Goal: Task Accomplishment & Management: Complete application form

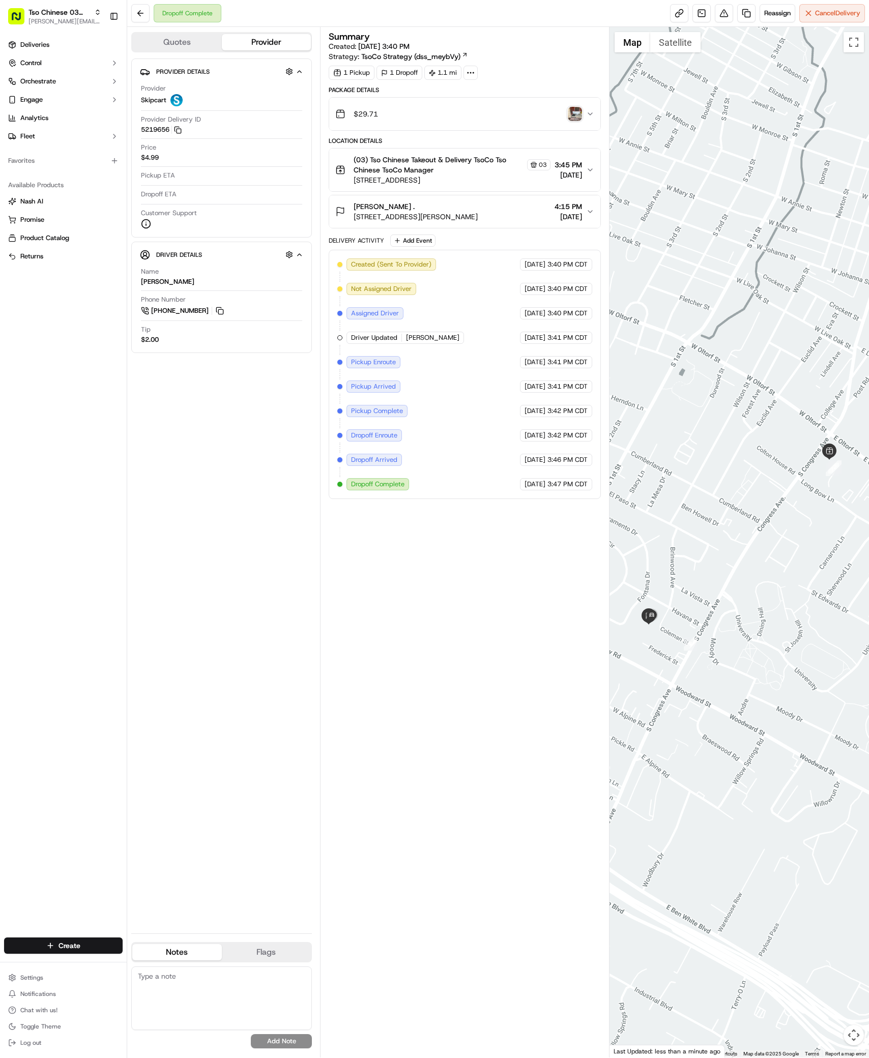
click at [572, 111] on img "button" at bounding box center [575, 114] width 14 height 14
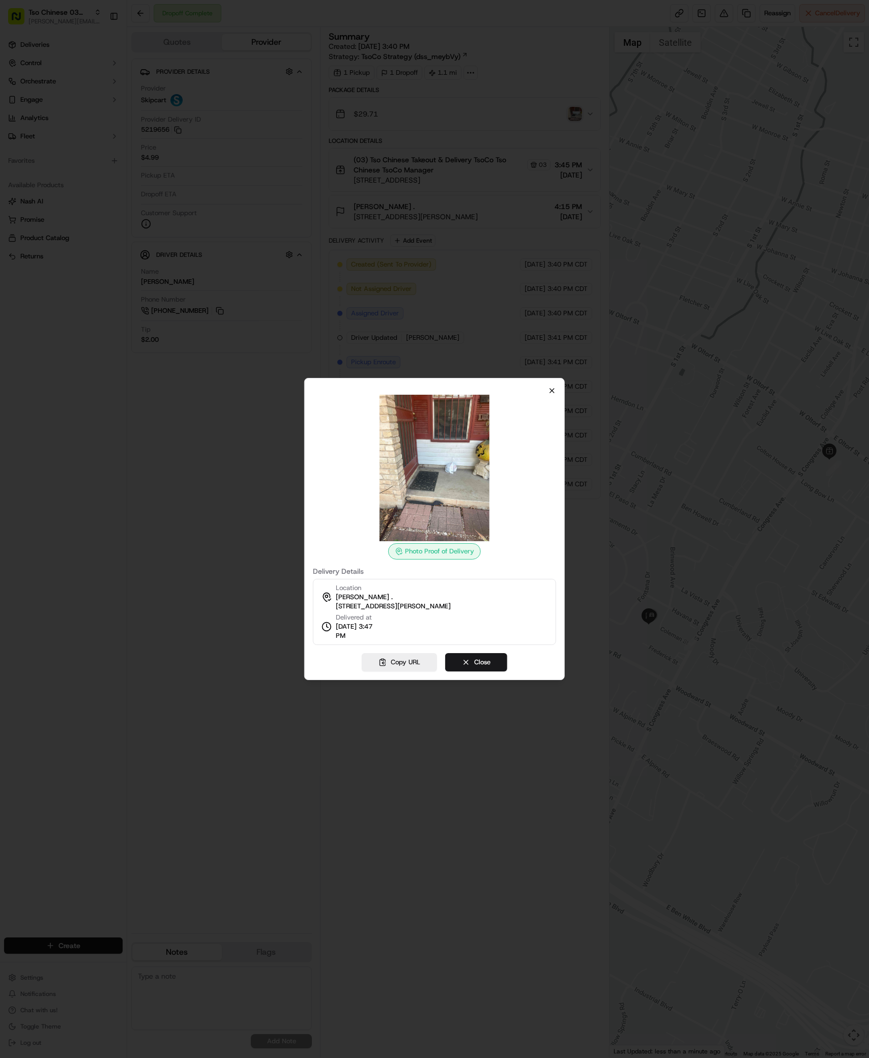
click at [555, 389] on icon "button" at bounding box center [552, 391] width 8 height 8
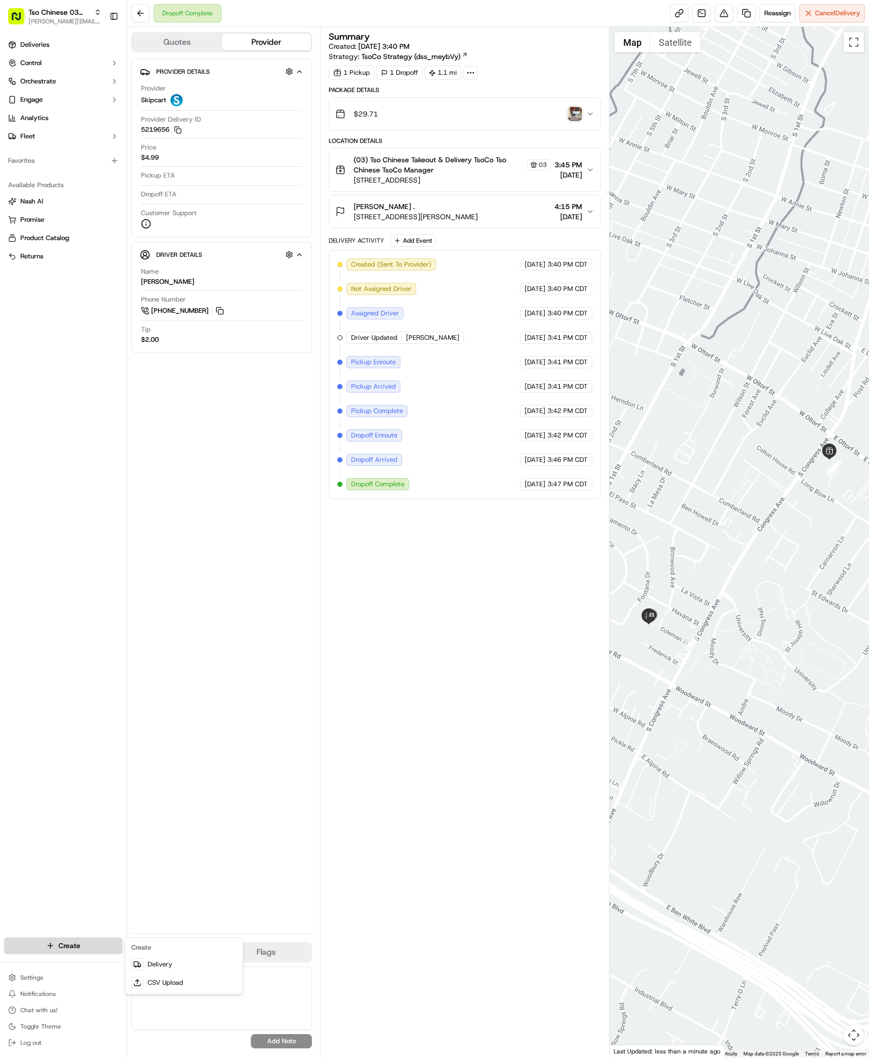
click at [41, 950] on html "Tso Chinese 03 TsoCo antonia@tsochinese.com Toggle Sidebar Deliveries Control O…" at bounding box center [434, 529] width 869 height 1058
click at [186, 955] on div "Create" at bounding box center [183, 947] width 113 height 15
click at [183, 960] on link "Delivery" at bounding box center [183, 965] width 113 height 18
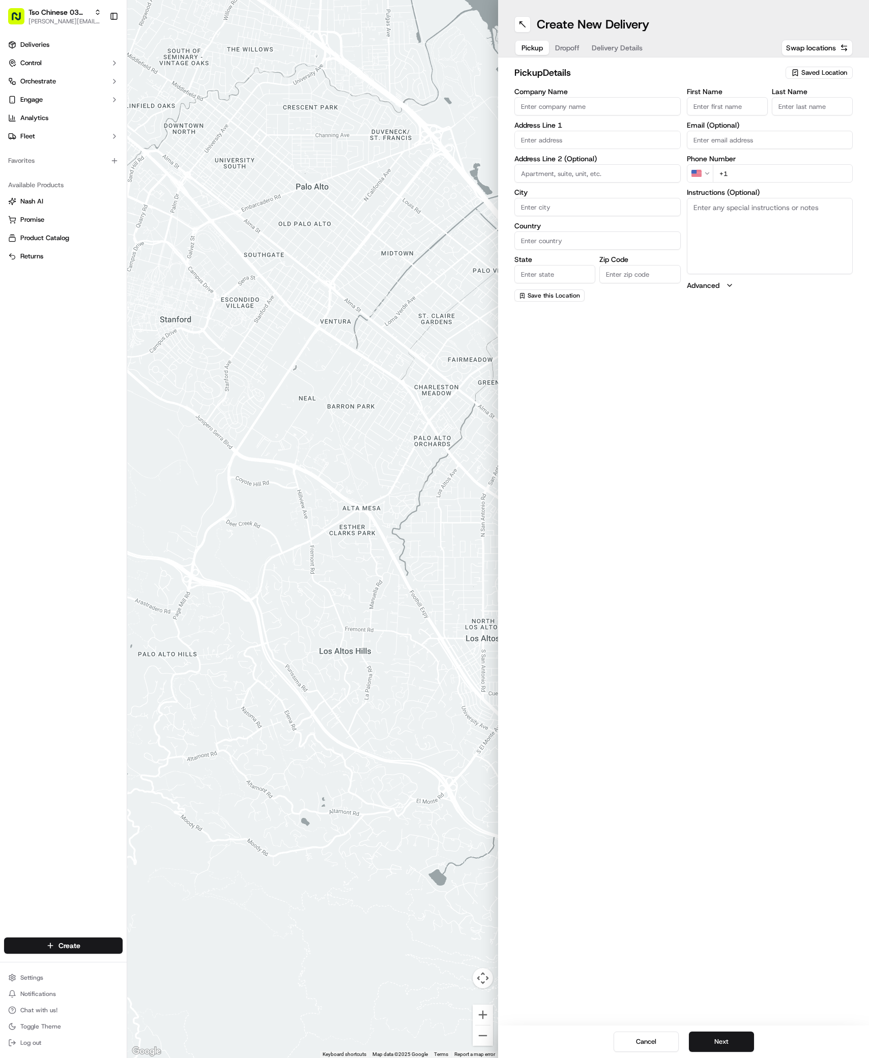
click at [827, 65] on div "pickup Details Saved Location Company Name Address Line 1 Address Line 2 (Optio…" at bounding box center [683, 183] width 371 height 252
click at [827, 69] on span "Saved Location" at bounding box center [824, 72] width 46 height 9
click at [807, 107] on span "(03) Tso Chinese Takeout & Delivery TsoCo (03)" at bounding box center [801, 115] width 125 height 18
type input "(03) Tso Chinese Takeout & Delivery TsoCo"
type input "Ste F"
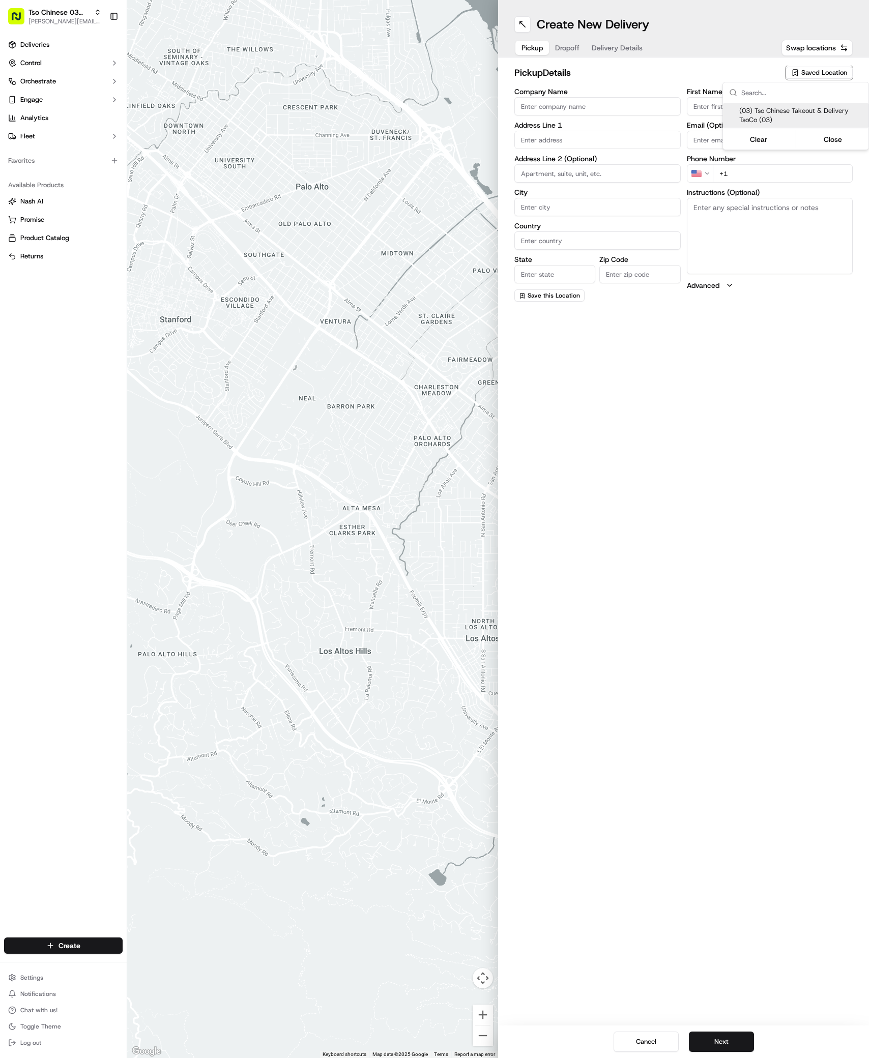
type input "Austin"
type input "US"
type input "[GEOGRAPHIC_DATA]"
type input "78704"
type input "Tso Chinese"
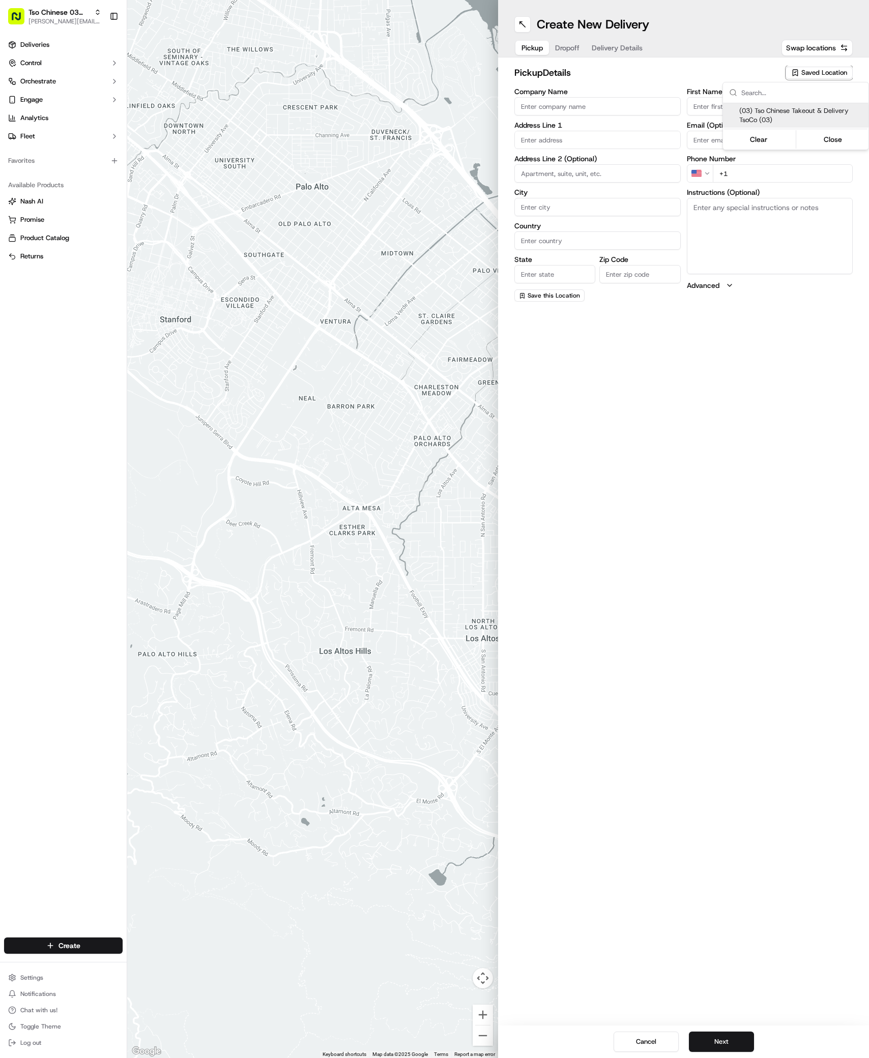
type input "TsoCo Manager"
type input "[EMAIL_ADDRESS][DOMAIN_NAME]"
type input "[PHONE_NUMBER]"
type textarea "Submit a picture displaying address & food as Proof of Delivery. Envía una foto…"
type input "[STREET_ADDRESS]"
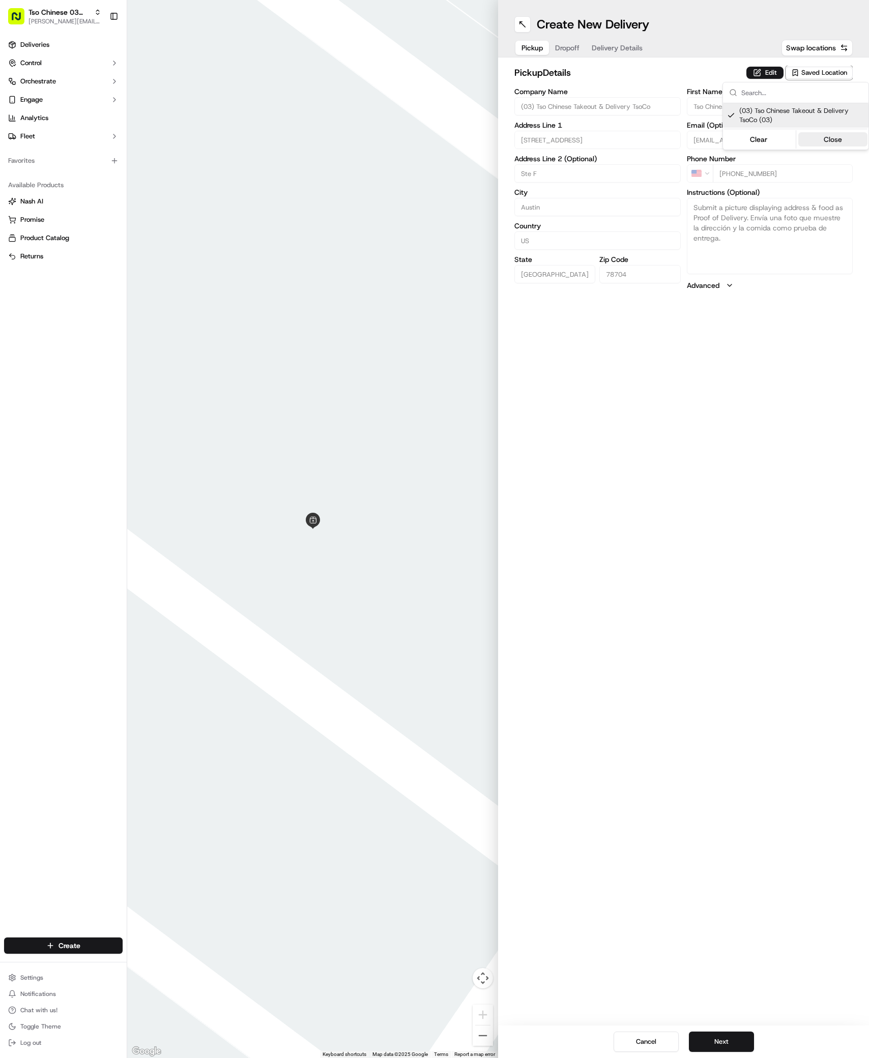
click at [828, 141] on button "Close" at bounding box center [833, 139] width 70 height 14
click at [562, 52] on button "Dropoff" at bounding box center [567, 48] width 37 height 14
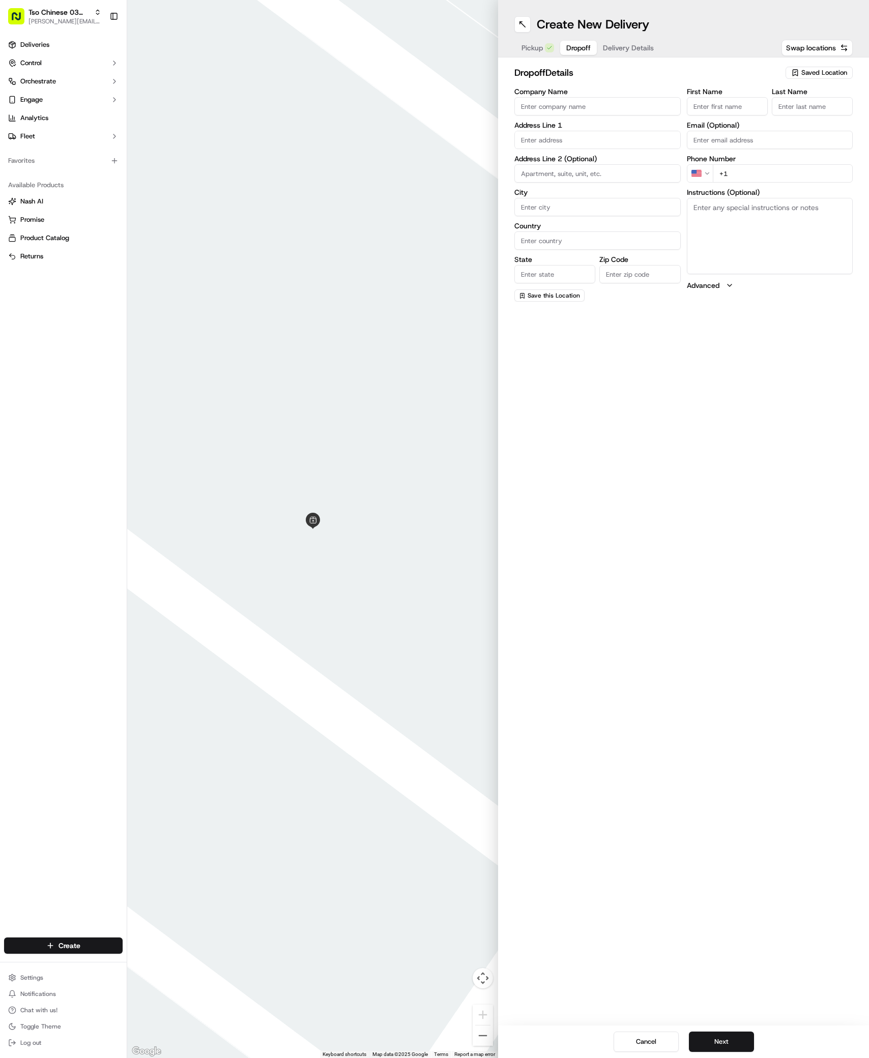
click at [526, 104] on input "Company Name" at bounding box center [597, 106] width 166 height 18
paste input "[PERSON_NAME]"
type input "[PERSON_NAME]"
paste input "[PERSON_NAME]"
type input "[PERSON_NAME]"
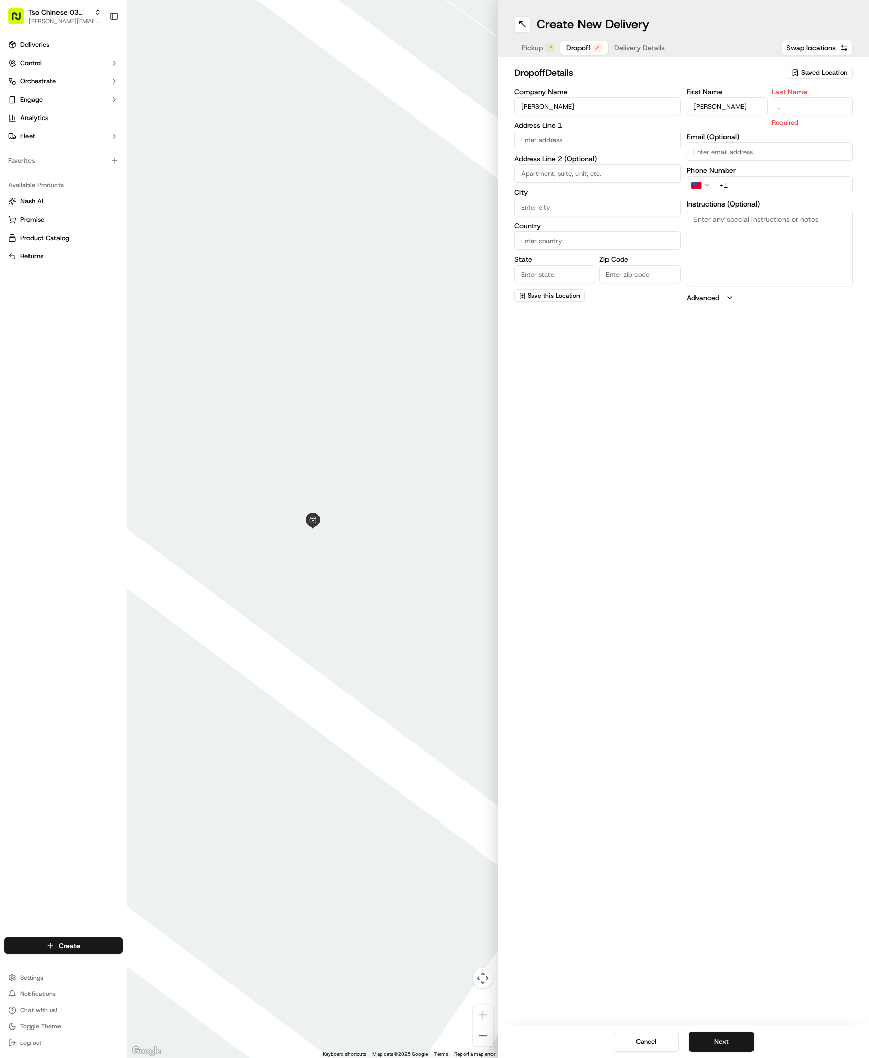
type input "."
click at [736, 175] on input "+1" at bounding box center [783, 173] width 140 height 18
paste input "51 27893292"
click at [722, 178] on input "+51 27893292" at bounding box center [783, 173] width 140 height 18
type input "+1 512 789 3292"
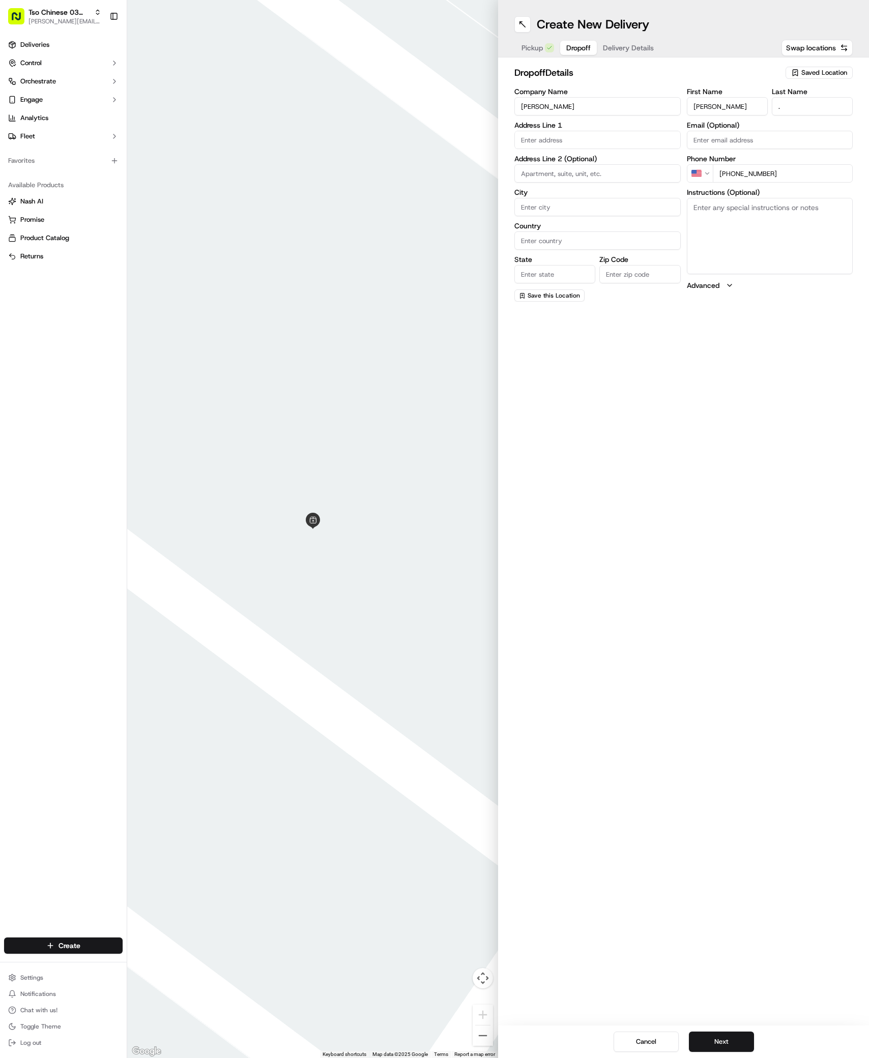
click at [768, 243] on textarea "Instructions (Optional)" at bounding box center [770, 236] width 166 height 76
paste textarea "Please leave at doorstop"
type textarea "Please leave at doorstop"
paste input "Unit A"
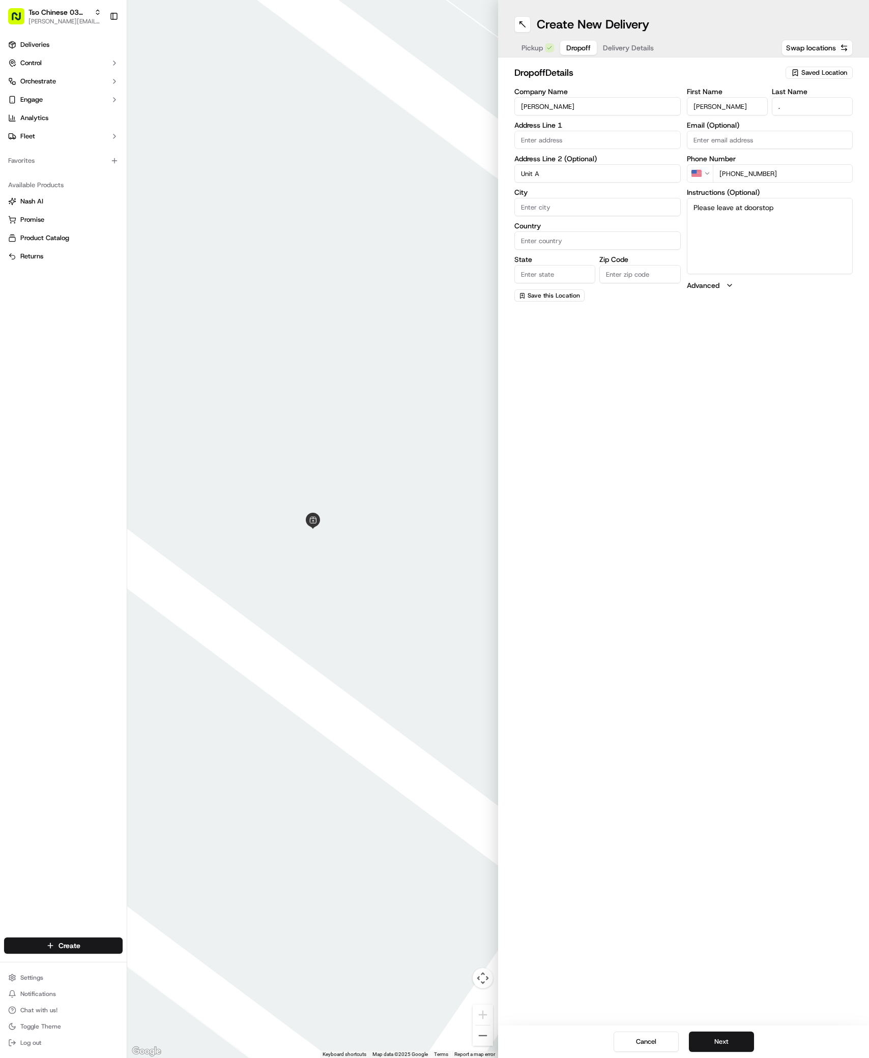
type input "Unit A"
click at [545, 157] on div "301 Woodward Street, Austin, TX" at bounding box center [597, 161] width 161 height 15
type input "301 Woodward St, Austin, TX 78704, USA"
type input "Austin"
type input "[GEOGRAPHIC_DATA]"
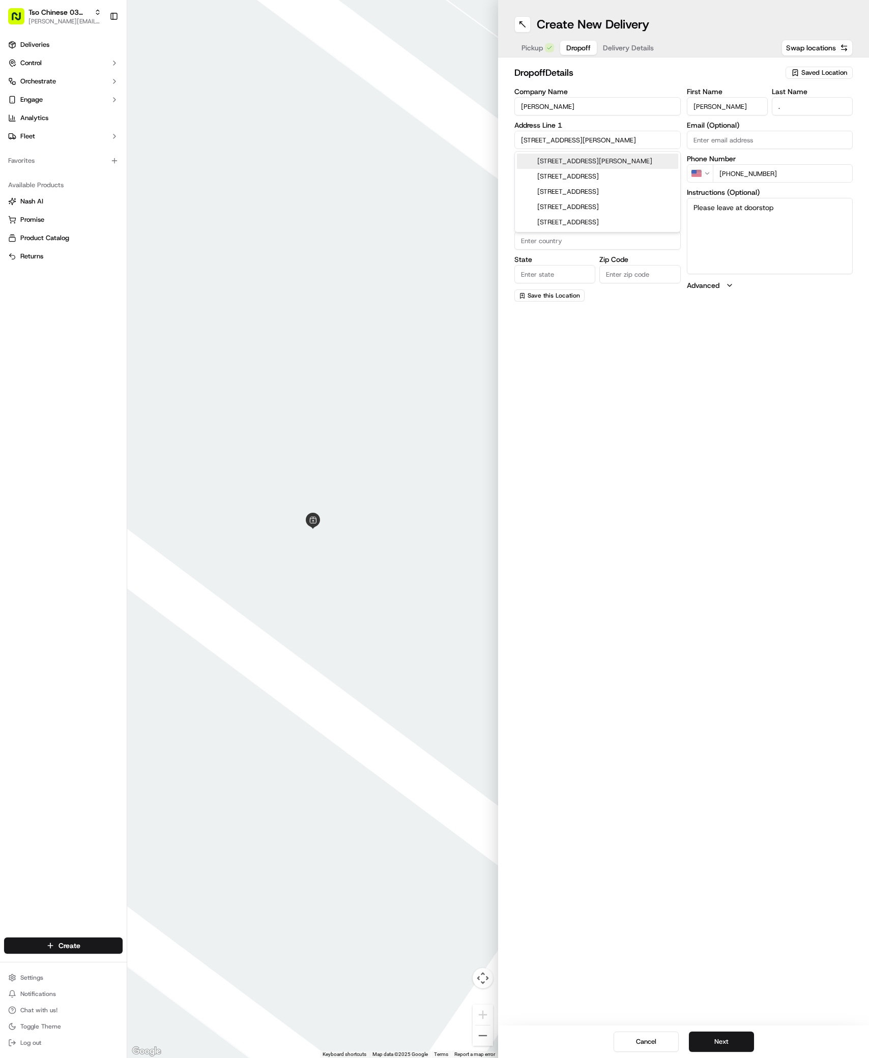
type input "[GEOGRAPHIC_DATA]"
type input "78704"
type input "301 Woodward Street"
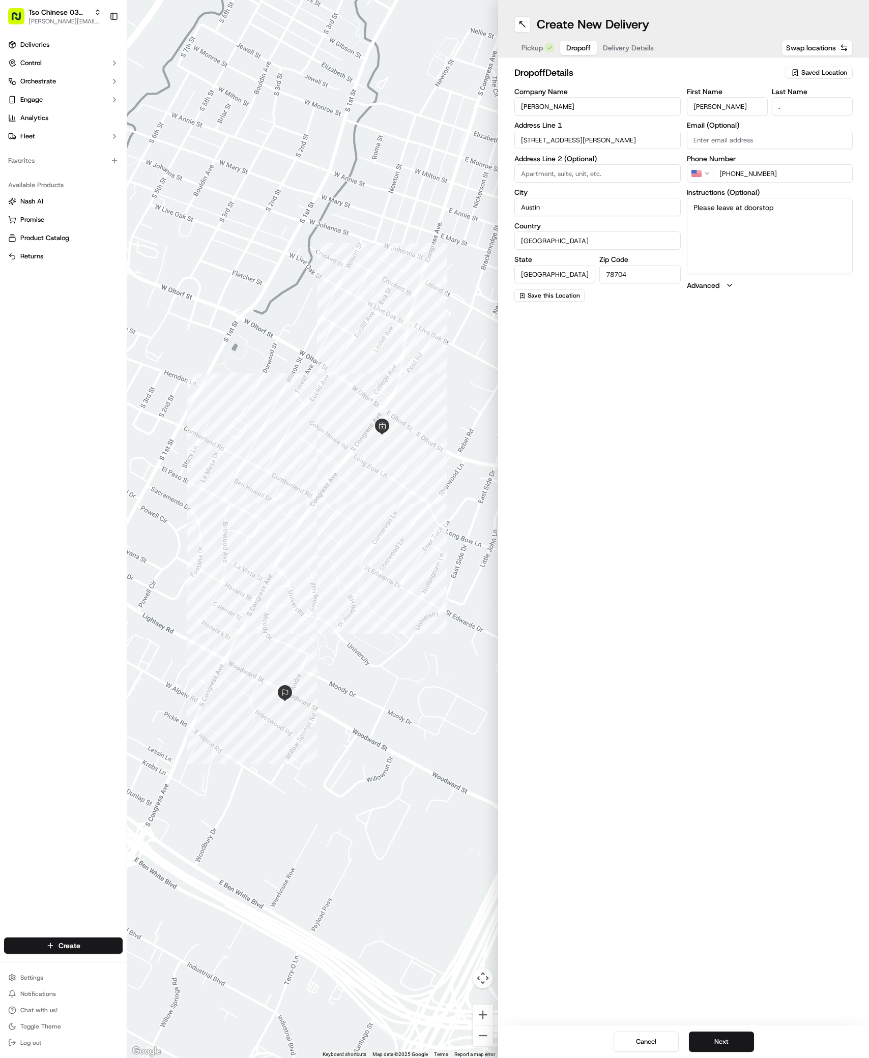
click at [546, 171] on input at bounding box center [597, 173] width 166 height 18
paste input "Unit A"
type input "Unit A"
click at [622, 49] on span "Delivery Details" at bounding box center [628, 48] width 51 height 10
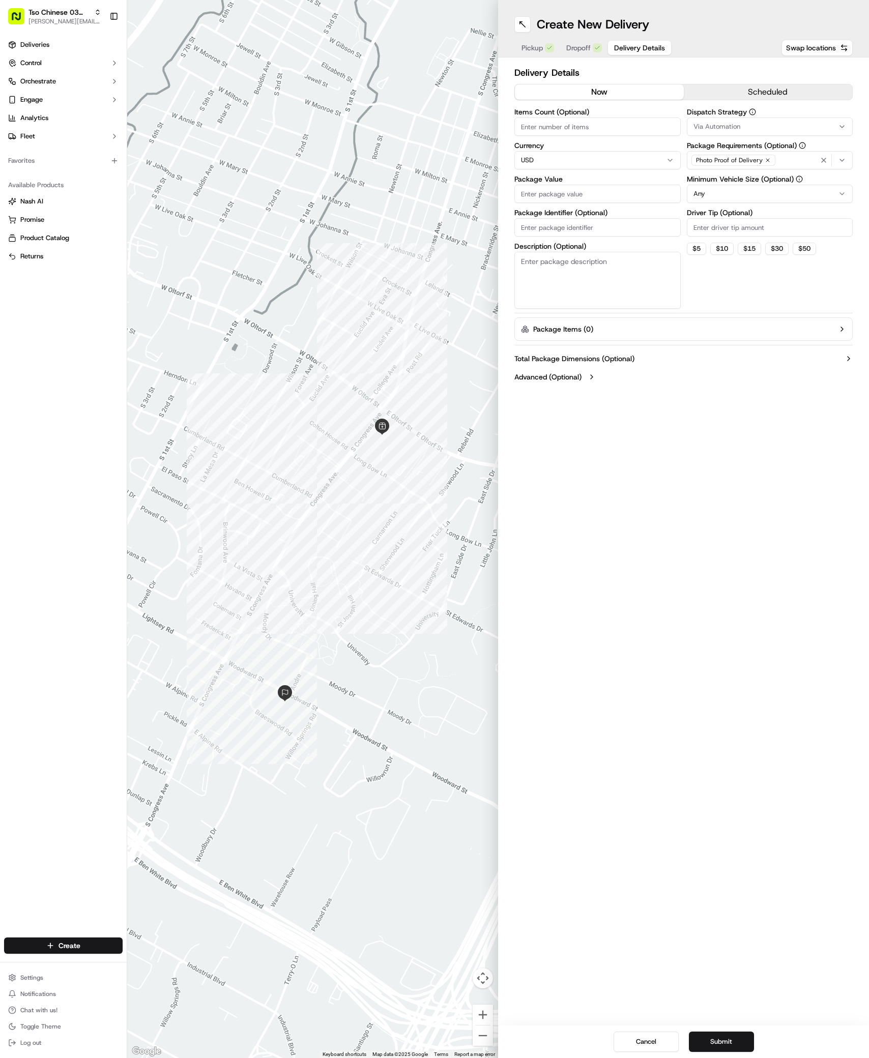
click at [708, 119] on button "Via Automation" at bounding box center [770, 127] width 166 height 18
click at [708, 182] on span "TsoCo Strategy" at bounding box center [766, 182] width 125 height 9
click at [807, 203] on button "Close" at bounding box center [798, 201] width 70 height 14
click at [716, 227] on input "Driver Tip (Optional)" at bounding box center [770, 227] width 166 height 18
type input "2"
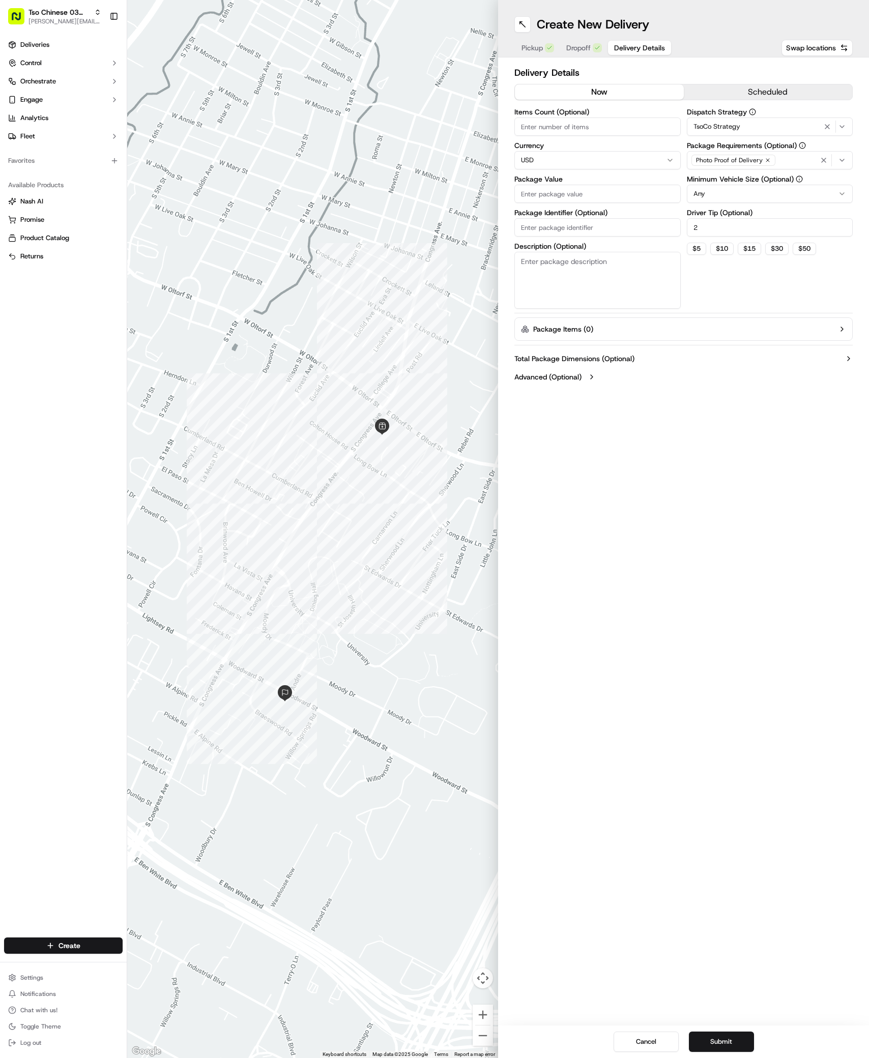
click at [521, 195] on input "Package Value" at bounding box center [597, 194] width 166 height 18
paste input "36.7"
type input "36.7"
click at [588, 50] on span "Dropoff" at bounding box center [578, 48] width 24 height 10
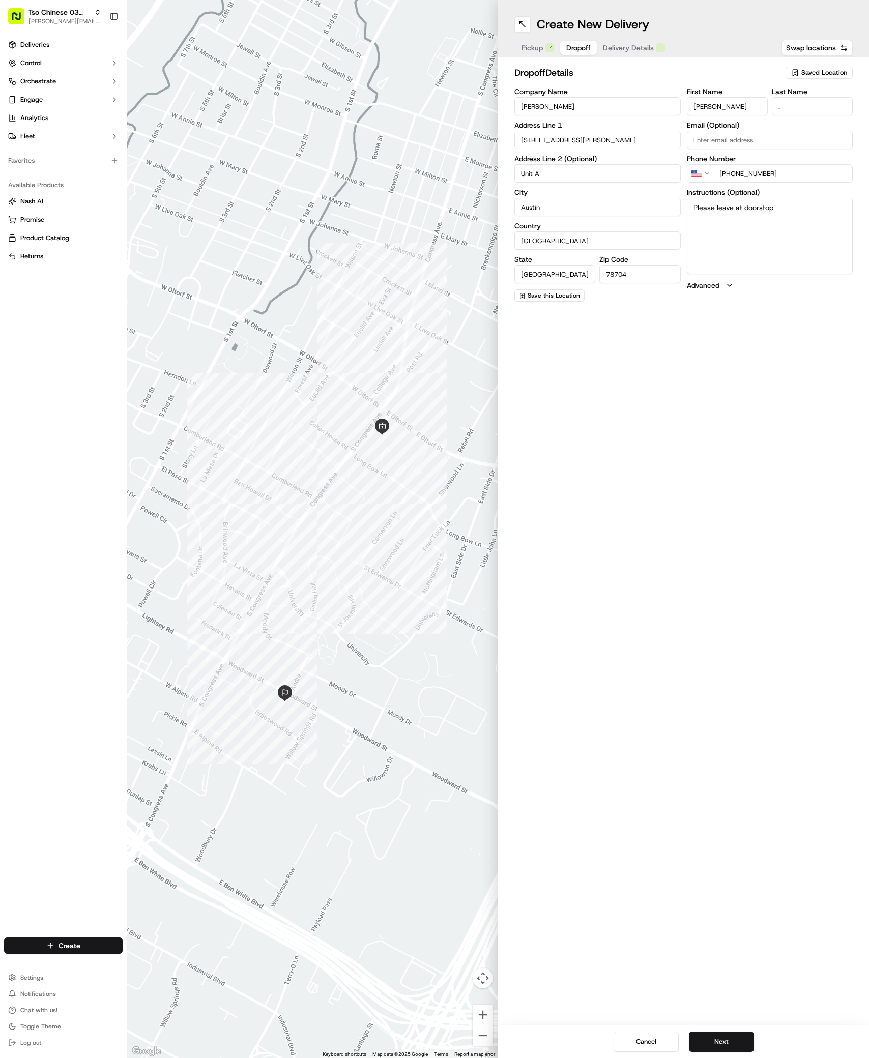
click at [643, 43] on span "Delivery Details" at bounding box center [628, 48] width 51 height 10
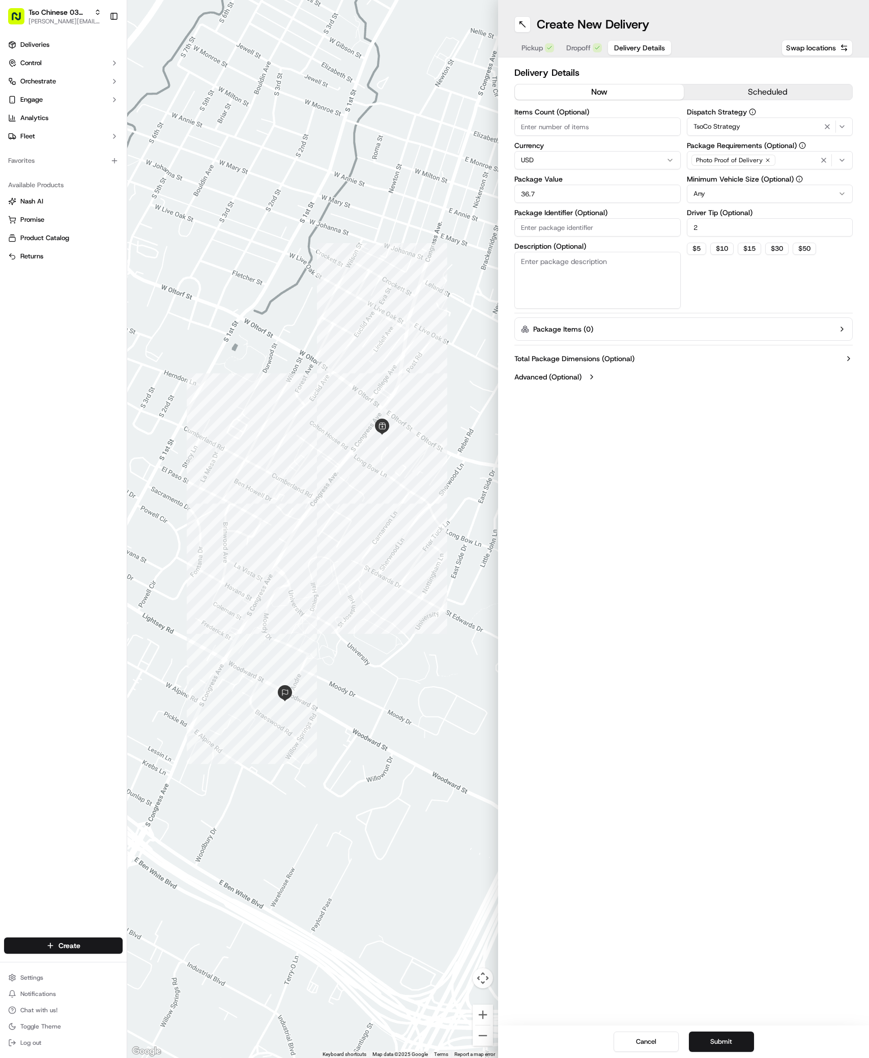
click at [528, 229] on input "Package Identifier (Optional)" at bounding box center [597, 227] width 166 height 18
paste input "RYBZK6Y"
type input "RYBZK6Y"
click at [714, 1038] on button "Submit" at bounding box center [721, 1042] width 65 height 20
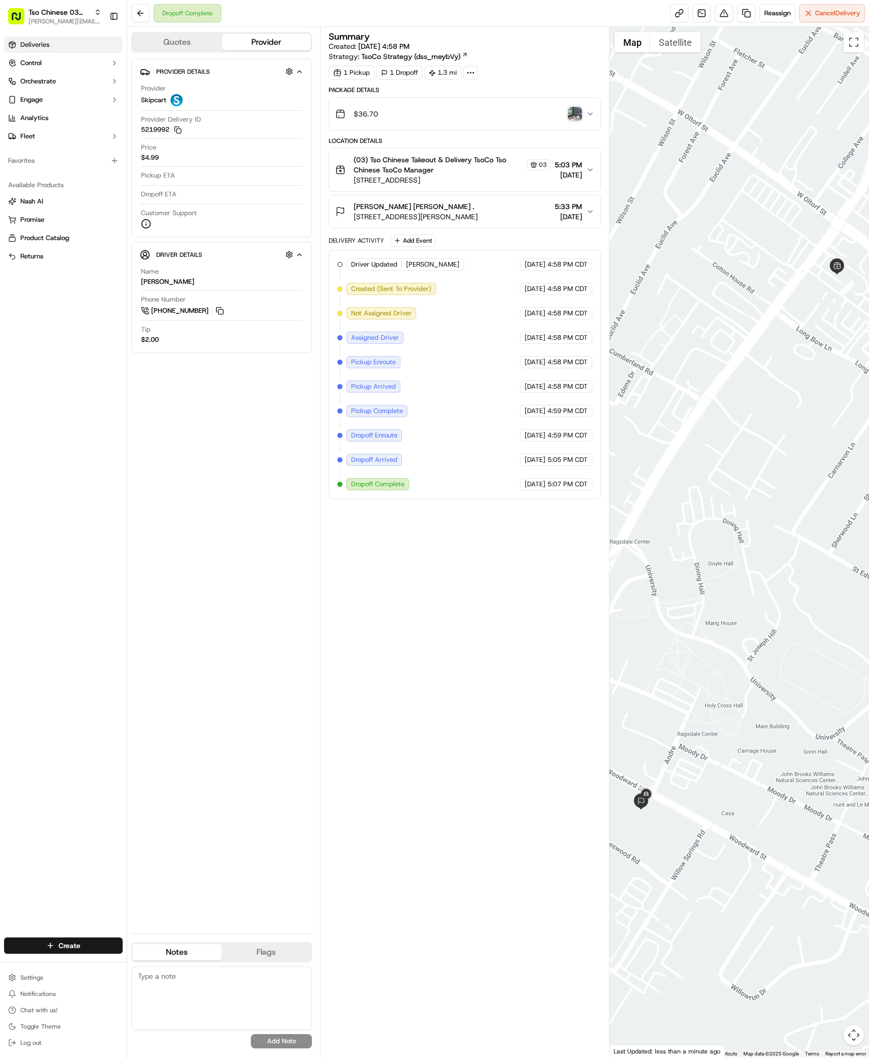
click at [49, 45] on link "Deliveries" at bounding box center [63, 45] width 119 height 16
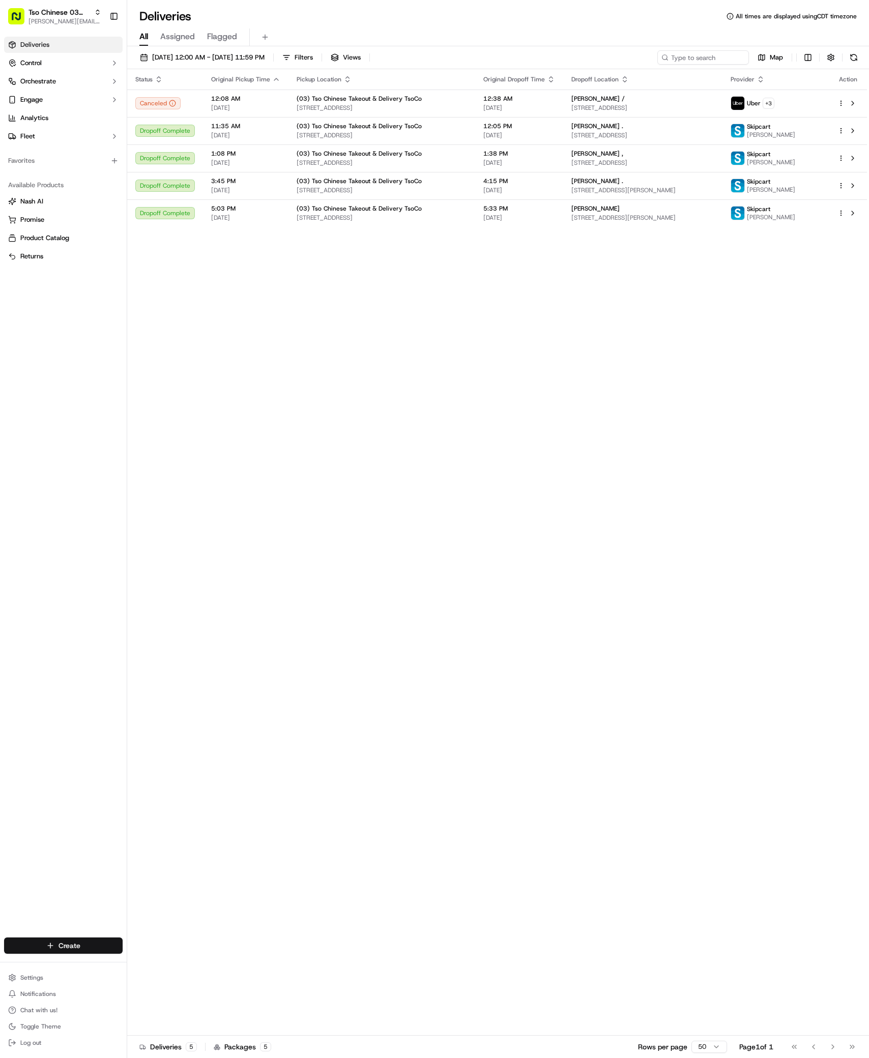
click at [92, 940] on html "Tso Chinese 03 TsoCo [PERSON_NAME][EMAIL_ADDRESS][DOMAIN_NAME] Toggle Sidebar D…" at bounding box center [434, 529] width 869 height 1058
click at [135, 958] on link "Delivery" at bounding box center [183, 965] width 113 height 18
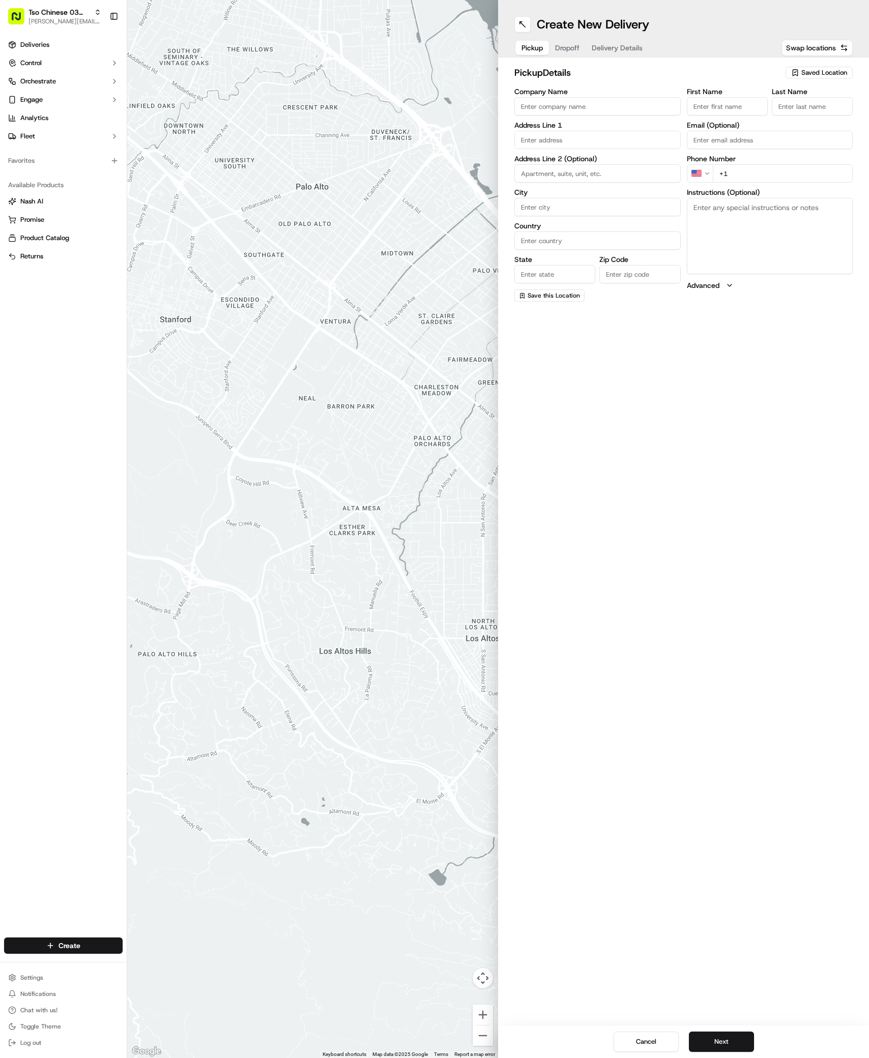
click at [844, 71] on span "Saved Location" at bounding box center [824, 72] width 46 height 9
click at [770, 114] on span "(03) Tso Chinese Takeout & Delivery TsoCo (03)" at bounding box center [801, 115] width 125 height 18
type input "(03) Tso Chinese Takeout & Delivery TsoCo"
type input "Ste F"
type input "Austin"
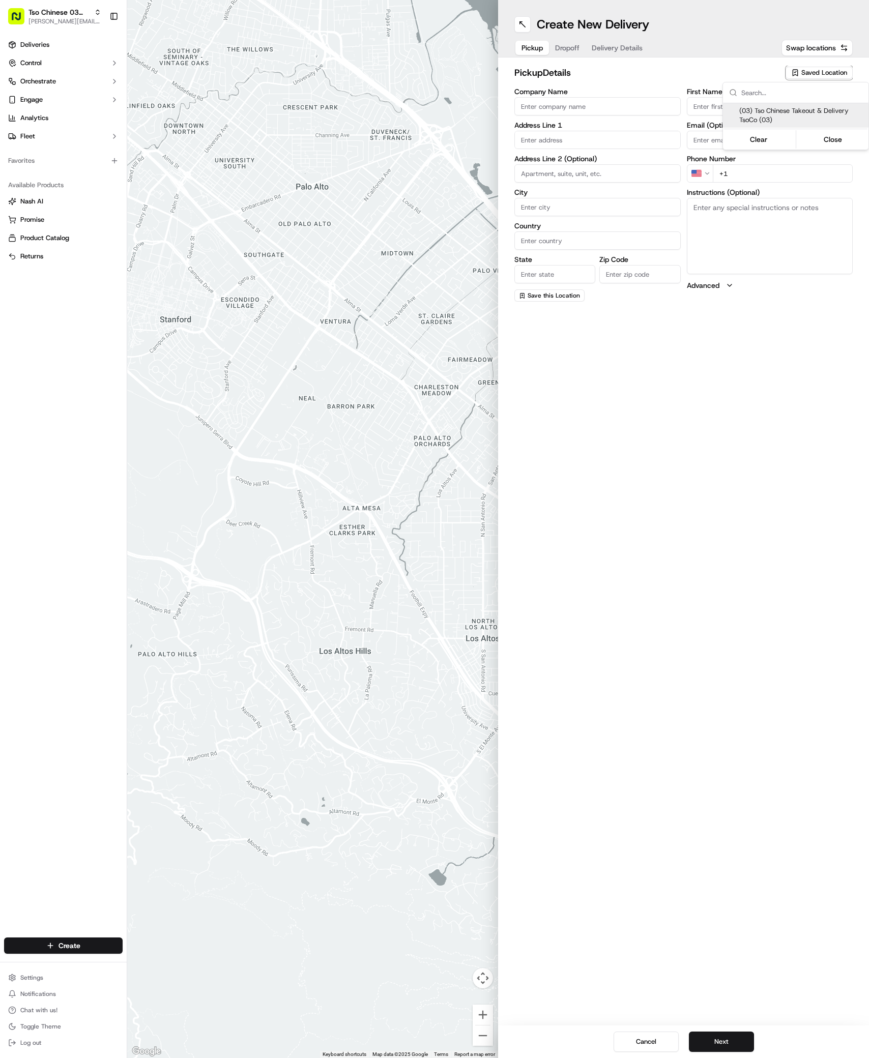
type input "US"
type input "[GEOGRAPHIC_DATA]"
type input "78704"
type input "Tso Chinese"
type input "TsoCo Manager"
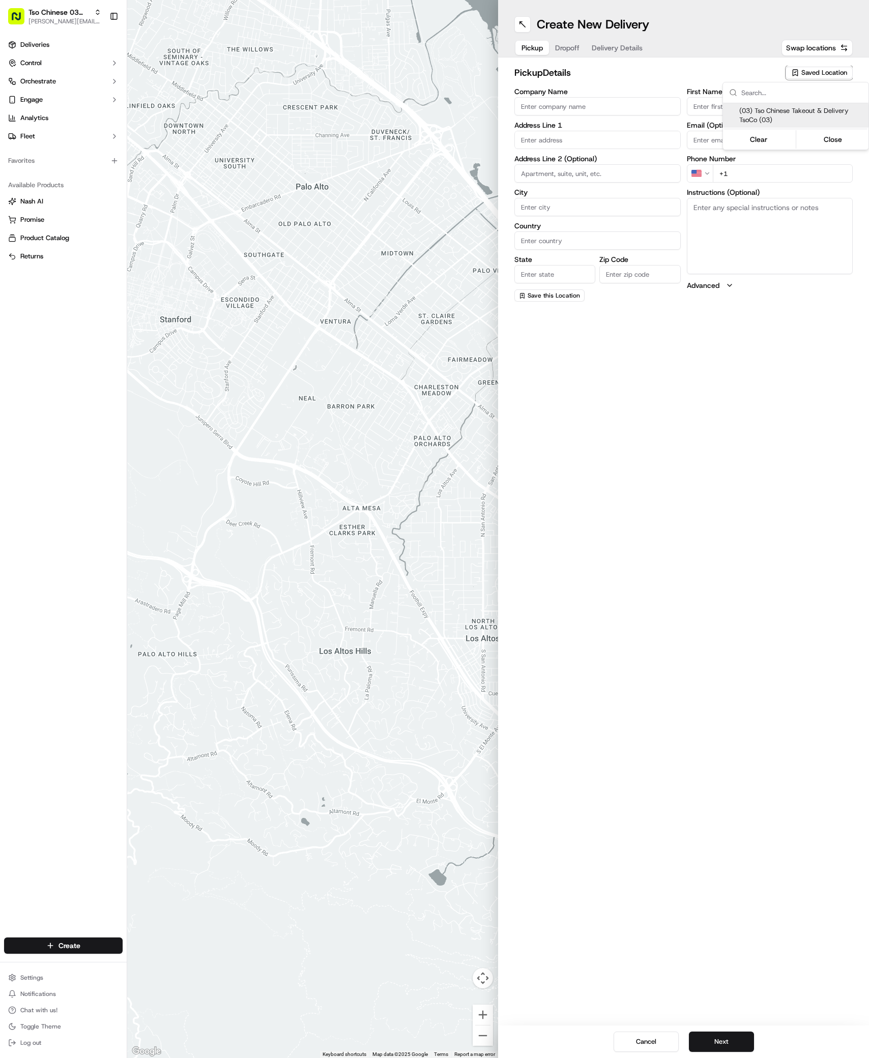
type input "[EMAIL_ADDRESS][DOMAIN_NAME]"
type input "[PHONE_NUMBER]"
type textarea "Submit a picture displaying address & food as Proof of Delivery. Envía una foto…"
type input "[STREET_ADDRESS]"
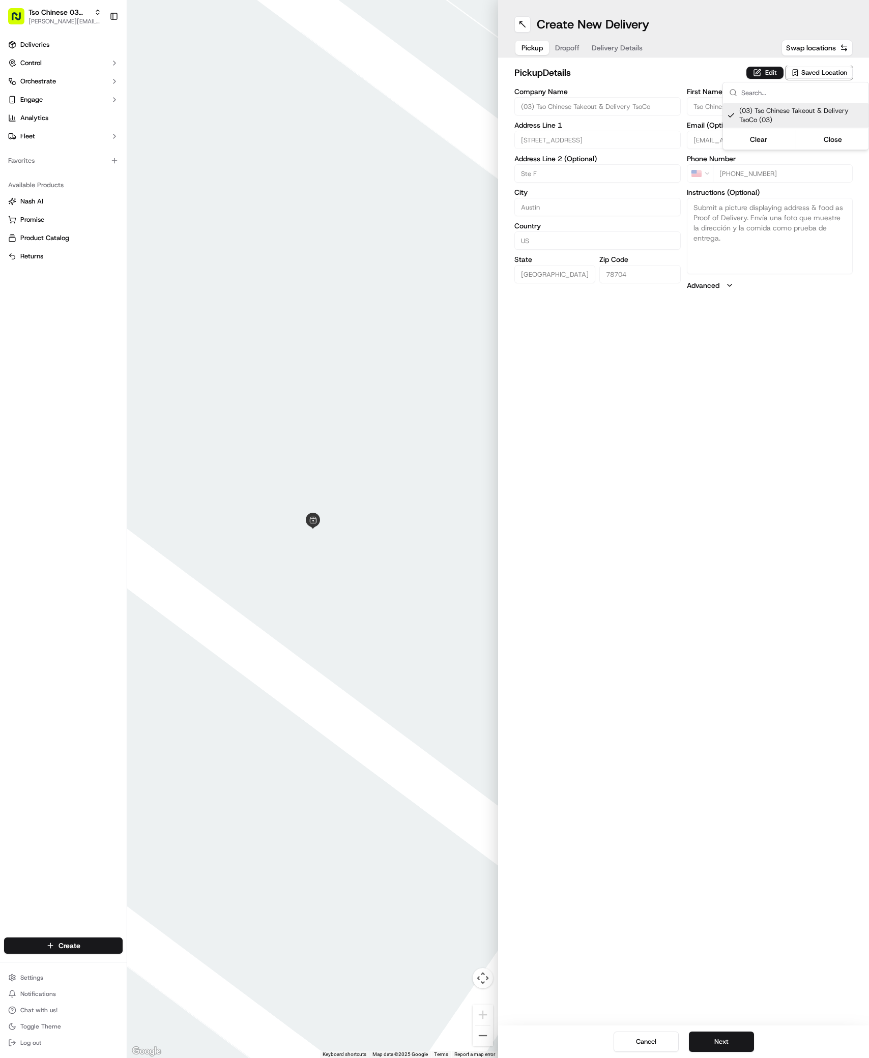
click at [733, 1041] on html "Tso Chinese 03 TsoCo [PERSON_NAME][EMAIL_ADDRESS][DOMAIN_NAME] Toggle Sidebar D…" at bounding box center [434, 529] width 869 height 1058
click at [733, 1041] on button "Next" at bounding box center [721, 1042] width 65 height 20
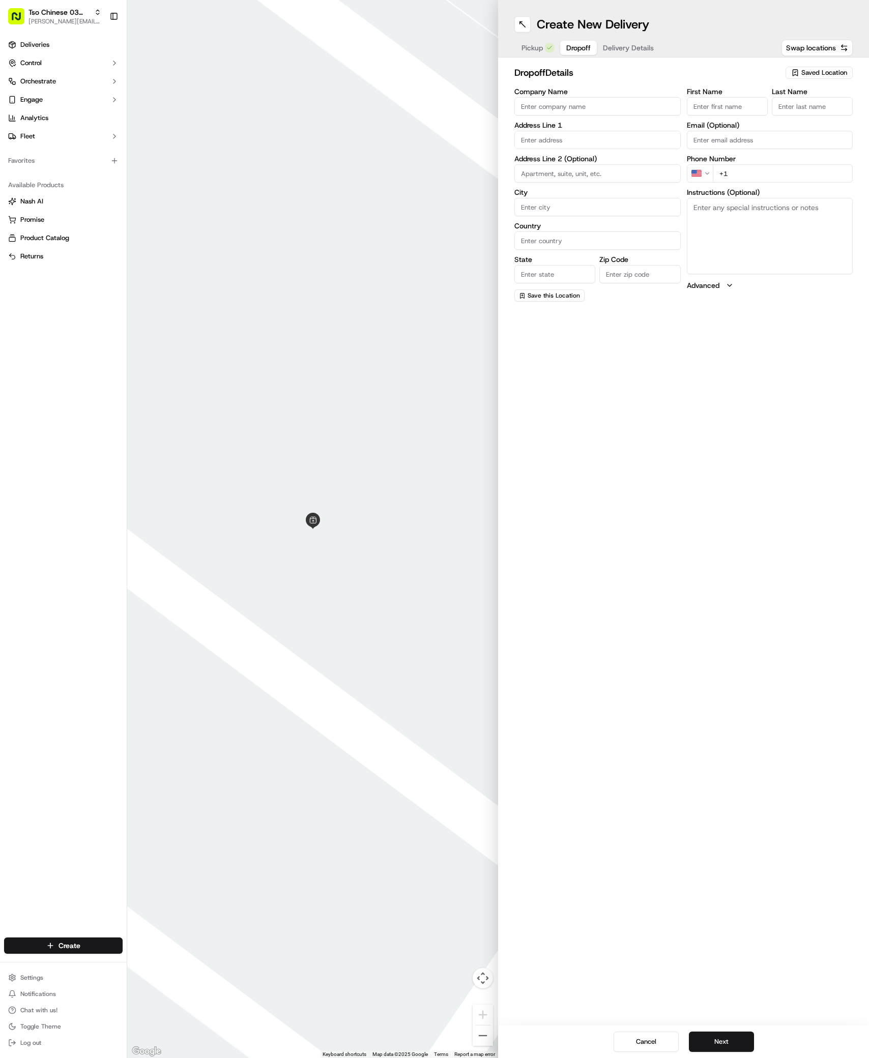
click at [723, 103] on input "First Name" at bounding box center [727, 106] width 81 height 18
paste input "Angeline Champagne"
type input "Angeline Champagne"
type input "/"
click at [749, 186] on div "First Name Angeline Champagne Last Name / Email (Optional) Phone Number US +1 I…" at bounding box center [770, 195] width 166 height 214
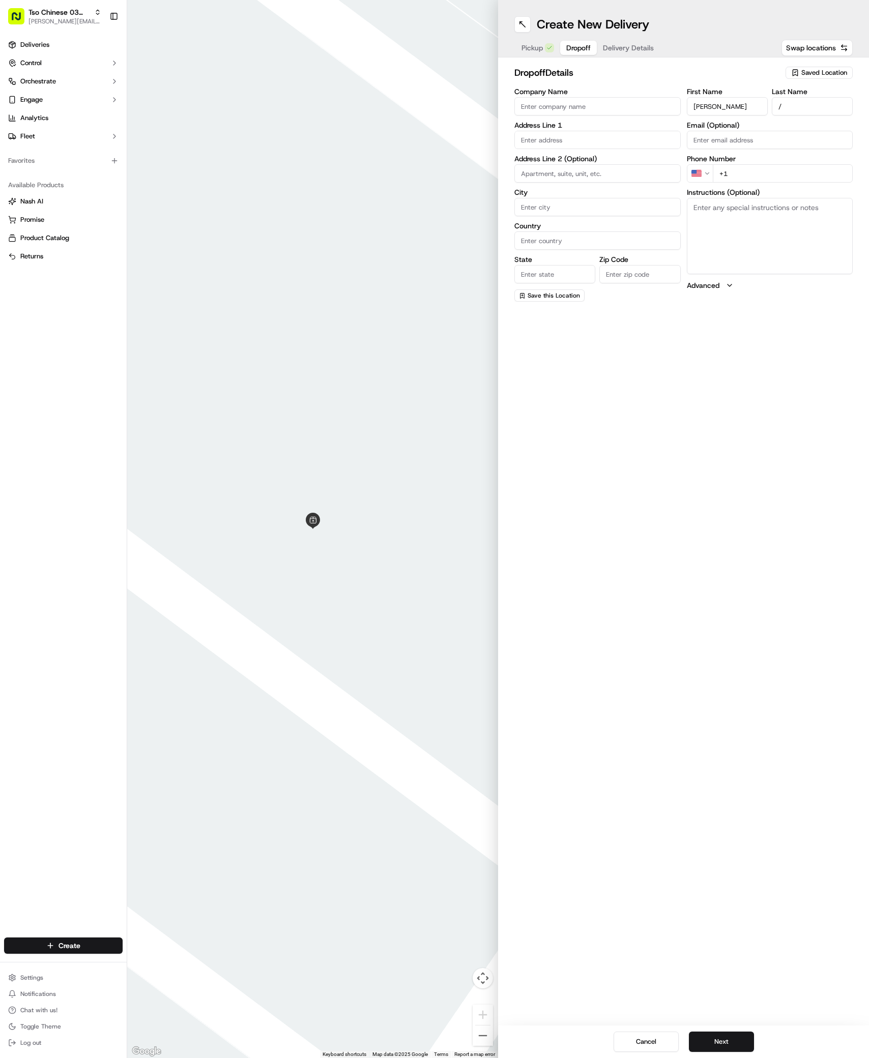
click at [780, 167] on input "+1" at bounding box center [783, 173] width 140 height 18
click at [780, 176] on input "+1" at bounding box center [783, 173] width 140 height 18
paste input "714 507 9883"
type input "+1 714 507 9883"
paste input "1612 Waterloo Trl"
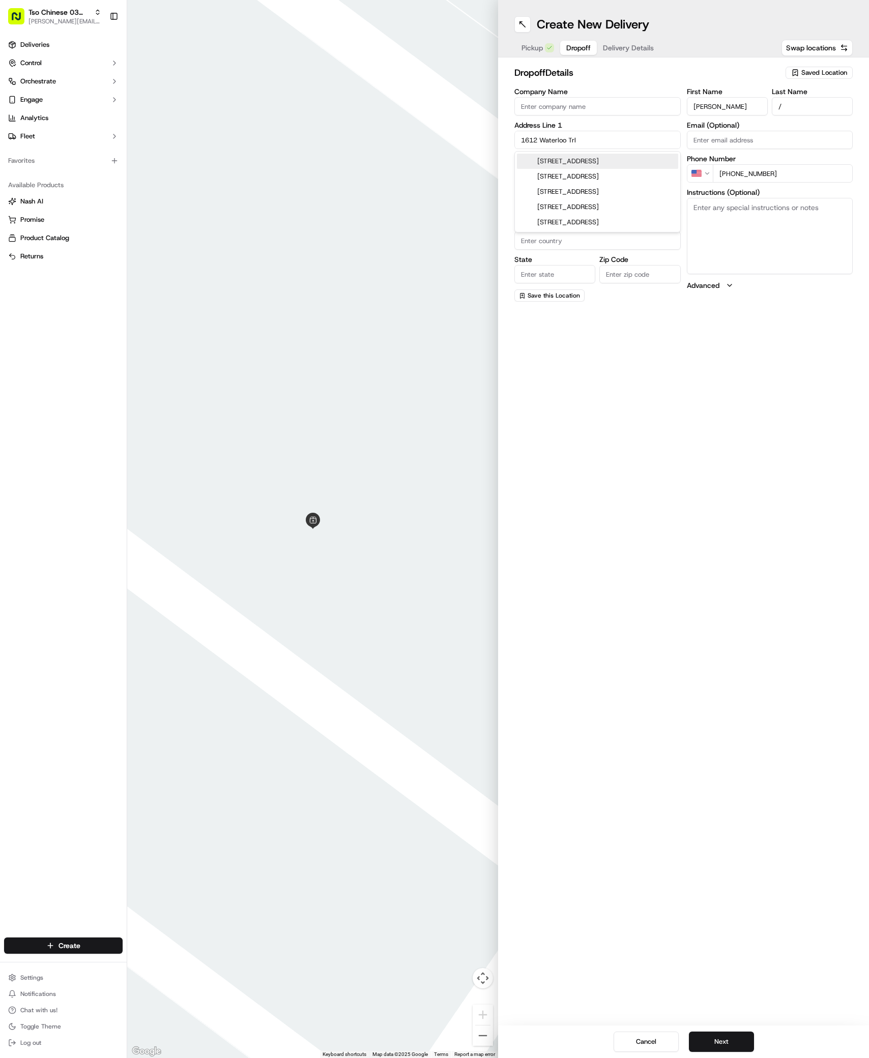
click at [565, 155] on div "1612 Waterloo Trail, Austin, TX" at bounding box center [597, 161] width 161 height 15
type input "1612 Waterloo Tr, Austin, TX 78704, USA"
type input "Austin"
type input "[GEOGRAPHIC_DATA]"
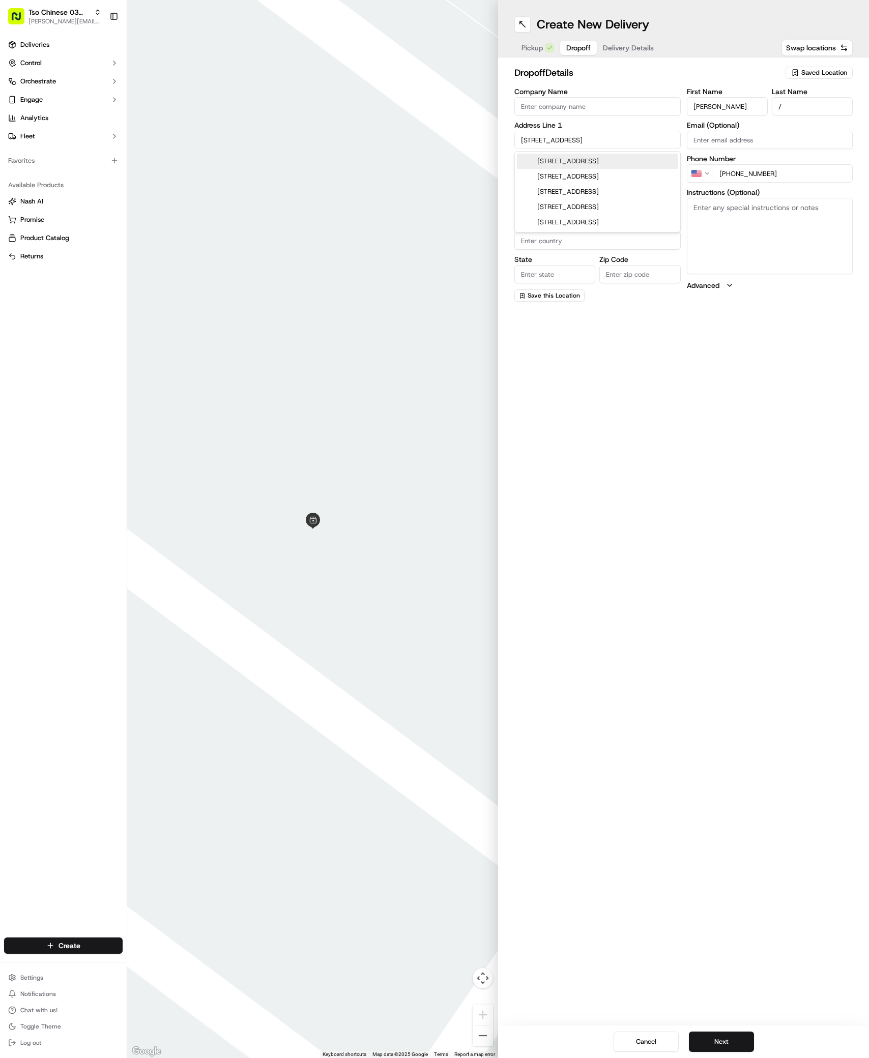
type input "78704"
type input "1612 Waterloo Trail"
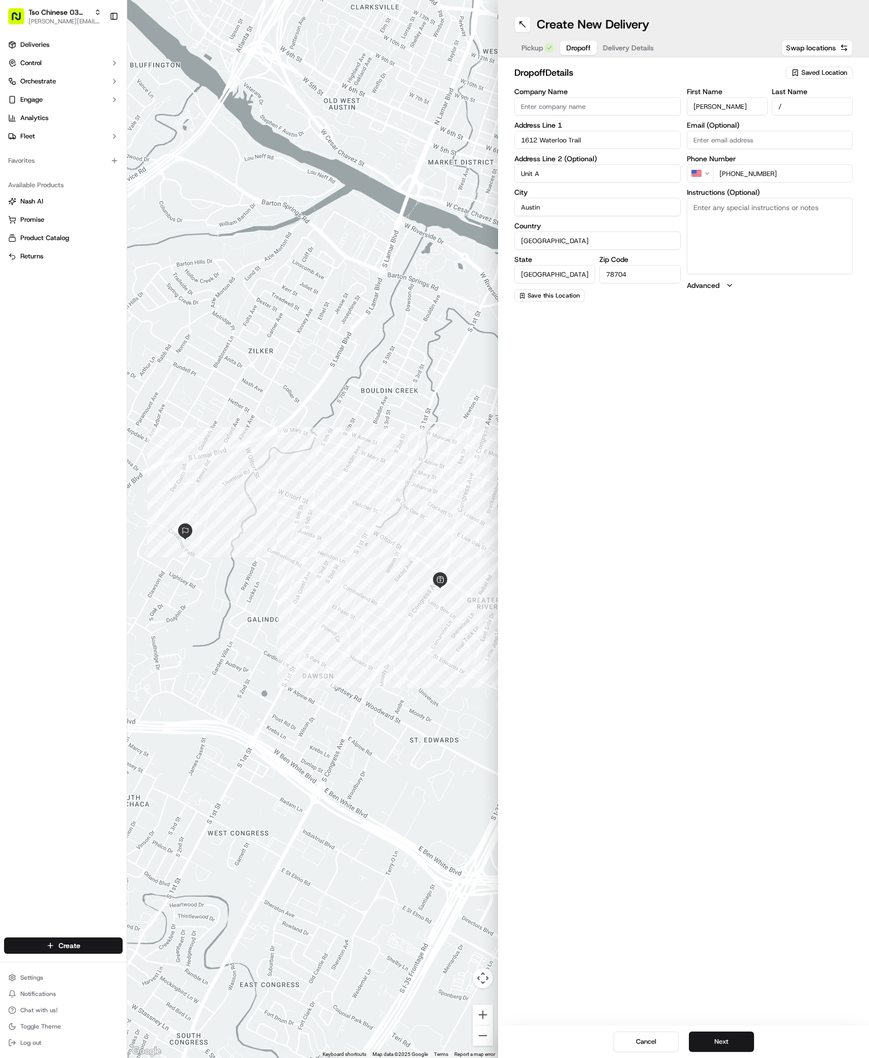
type input "Unit A"
click at [817, 262] on textarea "Instructions (Optional)" at bounding box center [770, 236] width 166 height 76
click at [731, 1035] on button "Next" at bounding box center [721, 1042] width 65 height 20
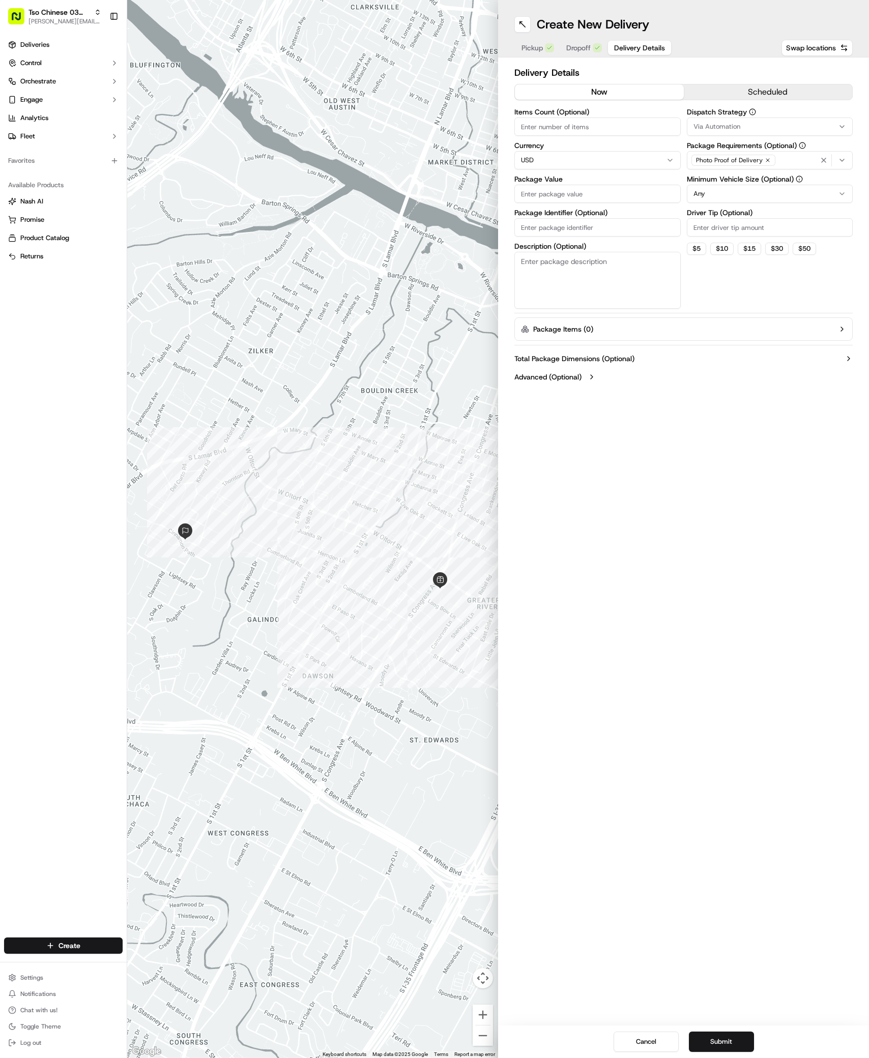
click at [728, 123] on span "Via Automation" at bounding box center [717, 126] width 47 height 9
click at [719, 186] on span "TsoCo Strategy" at bounding box center [766, 182] width 125 height 9
click at [738, 306] on html "Tso Chinese 03 TsoCo [PERSON_NAME][EMAIL_ADDRESS][DOMAIN_NAME] Toggle Sidebar D…" at bounding box center [434, 529] width 869 height 1058
click at [746, 227] on input "Driver Tip (Optional)" at bounding box center [770, 227] width 166 height 18
type input "2"
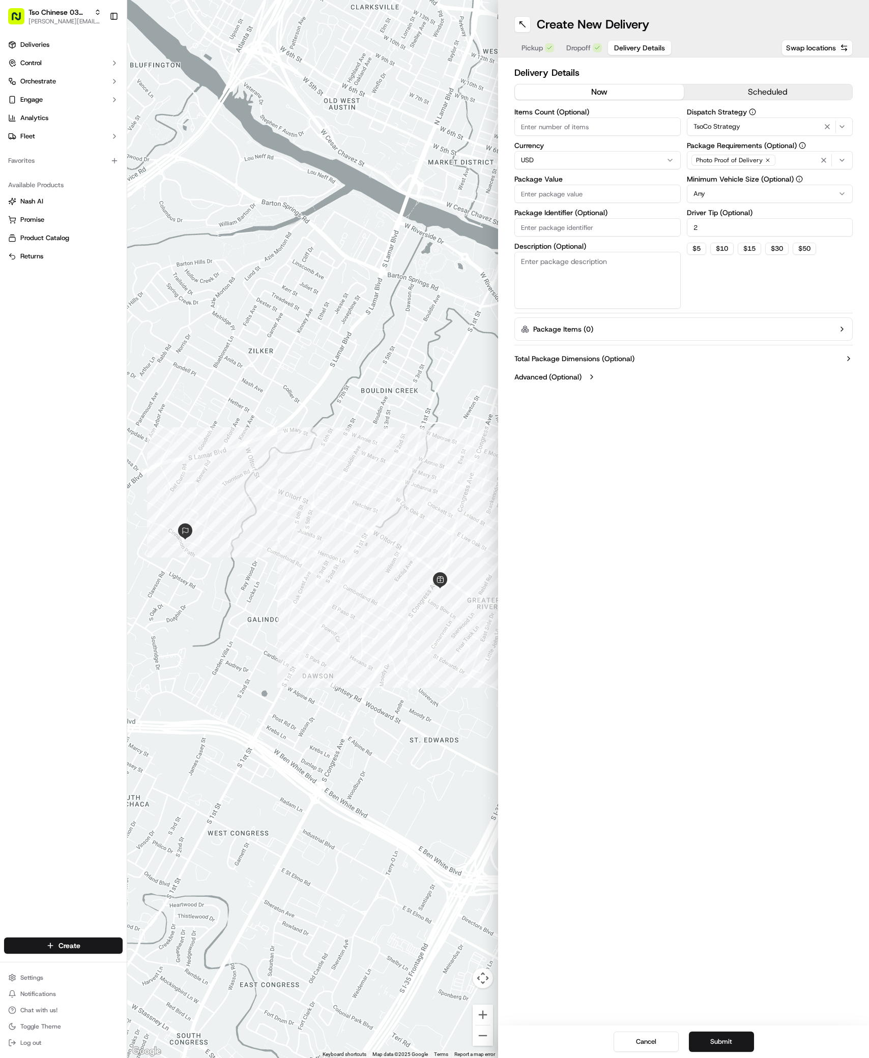
click at [599, 200] on input "Package Value" at bounding box center [597, 194] width 166 height 18
type input "31.34"
click at [581, 223] on input "Package Identifier (Optional)" at bounding box center [597, 227] width 166 height 18
paste input "#LWTYQNM"
type input "#LWTYQNM"
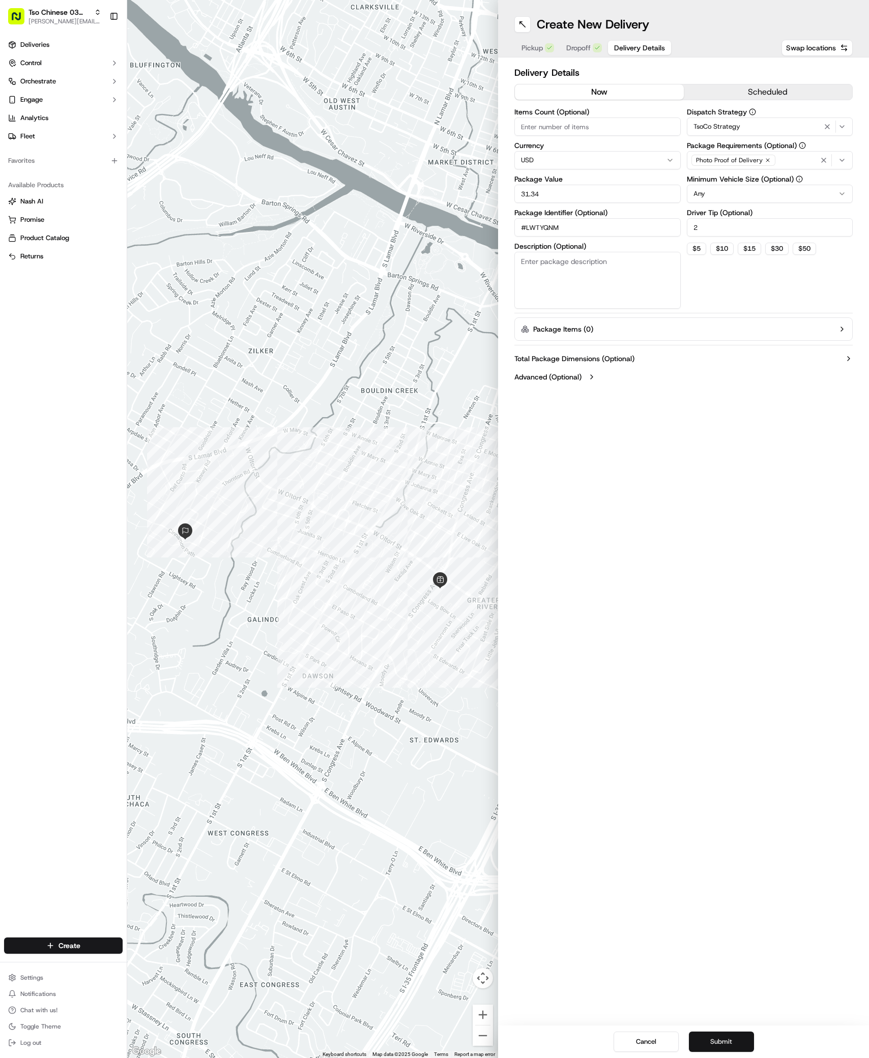
click at [719, 1038] on button "Submit" at bounding box center [721, 1042] width 65 height 20
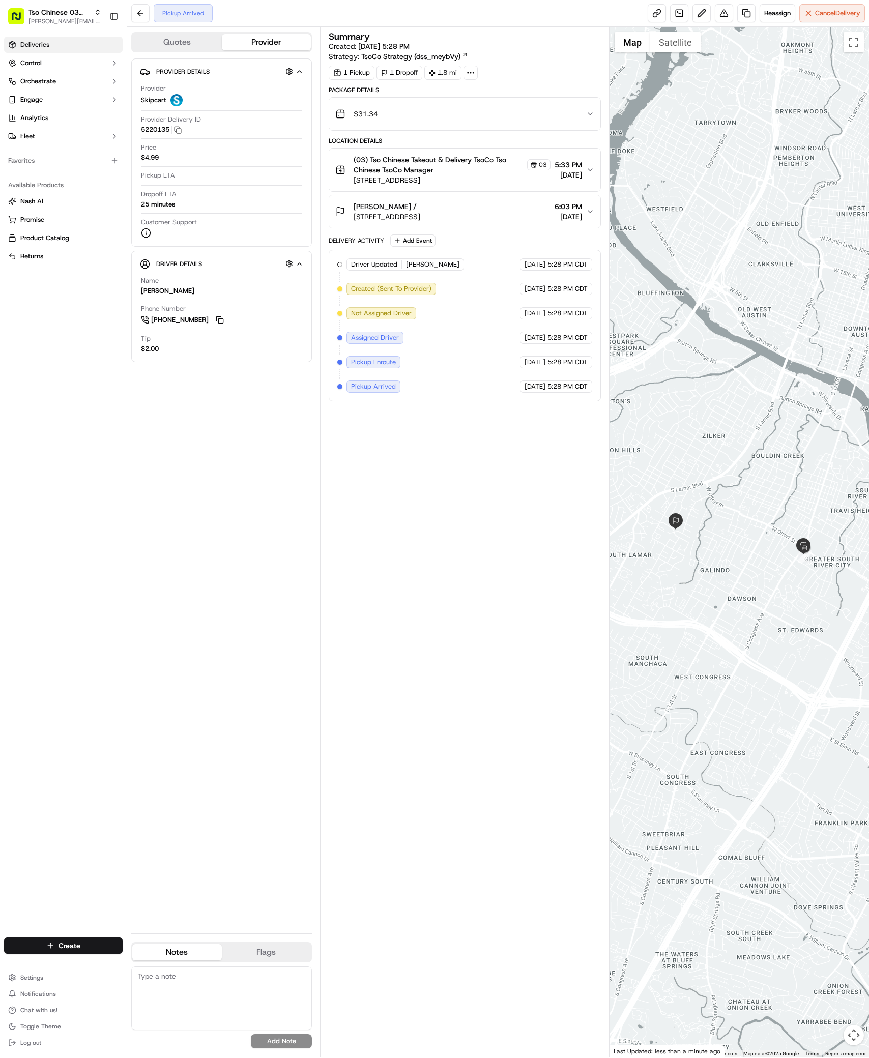
click at [33, 44] on span "Deliveries" at bounding box center [34, 44] width 29 height 9
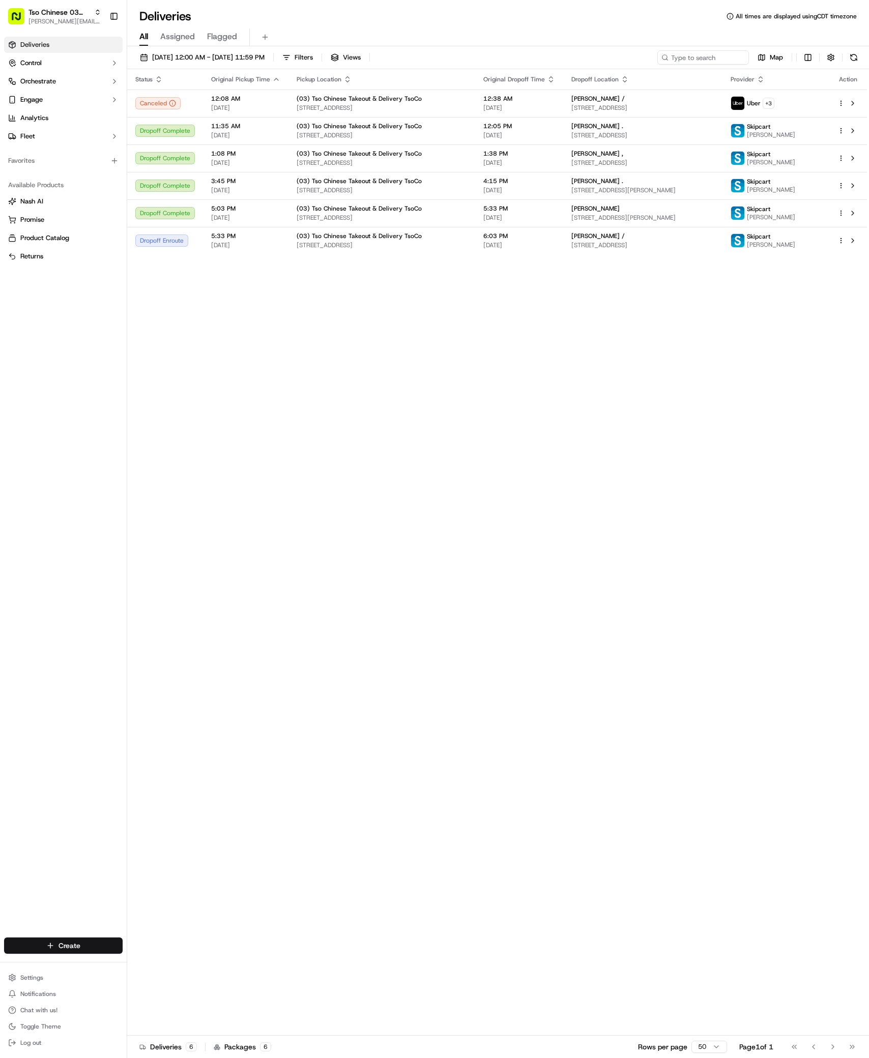
click at [92, 945] on html "Tso Chinese 03 TsoCo [PERSON_NAME][EMAIL_ADDRESS][DOMAIN_NAME] Toggle Sidebar D…" at bounding box center [434, 529] width 869 height 1058
click at [145, 961] on link "Delivery" at bounding box center [183, 965] width 113 height 18
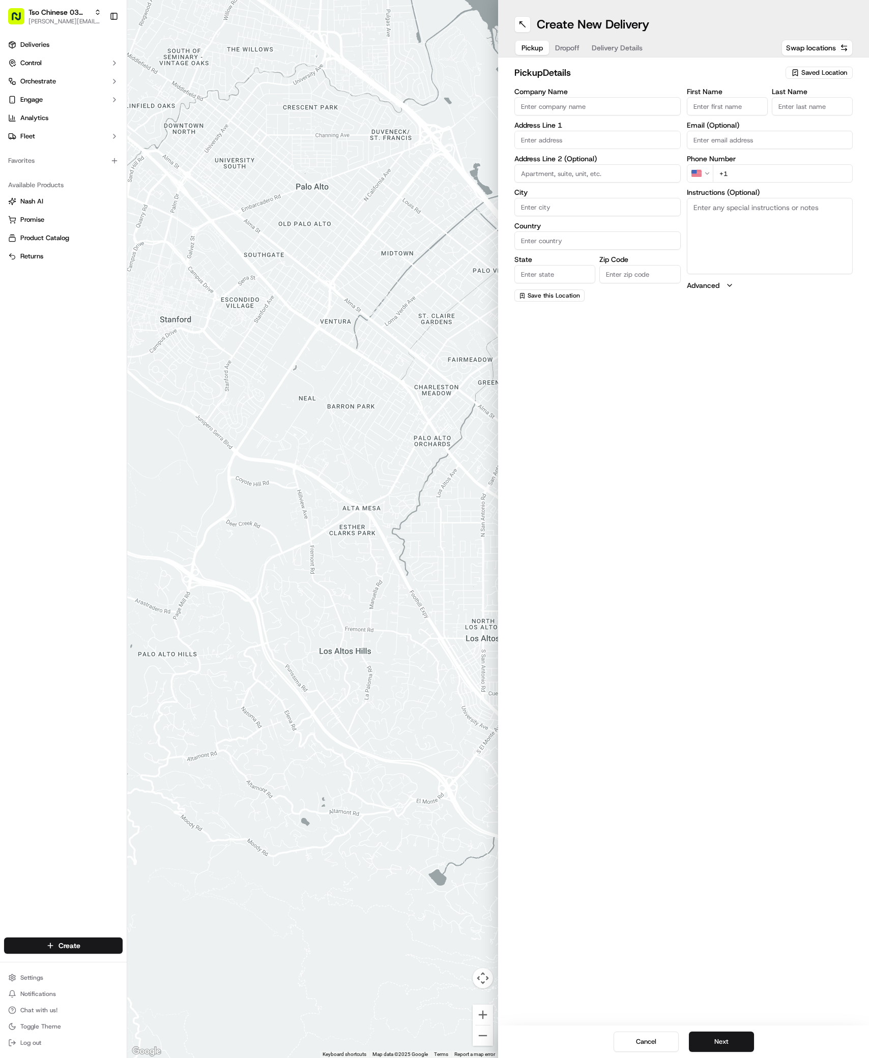
click at [806, 67] on div "Saved Location" at bounding box center [819, 73] width 67 height 12
click at [805, 114] on span "(03) Tso Chinese Takeout & Delivery TsoCo (03)" at bounding box center [801, 115] width 125 height 18
type input "(03) Tso Chinese Takeout & Delivery TsoCo"
type input "Ste F"
type input "Austin"
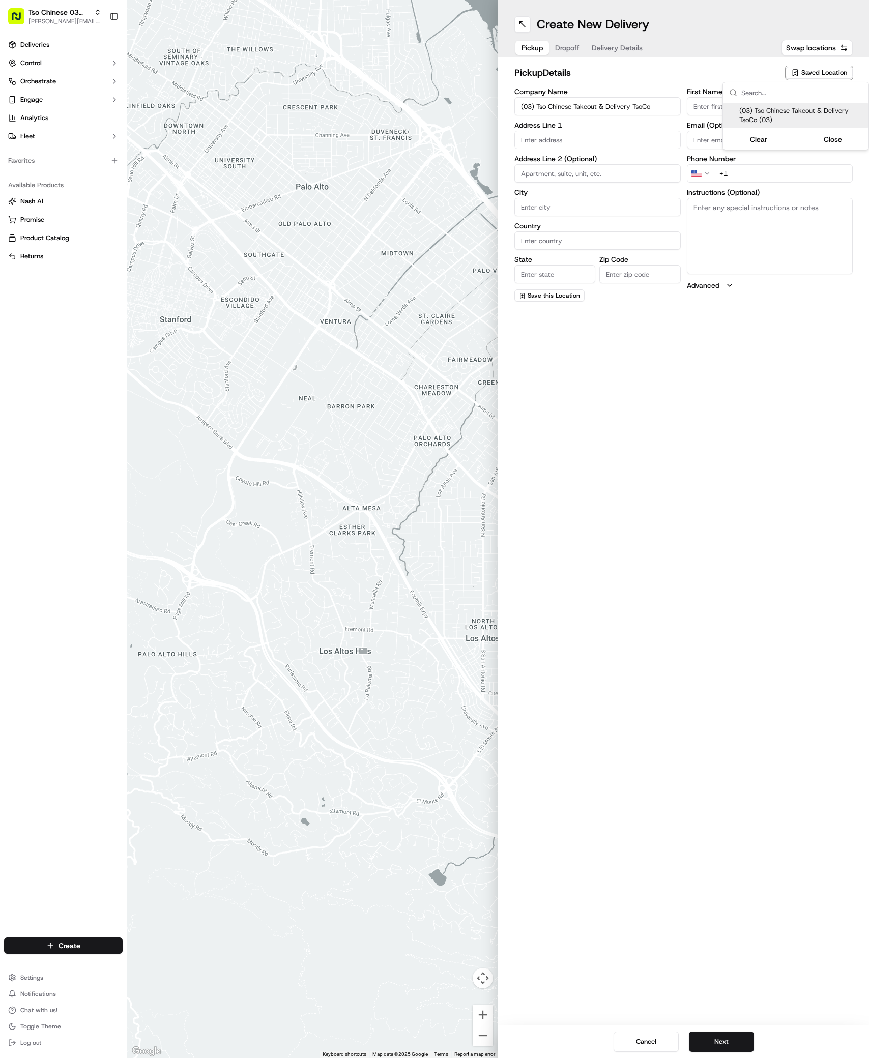
type input "US"
type input "[GEOGRAPHIC_DATA]"
type input "78704"
type input "Tso Chinese"
type input "TsoCo Manager"
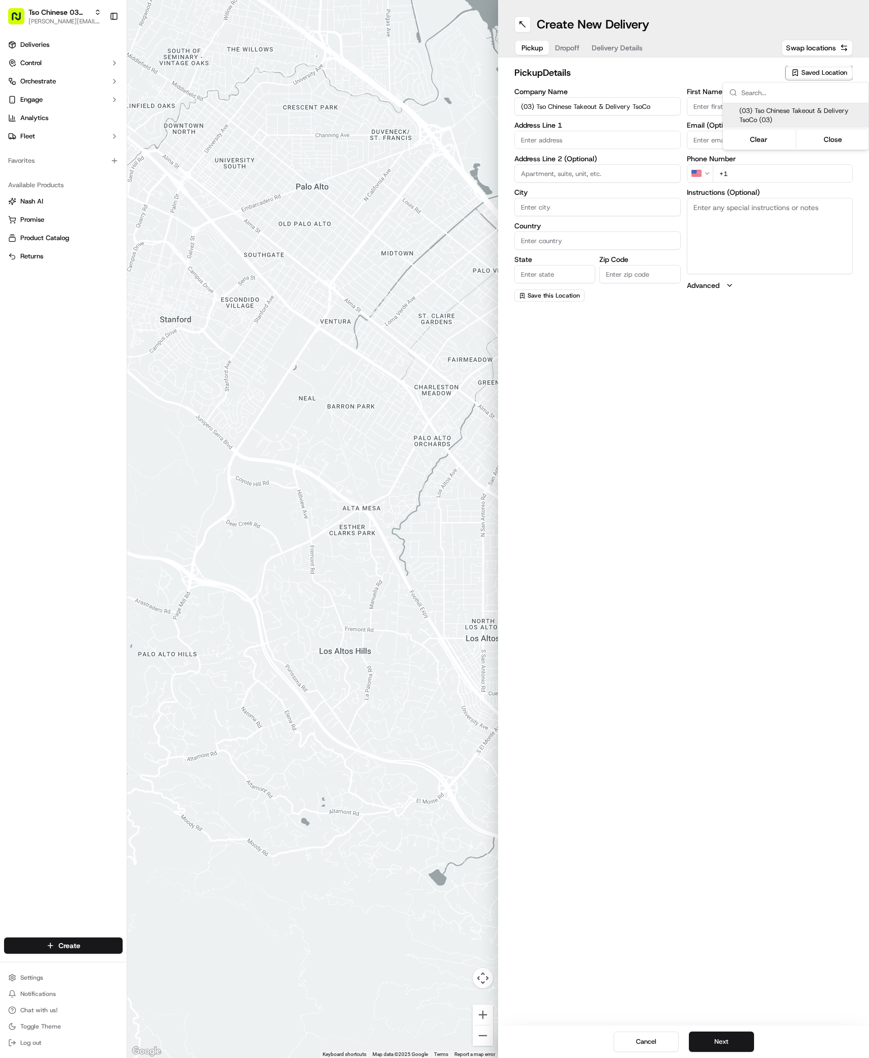
type input "[EMAIL_ADDRESS][DOMAIN_NAME]"
type input "[PHONE_NUMBER]"
type textarea "Submit a picture displaying address & food as Proof of Delivery. Envía una foto…"
type input "[STREET_ADDRESS]"
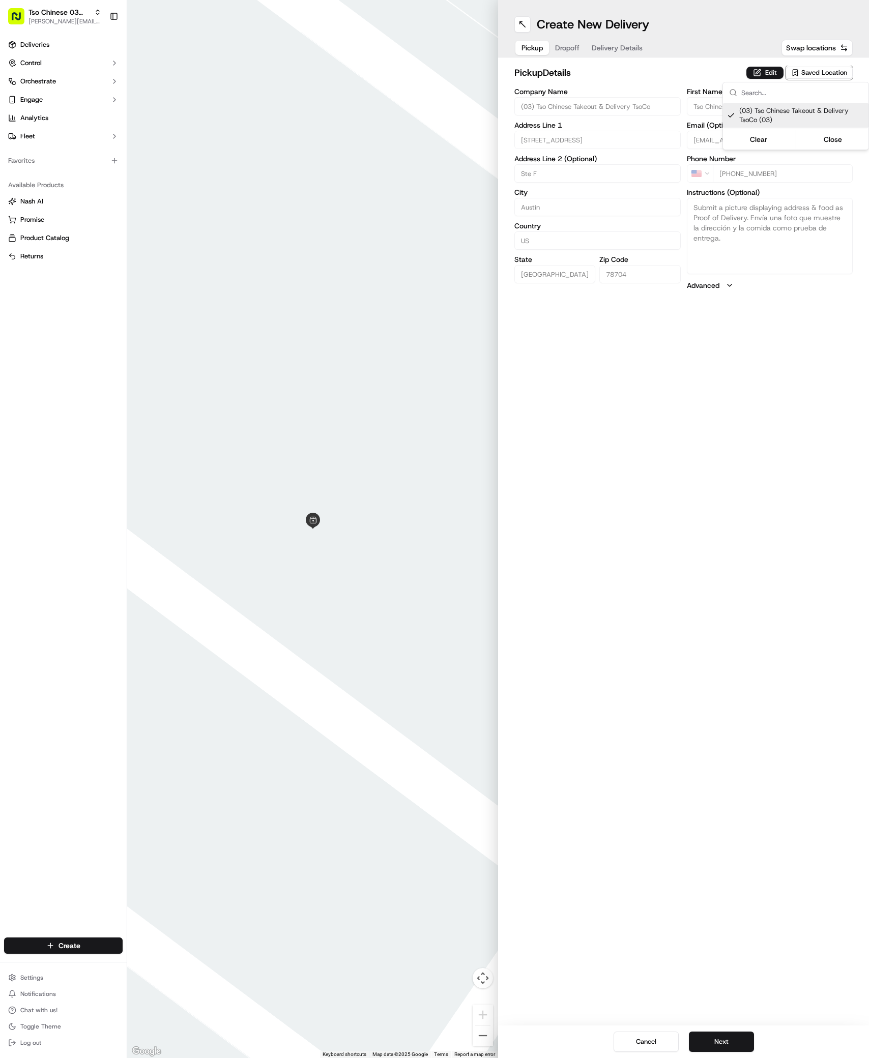
click at [718, 658] on html "Tso Chinese 03 TsoCo [PERSON_NAME][EMAIL_ADDRESS][DOMAIN_NAME] Toggle Sidebar D…" at bounding box center [434, 529] width 869 height 1058
click at [719, 1038] on button "Next" at bounding box center [721, 1042] width 65 height 20
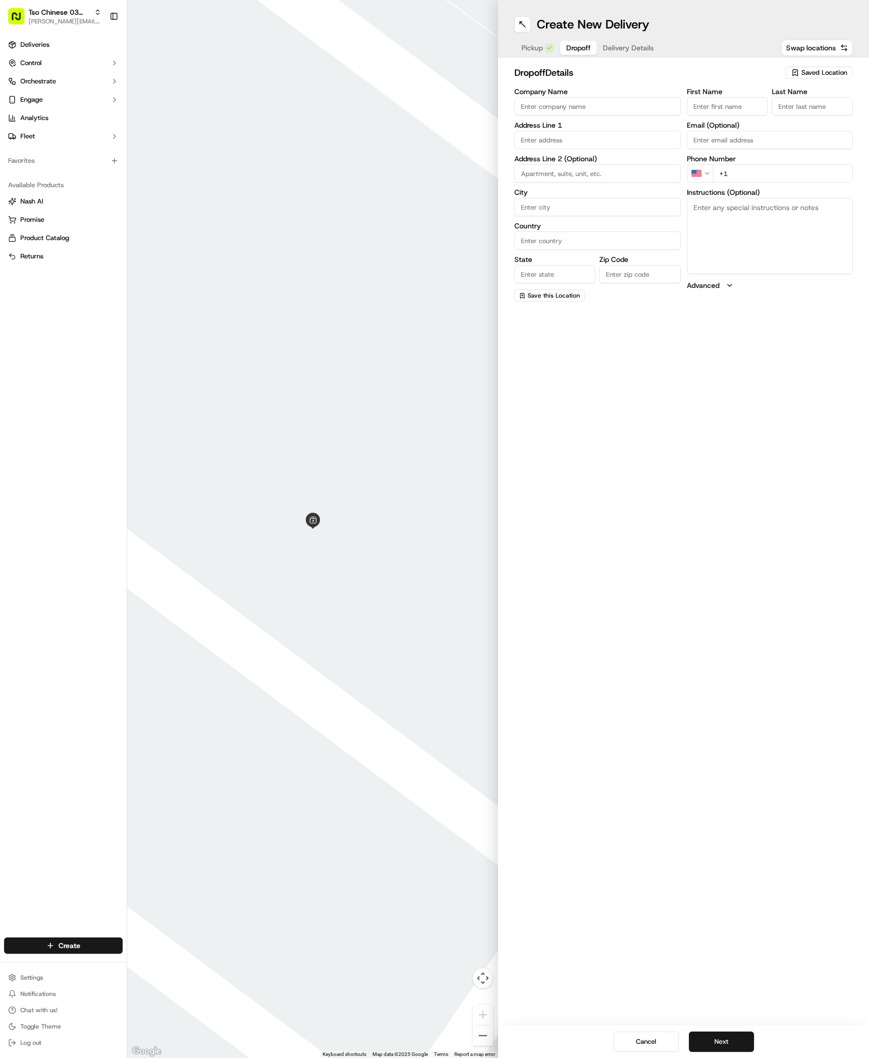
paste input "Katie Stahl"
type input "Katie Stahl"
type input "/"
paste input "512 983 7137"
type input "+1 512 983 7137"
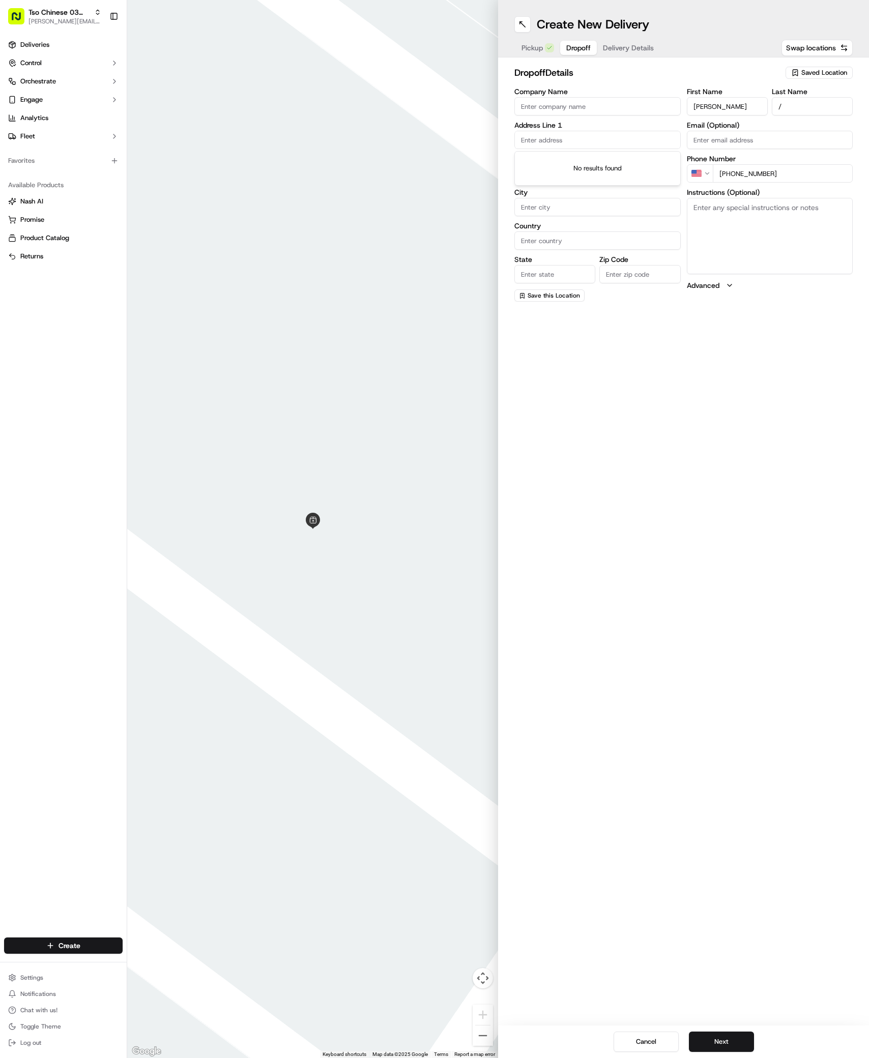
paste input "1202 Bouldin Ave"
click at [547, 158] on div "1202 Bouldin Avenue, Austin, TX" at bounding box center [597, 161] width 161 height 15
type input "[STREET_ADDRESS][PERSON_NAME]"
type input "Austin"
type input "[GEOGRAPHIC_DATA]"
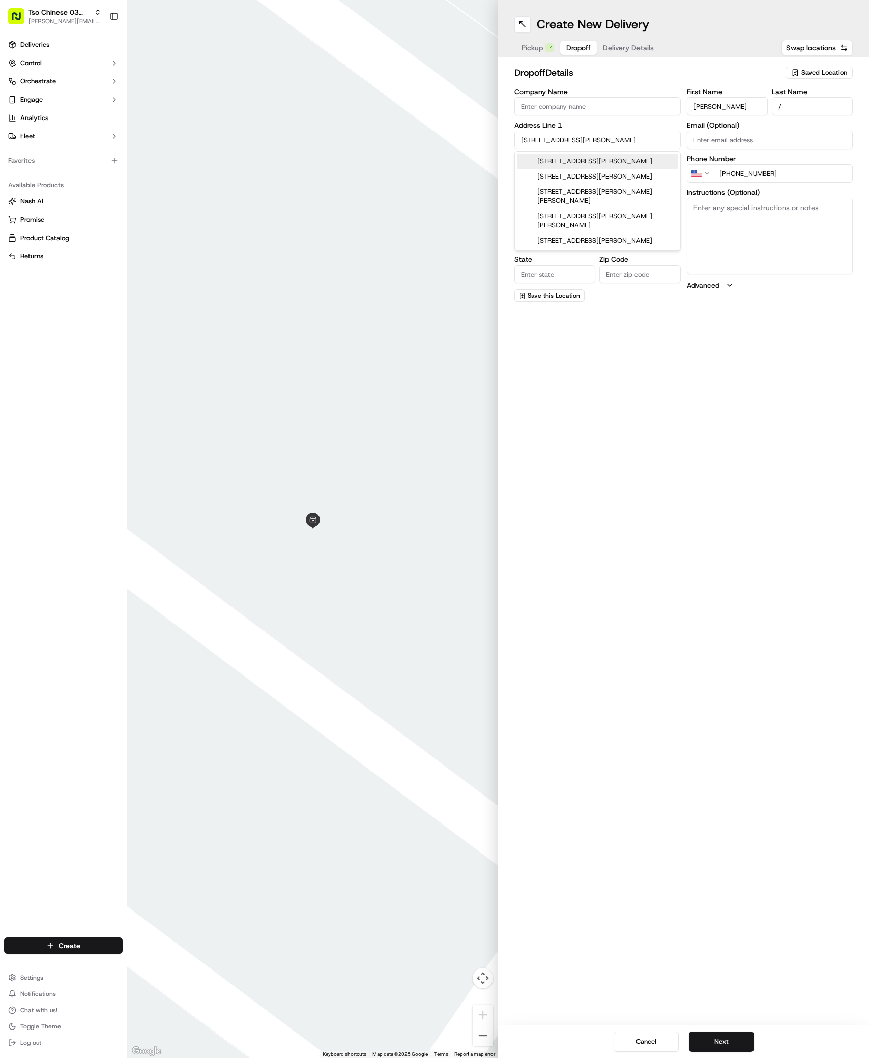
type input "[GEOGRAPHIC_DATA]"
type input "78704"
type input "1202 Bouldin Avenue"
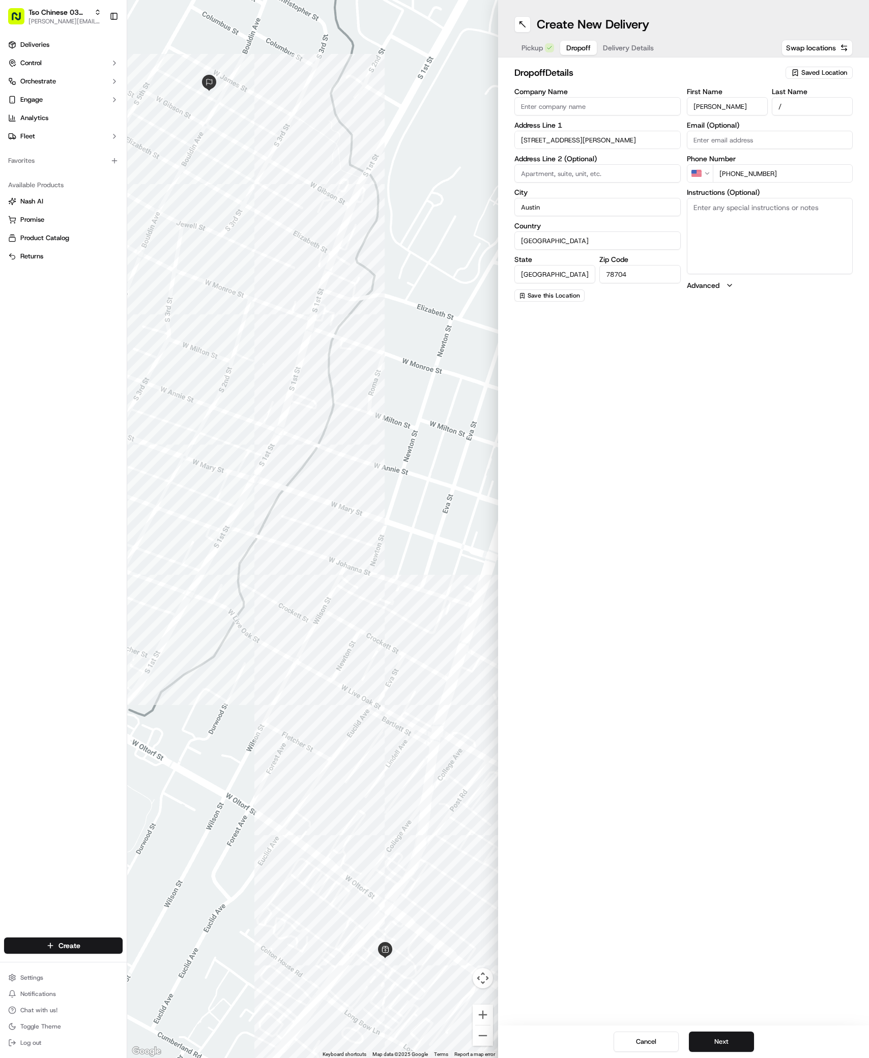
click at [719, 239] on textarea "Instructions (Optional)" at bounding box center [770, 236] width 166 height 76
paste textarea "Please knock and leave bag on front porch. Thanks!"
type textarea "Please knock and leave bag on front porch. Thanks!"
click at [723, 1040] on button "Next" at bounding box center [721, 1042] width 65 height 20
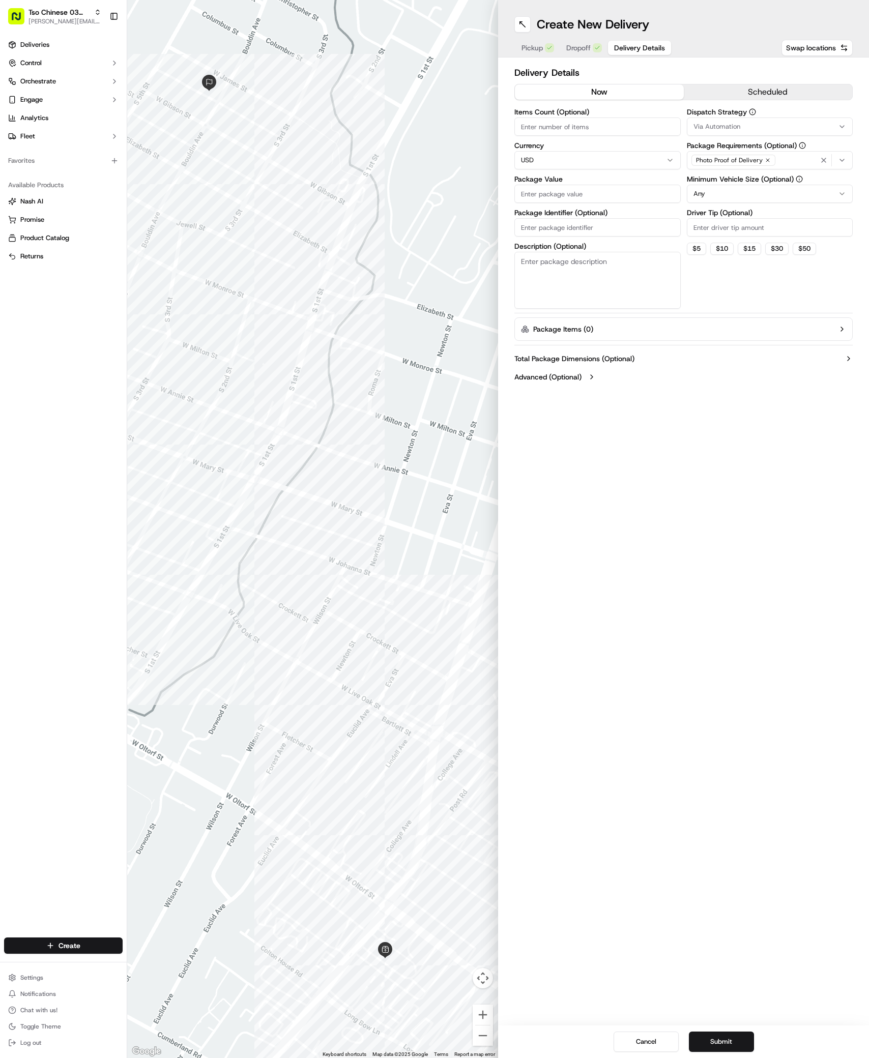
click at [736, 125] on span "Via Automation" at bounding box center [717, 126] width 47 height 9
click at [728, 178] on span "TsoCo Strategy" at bounding box center [766, 182] width 125 height 9
click at [740, 283] on html "Tso Chinese 03 TsoCo antonia@tsochinese.com Toggle Sidebar Deliveries Control O…" at bounding box center [434, 529] width 869 height 1058
click at [768, 224] on input "Driver Tip (Optional)" at bounding box center [770, 227] width 166 height 18
type input "2"
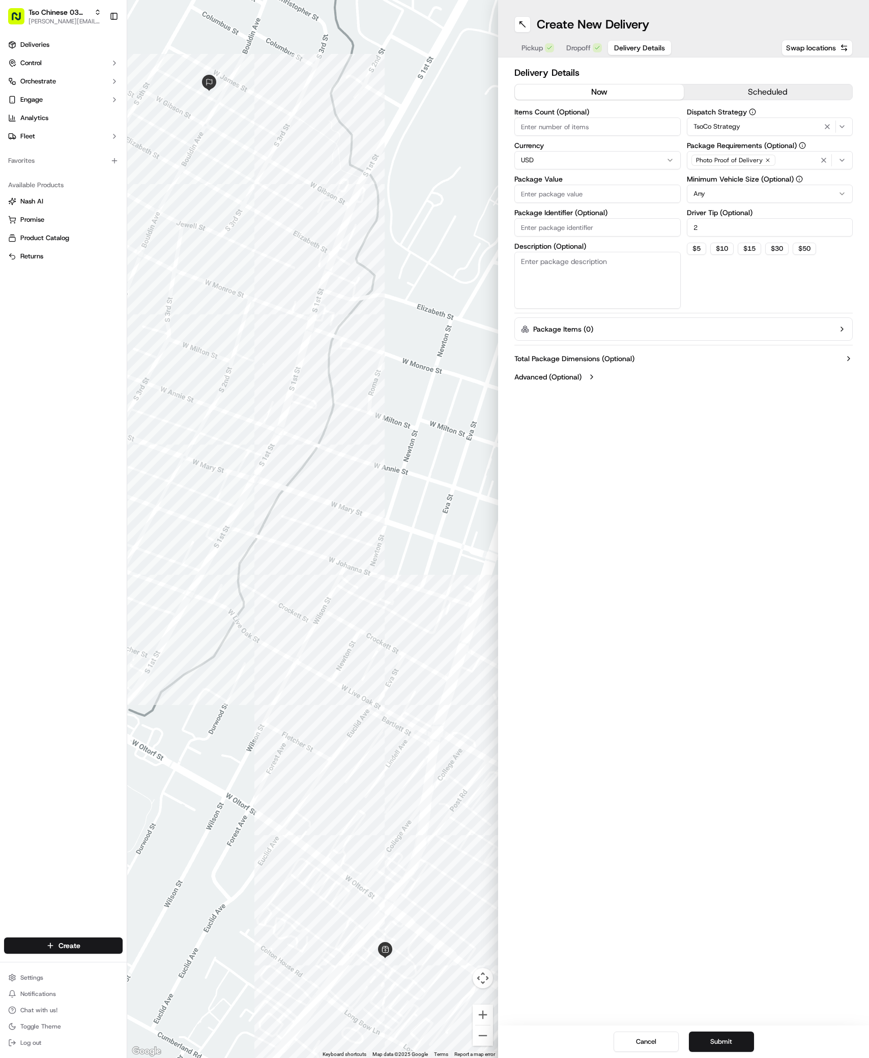
click at [610, 169] on div "Items Count (Optional) Currency USD Package Value Package Identifier (Optional)…" at bounding box center [597, 208] width 166 height 200
click at [609, 199] on input "Package Value" at bounding box center [597, 194] width 166 height 18
click at [563, 223] on div "Package Identifier (Optional)" at bounding box center [597, 222] width 166 height 27
click at [563, 216] on label "Package Identifier (Optional)" at bounding box center [597, 212] width 166 height 7
click at [563, 223] on input "Package Identifier (Optional)" at bounding box center [597, 227] width 166 height 18
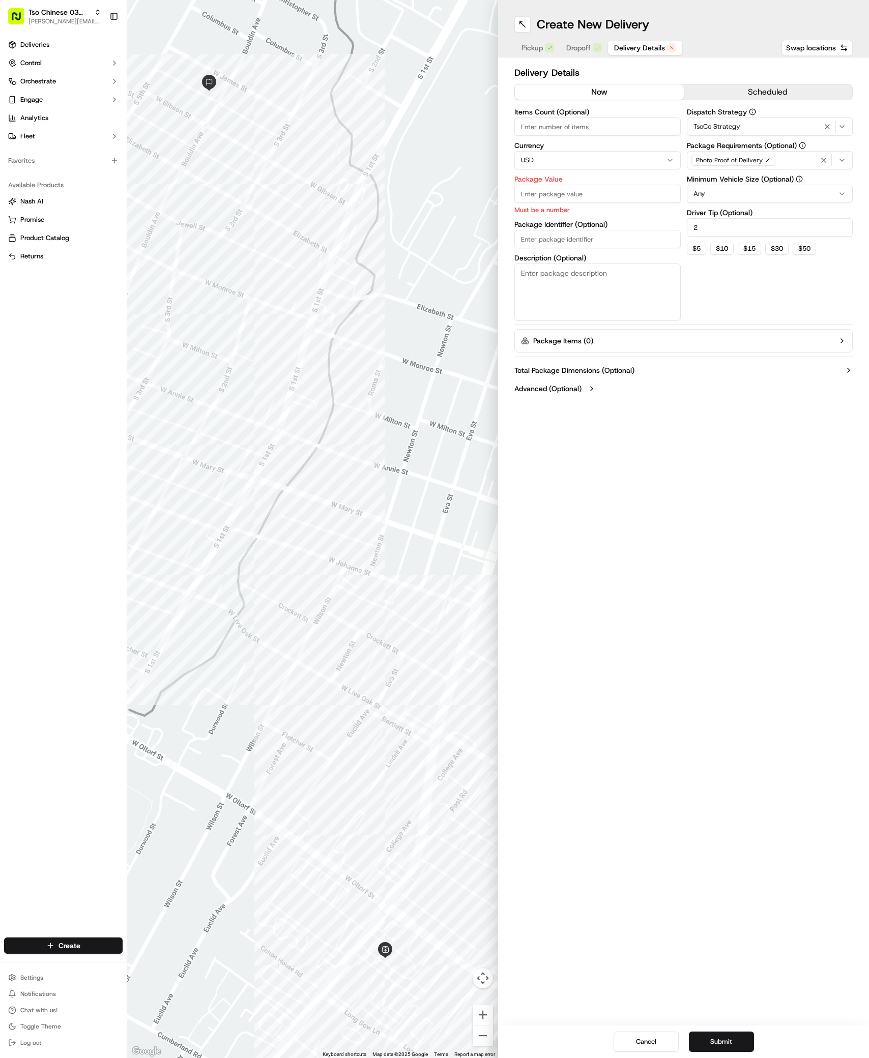
paste input "#AZHVL3U"
type input "#AZHVL3U"
click at [555, 191] on input "Package Value" at bounding box center [597, 194] width 166 height 18
type input "46.39"
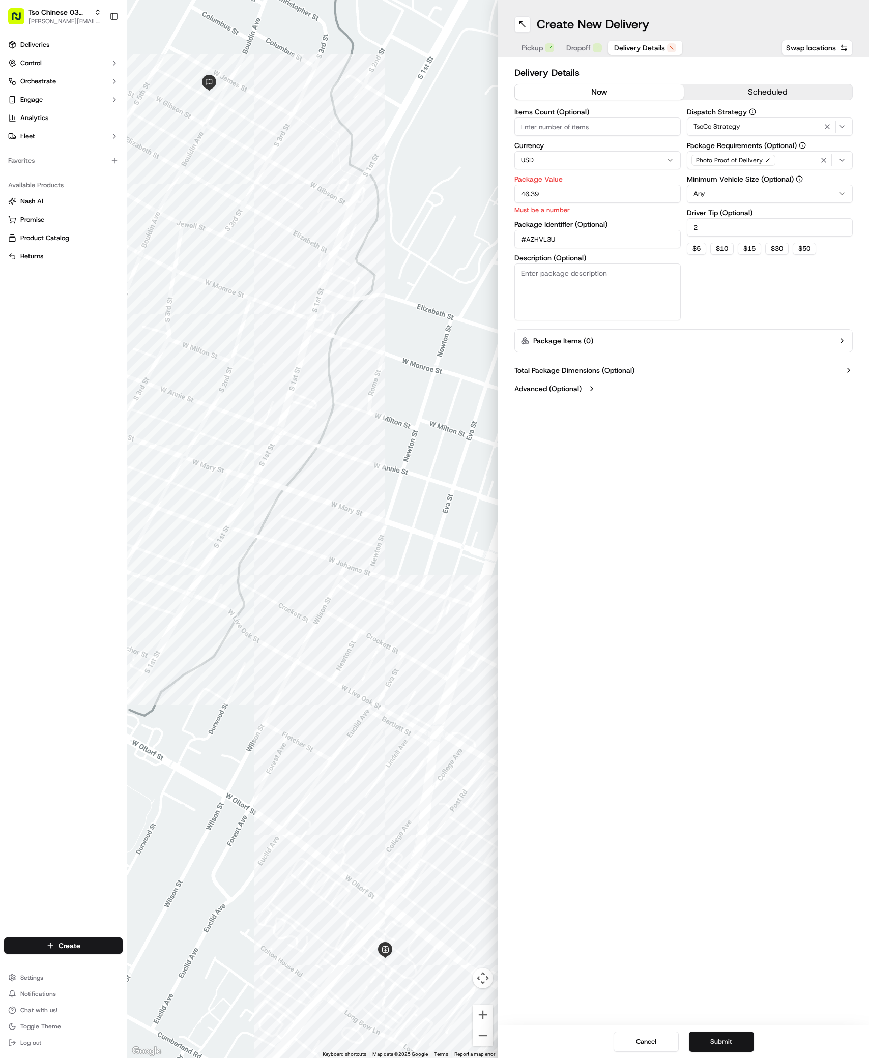
click at [735, 1050] on button "Submit" at bounding box center [721, 1042] width 65 height 20
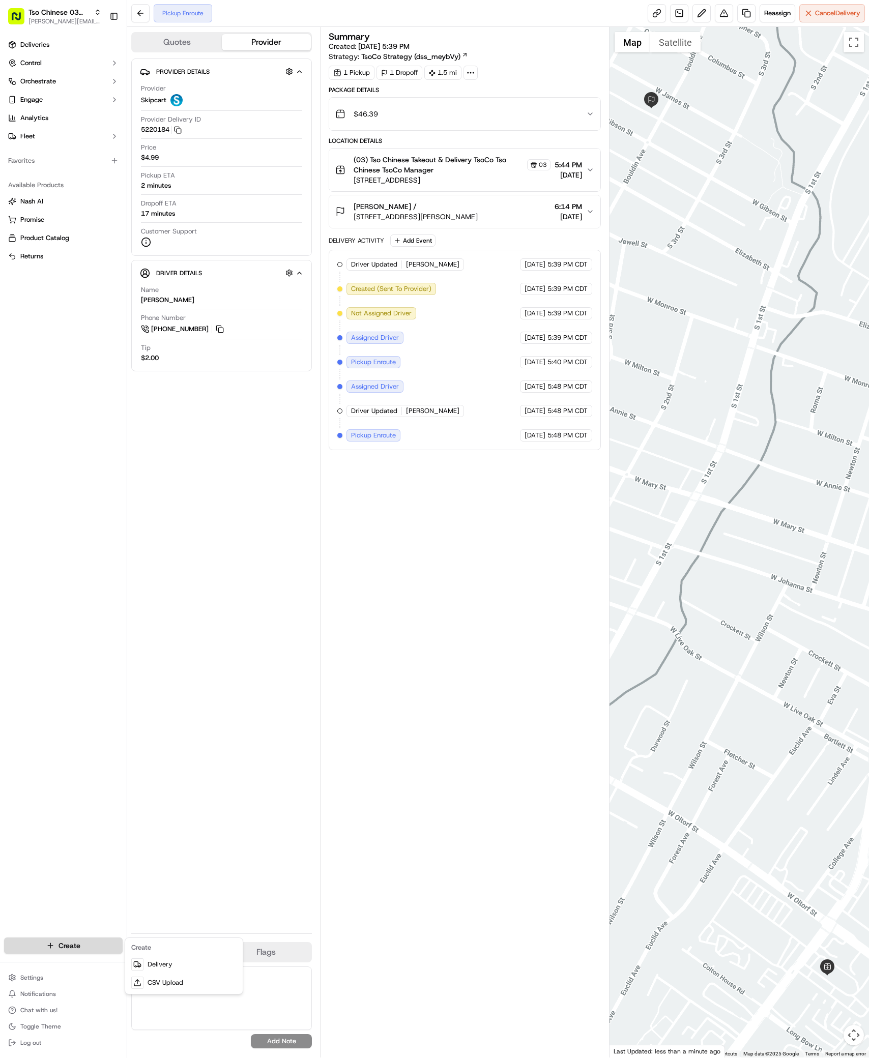
click at [72, 945] on html "Tso Chinese 03 TsoCo antonia@tsochinese.com Toggle Sidebar Deliveries Control O…" at bounding box center [434, 529] width 869 height 1058
click at [132, 965] on div at bounding box center [137, 965] width 12 height 12
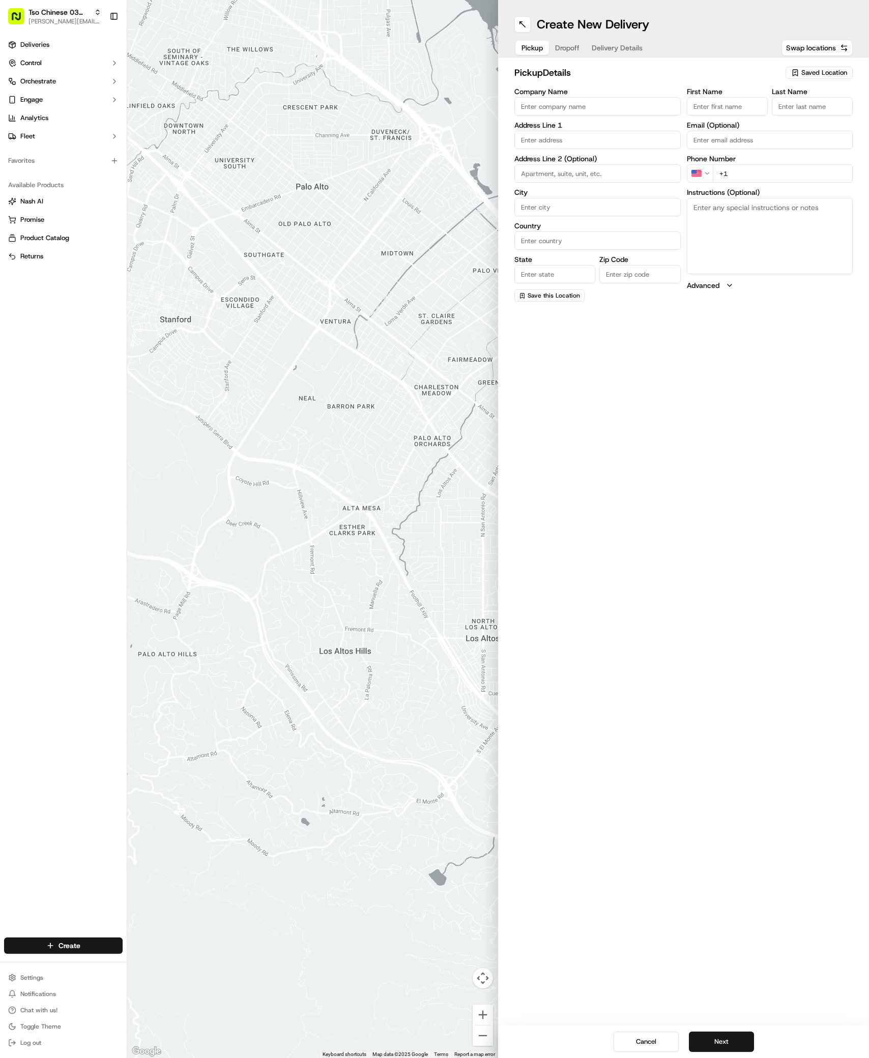
click at [833, 73] on span "Saved Location" at bounding box center [824, 72] width 46 height 9
click at [789, 120] on span "(03) Tso Chinese Takeout & Delivery TsoCo (03)" at bounding box center [801, 115] width 125 height 18
type input "(03) Tso Chinese Takeout & Delivery TsoCo"
type input "Ste F"
type input "Austin"
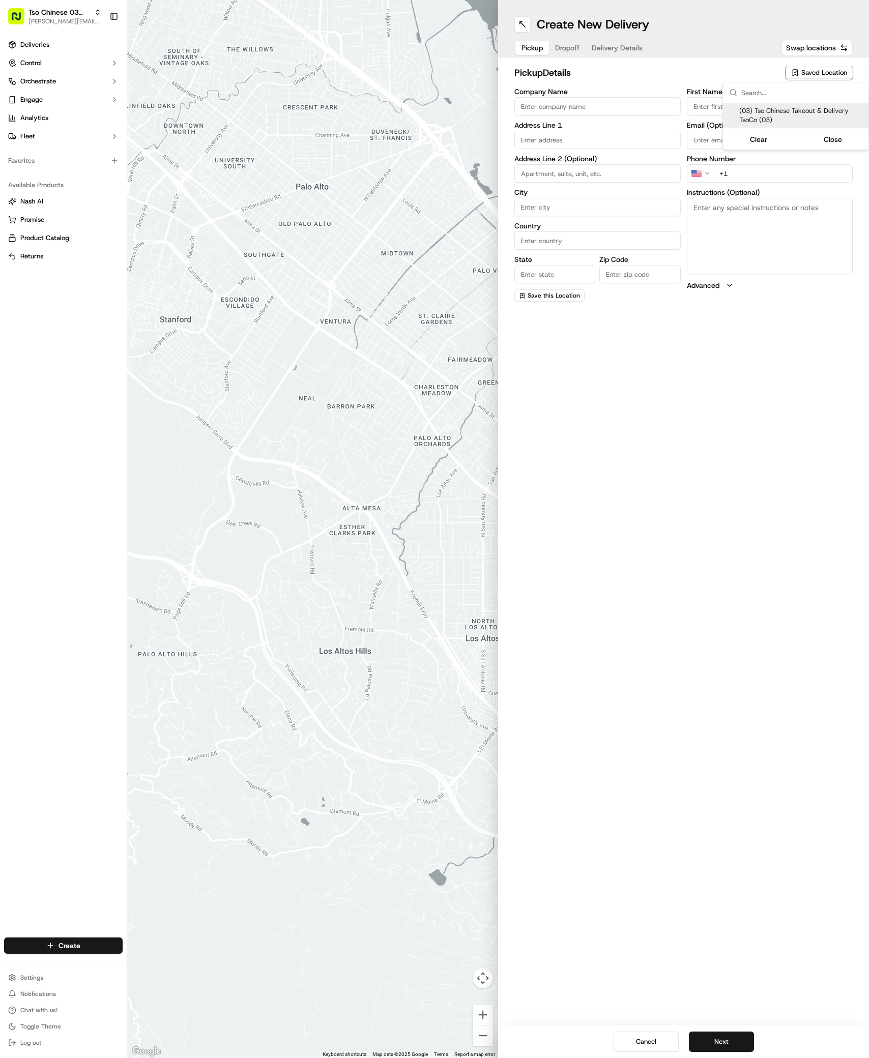
type input "US"
type input "[GEOGRAPHIC_DATA]"
type input "78704"
type input "Tso Chinese"
type input "TsoCo Manager"
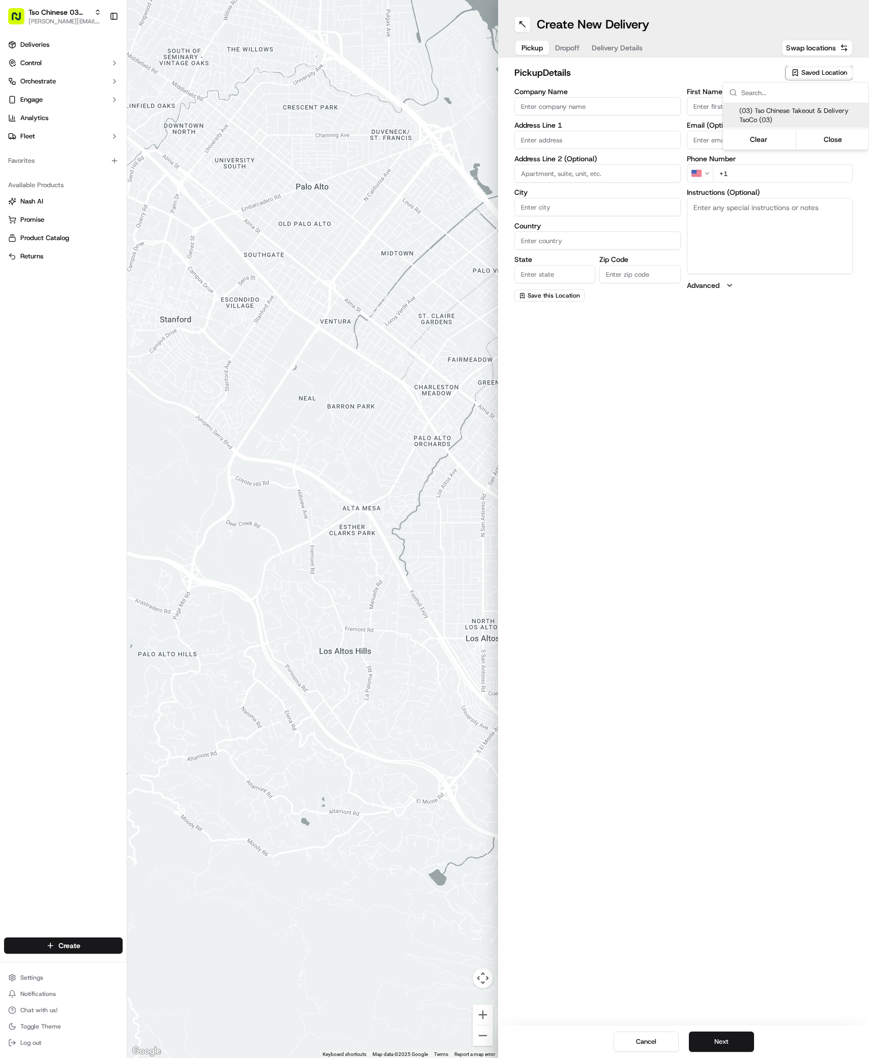
type input "[EMAIL_ADDRESS][DOMAIN_NAME]"
type input "[PHONE_NUMBER]"
type textarea "Submit a picture displaying address & food as Proof of Delivery. Envía una foto…"
type input "[STREET_ADDRESS]"
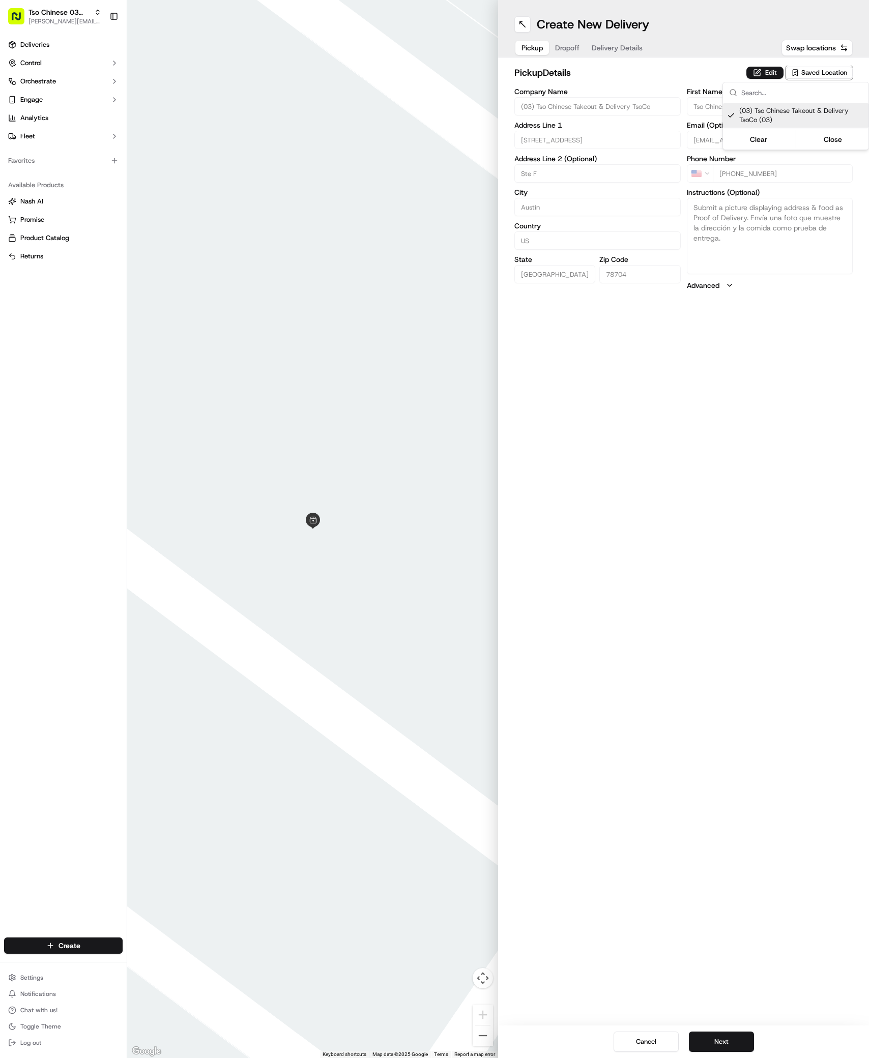
click at [644, 992] on html "Tso Chinese 03 TsoCo [PERSON_NAME][EMAIL_ADDRESS][DOMAIN_NAME] Toggle Sidebar D…" at bounding box center [434, 529] width 869 height 1058
click at [729, 1043] on button "Next" at bounding box center [721, 1042] width 65 height 20
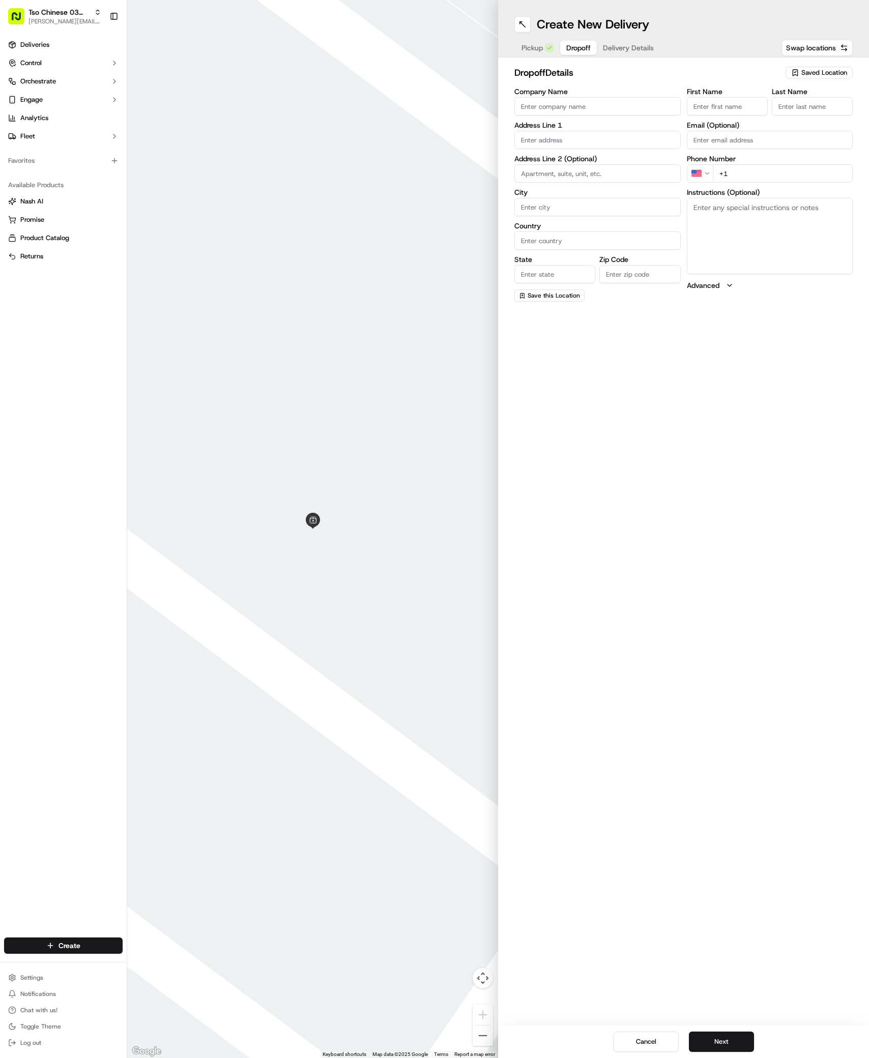
click at [712, 106] on input "First Name" at bounding box center [727, 106] width 81 height 18
paste input "Alice Macdonald"
type input "Alice Macdonald."
click at [830, 85] on div "dropoff Details Saved Location Company Name Address Line 1 Address Line 2 (Opti…" at bounding box center [683, 184] width 338 height 237
type input ","
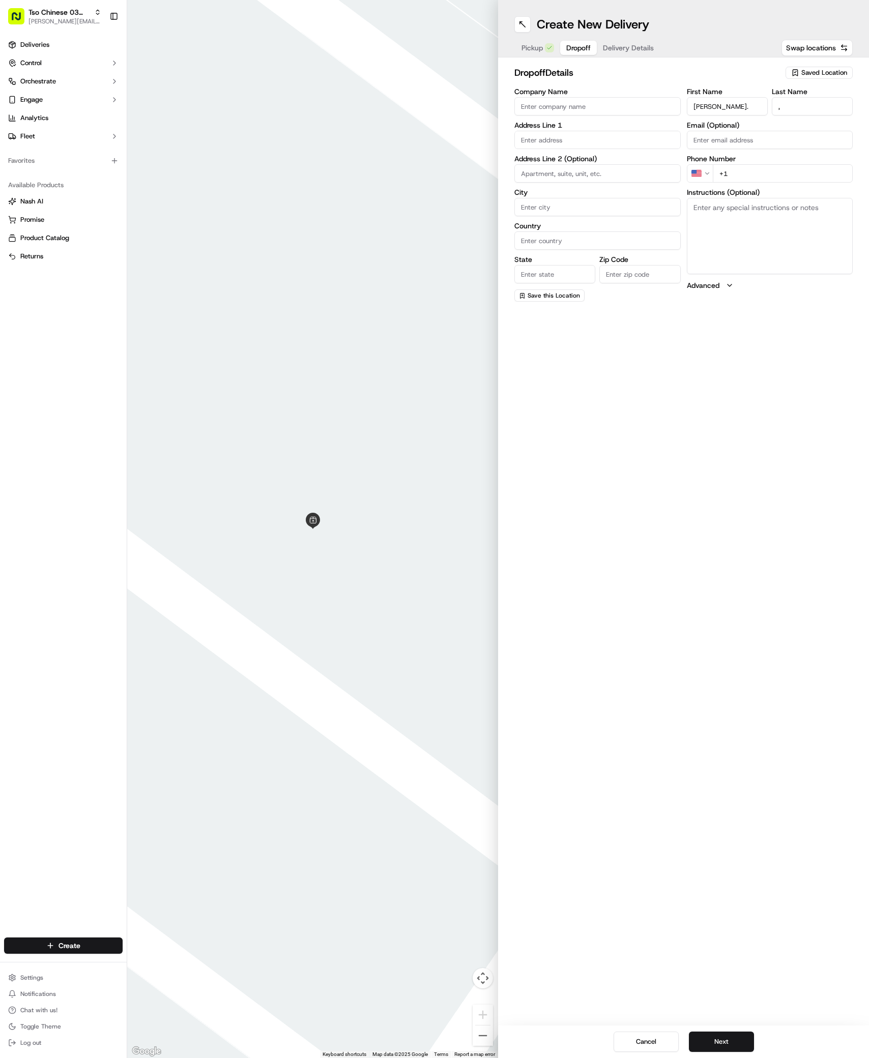
paste input "737 703 7185"
type input "+1 737 703 7185"
paste input "130 Cumberland Rd"
click at [560, 139] on input "text" at bounding box center [597, 140] width 166 height 18
click at [552, 159] on div "130 Cumberland Rd, Austin, TX" at bounding box center [597, 161] width 161 height 15
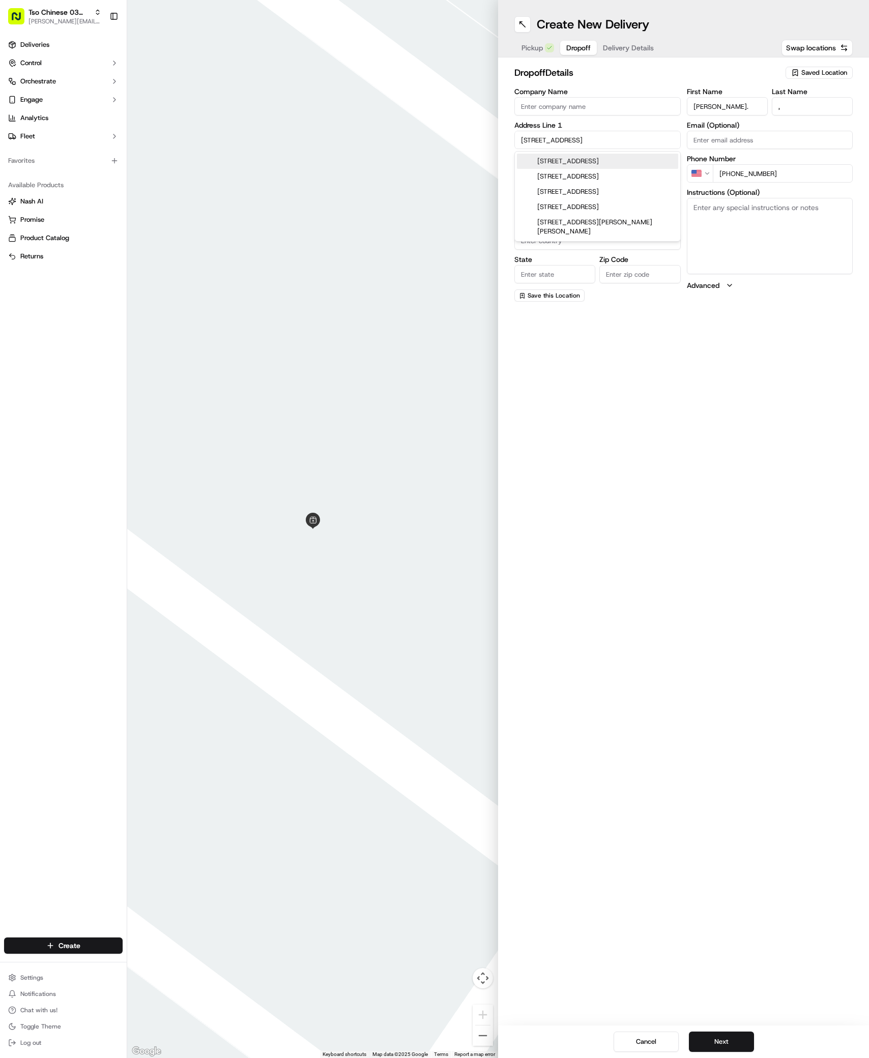
type input "130 Cumberland Rd, Austin, TX 78704, USA"
type input "Austin"
type input "[GEOGRAPHIC_DATA]"
type input "78704"
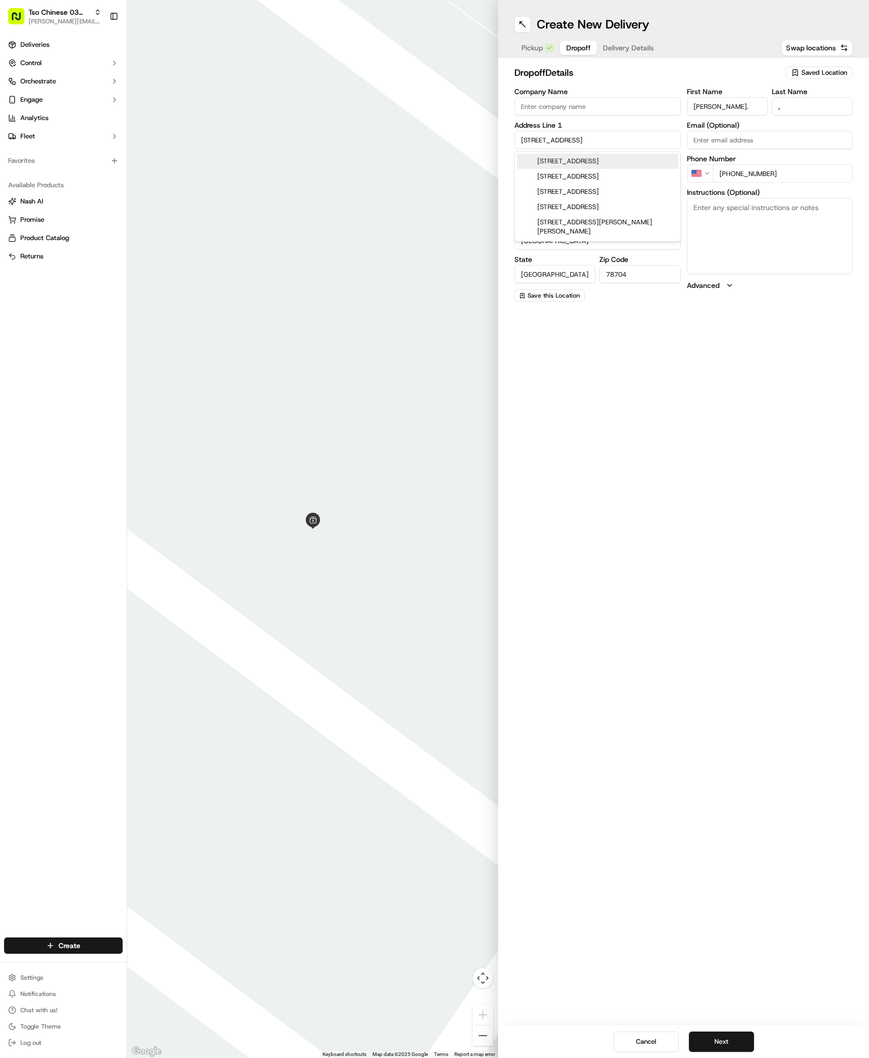
type input "130 Cumberland Road"
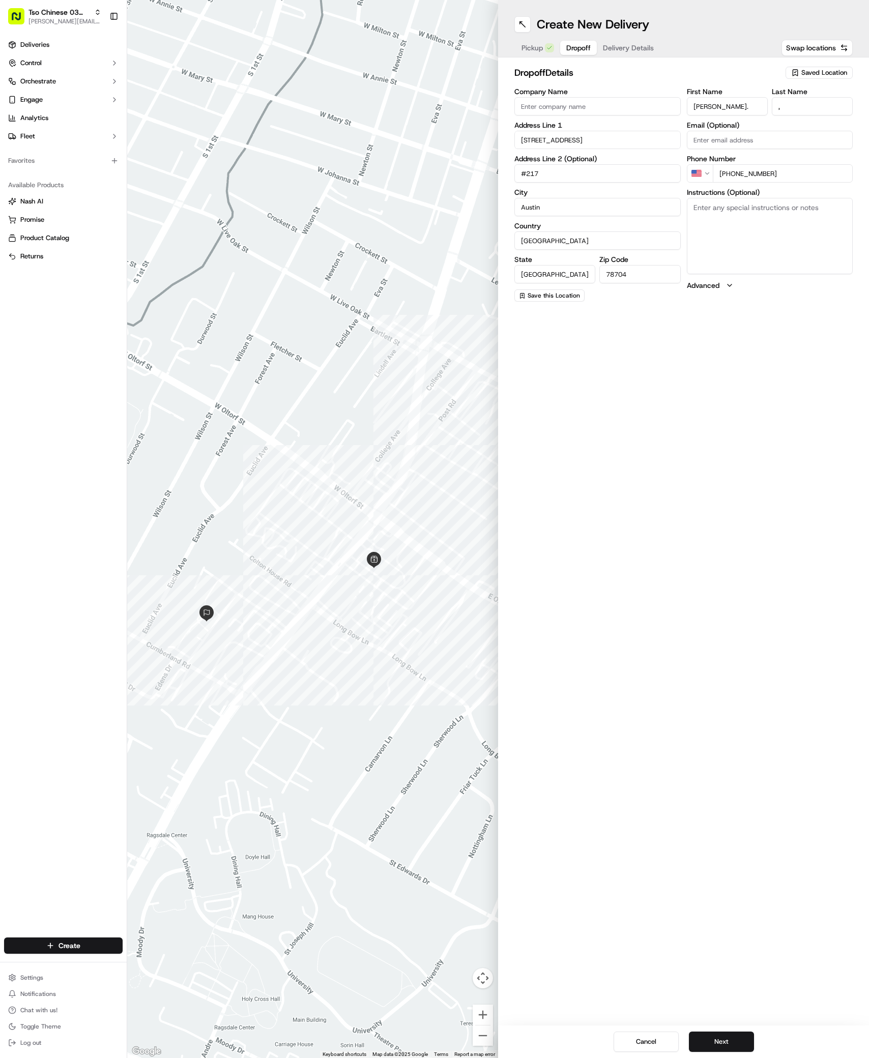
type input "#217"
click at [767, 234] on textarea "Instructions (Optional)" at bounding box center [770, 236] width 166 height 76
paste textarea "Bldg 5, behind bldg 6"
type textarea "Bldg 5, behind bldg 6"
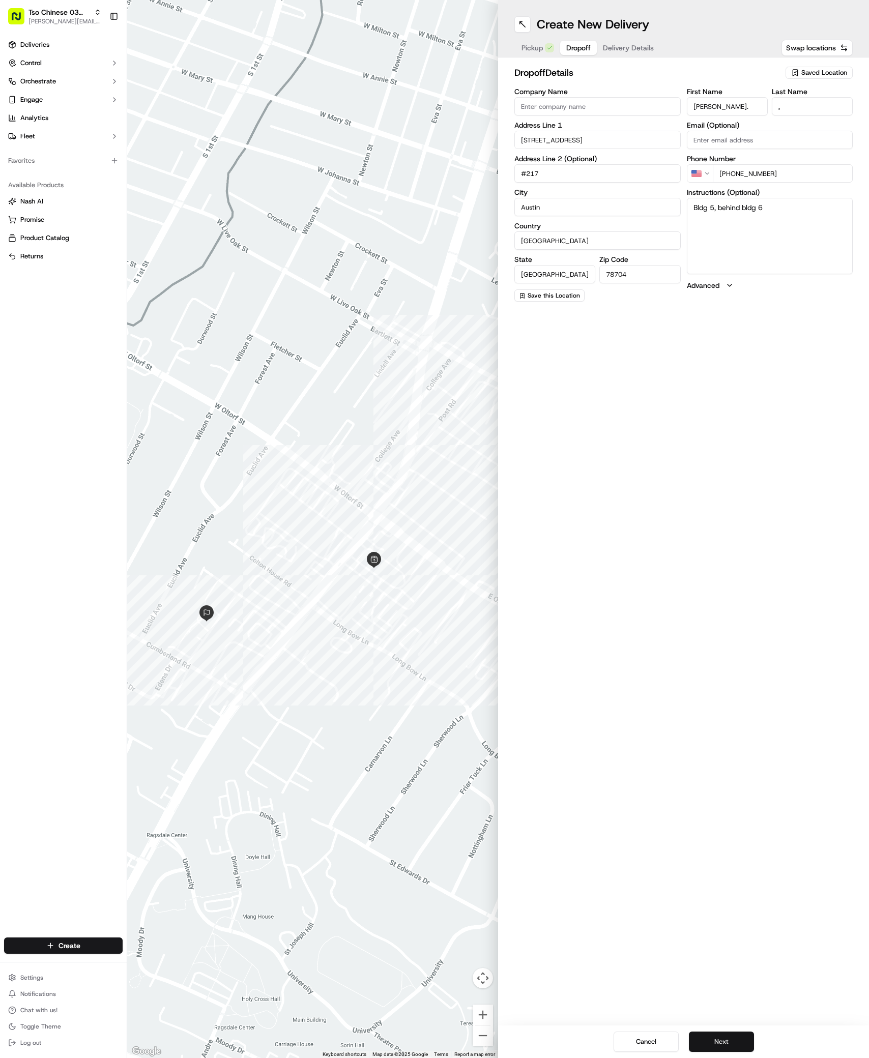
click at [724, 1042] on button "Next" at bounding box center [721, 1042] width 65 height 20
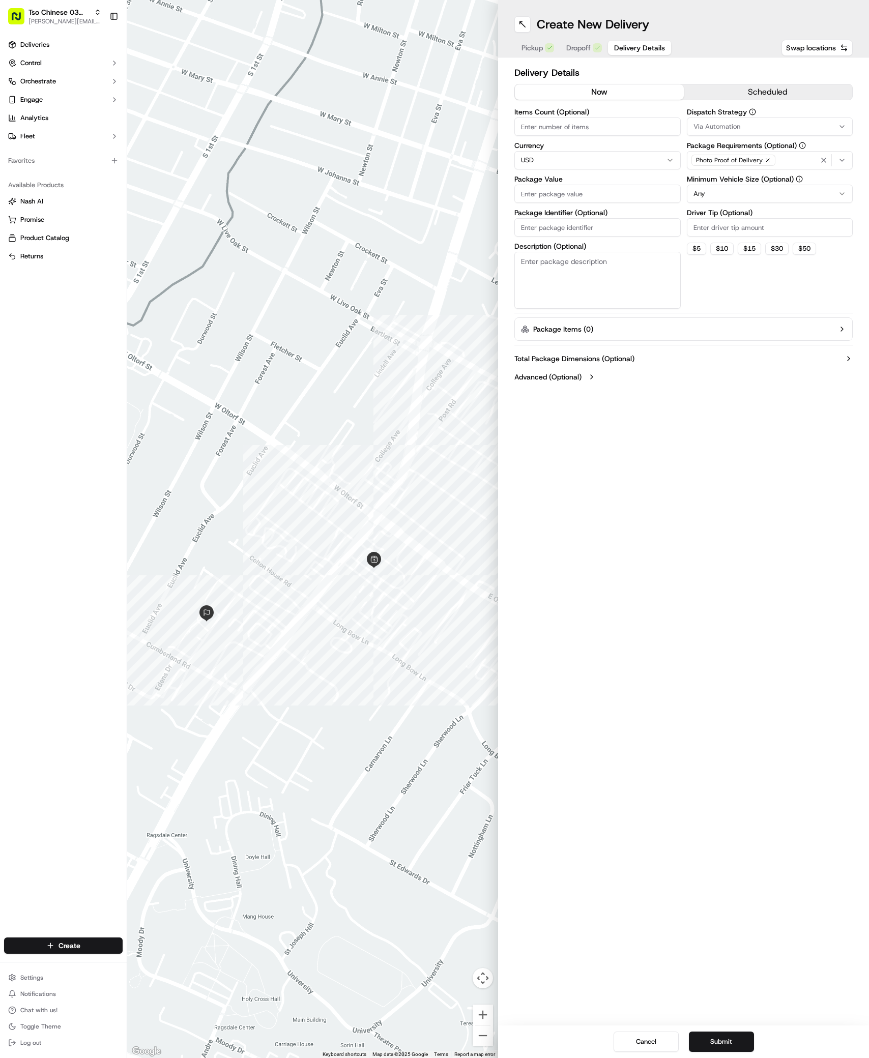
click at [804, 130] on div "Via Automation" at bounding box center [769, 126] width 161 height 9
click at [754, 181] on span "TsoCo Strategy" at bounding box center [766, 182] width 125 height 9
click at [758, 305] on html "Tso Chinese 03 TsoCo antonia@tsochinese.com Toggle Sidebar Deliveries Control O…" at bounding box center [434, 529] width 869 height 1058
click at [761, 220] on input "Driver Tip (Optional)" at bounding box center [770, 227] width 166 height 18
type input "2"
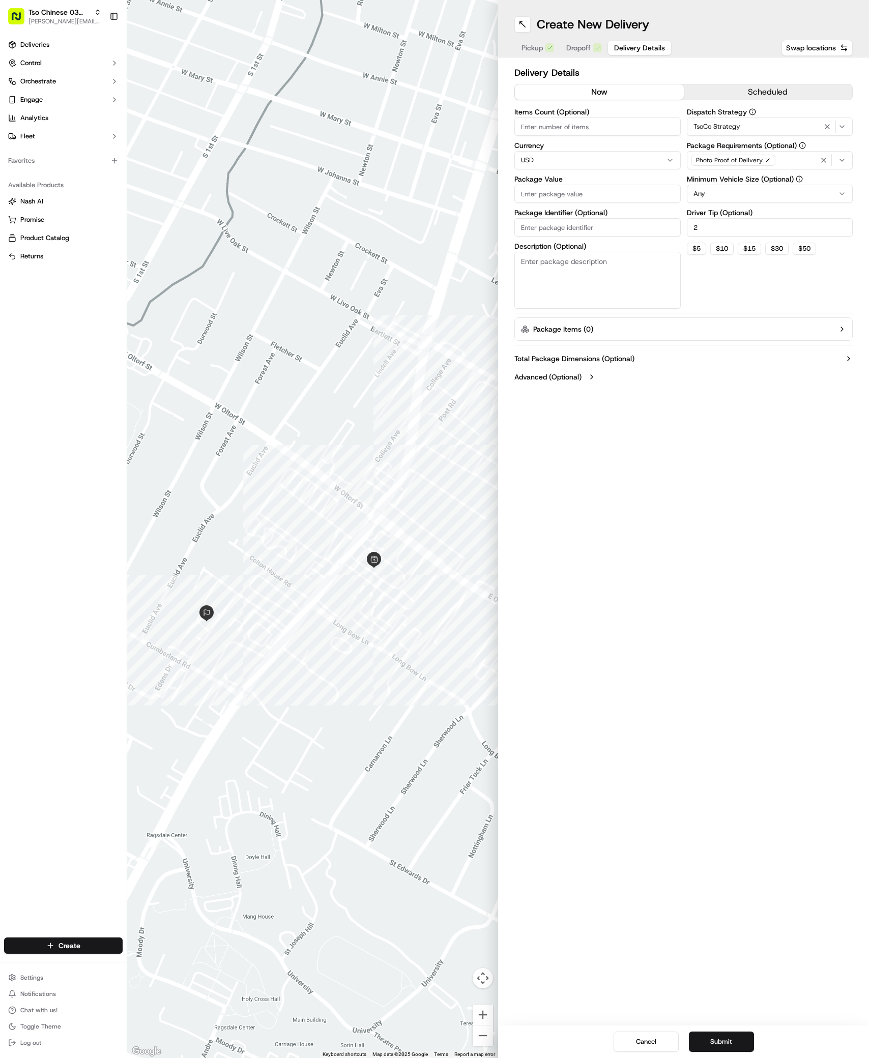
click at [597, 198] on input "Package Value" at bounding box center [597, 194] width 166 height 18
type input "44.82"
click at [569, 236] on input "Package Identifier (Optional)" at bounding box center [597, 227] width 166 height 18
paste input "#VJGUVSV"
type input "#VJGUVSV"
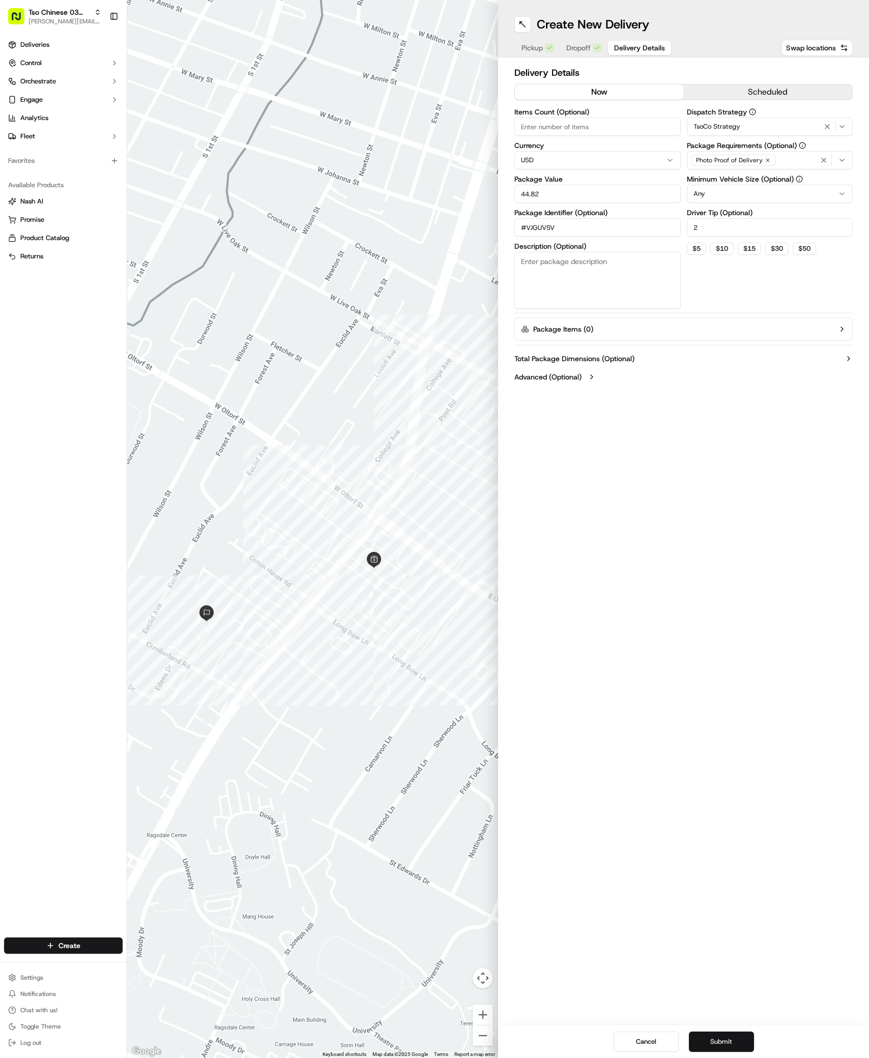
click at [711, 1041] on button "Submit" at bounding box center [721, 1042] width 65 height 20
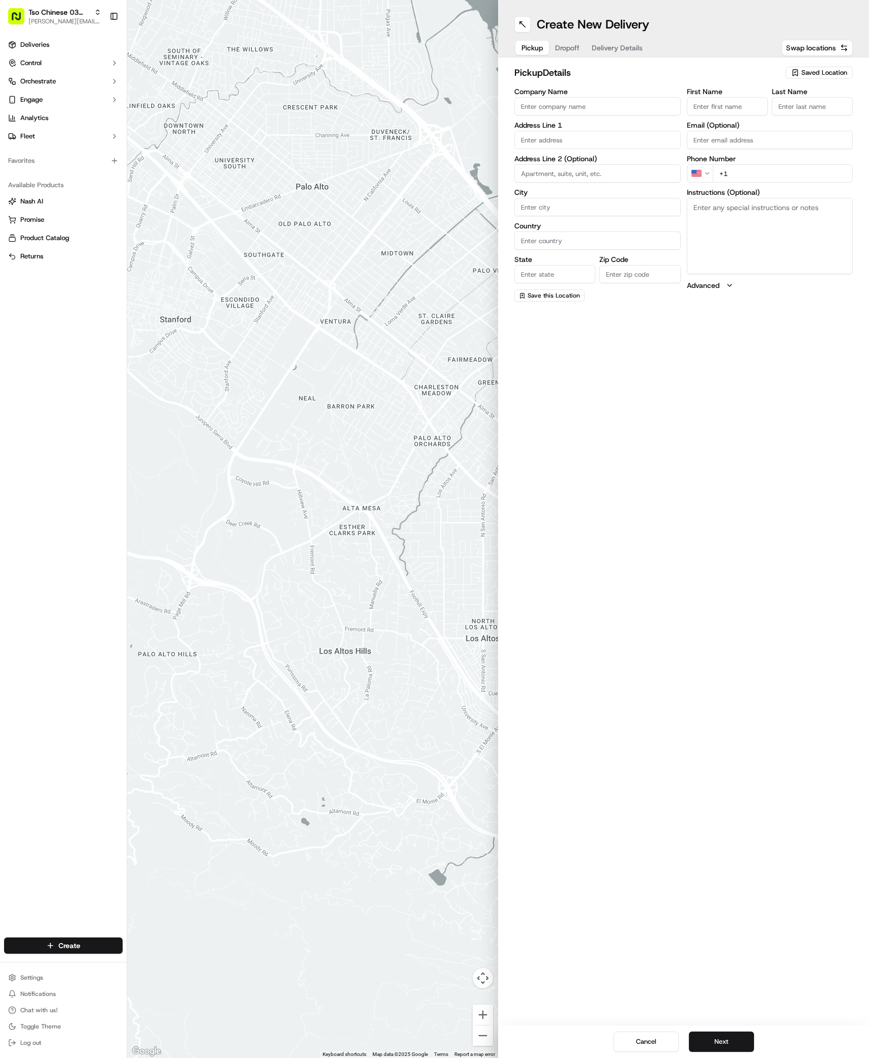
click at [831, 68] on div "Saved Location" at bounding box center [819, 73] width 67 height 12
click at [793, 118] on span "(03) Tso Chinese Takeout & Delivery TsoCo (03)" at bounding box center [801, 115] width 125 height 18
type input "(03) Tso Chinese Takeout & Delivery TsoCo"
type input "Ste F"
type input "Austin"
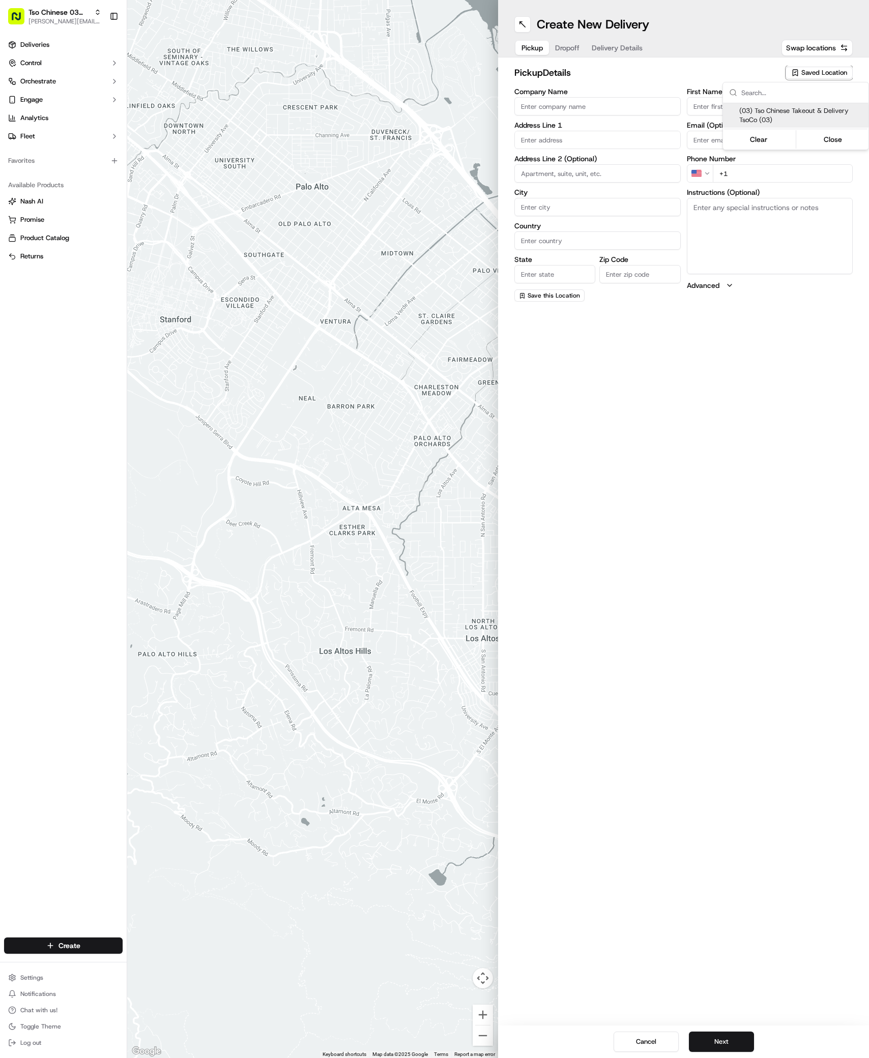
type input "US"
type input "[GEOGRAPHIC_DATA]"
type input "78704"
type input "Tso Chinese"
type input "TsoCo Manager"
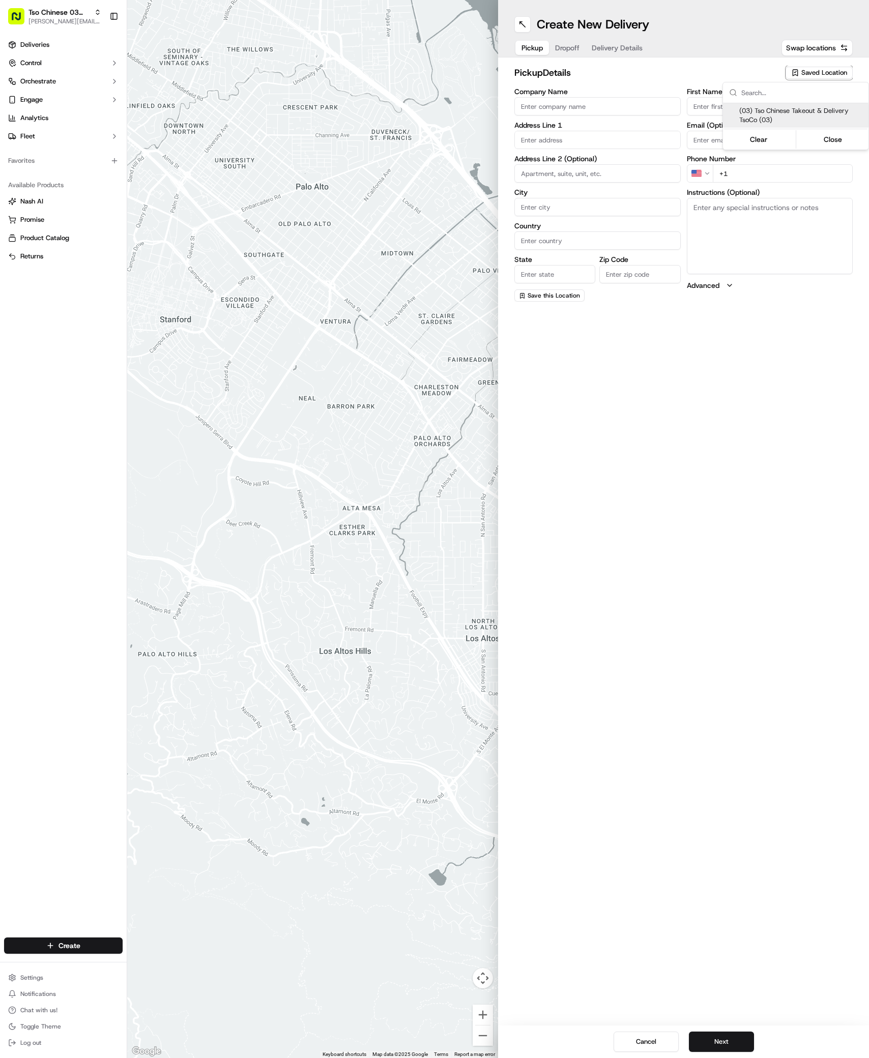
type input "[EMAIL_ADDRESS][DOMAIN_NAME]"
type input "[PHONE_NUMBER]"
type textarea "Submit a picture displaying address & food as Proof of Delivery. Envía una foto…"
type input "[STREET_ADDRESS]"
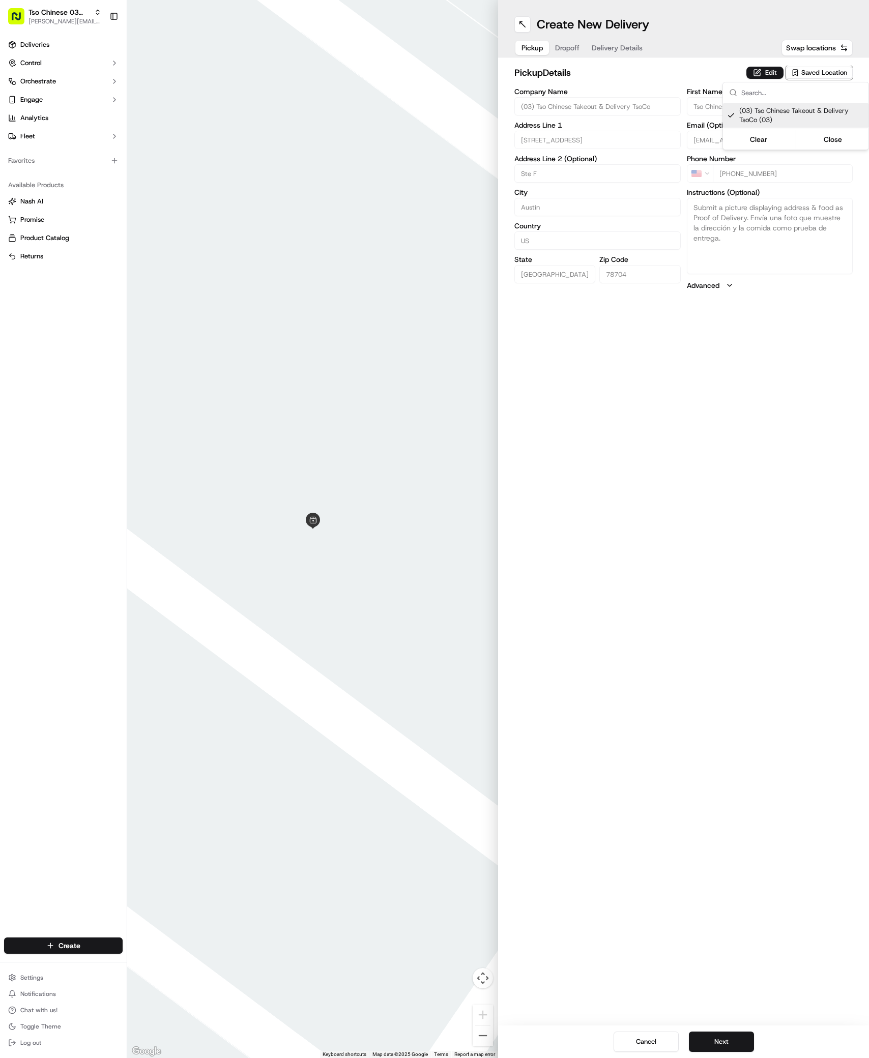
click at [736, 576] on html "Tso Chinese 03 TsoCo [PERSON_NAME][EMAIL_ADDRESS][DOMAIN_NAME] Toggle Sidebar D…" at bounding box center [434, 529] width 869 height 1058
click at [711, 1034] on button "Next" at bounding box center [721, 1042] width 65 height 20
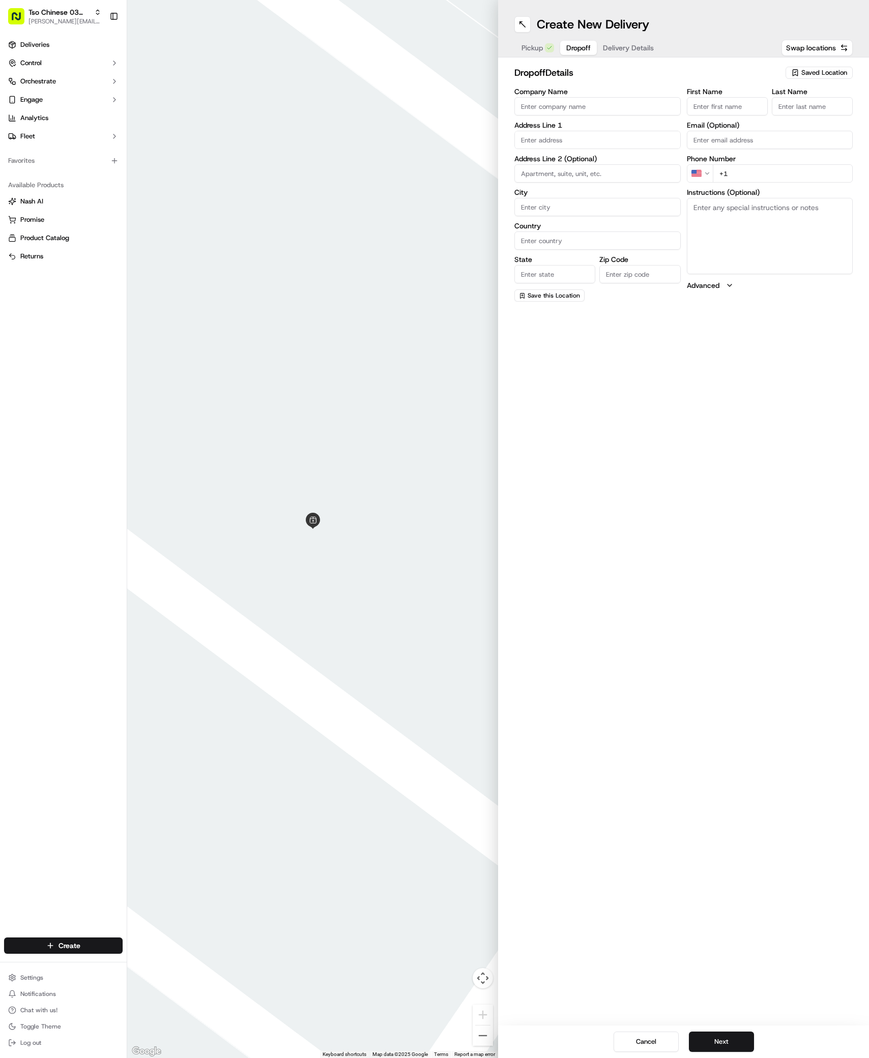
click at [716, 106] on input "First Name" at bounding box center [727, 106] width 81 height 18
paste input "Denise Kotsonis"
type input "Denise Kotsonis"
type input "/"
paste input "832 269 7524"
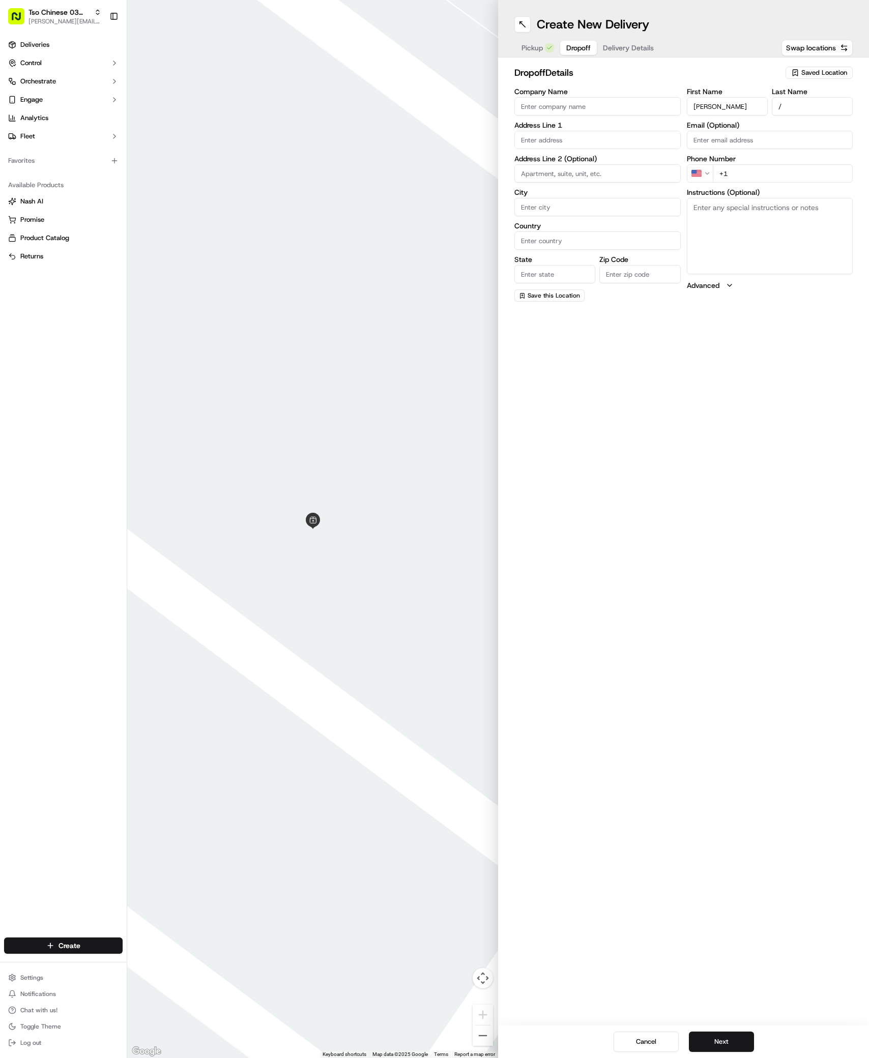
type input "+1 832 269 7524"
paste input "6800 Menchaca Rd"
click at [550, 162] on div "6800 Menchaca Rd, Austin, TX" at bounding box center [597, 161] width 161 height 15
type input "6800 Menchaca Rd, Austin, TX 78745, USA"
type input "Austin"
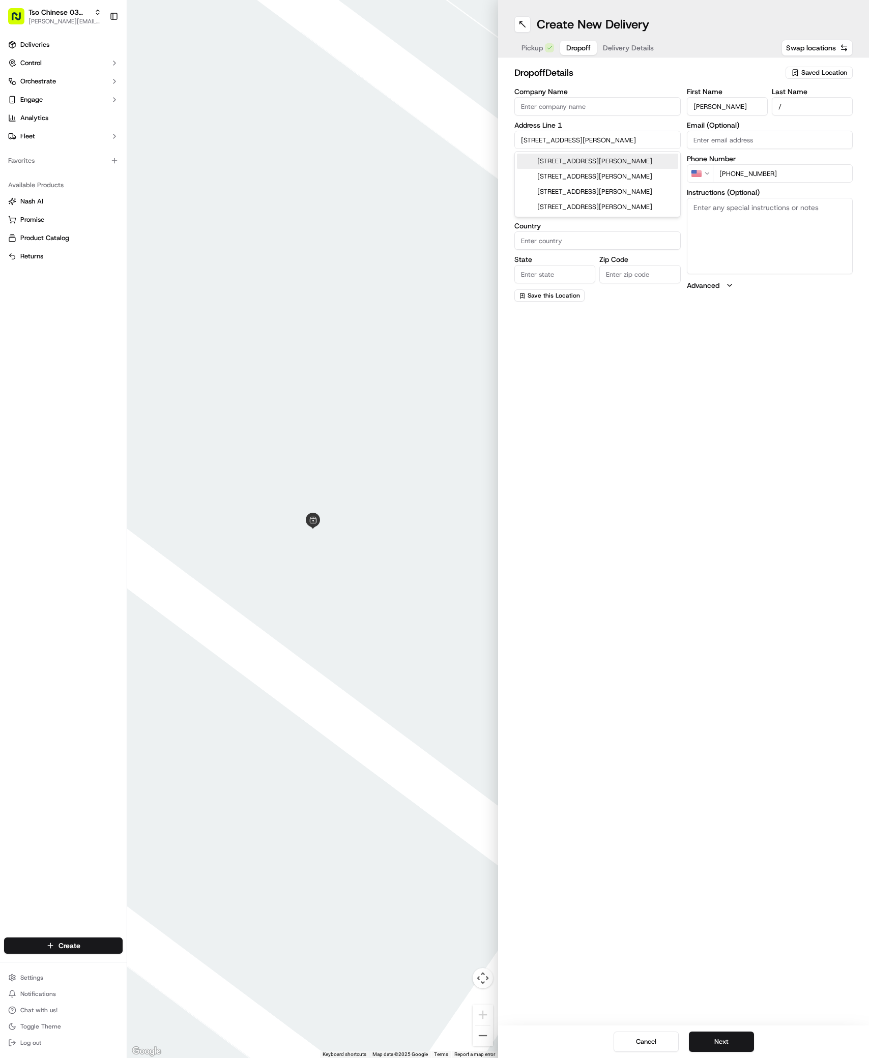
type input "[GEOGRAPHIC_DATA]"
type input "78745"
type input "6800 Menchaca Road"
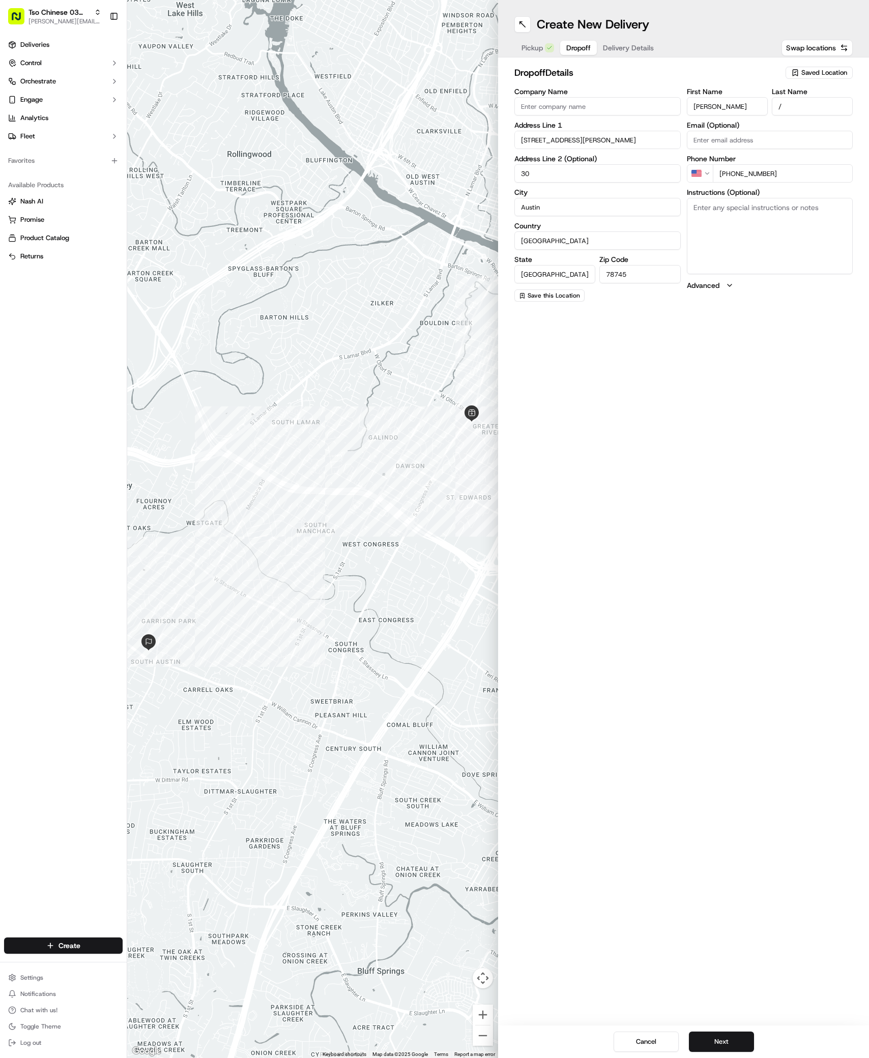
click at [550, 162] on label "Address Line 2 (Optional)" at bounding box center [597, 158] width 166 height 7
click at [542, 172] on input "30" at bounding box center [597, 173] width 166 height 18
type input "3"
type input "#39"
click at [783, 222] on textarea "Instructions (Optional)" at bounding box center [770, 236] width 166 height 76
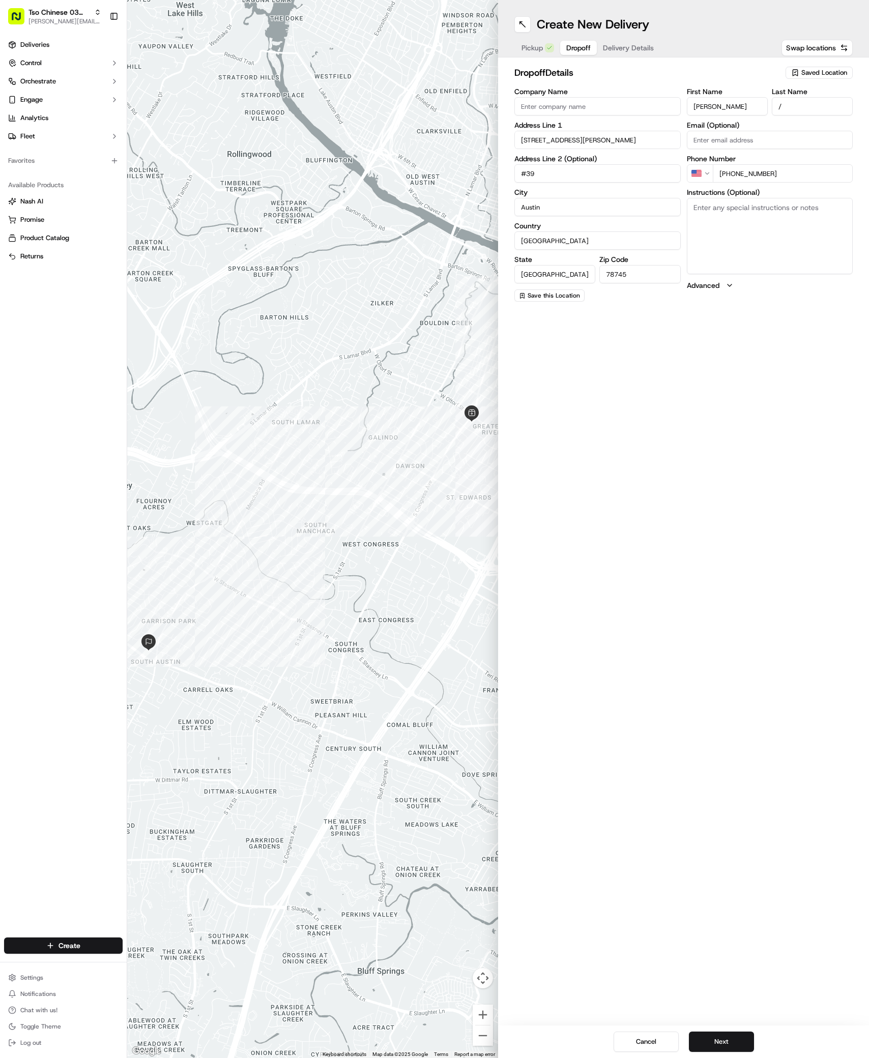
click at [783, 222] on textarea "Instructions (Optional)" at bounding box center [770, 236] width 166 height 76
paste textarea "Gate code: 5369"
type textarea "Gate code: 5369"
click at [712, 1040] on button "Next" at bounding box center [721, 1042] width 65 height 20
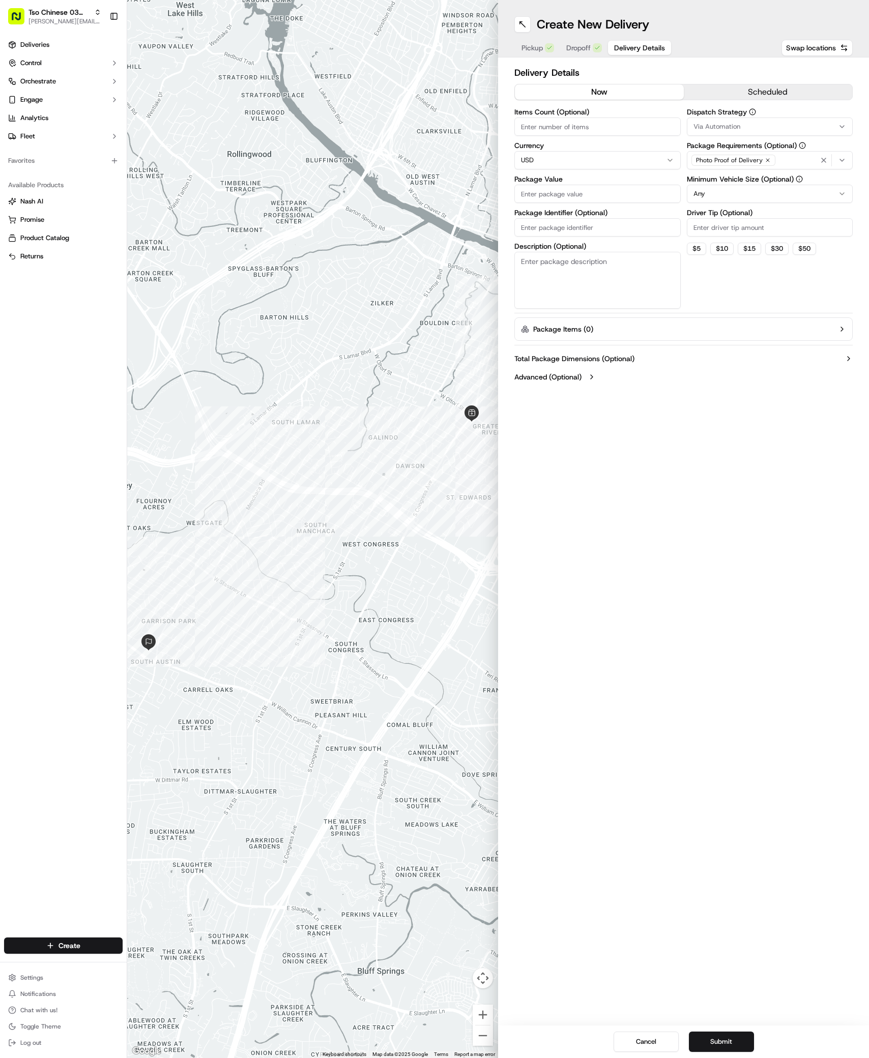
click at [763, 130] on div "Via Automation" at bounding box center [769, 126] width 161 height 9
click at [739, 175] on div "TsoCo Strategy" at bounding box center [760, 182] width 146 height 15
click at [744, 321] on html "Tso Chinese 03 TsoCo [PERSON_NAME][EMAIL_ADDRESS][DOMAIN_NAME] Toggle Sidebar D…" at bounding box center [434, 529] width 869 height 1058
click at [756, 217] on div "Driver Tip (Optional)" at bounding box center [770, 222] width 166 height 27
click at [757, 231] on input "Driver Tip (Optional)" at bounding box center [770, 227] width 166 height 18
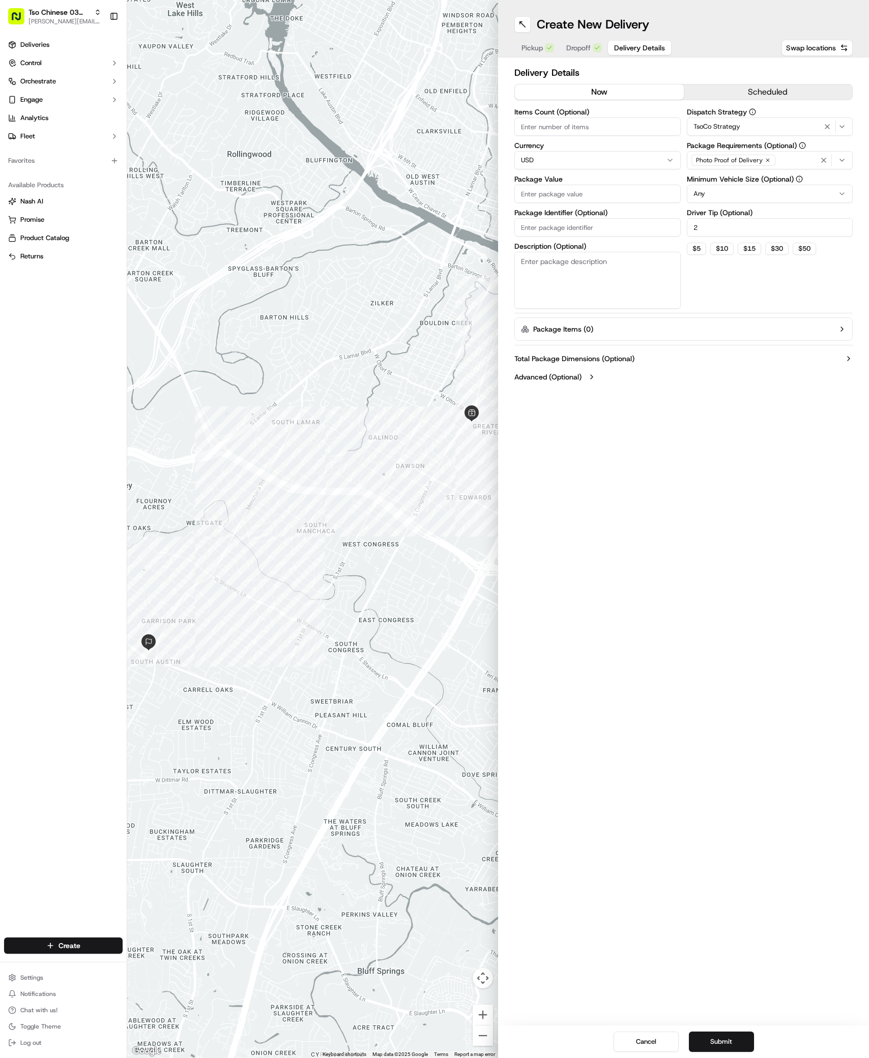
type input "2"
click at [608, 186] on input "Package Value" at bounding box center [597, 194] width 166 height 18
type input "48.55"
click at [620, 231] on input "Package Identifier (Optional)" at bounding box center [597, 227] width 166 height 18
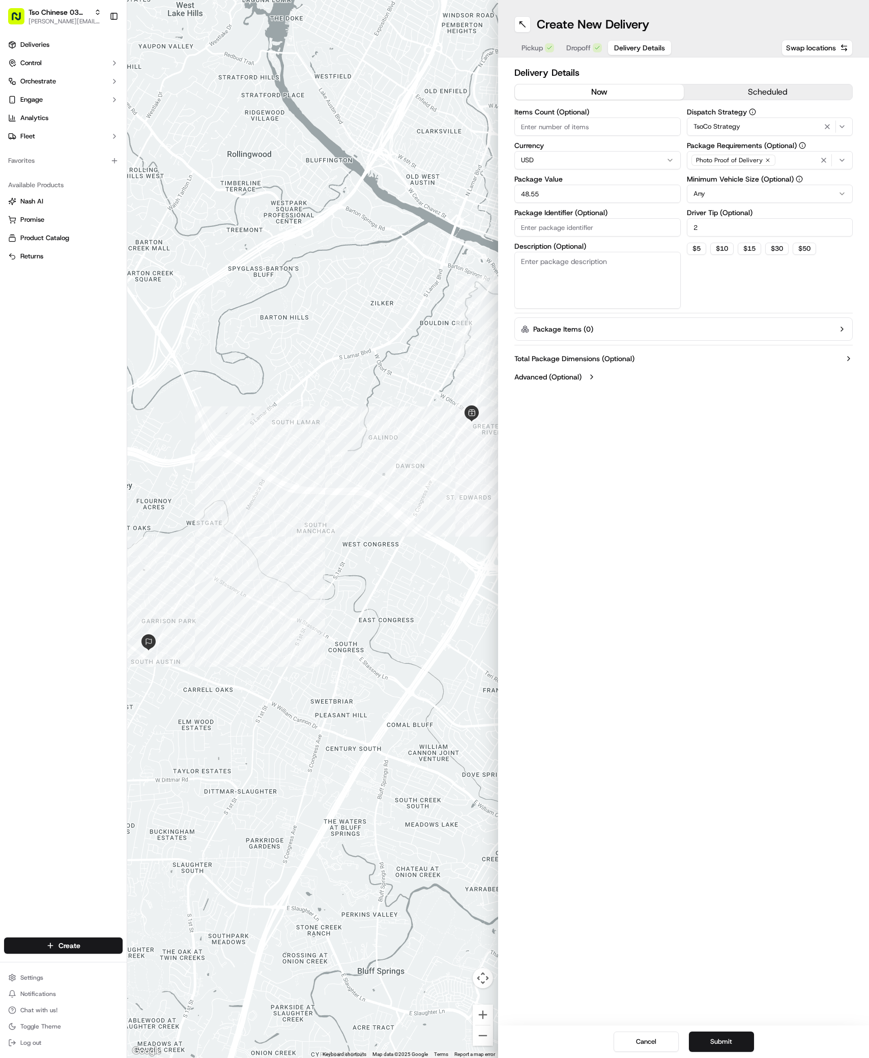
paste input "#ZV2PSXK"
type input "#ZV2PSXK"
click at [733, 1041] on button "Submit" at bounding box center [721, 1042] width 65 height 20
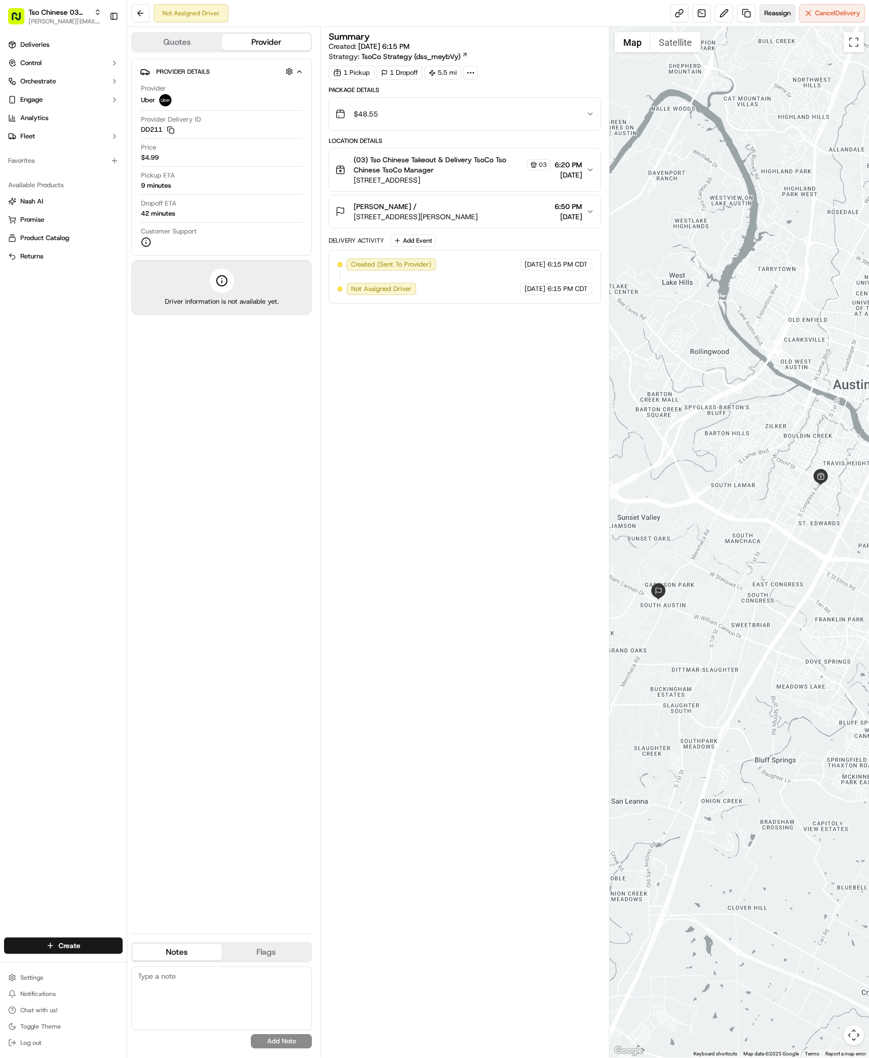
click at [777, 9] on span "Reassign" at bounding box center [777, 13] width 26 height 9
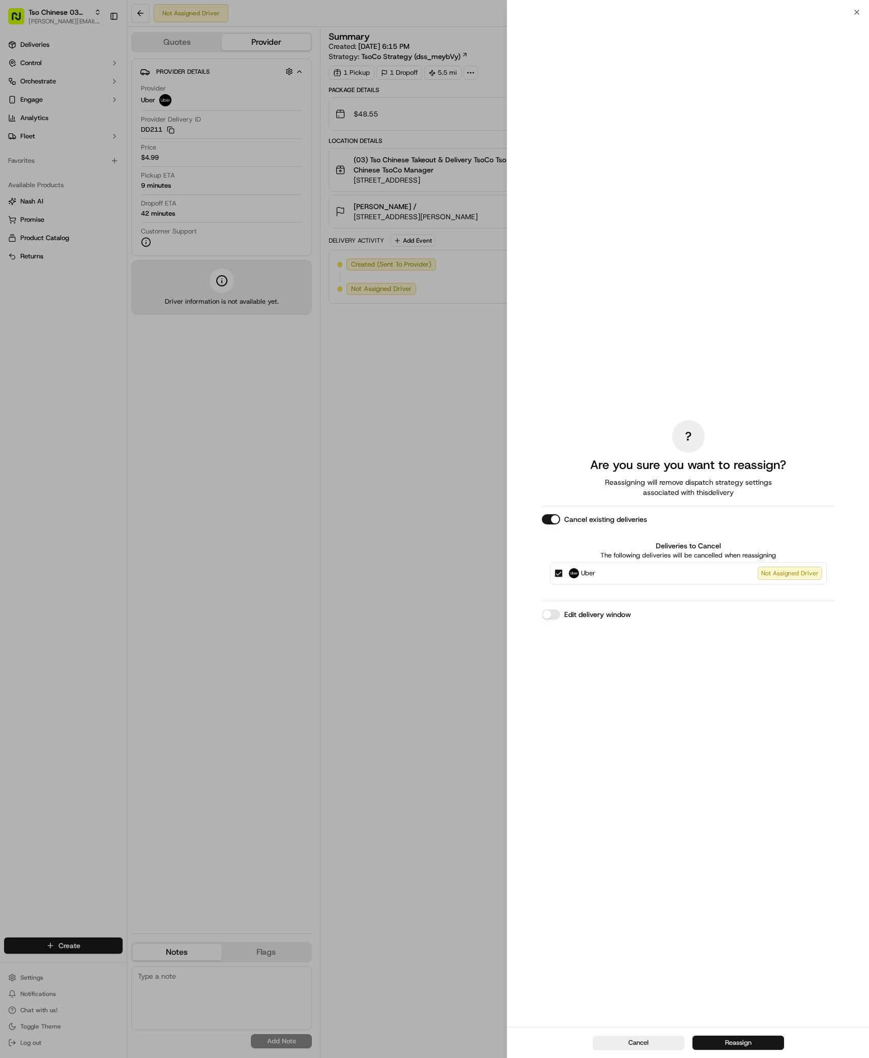
click at [760, 1049] on button "Reassign" at bounding box center [738, 1043] width 92 height 14
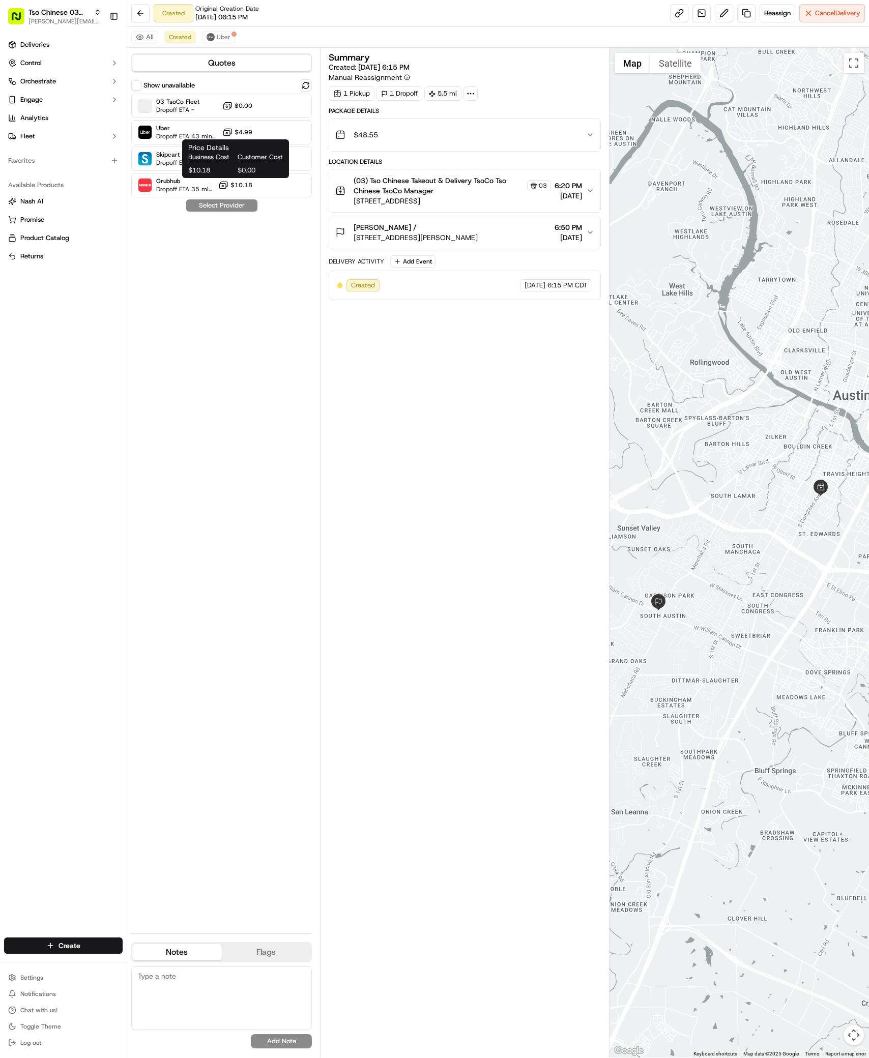
click at [202, 165] on div "Business Cost Customer Cost $10.18 $0.00" at bounding box center [235, 164] width 95 height 22
click at [164, 153] on span "Skipcart" at bounding box center [187, 155] width 62 height 8
click at [222, 207] on button "Assign Provider" at bounding box center [222, 205] width 72 height 12
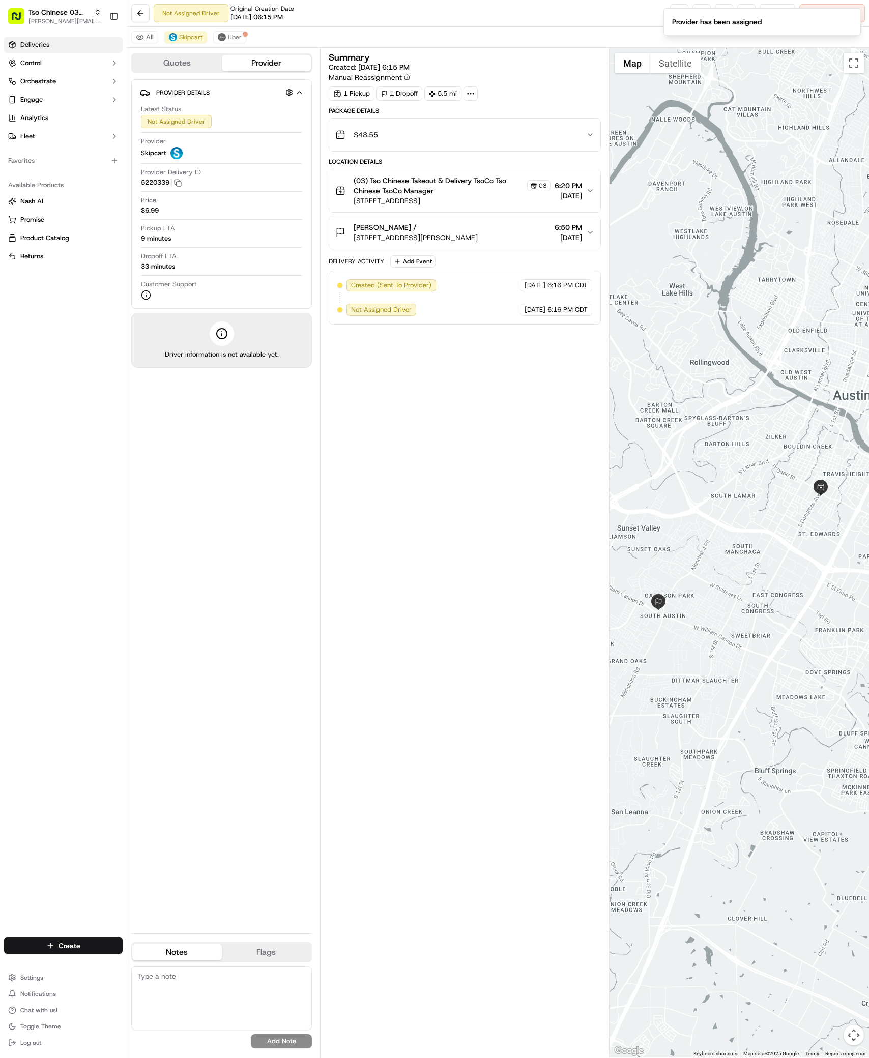
click at [44, 45] on span "Deliveries" at bounding box center [34, 44] width 29 height 9
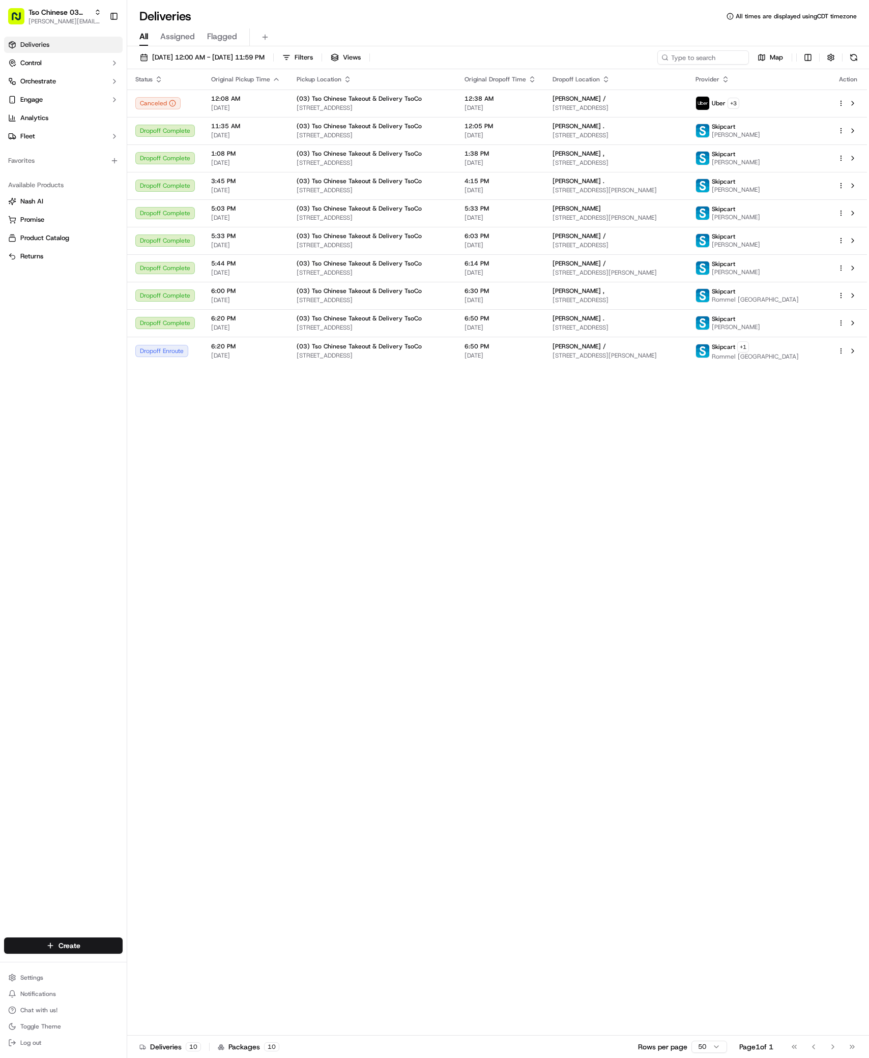
click at [102, 932] on div "Create Settings Notifications Chat with us! Toggle Theme Log out" at bounding box center [63, 994] width 127 height 129
click at [102, 950] on html "Tso Chinese 03 TsoCo [PERSON_NAME][EMAIL_ADDRESS][DOMAIN_NAME] Toggle Sidebar D…" at bounding box center [434, 529] width 869 height 1058
click at [197, 972] on link "Delivery" at bounding box center [183, 965] width 113 height 18
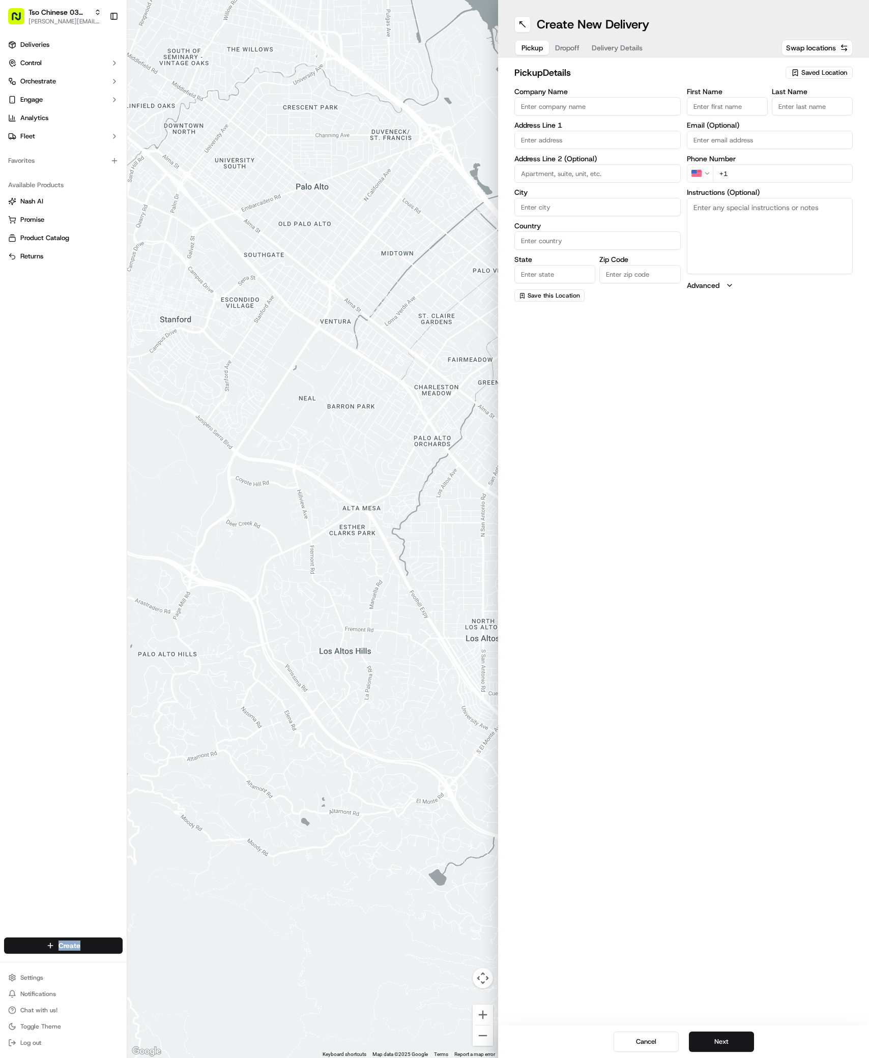
click at [820, 70] on span "Saved Location" at bounding box center [824, 72] width 46 height 9
click at [797, 111] on span "(03) Tso Chinese Takeout & Delivery TsoCo (03)" at bounding box center [801, 115] width 125 height 18
type input "(03) Tso Chinese Takeout & Delivery TsoCo"
type input "Ste F"
type input "Austin"
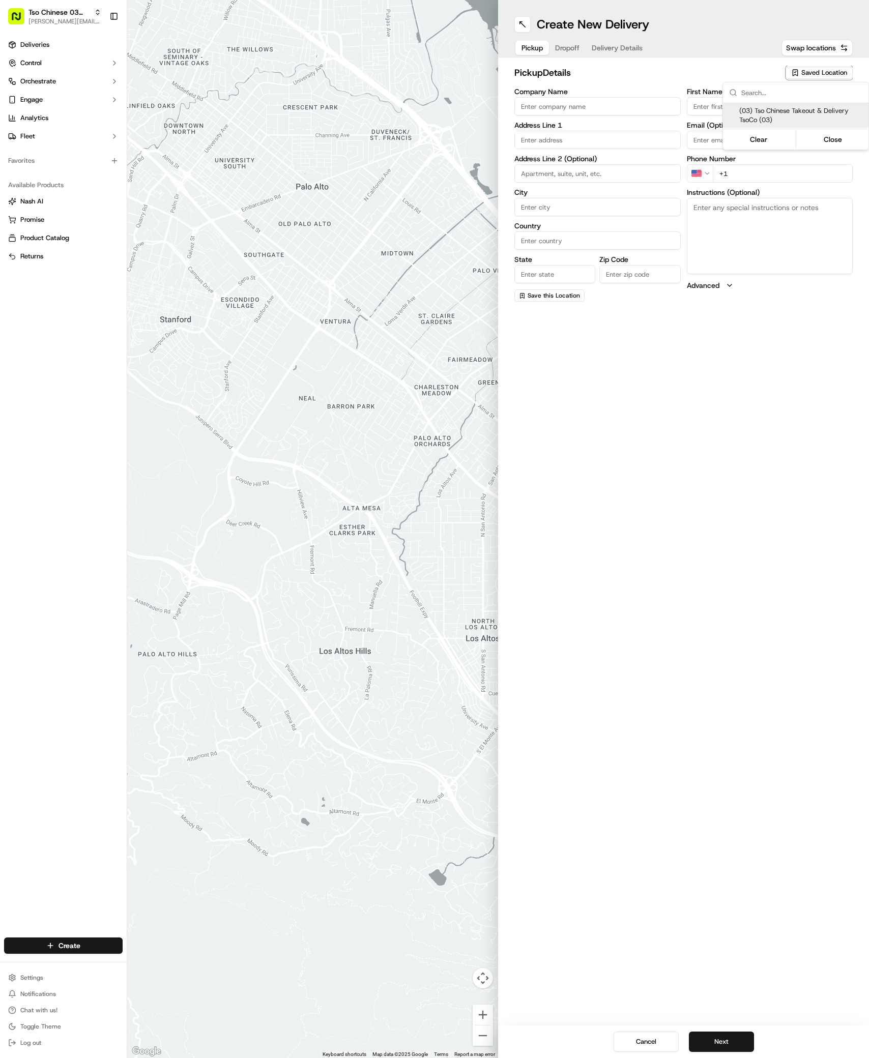
type input "US"
type input "[GEOGRAPHIC_DATA]"
type input "78704"
type input "Tso Chinese"
type input "TsoCo Manager"
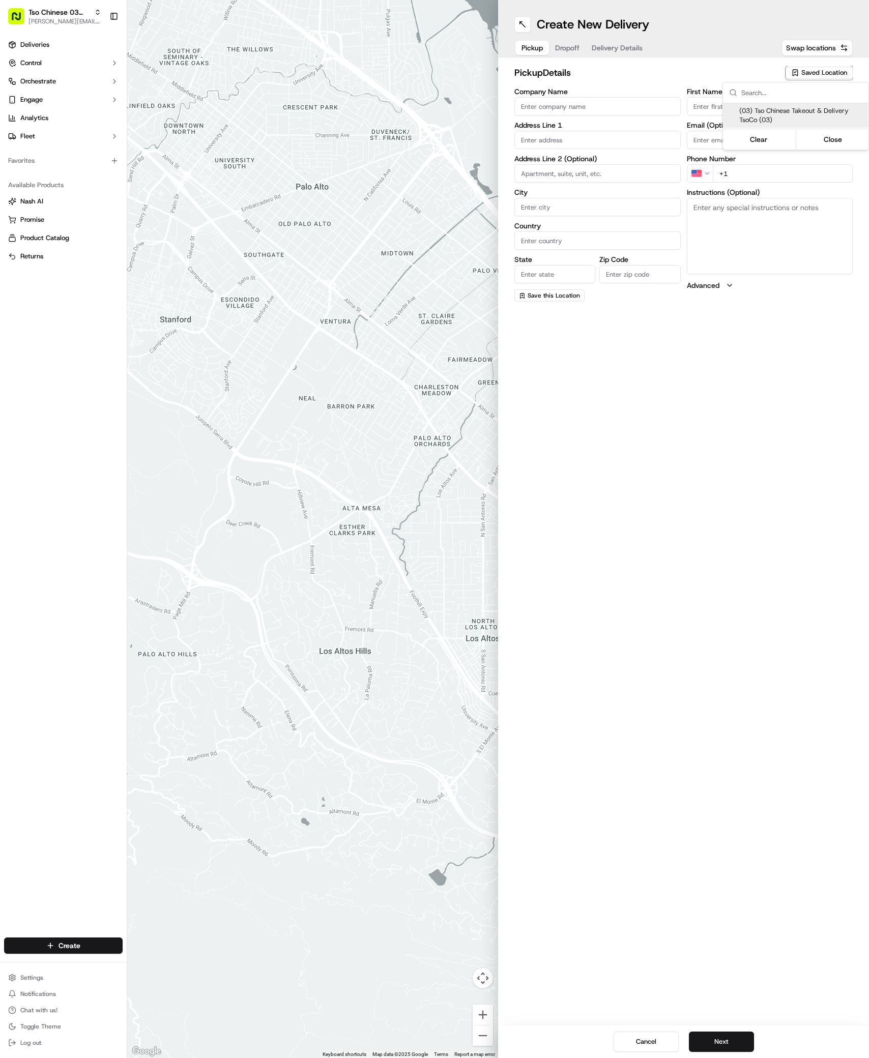
type input "[EMAIL_ADDRESS][DOMAIN_NAME]"
type input "[PHONE_NUMBER]"
type textarea "Submit a picture displaying address & food as Proof of Delivery. Envía una foto…"
type input "[STREET_ADDRESS]"
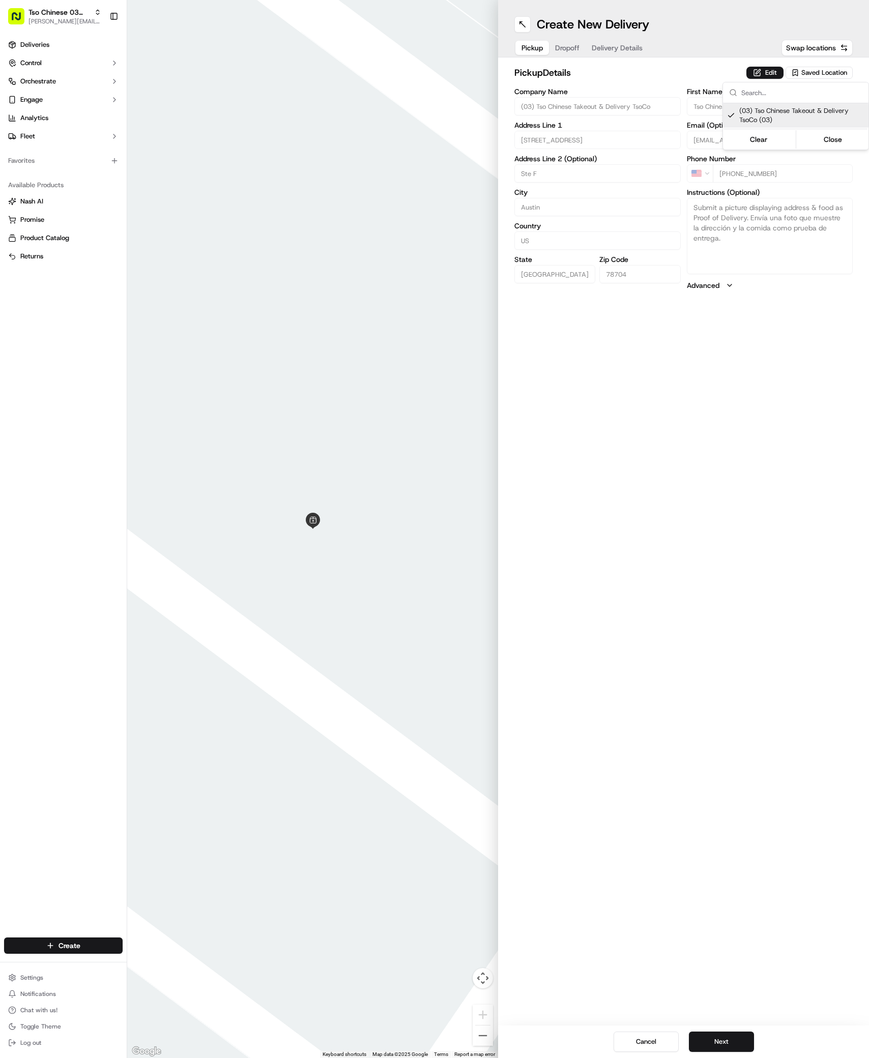
click at [754, 583] on html "Tso Chinese 03 TsoCo [PERSON_NAME][EMAIL_ADDRESS][DOMAIN_NAME] Toggle Sidebar D…" at bounding box center [434, 529] width 869 height 1058
click at [730, 1037] on button "Next" at bounding box center [721, 1042] width 65 height 20
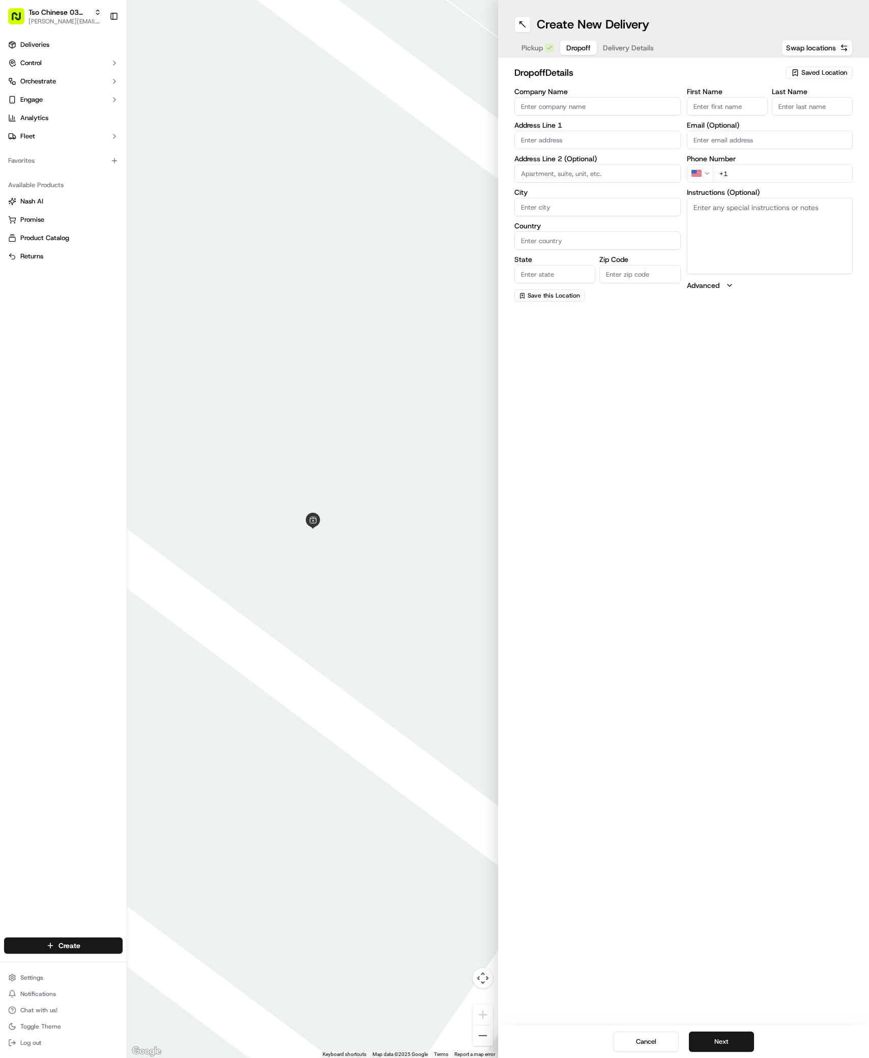
click at [712, 106] on input "First Name" at bounding box center [727, 106] width 81 height 18
paste input "ALICIA BUTLER"
type input "ALICIA BUTLER"
type input "/"
paste input "214 534 4863"
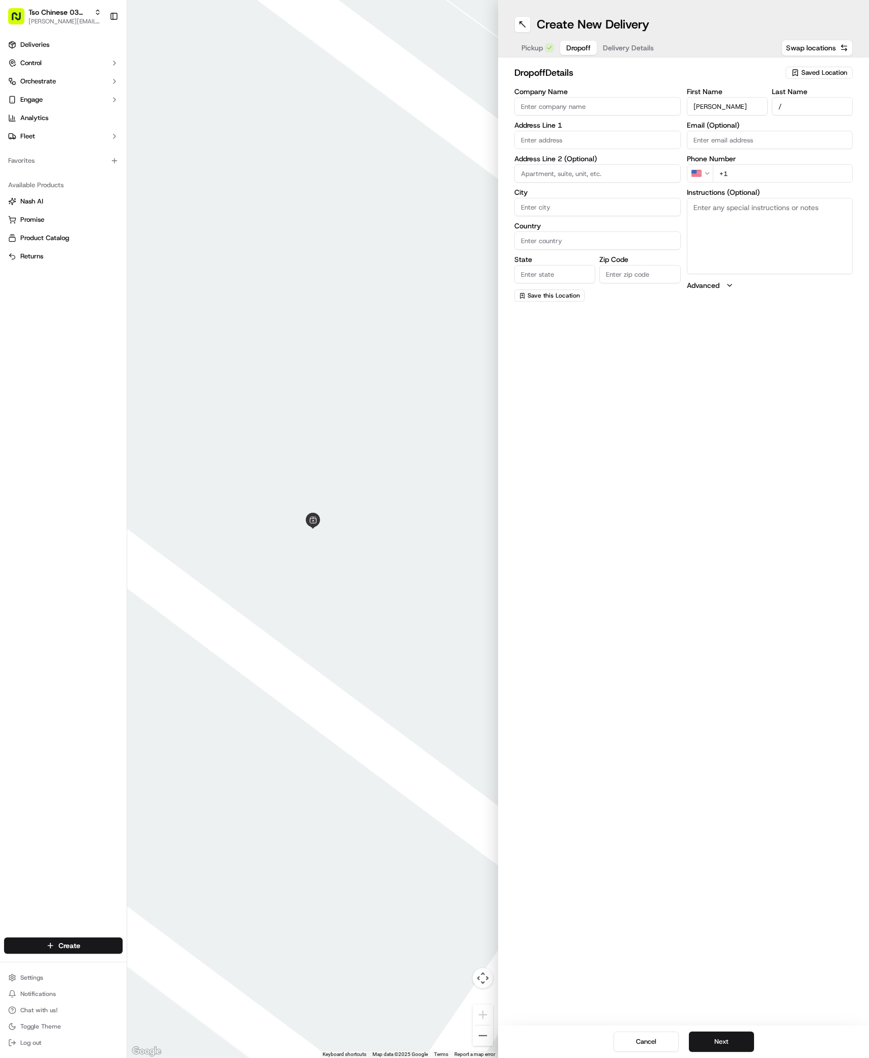
type input "+1 214 534 4863"
paste input "2001 Alameda Dr"
click at [571, 161] on div "2001 Alameda Drive, Austin, TX" at bounding box center [597, 161] width 161 height 15
type input "[STREET_ADDRESS]"
type input "Austin"
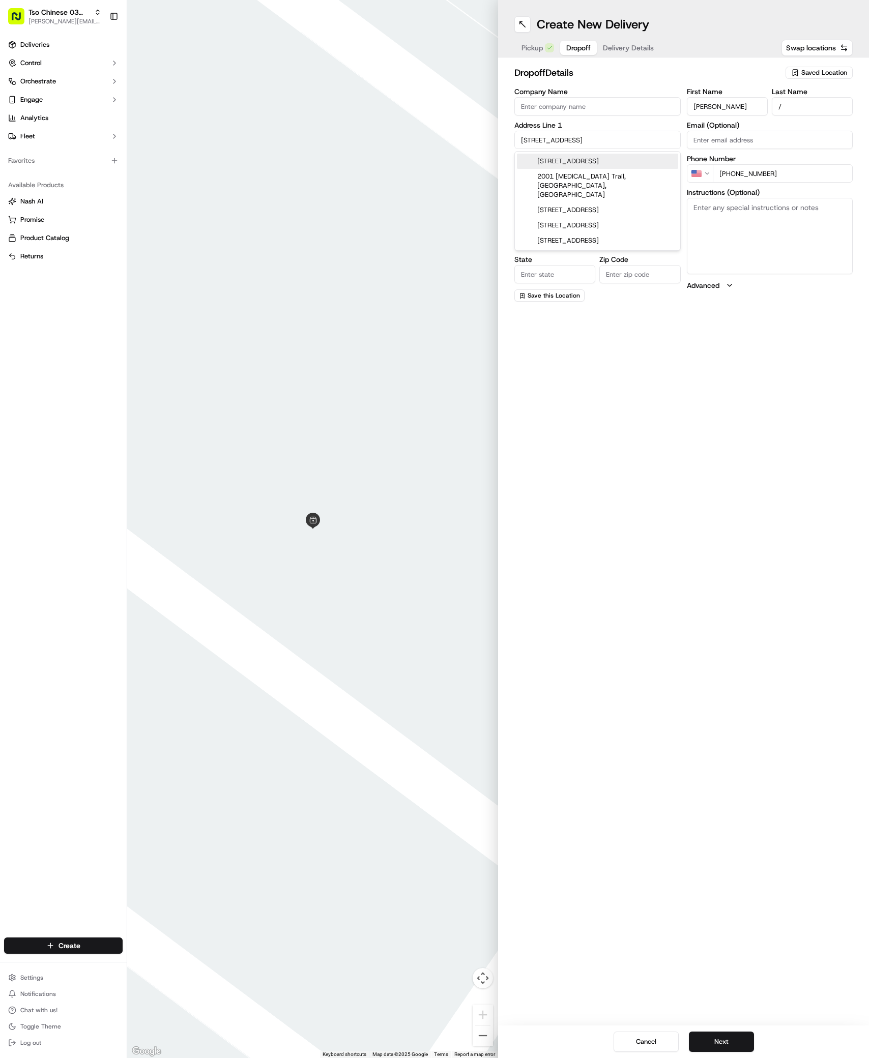
type input "[GEOGRAPHIC_DATA]"
type input "78704"
type input "2001 Alameda Drive"
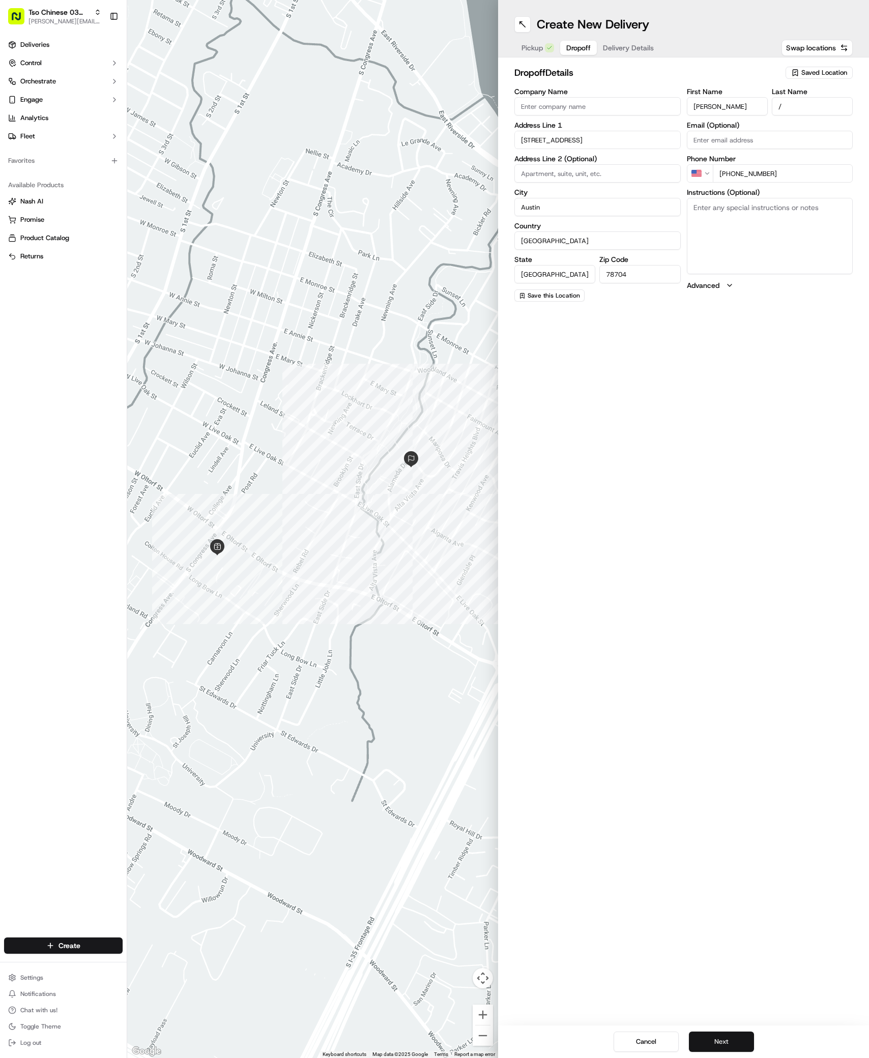
click at [718, 1042] on button "Next" at bounding box center [721, 1042] width 65 height 20
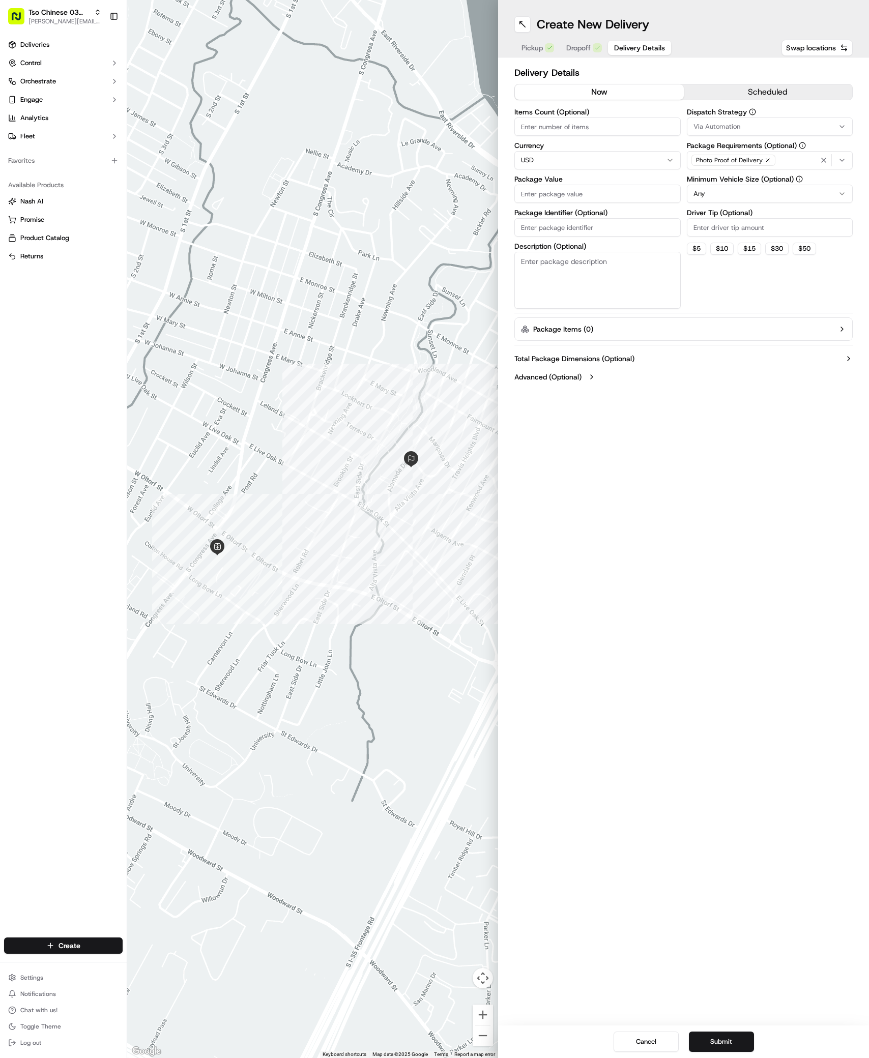
click at [804, 124] on div "Via Automation" at bounding box center [769, 126] width 161 height 9
click at [759, 182] on span "TsoCo Strategy" at bounding box center [766, 182] width 125 height 9
click at [774, 334] on html "Tso Chinese 03 TsoCo antonia@tsochinese.com Toggle Sidebar Deliveries Control O…" at bounding box center [434, 529] width 869 height 1058
click at [760, 230] on input "Driver Tip (Optional)" at bounding box center [770, 227] width 166 height 18
type input "2"
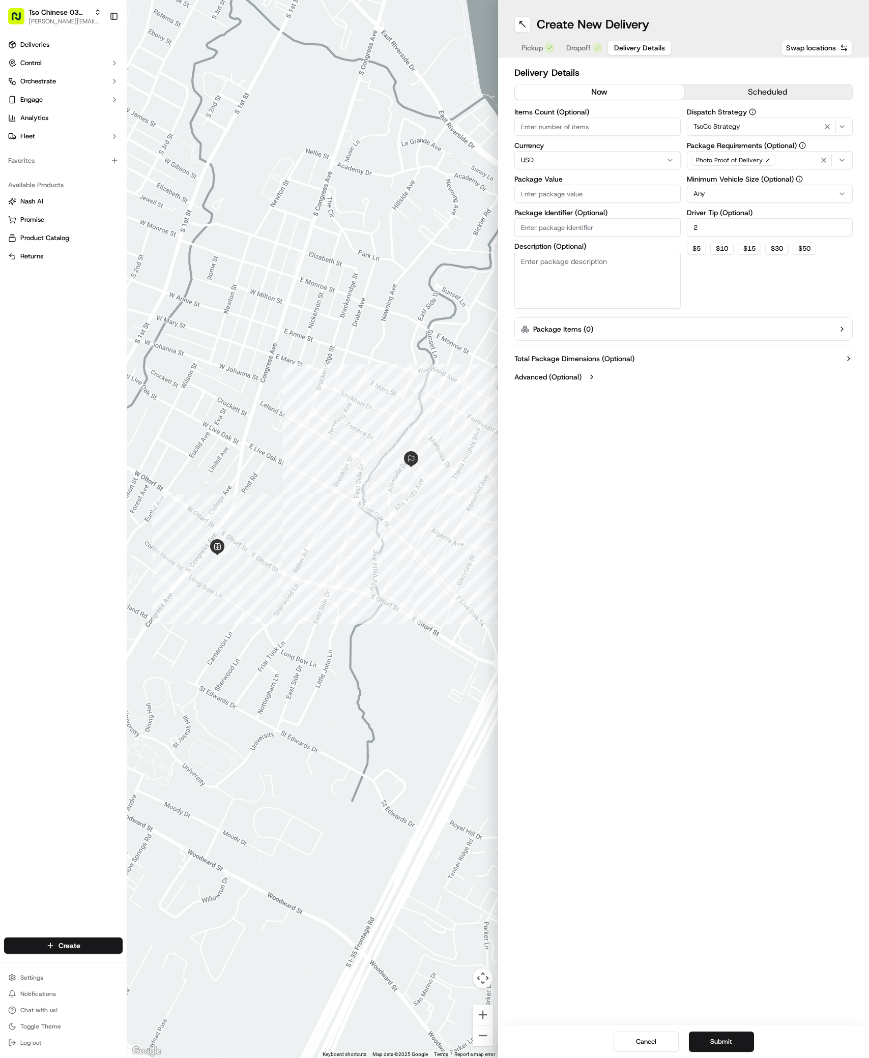
click at [638, 198] on input "Package Value" at bounding box center [597, 194] width 166 height 18
type input "38.22"
click at [546, 223] on input "Package Identifier (Optional)" at bounding box center [597, 227] width 166 height 18
paste input "#P54RGZT"
type input "#P54RGZT"
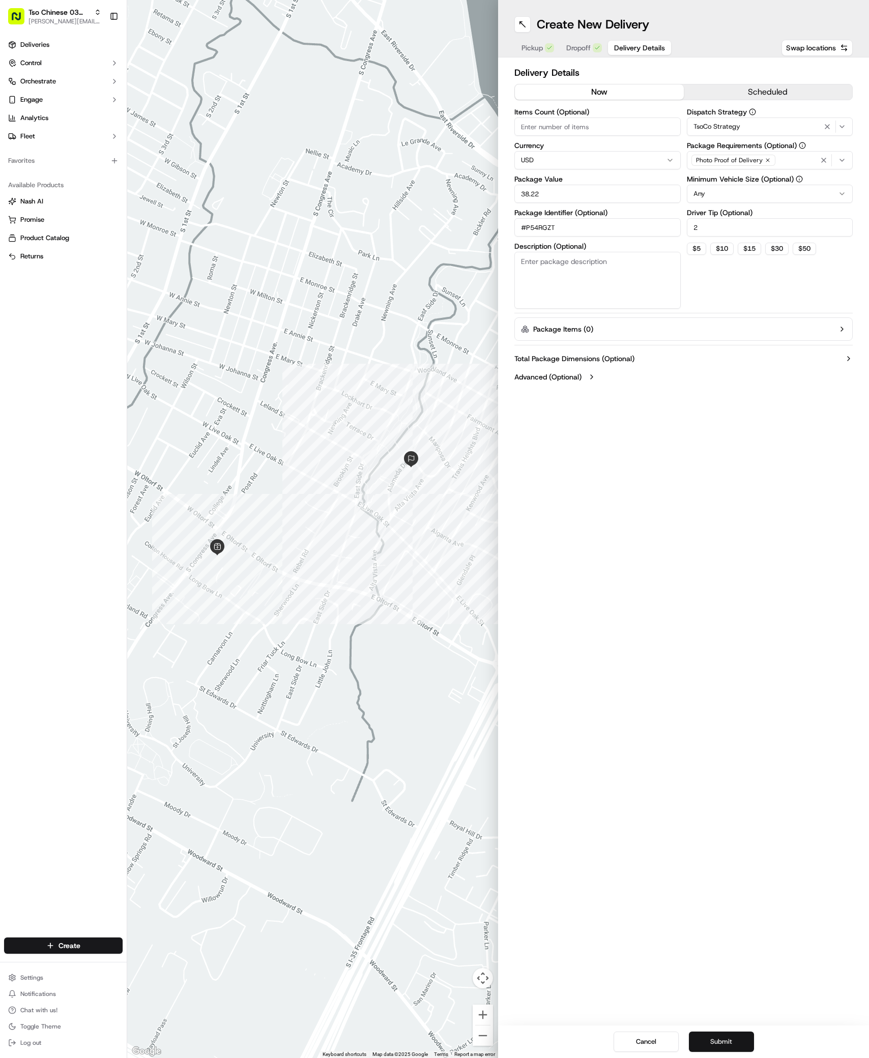
click at [728, 1044] on button "Submit" at bounding box center [721, 1042] width 65 height 20
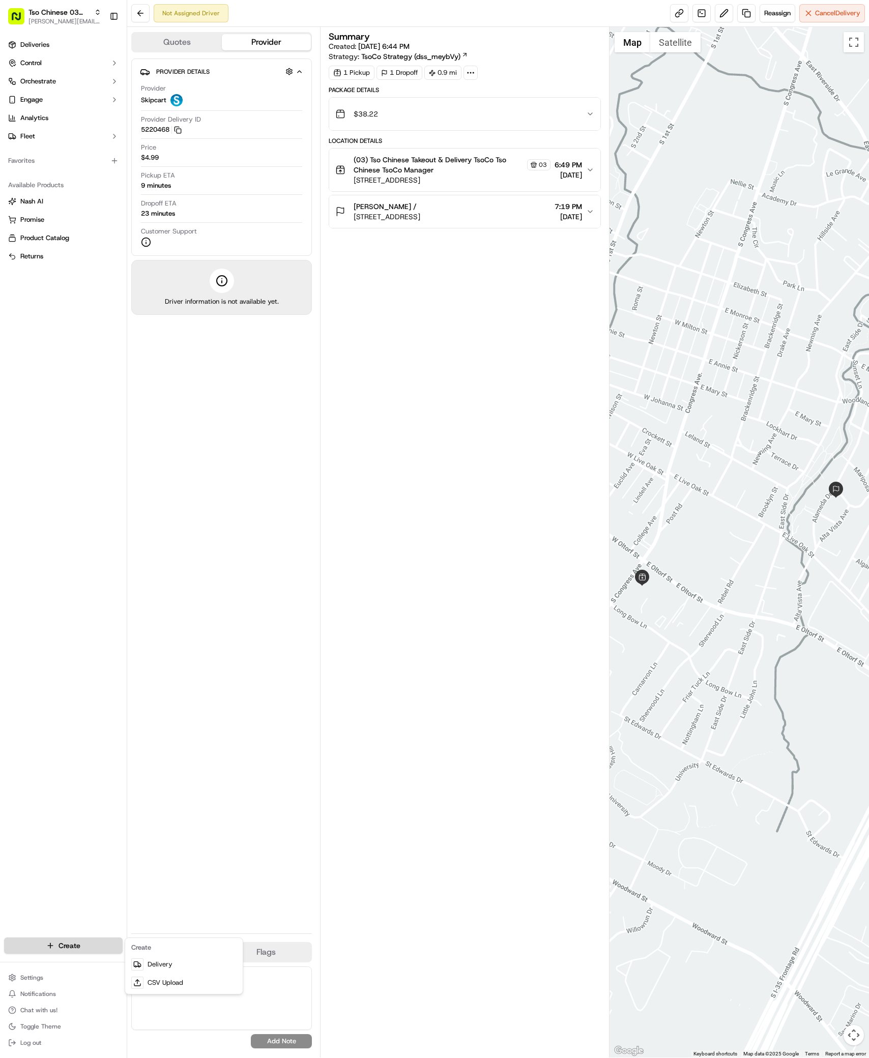
click at [79, 950] on html "Tso Chinese 03 TsoCo antonia@tsochinese.com Toggle Sidebar Deliveries Control O…" at bounding box center [434, 529] width 869 height 1058
click at [148, 971] on link "Delivery" at bounding box center [183, 965] width 113 height 18
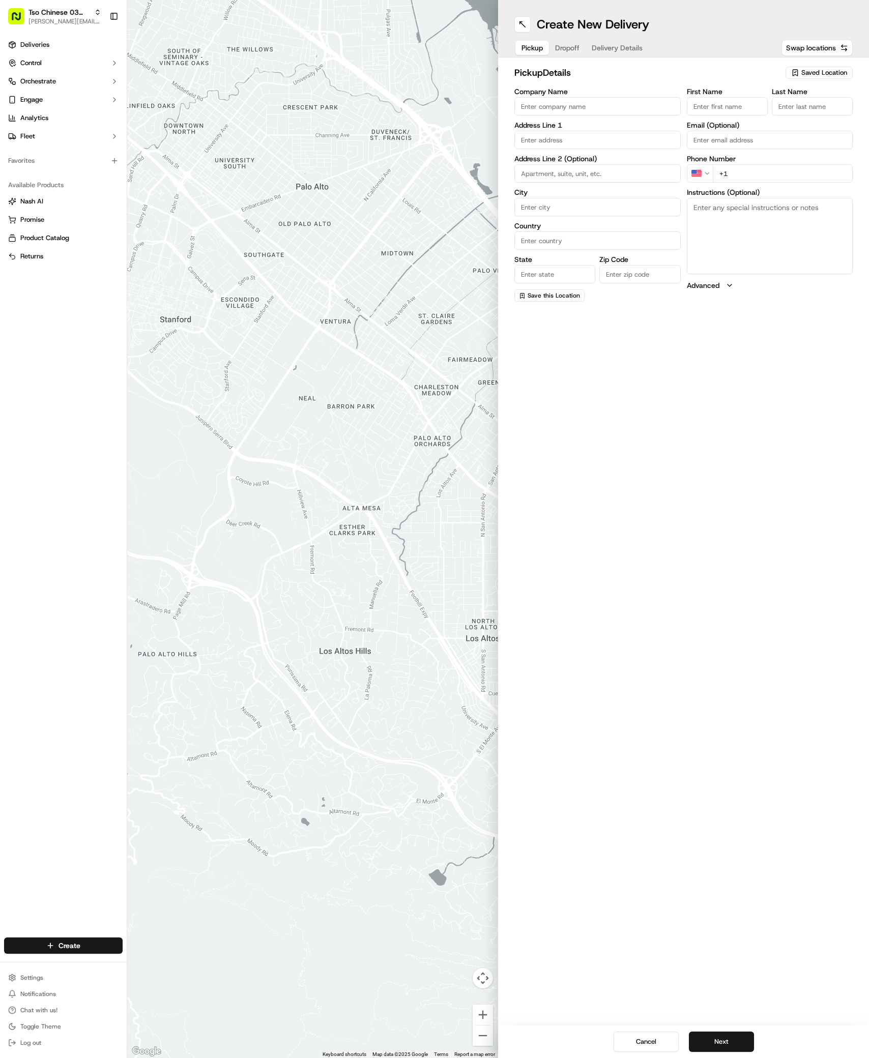
click at [835, 70] on span "Saved Location" at bounding box center [824, 72] width 46 height 9
click at [783, 120] on span "(03) Tso Chinese Takeout & Delivery TsoCo (03)" at bounding box center [801, 115] width 125 height 18
type input "(03) Tso Chinese Takeout & Delivery TsoCo"
type input "Ste F"
type input "Austin"
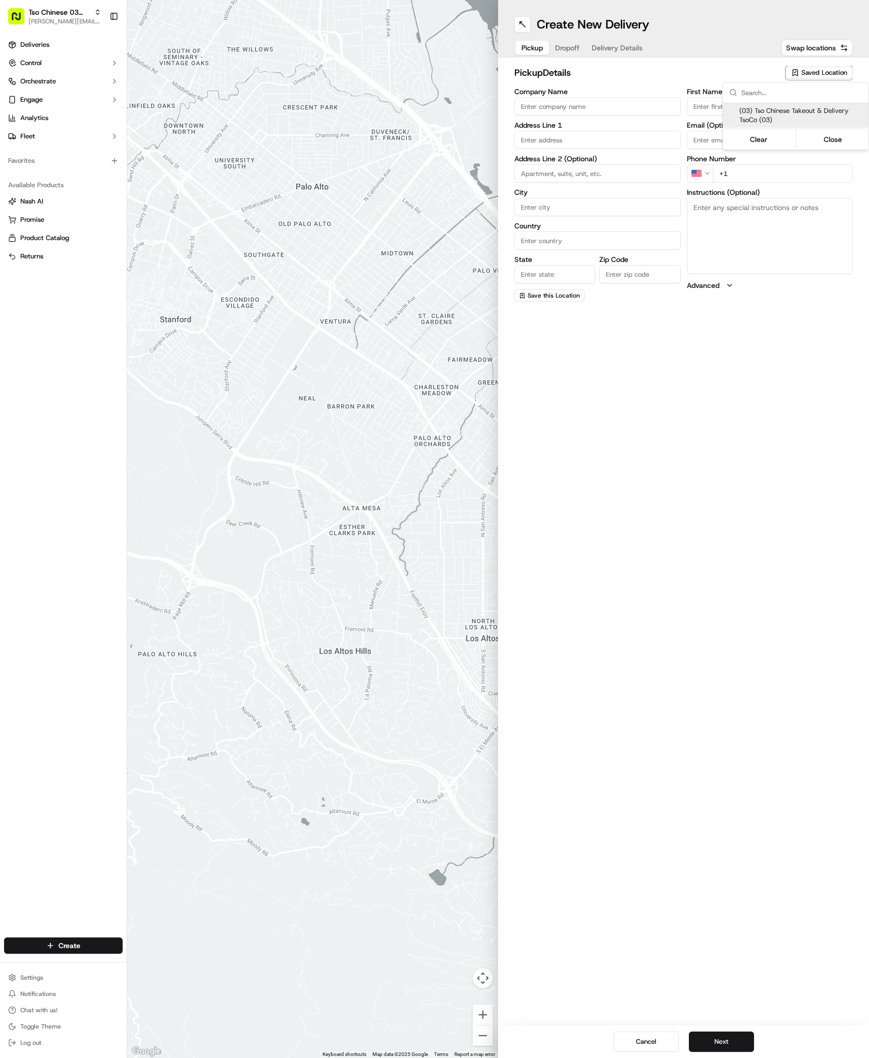
type input "US"
type input "[GEOGRAPHIC_DATA]"
type input "78704"
type input "Tso Chinese"
type input "TsoCo Manager"
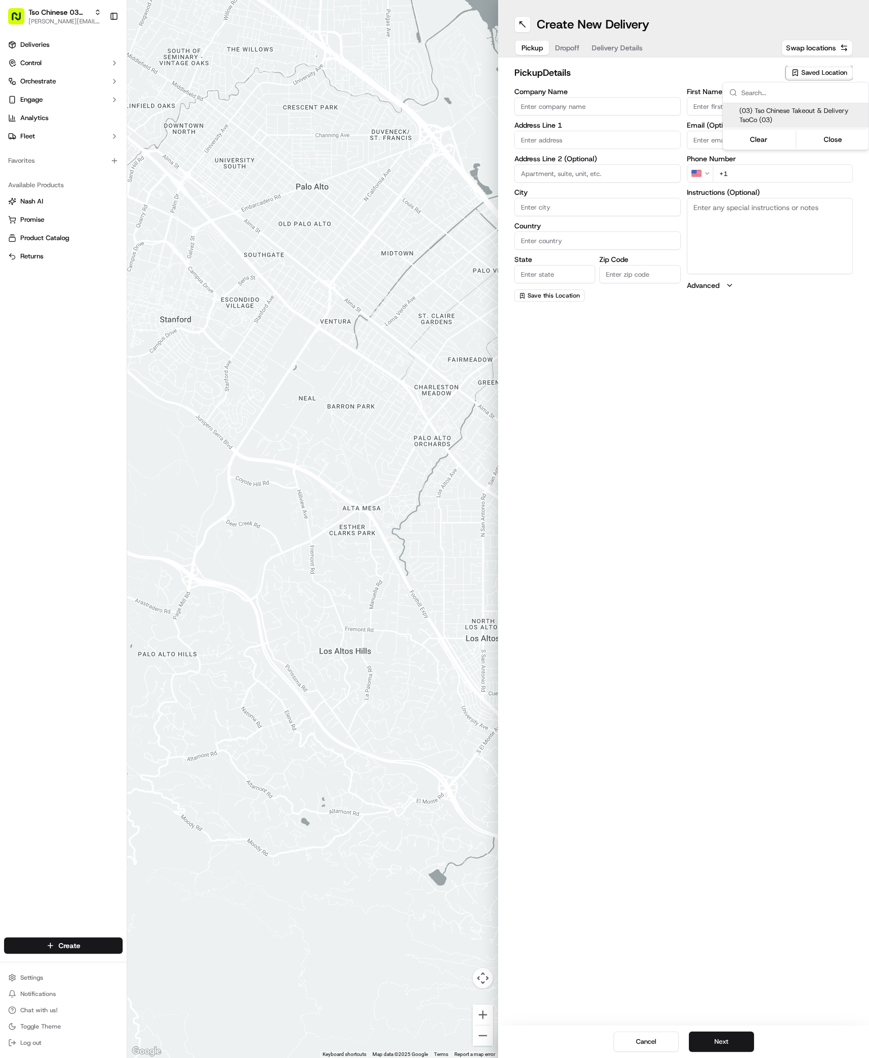
type input "[EMAIL_ADDRESS][DOMAIN_NAME]"
type input "[PHONE_NUMBER]"
type textarea "Submit a picture displaying address & food as Proof of Delivery. Envía una foto…"
type input "[STREET_ADDRESS]"
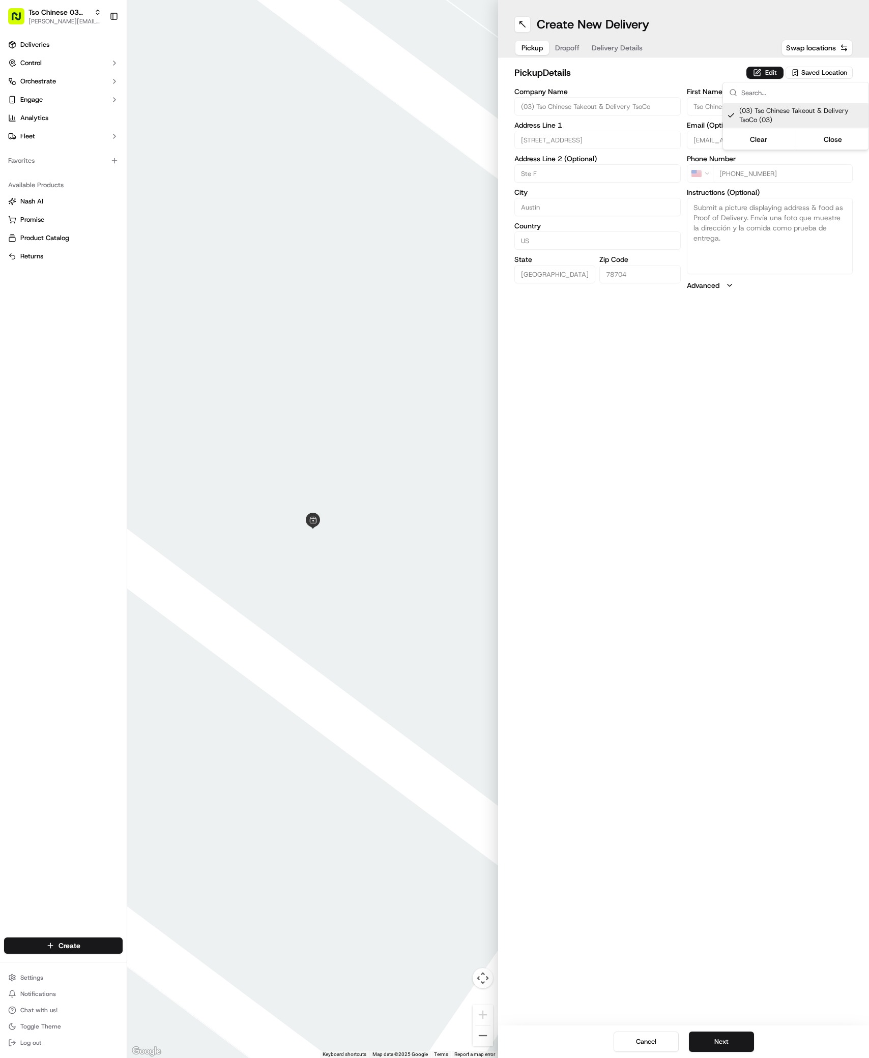
click at [798, 626] on html "Tso Chinese 03 TsoCo [PERSON_NAME][EMAIL_ADDRESS][DOMAIN_NAME] Toggle Sidebar D…" at bounding box center [434, 529] width 869 height 1058
click at [736, 1041] on button "Next" at bounding box center [721, 1042] width 65 height 20
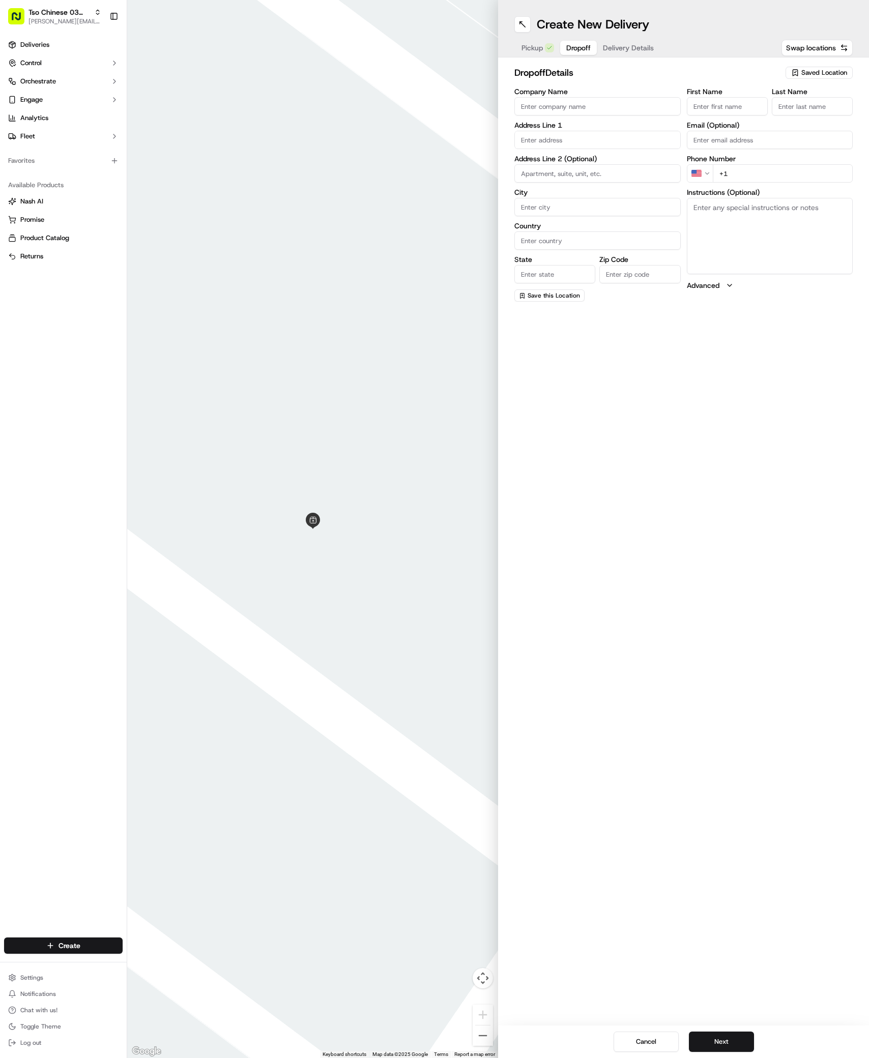
paste input "Paul Chaires"
type input "Paul Chaires"
click at [768, 103] on div "First Name Paul Chaires Last Name Required" at bounding box center [770, 107] width 166 height 39
type input ","
paste input "951 541 1715"
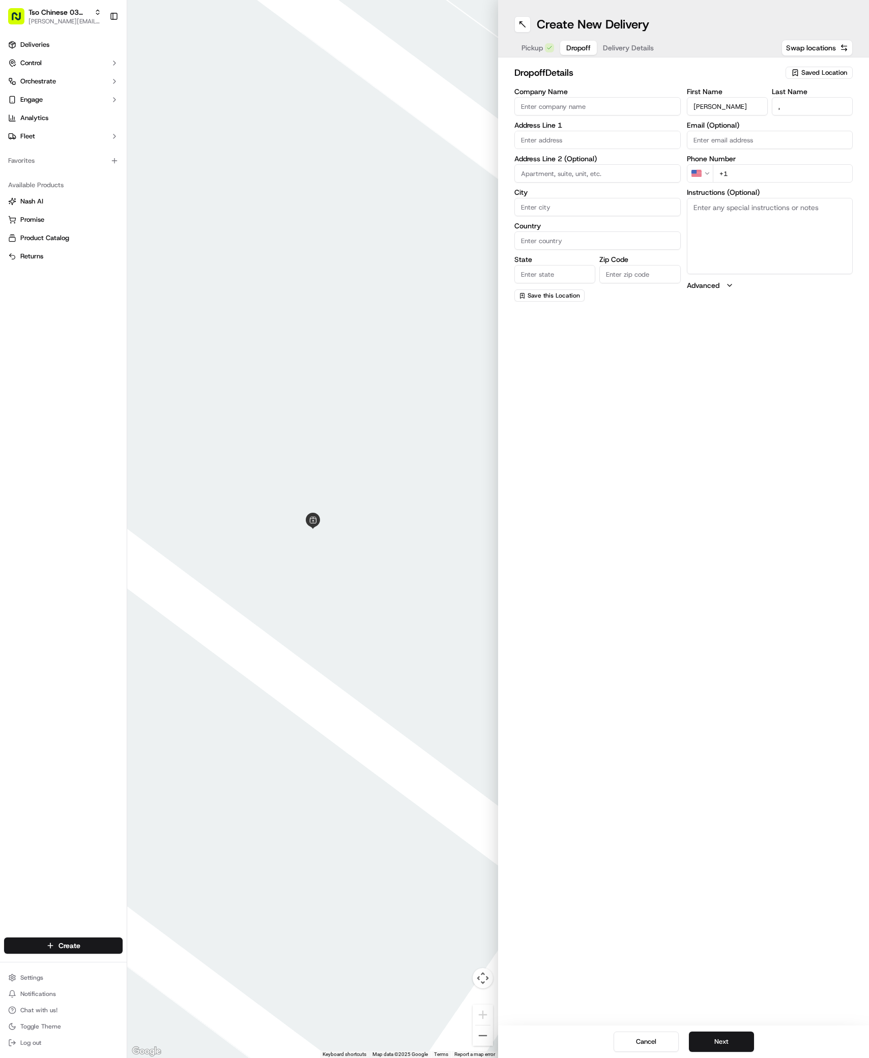
type input "+1 951 541 1715"
click at [569, 162] on div "7809 East Ben White Boulevard, Austin, TX" at bounding box center [597, 161] width 161 height 15
type input "7809 E Ben White Blvd, Austin, TX 78744, USA"
type input "Austin"
type input "[GEOGRAPHIC_DATA]"
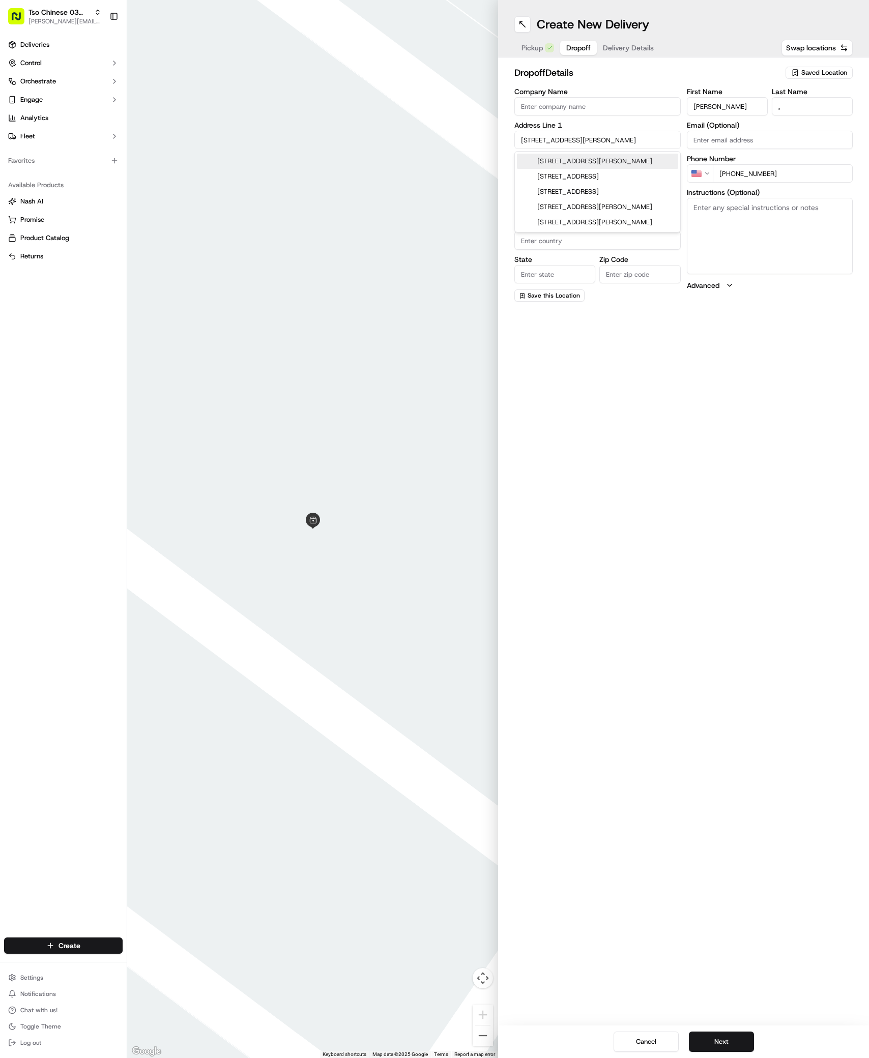
type input "[GEOGRAPHIC_DATA]"
type input "78744"
type input "7809 East Ben White Boulevard"
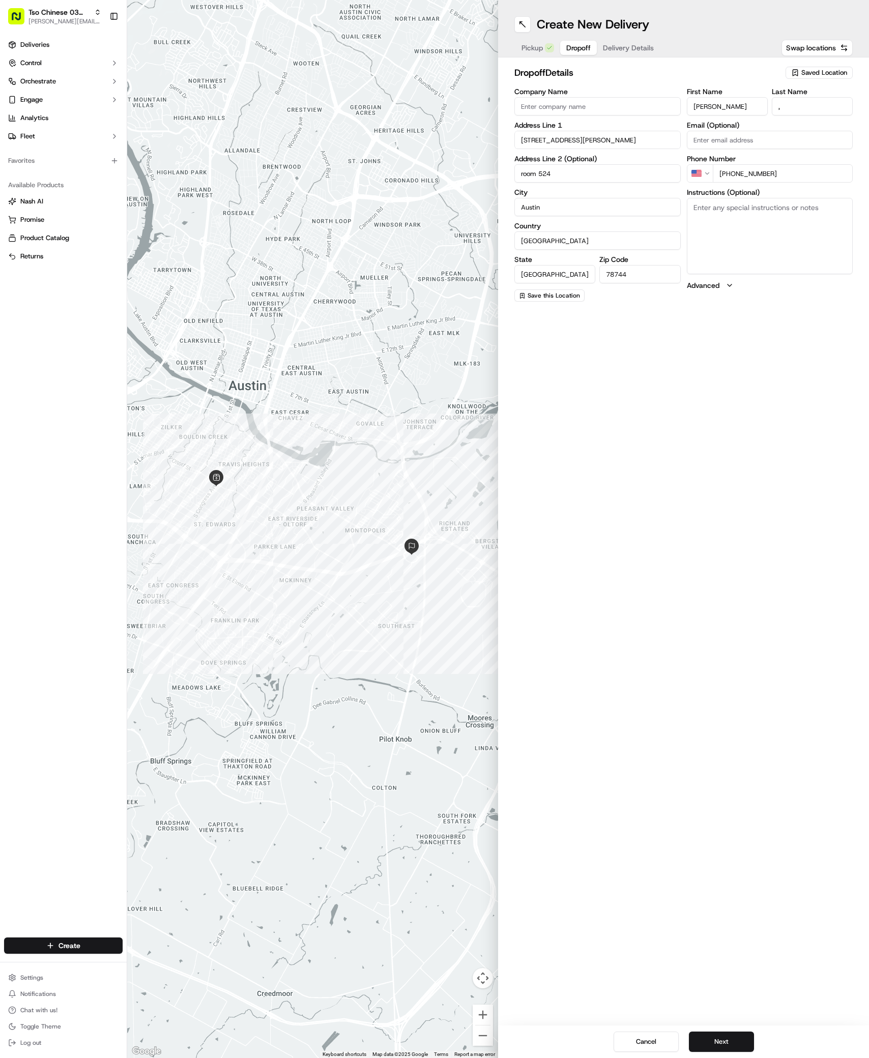
type input "room 524"
click at [745, 234] on textarea "Instructions (Optional)" at bounding box center [770, 236] width 166 height 76
paste textarea "5th floor Room 524"
type textarea "5th floor Room 524"
click at [711, 1034] on button "Next" at bounding box center [721, 1042] width 65 height 20
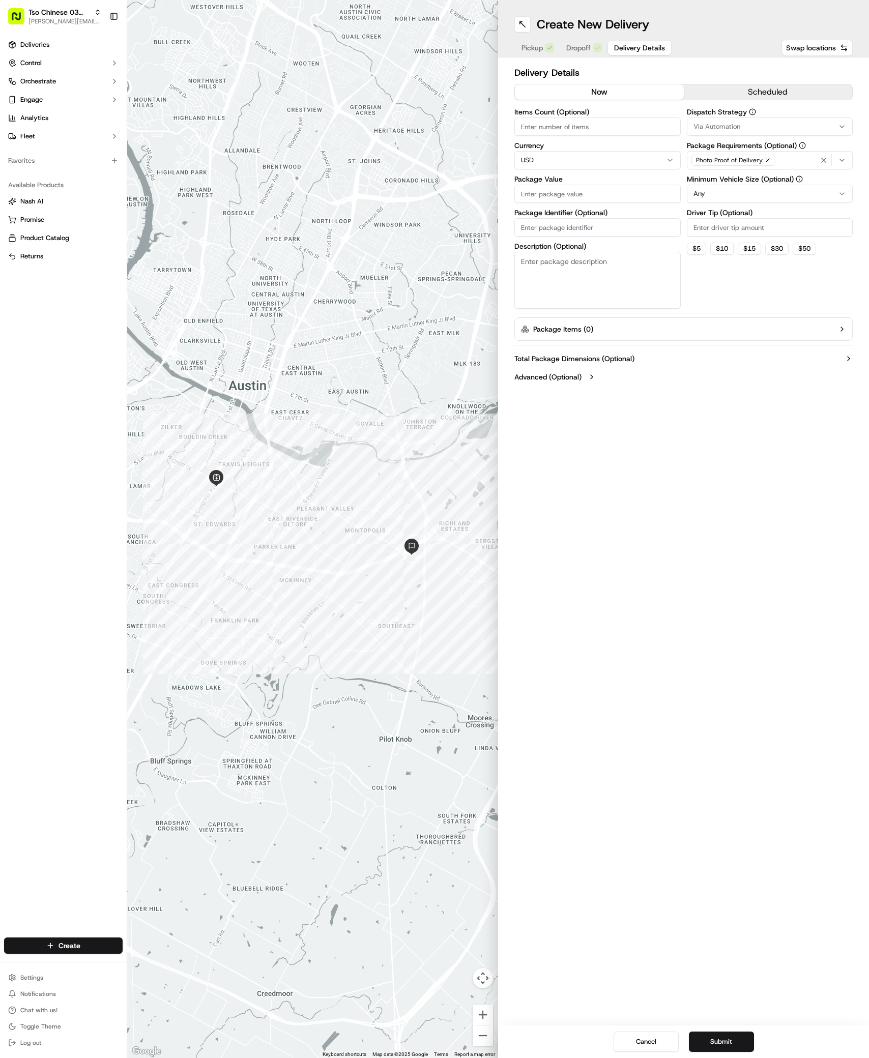
click at [778, 122] on div "Via Automation" at bounding box center [769, 126] width 161 height 9
click at [749, 179] on span "TsoCo Strategy" at bounding box center [766, 182] width 125 height 9
click at [766, 339] on html "Tso Chinese 03 TsoCo [PERSON_NAME][EMAIL_ADDRESS][DOMAIN_NAME] Toggle Sidebar D…" at bounding box center [434, 529] width 869 height 1058
click at [763, 218] on input "Driver Tip (Optional)" at bounding box center [770, 227] width 166 height 18
type input "2"
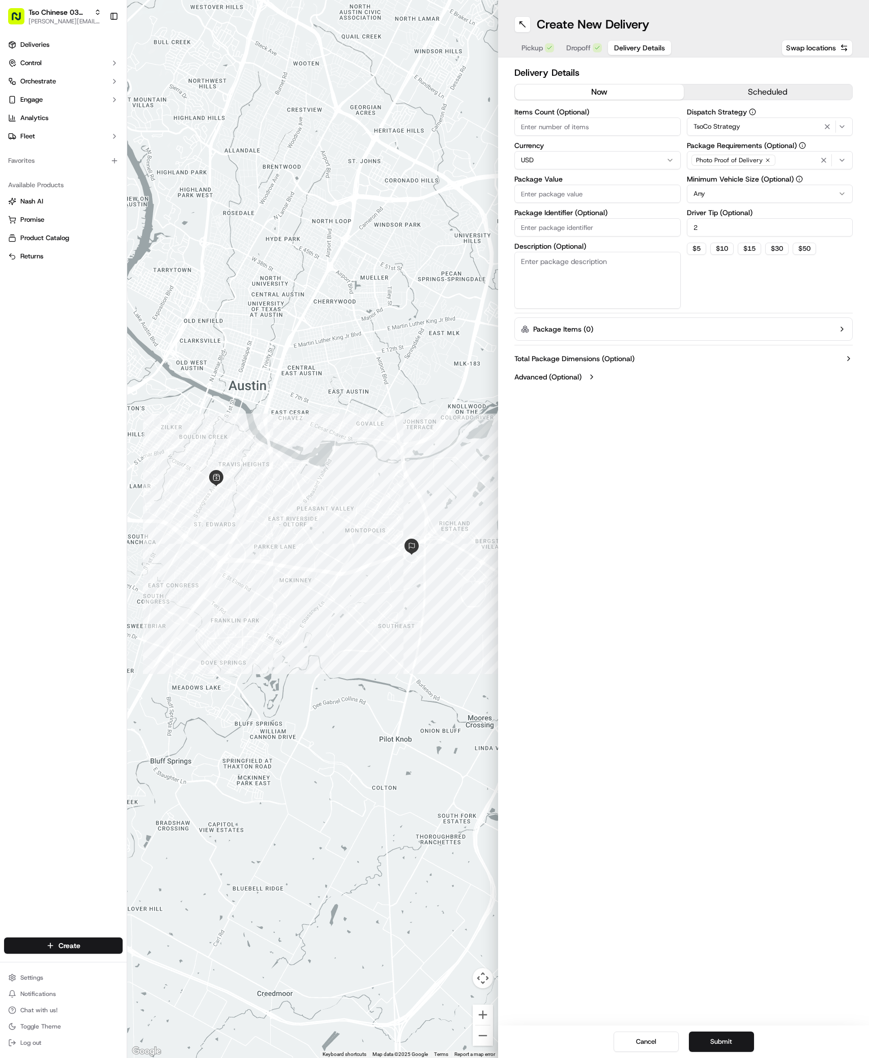
click at [556, 181] on label "Package Value" at bounding box center [597, 179] width 166 height 7
click at [556, 185] on input "Package Value" at bounding box center [597, 194] width 166 height 18
click at [556, 196] on input "Package Value" at bounding box center [597, 194] width 166 height 18
type input "28.63"
click at [617, 224] on input "Package Identifier (Optional)" at bounding box center [597, 227] width 166 height 18
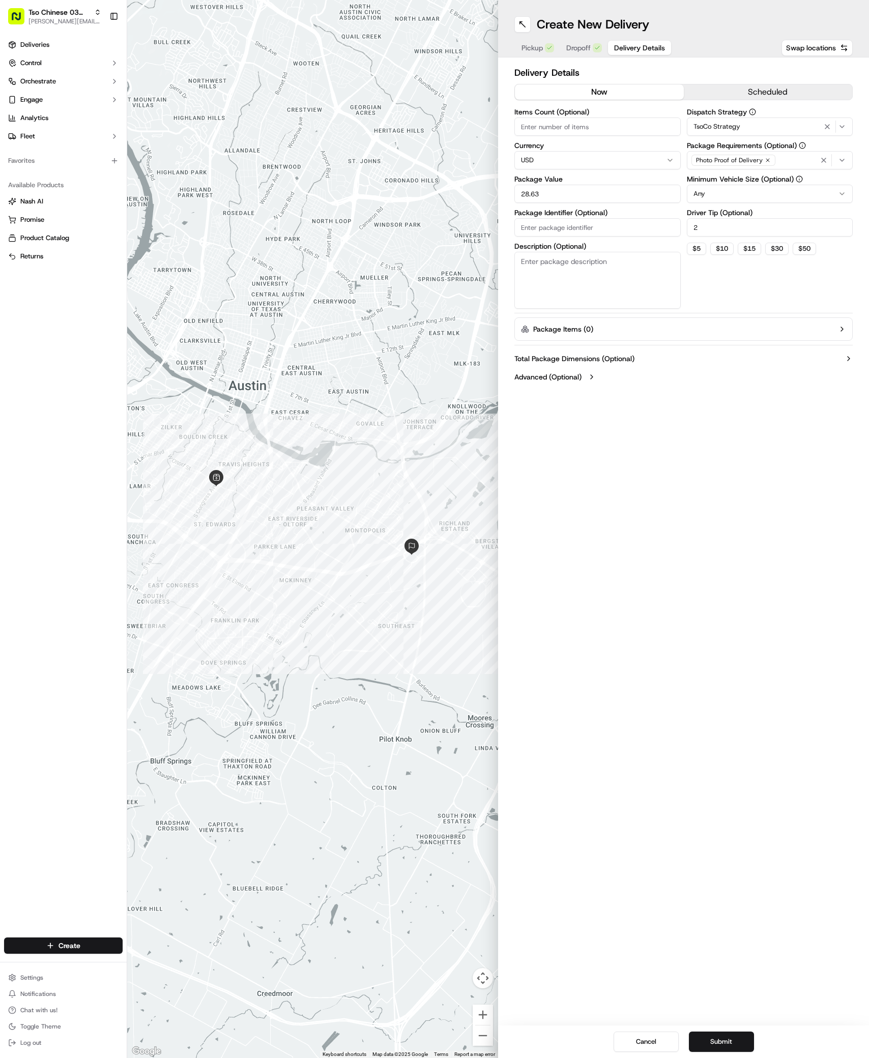
click at [617, 224] on input "Package Identifier (Optional)" at bounding box center [597, 227] width 166 height 18
type input "AUWKEWR"
click at [721, 1033] on button "Submit" at bounding box center [721, 1042] width 65 height 20
click at [658, 355] on button "Total Package Dimensions (Optional)" at bounding box center [683, 359] width 338 height 10
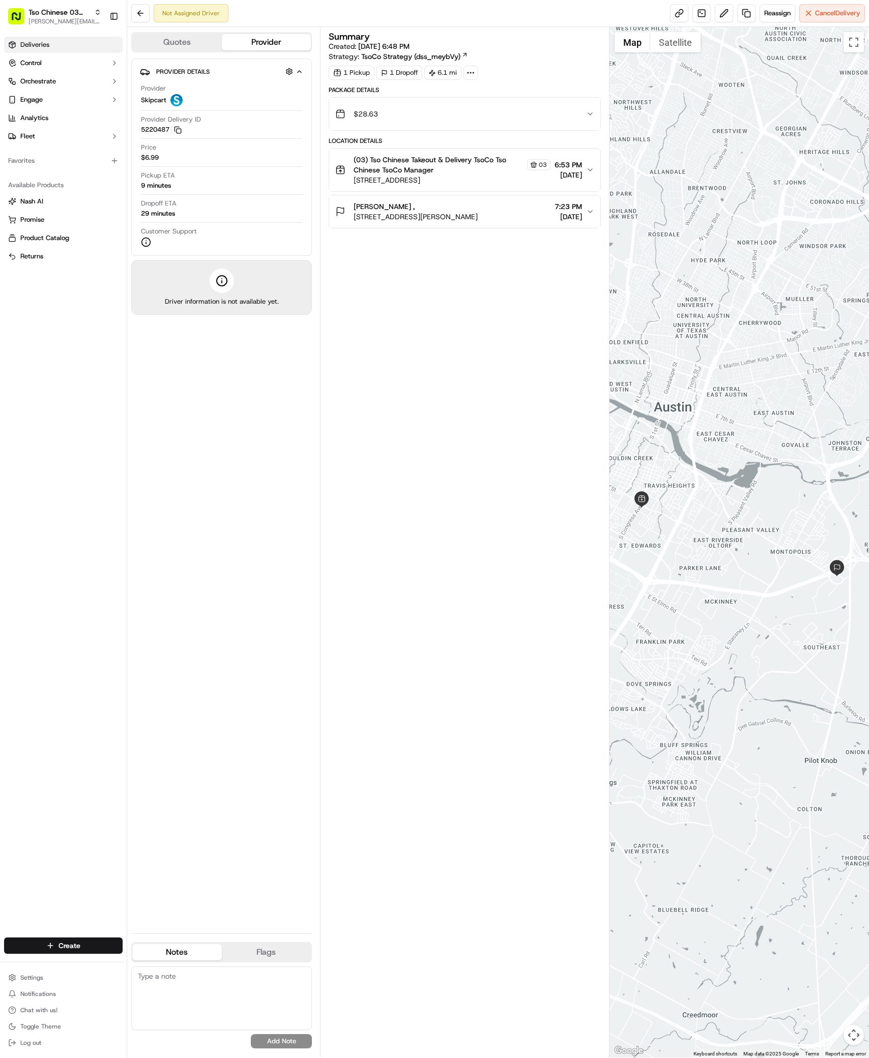
click at [41, 43] on span "Deliveries" at bounding box center [34, 44] width 29 height 9
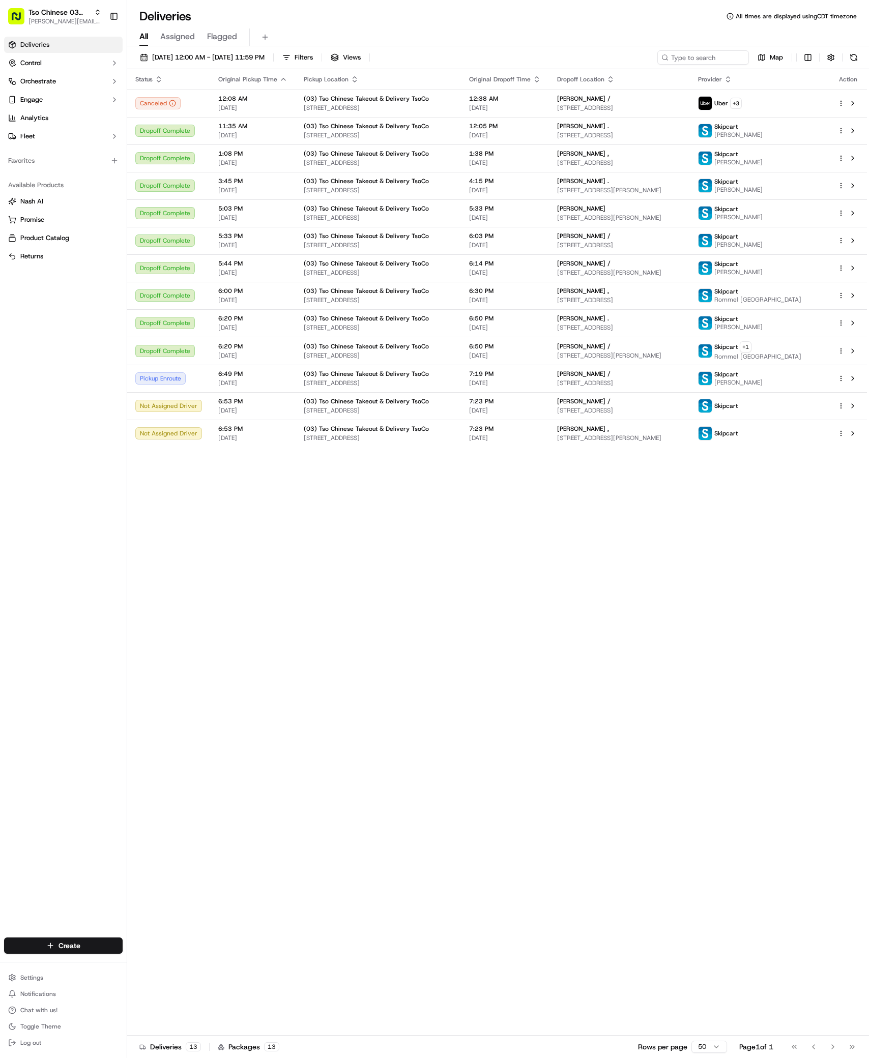
click at [655, 680] on div "Status Original Pickup Time Pickup Location Original Dropoff Time Dropoff Locat…" at bounding box center [497, 552] width 740 height 967
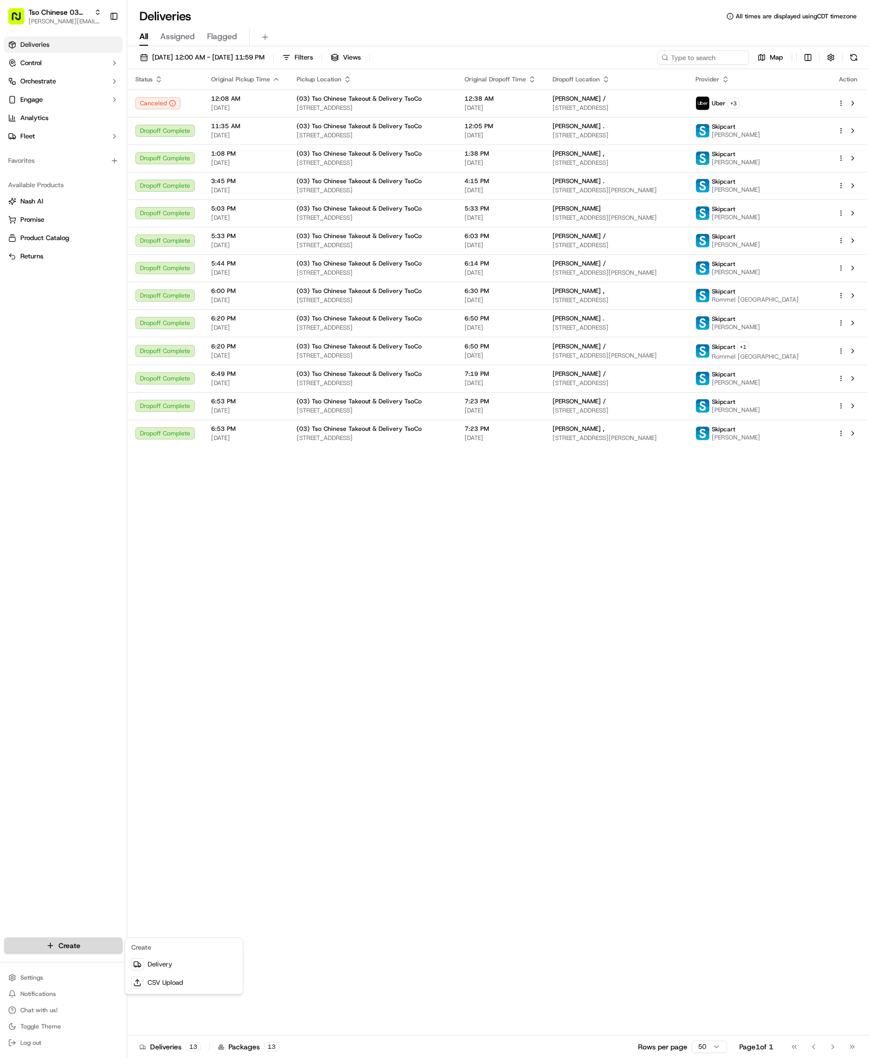
click at [66, 944] on html "Tso Chinese 03 TsoCo [PERSON_NAME][EMAIL_ADDRESS][DOMAIN_NAME] Toggle Sidebar D…" at bounding box center [434, 529] width 869 height 1058
click at [179, 966] on link "Delivery" at bounding box center [183, 965] width 113 height 18
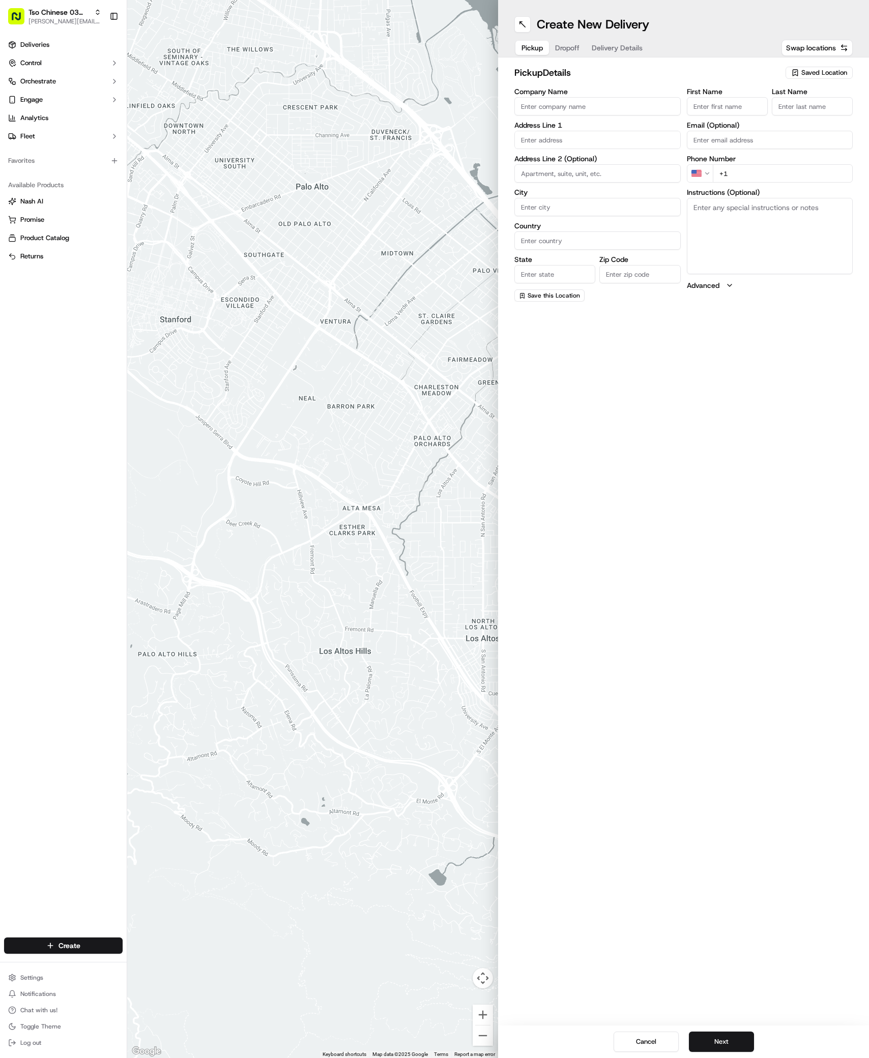
click at [839, 69] on span "Saved Location" at bounding box center [824, 72] width 46 height 9
click at [811, 109] on span "(03) Tso Chinese Takeout & Delivery TsoCo (03)" at bounding box center [801, 115] width 125 height 18
type input "(03) Tso Chinese Takeout & Delivery TsoCo"
type input "Ste F"
type input "Austin"
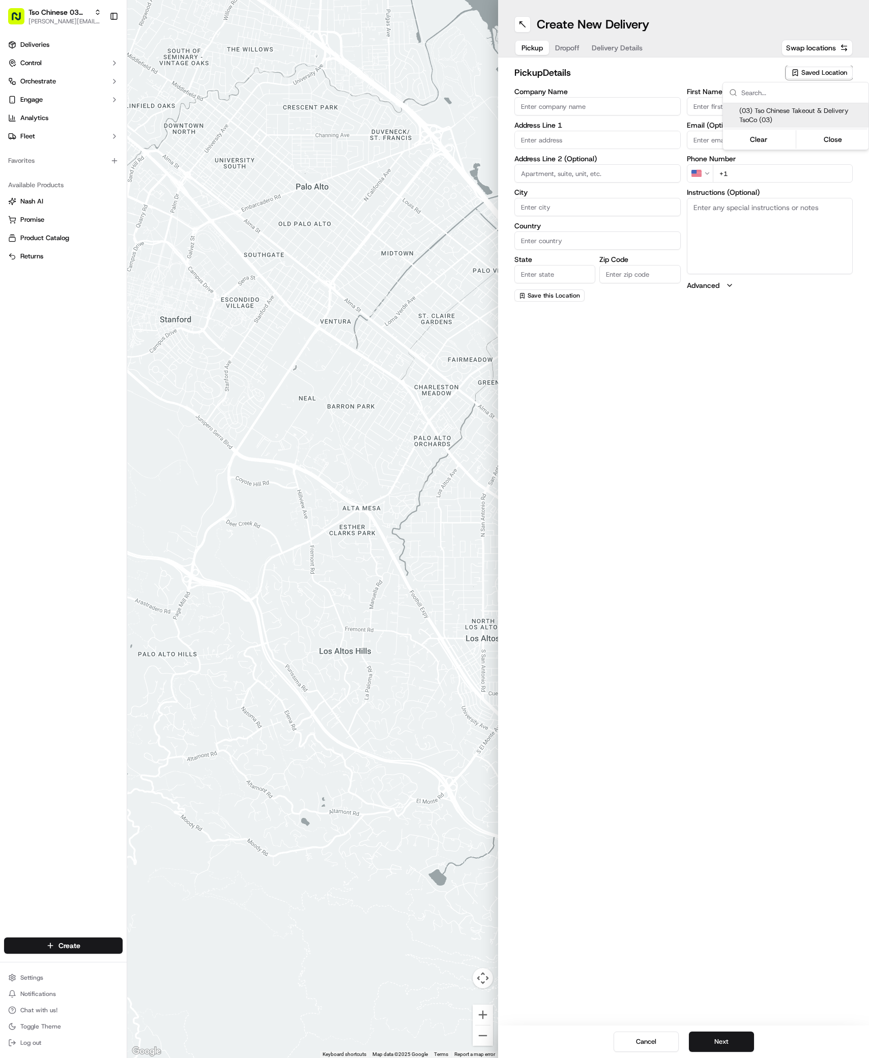
type input "US"
type input "[GEOGRAPHIC_DATA]"
type input "78704"
type input "Tso Chinese"
type input "TsoCo Manager"
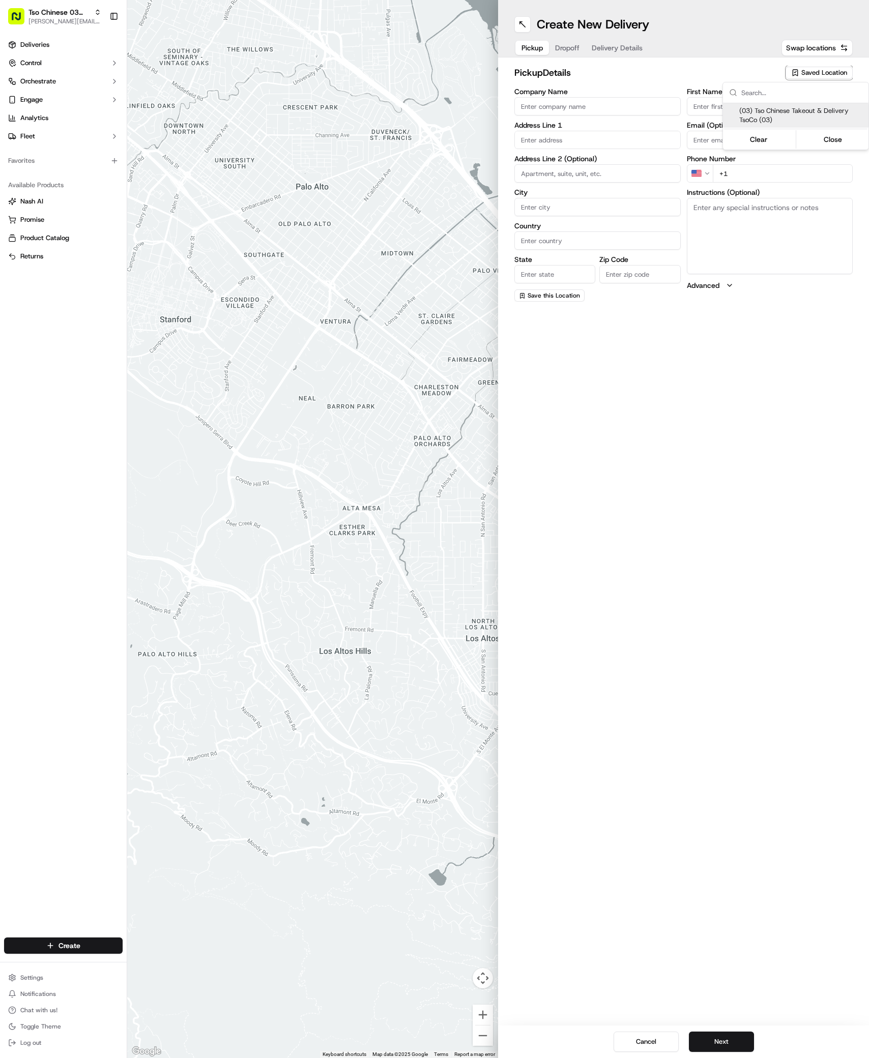
type input "[EMAIL_ADDRESS][DOMAIN_NAME]"
type input "[PHONE_NUMBER]"
type textarea "Submit a picture displaying address & food as Proof of Delivery. Envía una foto…"
type input "[STREET_ADDRESS]"
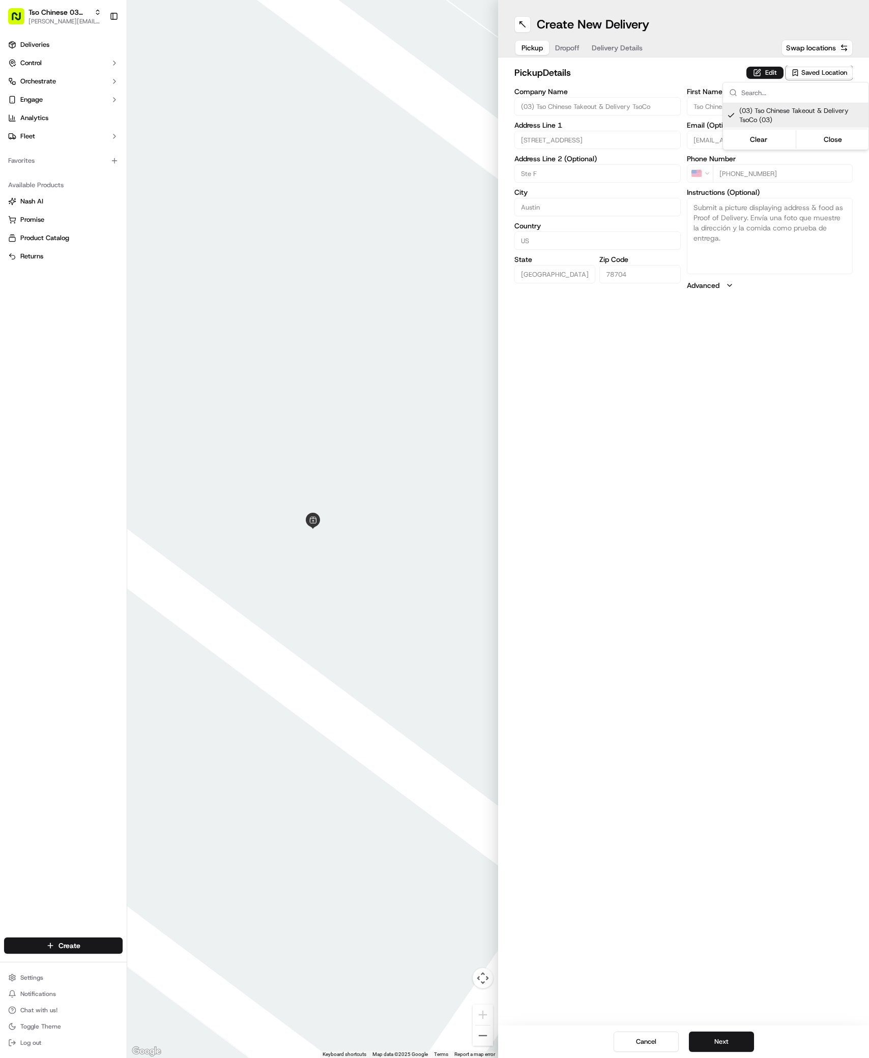
click at [701, 1036] on html "Tso Chinese 03 TsoCo [PERSON_NAME][EMAIL_ADDRESS][DOMAIN_NAME] Toggle Sidebar D…" at bounding box center [434, 529] width 869 height 1058
click at [722, 1042] on button "Next" at bounding box center [721, 1042] width 65 height 20
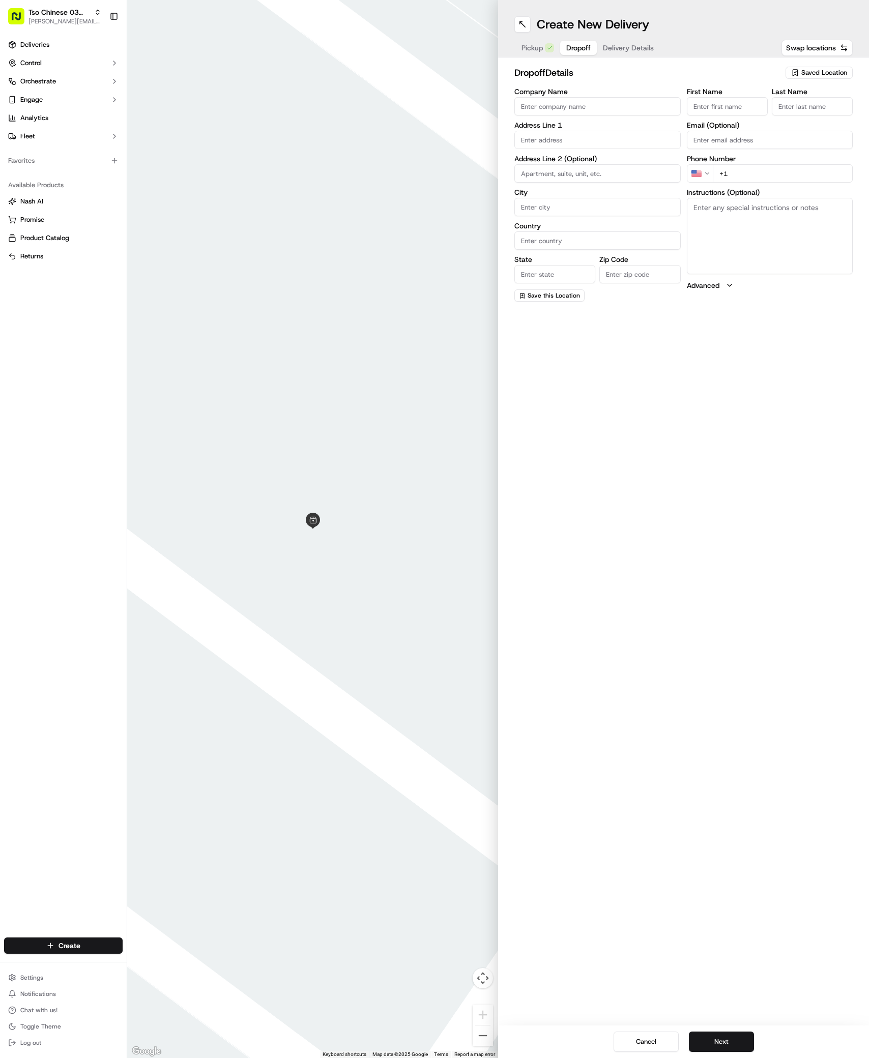
paste input "Robert Blaser"
type input "Robert Blaser"
type input "."
click at [782, 172] on input "+1" at bounding box center [783, 173] width 140 height 18
paste input "512 565 1103"
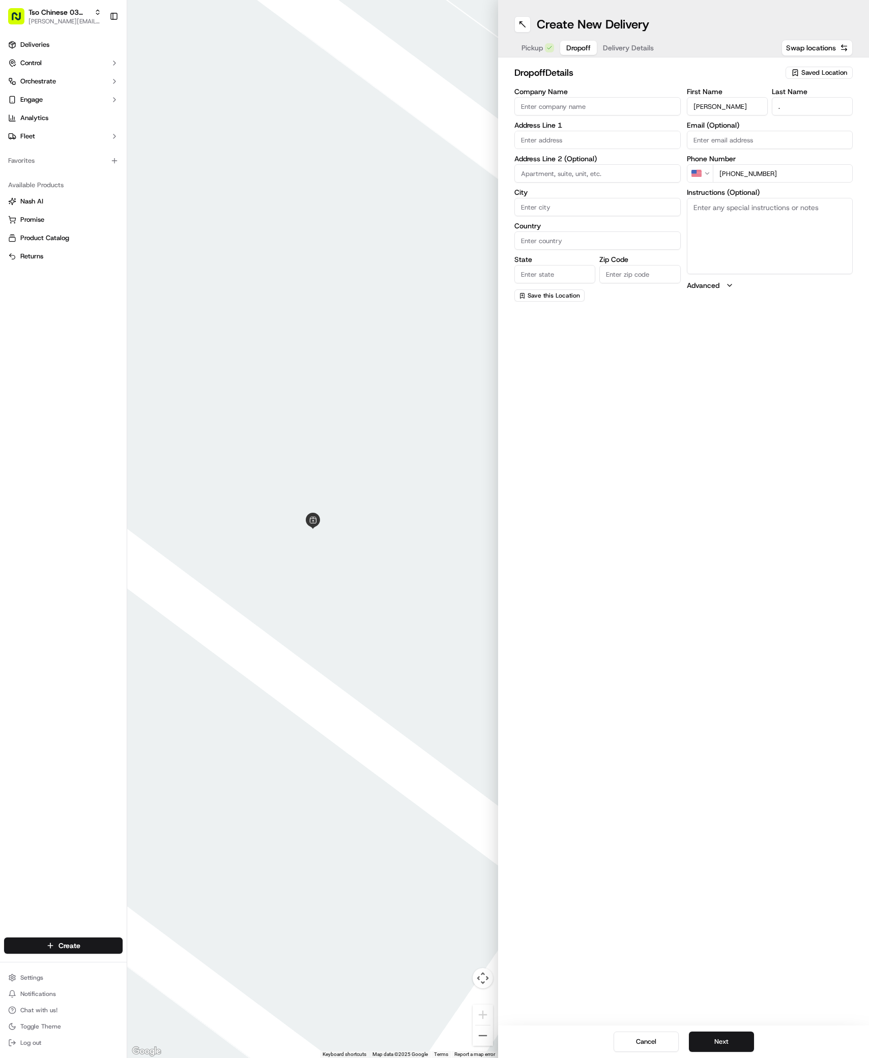
type input "+1 512 565 1103"
paste input "1518 Barton Springs Rd"
click at [555, 161] on div "1518 Barton Springs Rd, Austin, TX" at bounding box center [597, 161] width 161 height 15
type input "[STREET_ADDRESS][PERSON_NAME]"
type input "Austin"
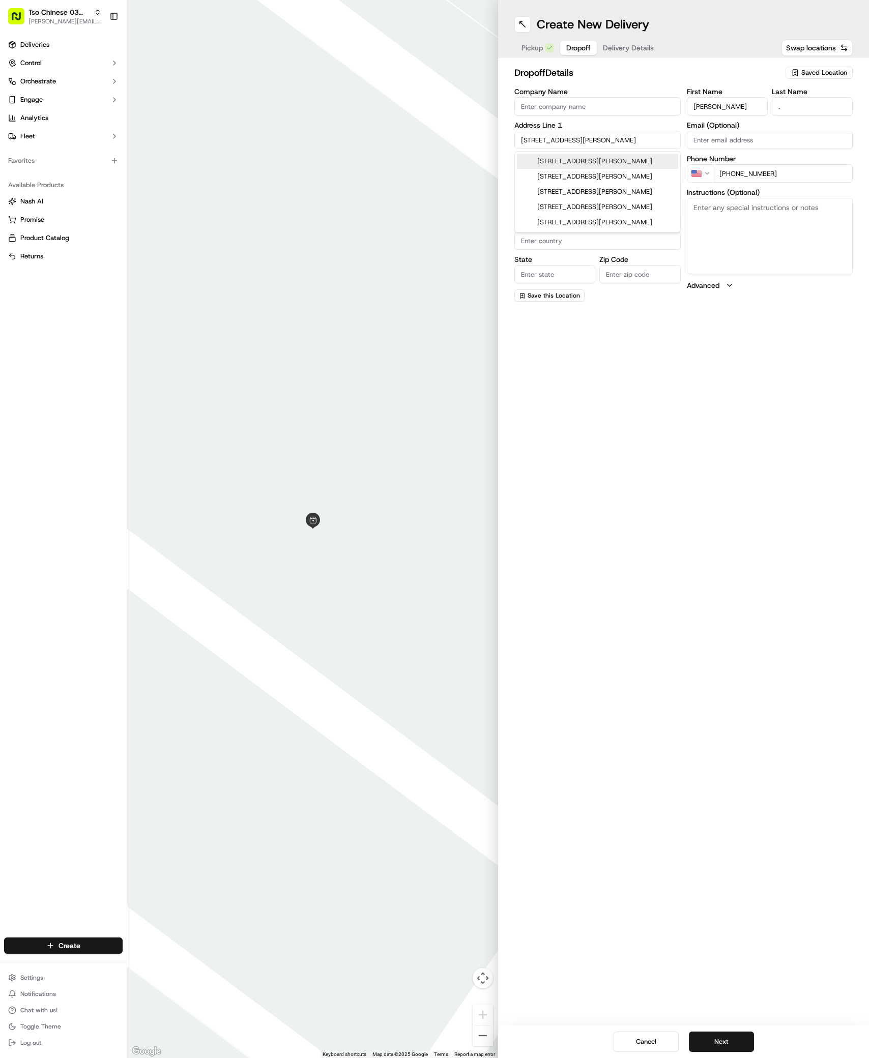
type input "[GEOGRAPHIC_DATA]"
type input "78704"
type input "1518 Barton Springs Road"
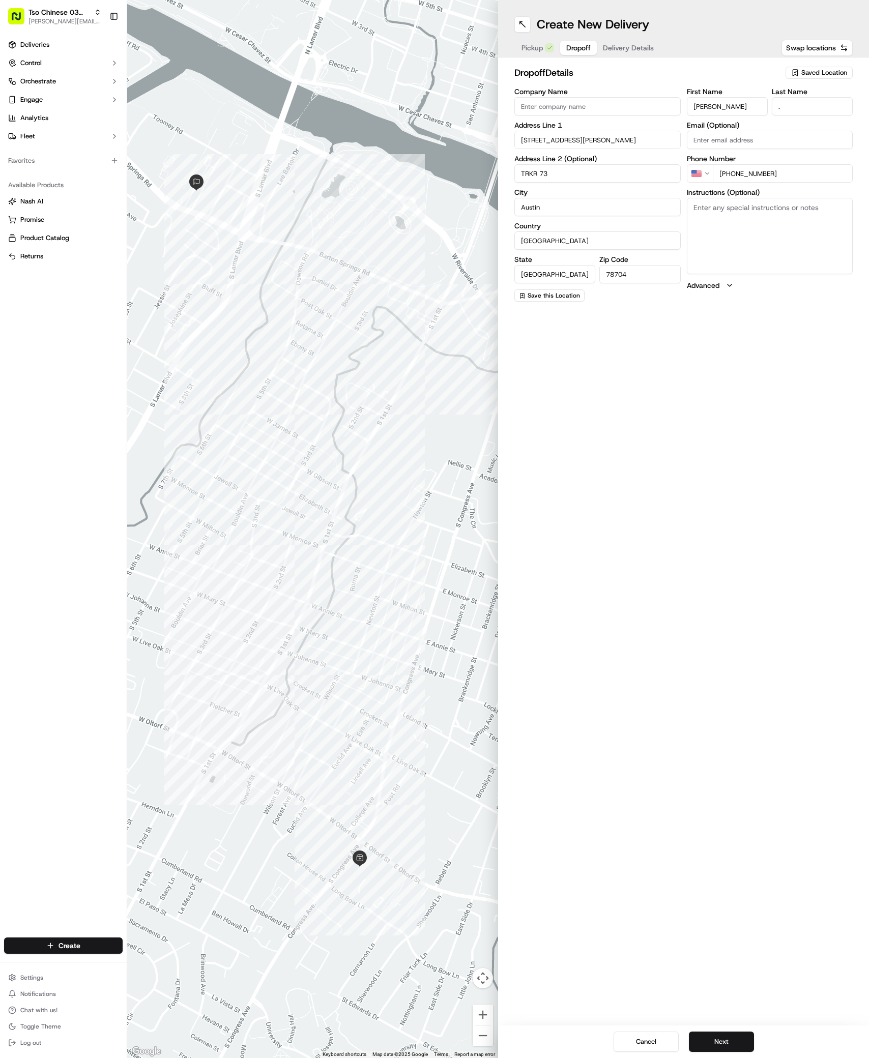
type input "TRKR 73"
click at [771, 230] on textarea "Instructions (Optional)" at bounding box center [770, 236] width 166 height 76
paste textarea "Drive straight through entrance to the end. Trailer on the left when you reach …"
type textarea "Drive straight through entrance to the end. Trailer on the left when you reach …"
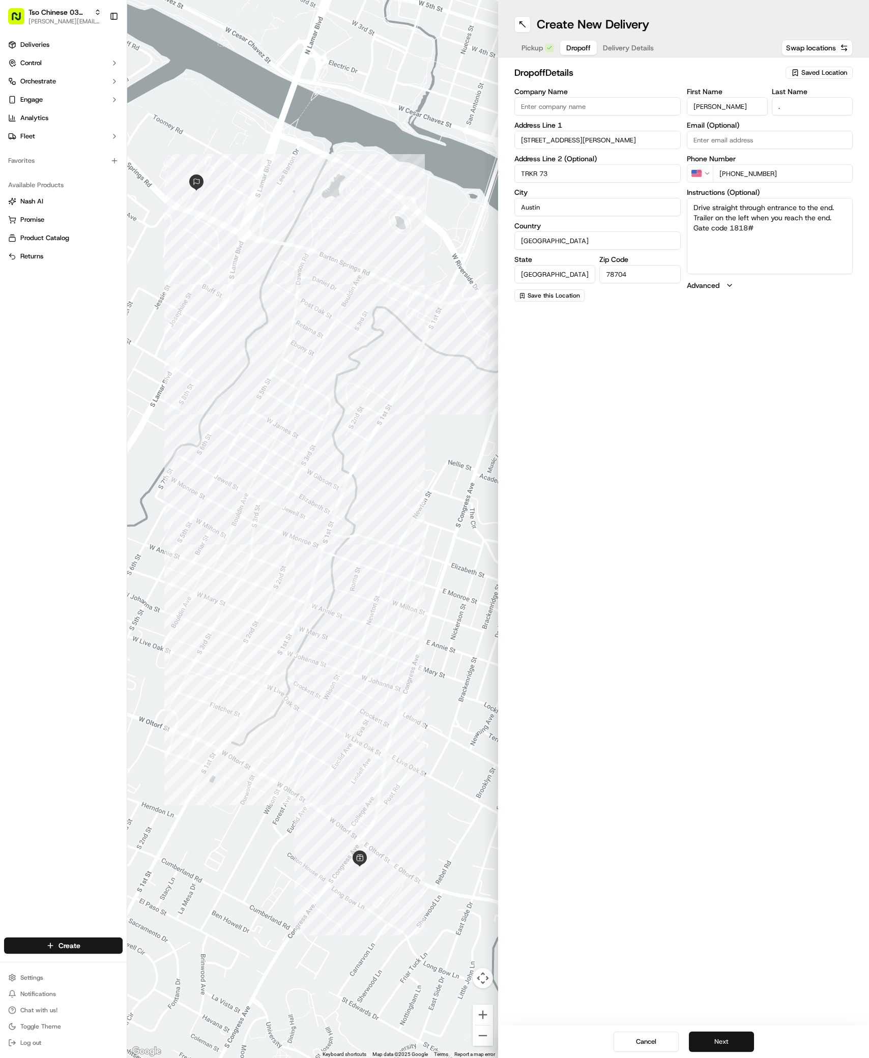
click at [720, 1051] on button "Next" at bounding box center [721, 1042] width 65 height 20
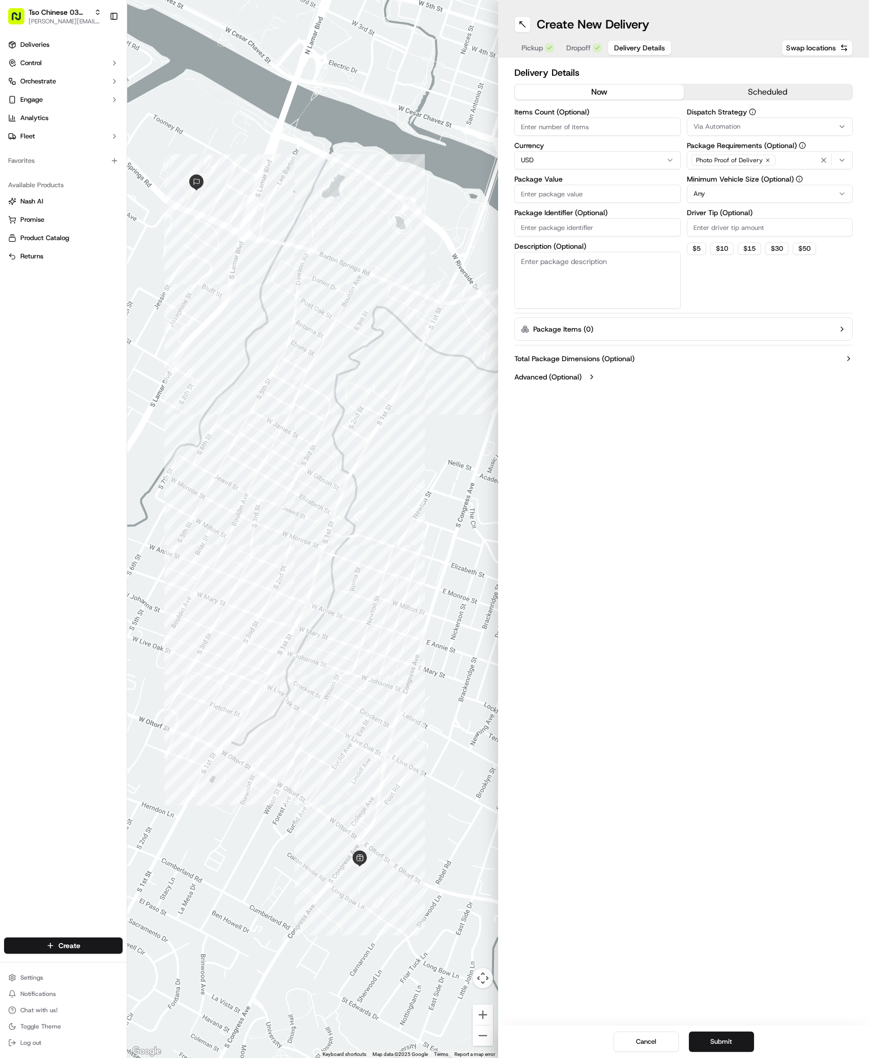
click at [817, 122] on button "Via Automation" at bounding box center [770, 127] width 166 height 18
click at [750, 182] on span "TsoCo Strategy" at bounding box center [766, 182] width 125 height 9
click at [767, 231] on html "Tso Chinese 03 TsoCo antonia@tsochinese.com Toggle Sidebar Deliveries Control O…" at bounding box center [434, 529] width 869 height 1058
click at [768, 227] on input "Driver Tip (Optional)" at bounding box center [770, 227] width 166 height 18
type input "2"
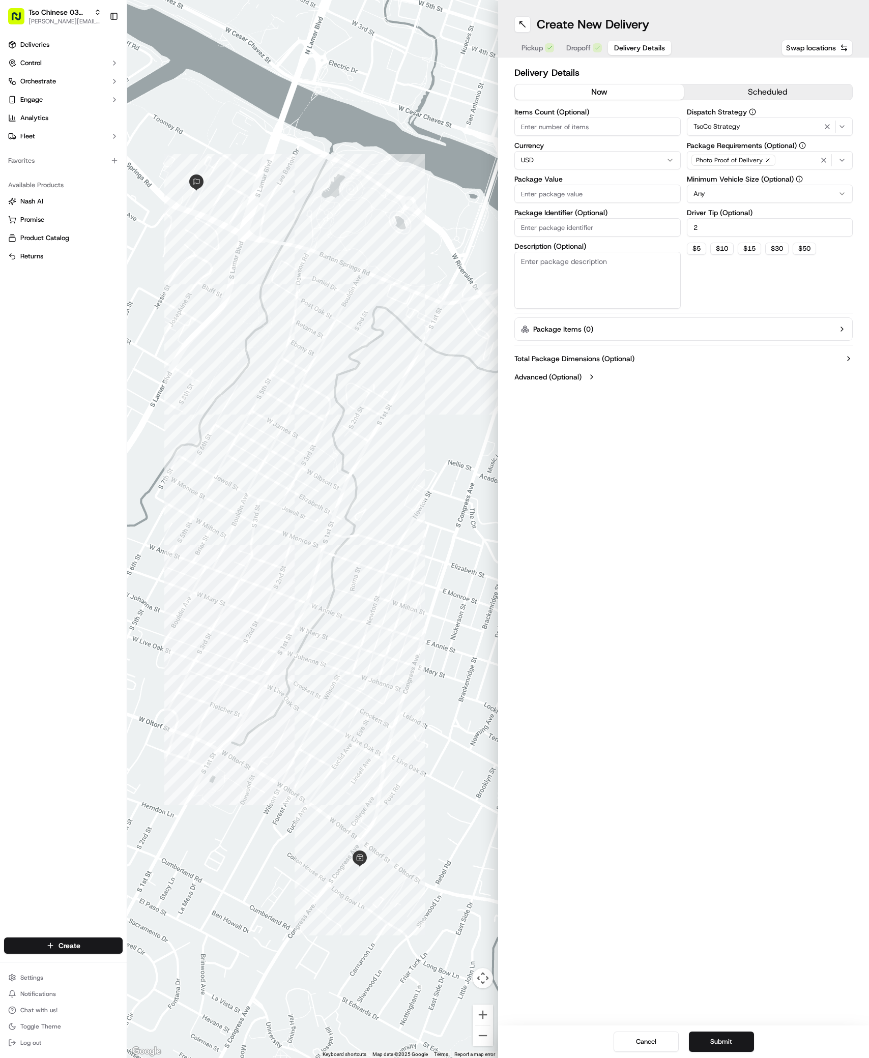
click at [569, 197] on input "Package Value" at bounding box center [597, 194] width 166 height 18
type input "30.2"
click at [583, 223] on input "Package Identifier (Optional)" at bounding box center [597, 227] width 166 height 18
paste input "#9JJURZ0"
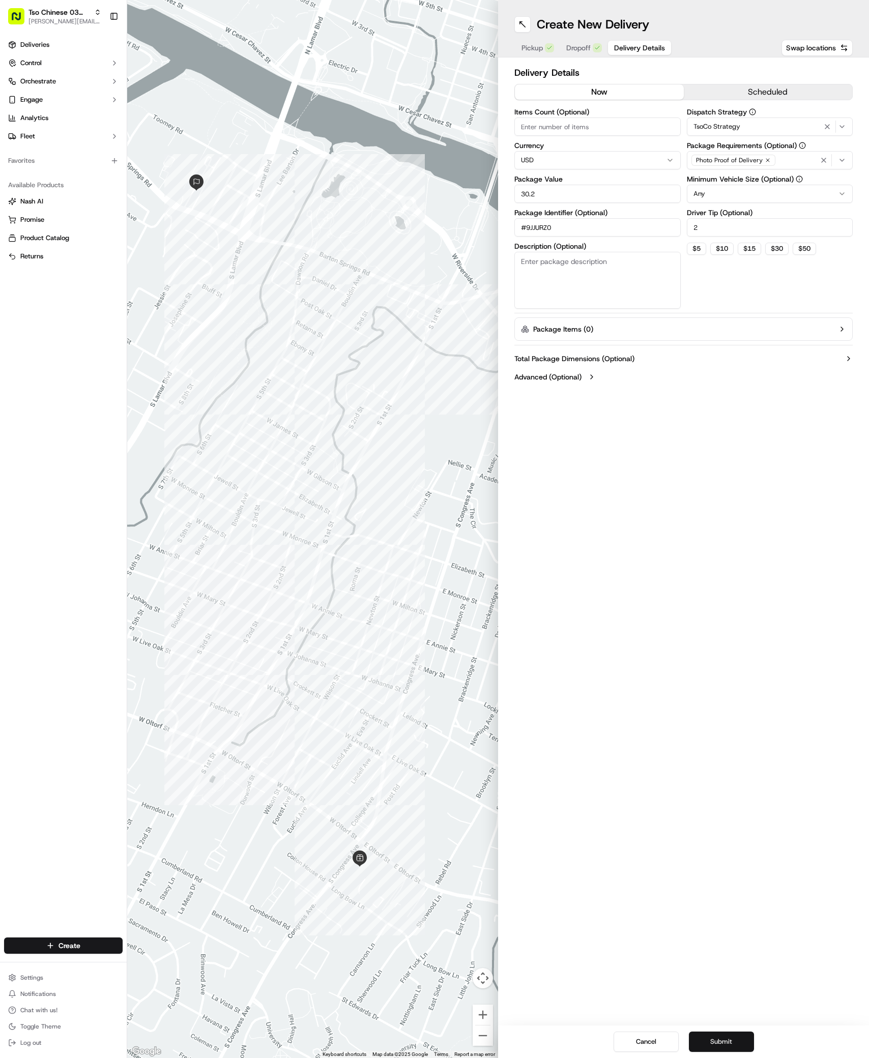
type input "#9JJURZ0"
click at [731, 1037] on button "Submit" at bounding box center [721, 1042] width 65 height 20
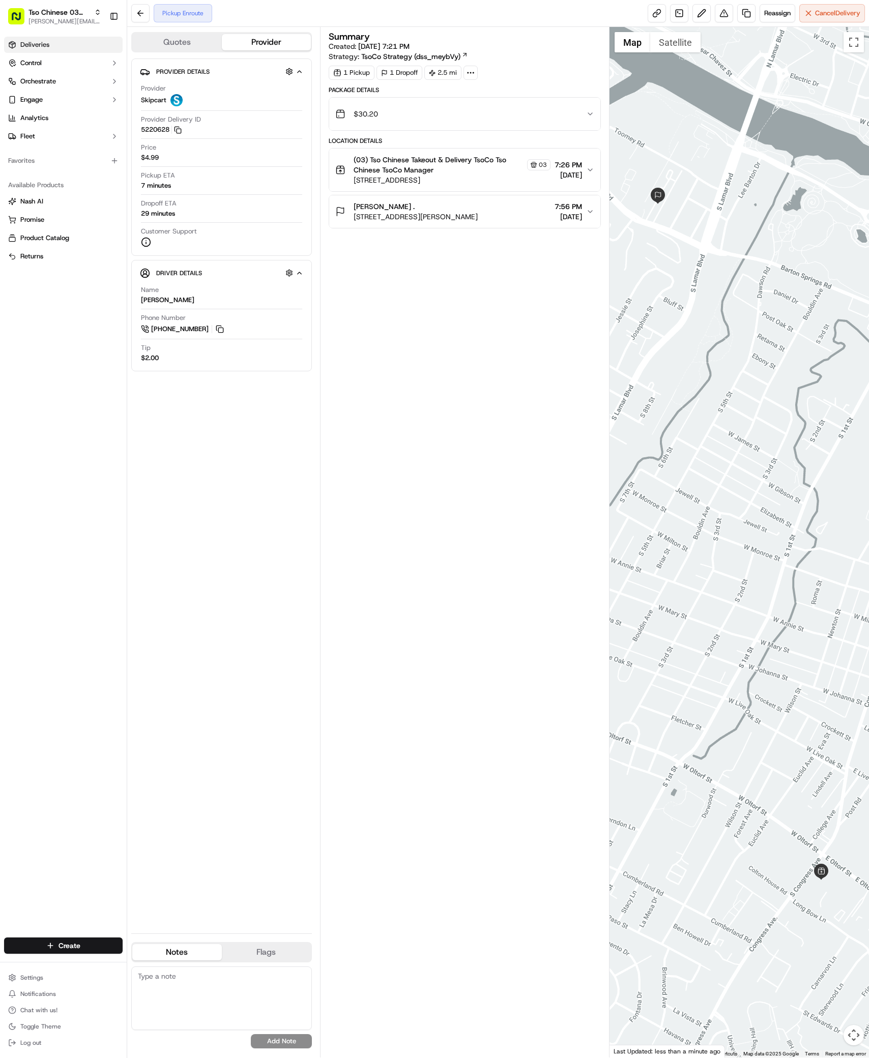
click at [42, 47] on span "Deliveries" at bounding box center [34, 44] width 29 height 9
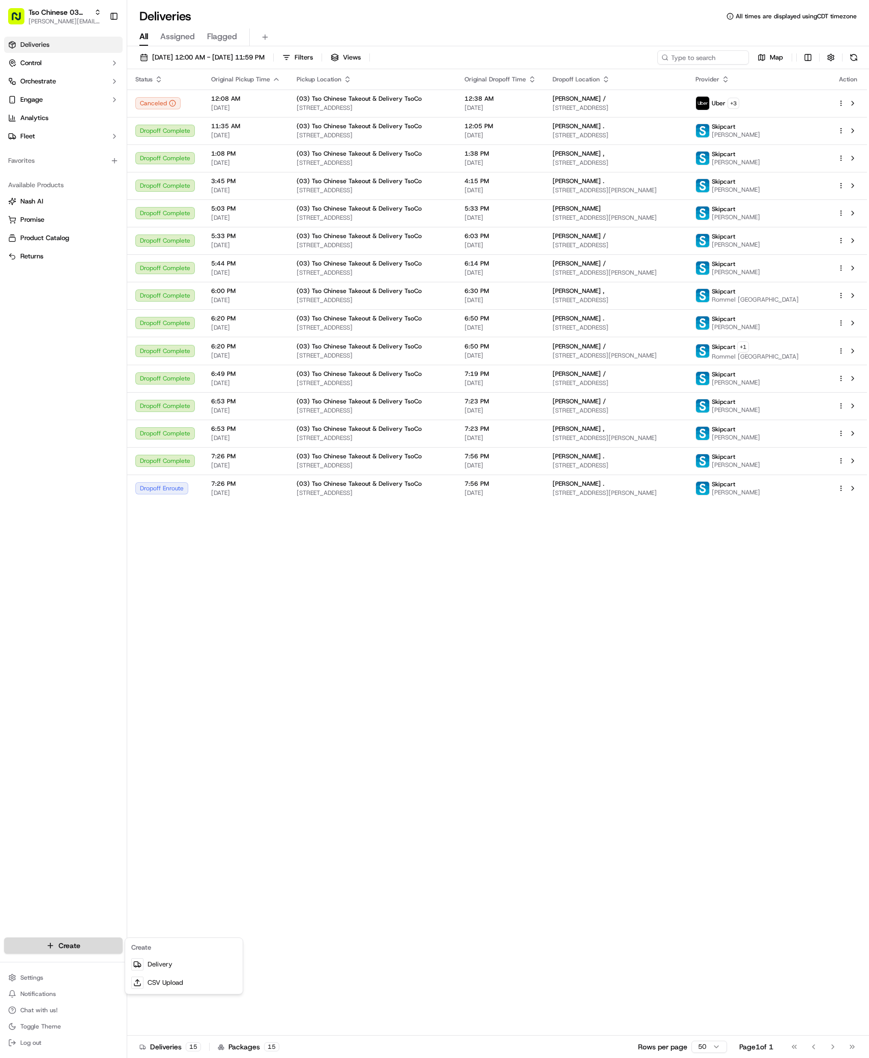
click at [101, 947] on html "Tso Chinese 03 TsoCo [PERSON_NAME][EMAIL_ADDRESS][DOMAIN_NAME] Toggle Sidebar D…" at bounding box center [434, 529] width 869 height 1058
click at [176, 959] on link "Delivery" at bounding box center [183, 965] width 113 height 18
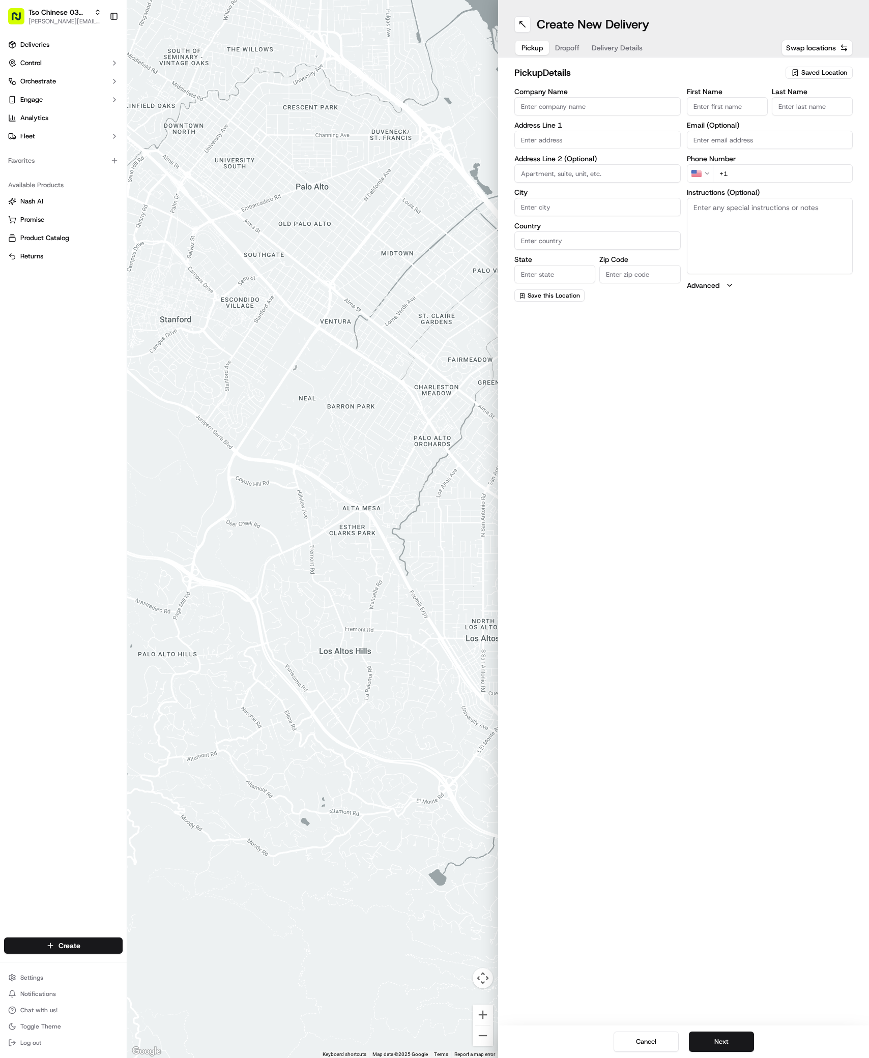
click at [832, 72] on span "Saved Location" at bounding box center [824, 72] width 46 height 9
click at [794, 103] on div at bounding box center [796, 92] width 146 height 21
click at [794, 111] on span "(03) Tso Chinese Takeout & Delivery TsoCo (03)" at bounding box center [801, 115] width 125 height 18
type input "(03) Tso Chinese Takeout & Delivery TsoCo"
type input "Ste F"
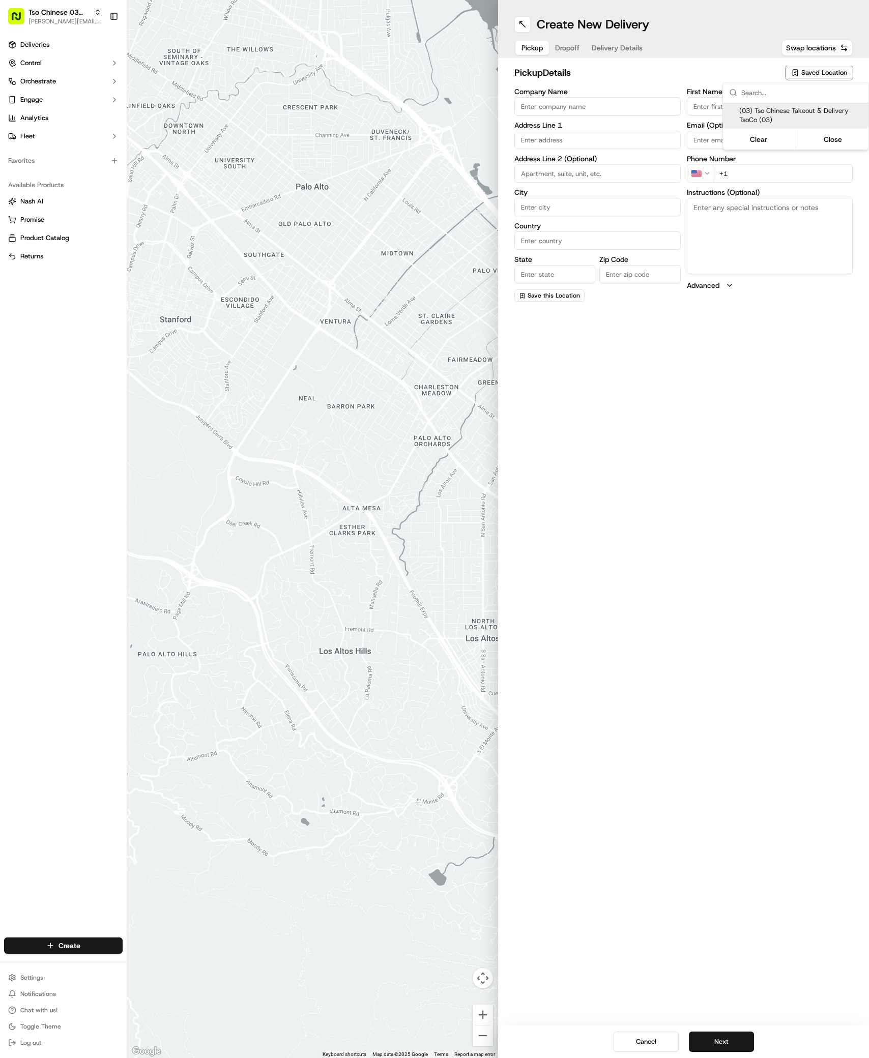
type input "Austin"
type input "US"
type input "[GEOGRAPHIC_DATA]"
type input "78704"
type input "Tso Chinese"
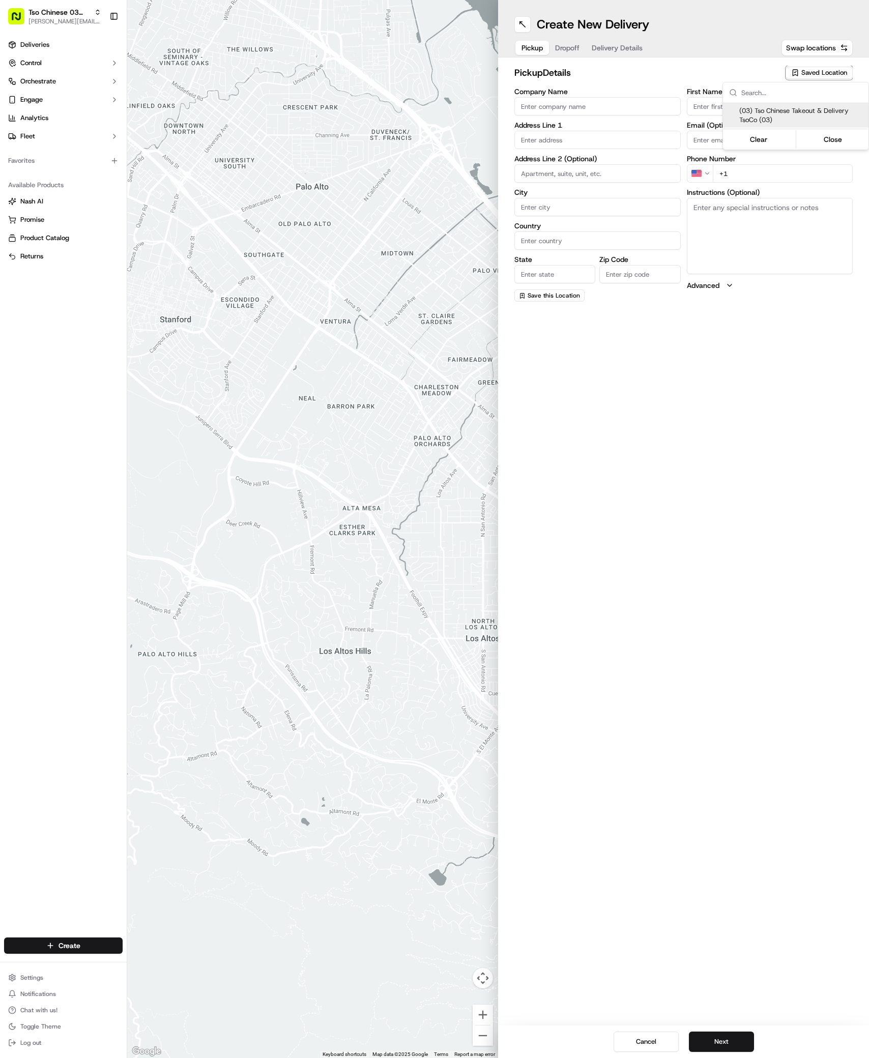
type input "TsoCo Manager"
type input "[EMAIL_ADDRESS][DOMAIN_NAME]"
type input "[PHONE_NUMBER]"
type textarea "Submit a picture displaying address & food as Proof of Delivery. Envía una foto…"
type input "[STREET_ADDRESS]"
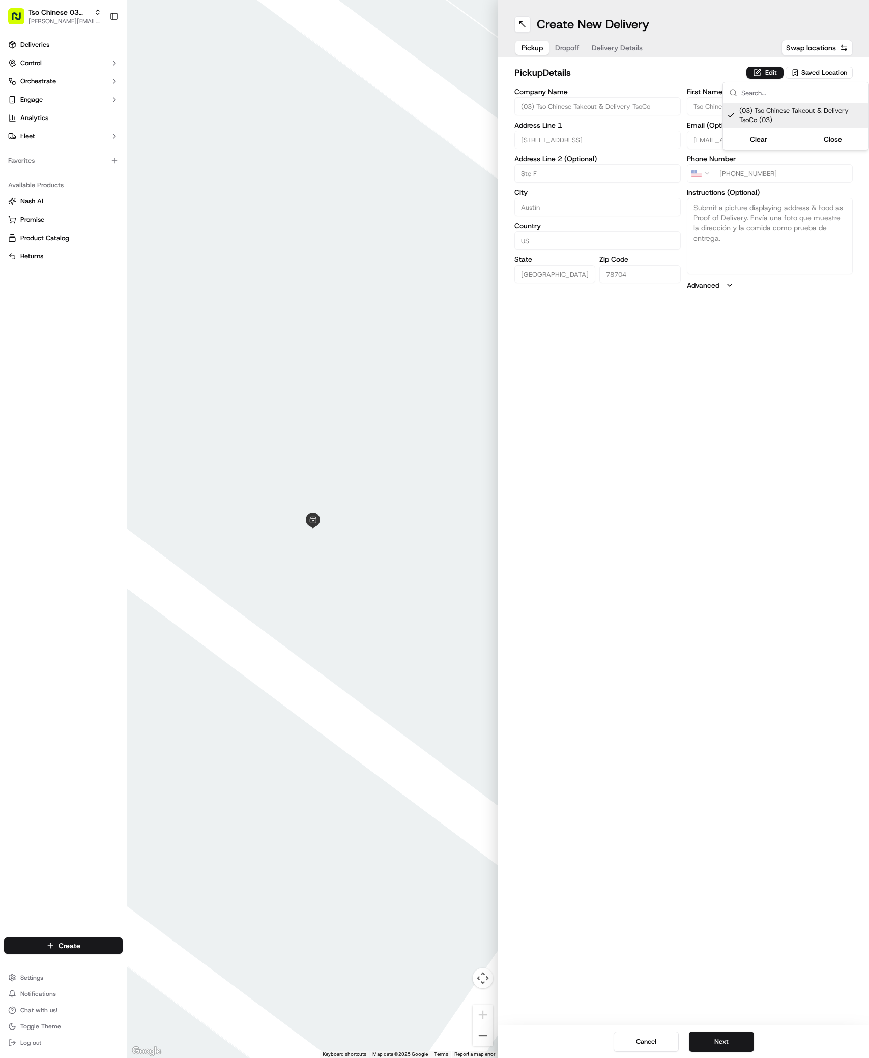
click at [721, 778] on html "Tso Chinese 03 TsoCo [PERSON_NAME][EMAIL_ADDRESS][DOMAIN_NAME] Toggle Sidebar D…" at bounding box center [434, 529] width 869 height 1058
click at [725, 1044] on button "Next" at bounding box center [721, 1042] width 65 height 20
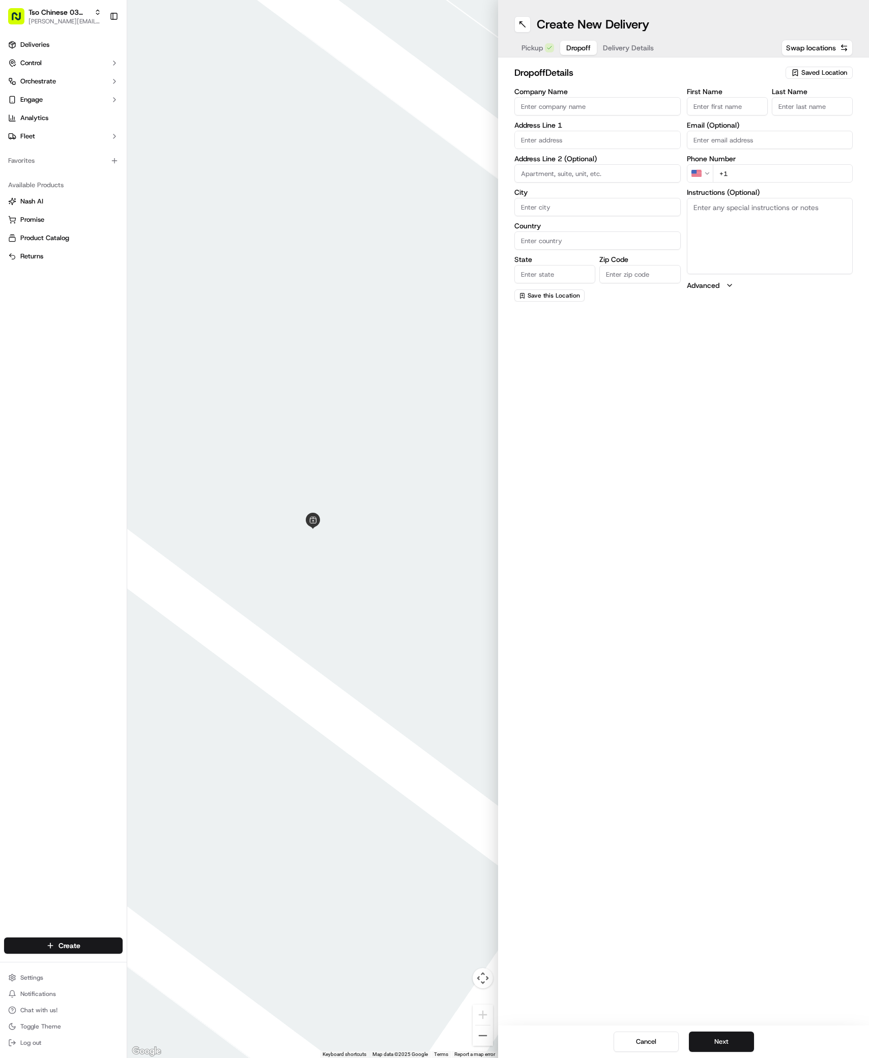
click at [727, 118] on div "First Name Last Name Email (Optional) Phone Number US +1 Instructions (Optional…" at bounding box center [770, 195] width 166 height 214
paste input "Jog Crilly"
type input "Jog Crilly"
type input "."
paste input "708 337 6479"
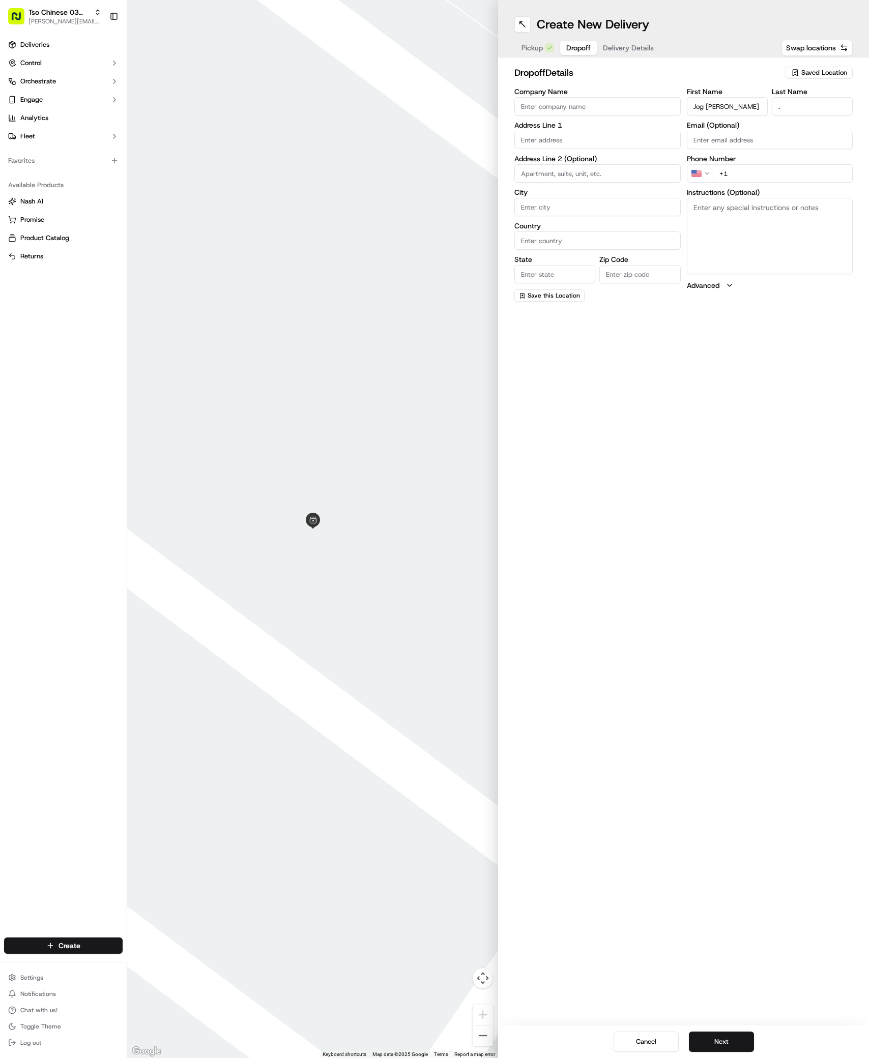
type input "+1 708 337 6479"
paste input "500 S Congress Ave"
click at [553, 161] on div "500 South Congress Avenue, Austin, TX" at bounding box center [597, 161] width 161 height 15
type input "500 S Congress Ave, Austin, TX 78704, USA"
type input "Austin"
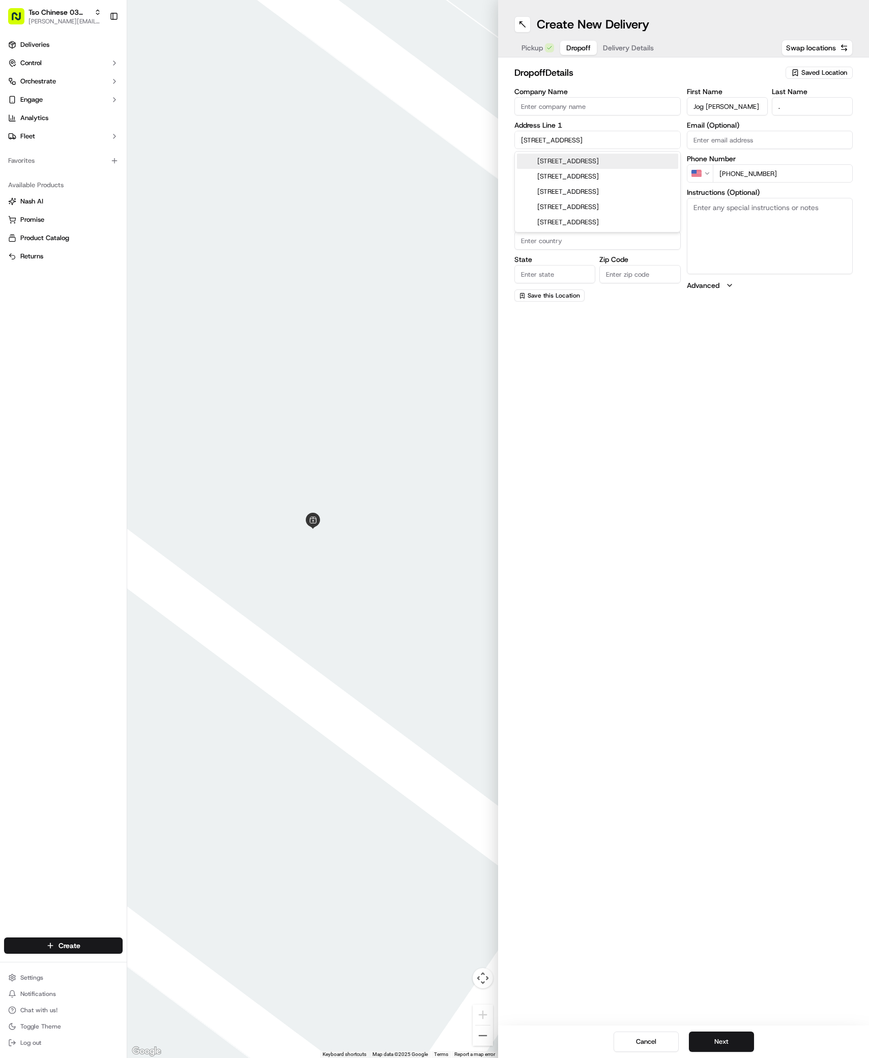
type input "[GEOGRAPHIC_DATA]"
type input "78704"
type input "500 South Congress Avenue"
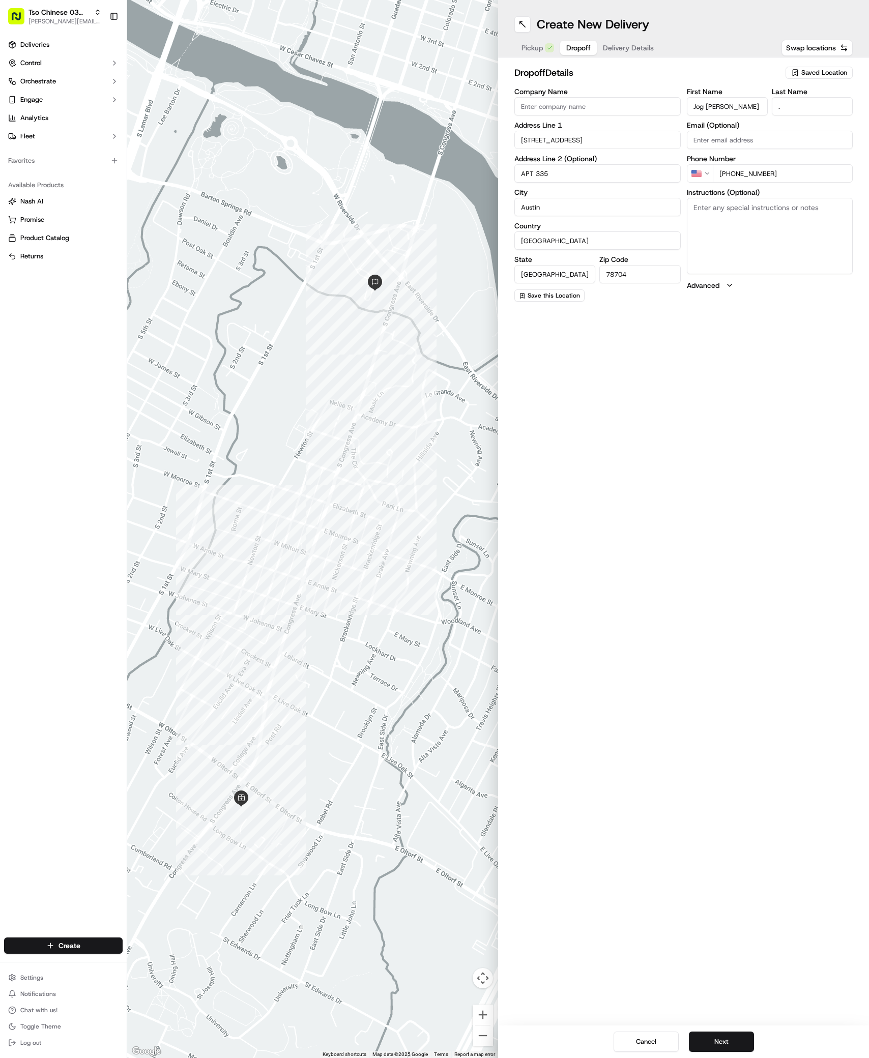
type input "APT 335"
click at [775, 244] on textarea "Instructions (Optional)" at bounding box center [770, 236] width 166 height 76
paste textarea "Apt 335, in NE corner of courtyard parking lot"
type textarea "Apt 335, in NE corner of courtyard parking lot"
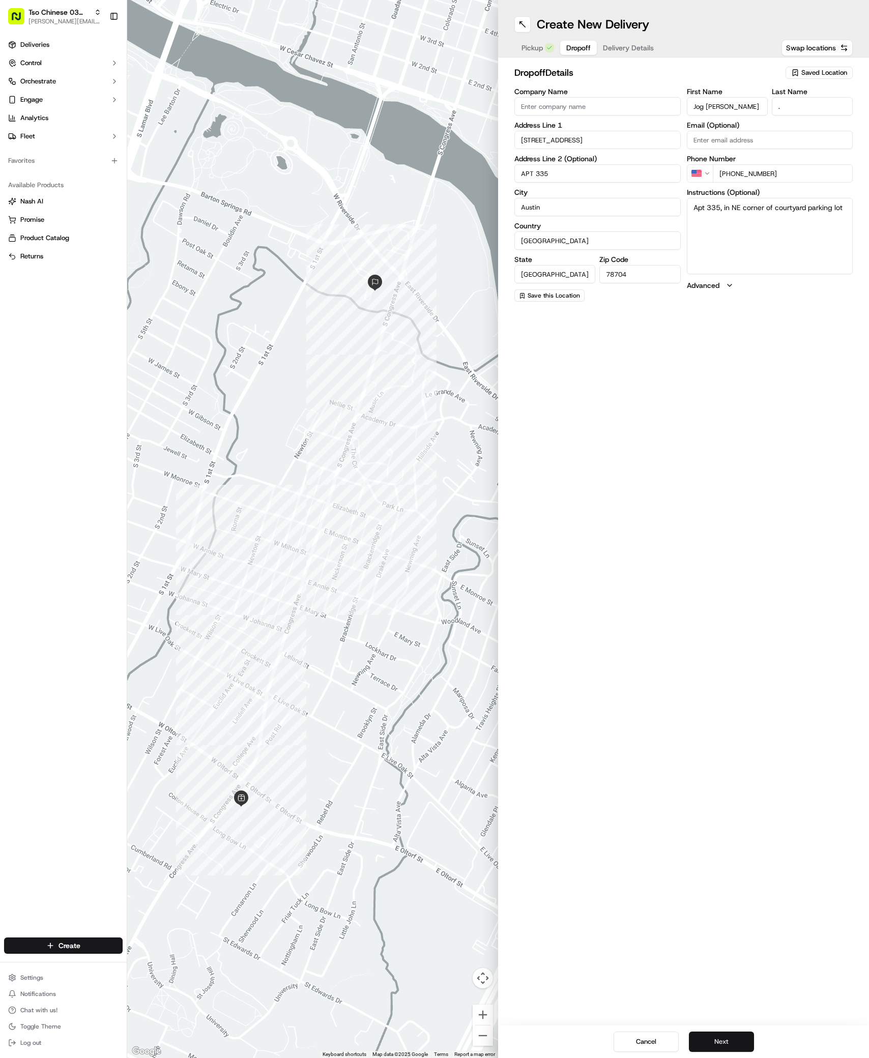
click at [730, 1048] on button "Next" at bounding box center [721, 1042] width 65 height 20
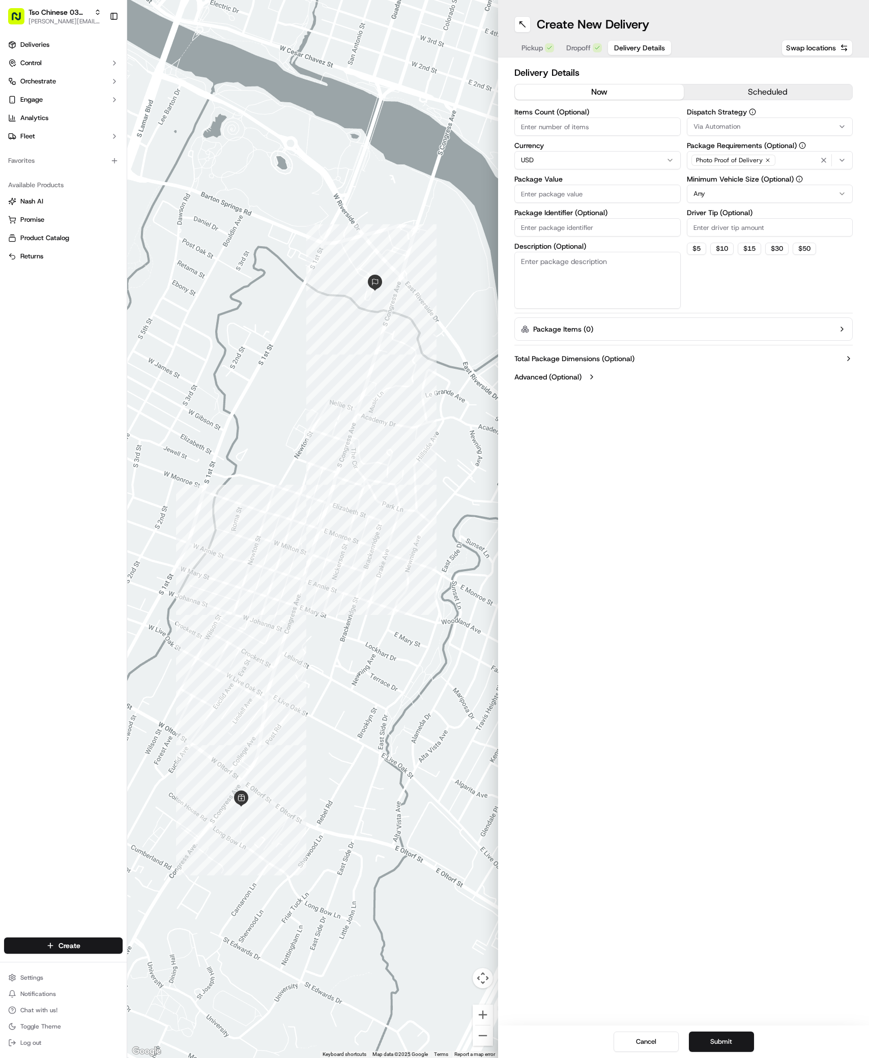
click at [759, 122] on div "Via Automation" at bounding box center [769, 126] width 161 height 9
click at [750, 183] on span "TsoCo Strategy" at bounding box center [766, 182] width 125 height 9
click at [736, 261] on html "Tso Chinese 03 TsoCo antonia@tsochinese.com Toggle Sidebar Deliveries Control O…" at bounding box center [434, 529] width 869 height 1058
click at [744, 222] on input "Driver Tip (Optional)" at bounding box center [770, 227] width 166 height 18
click at [730, 229] on input "2" at bounding box center [770, 227] width 166 height 18
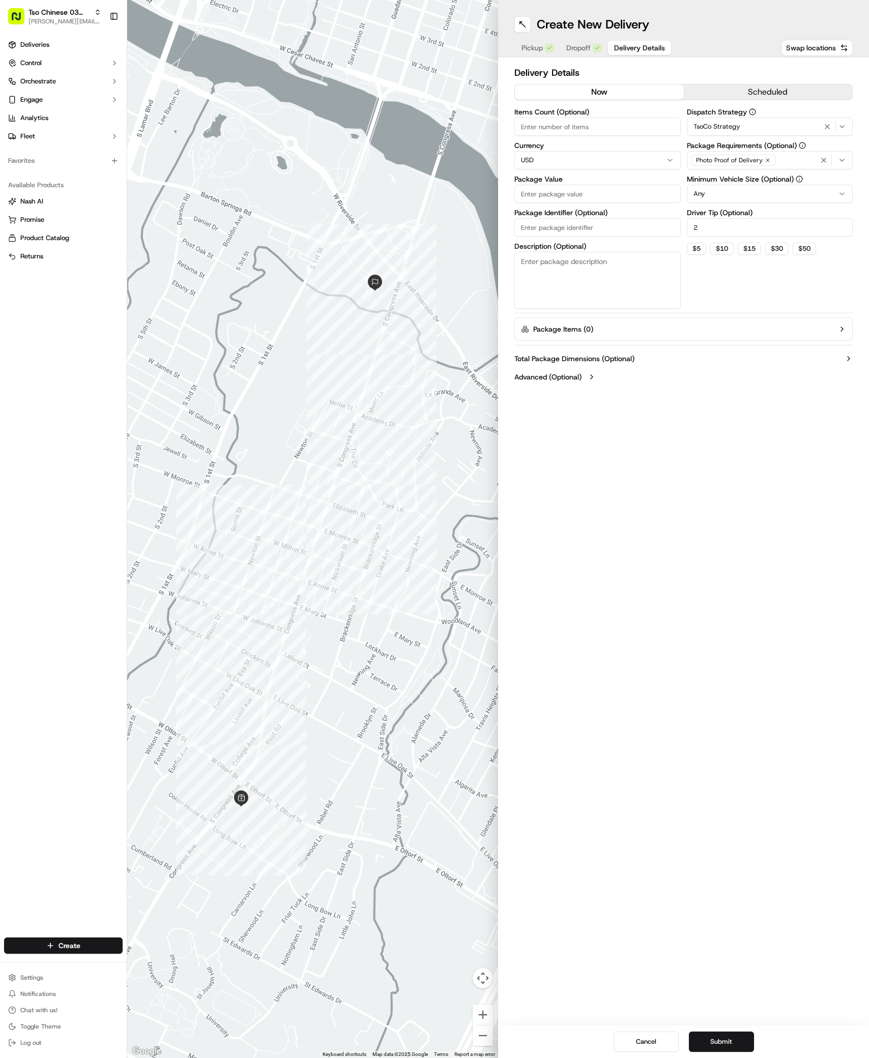
type input "2"
click at [629, 191] on input "Package Value" at bounding box center [597, 194] width 166 height 18
type input "31.28"
click at [528, 226] on input "Package Identifier (Optional)" at bounding box center [597, 227] width 166 height 18
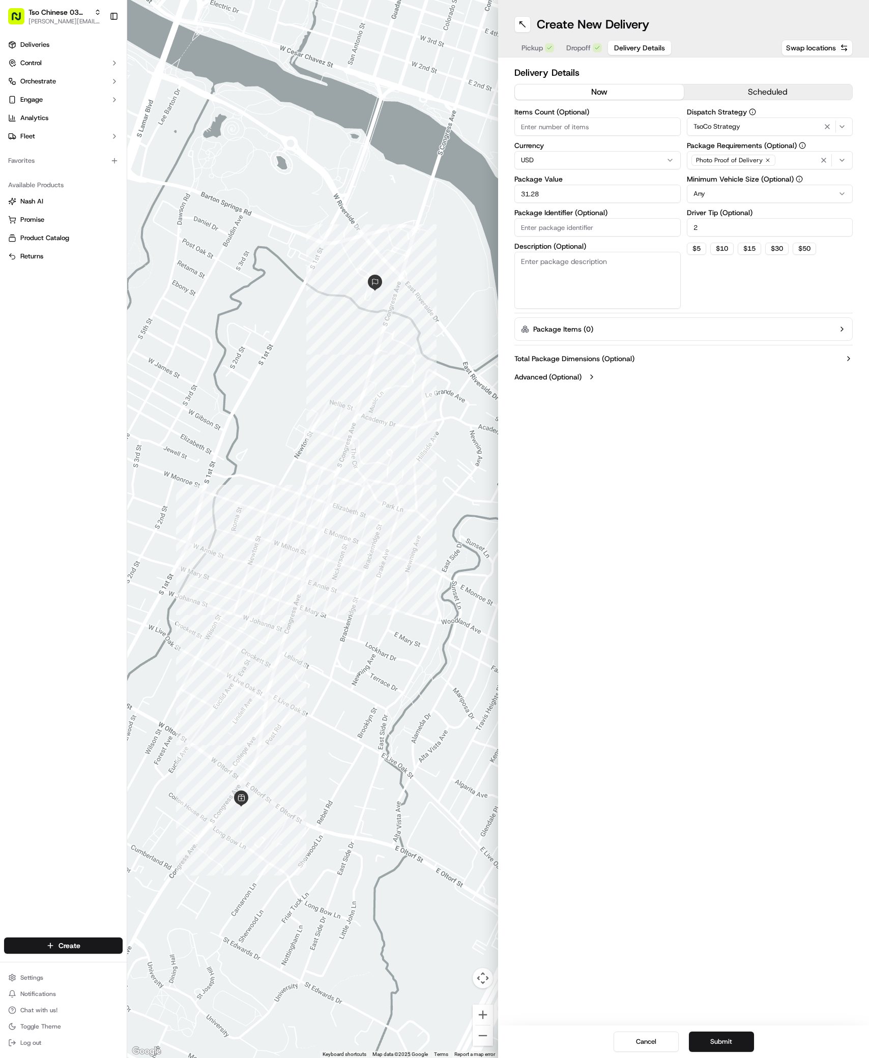
paste input "#398C57D"
type input "#398C57D"
click at [739, 1037] on button "Submit" at bounding box center [721, 1042] width 65 height 20
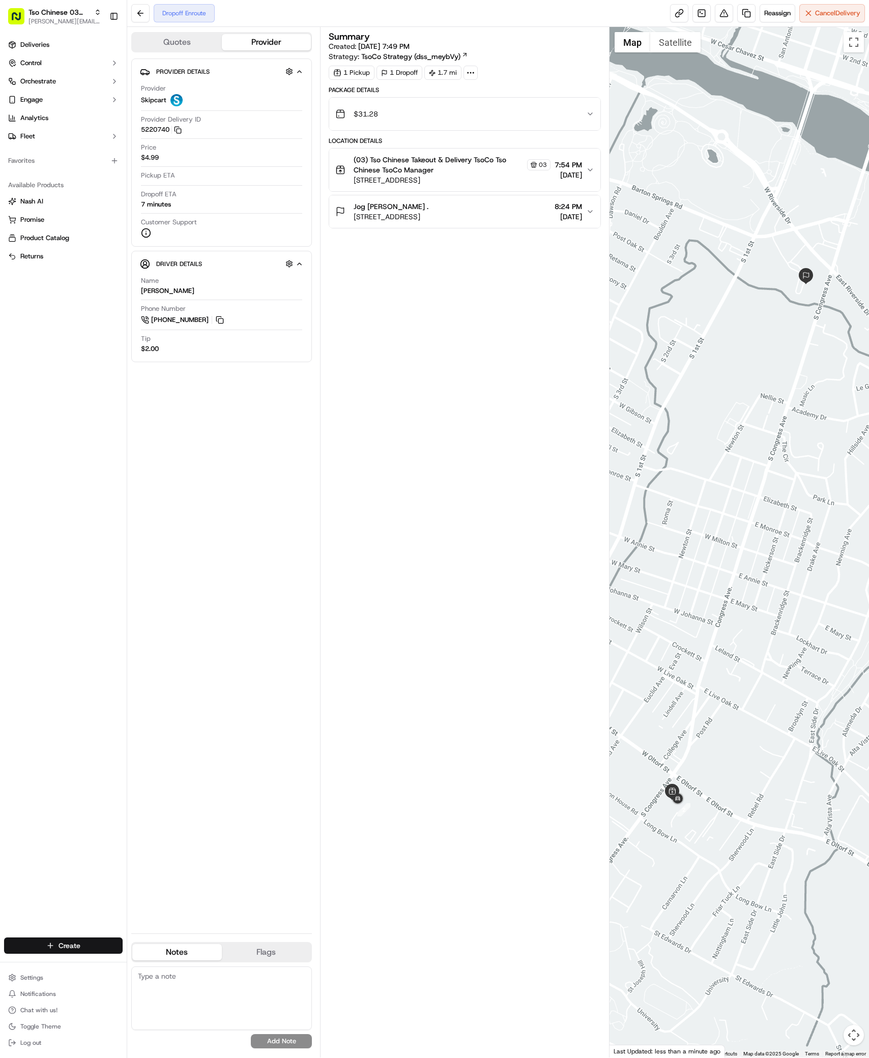
click at [86, 941] on html "Tso Chinese 03 TsoCo antonia@tsochinese.com Toggle Sidebar Deliveries Control O…" at bounding box center [434, 529] width 869 height 1058
click at [201, 962] on link "Delivery" at bounding box center [183, 965] width 113 height 18
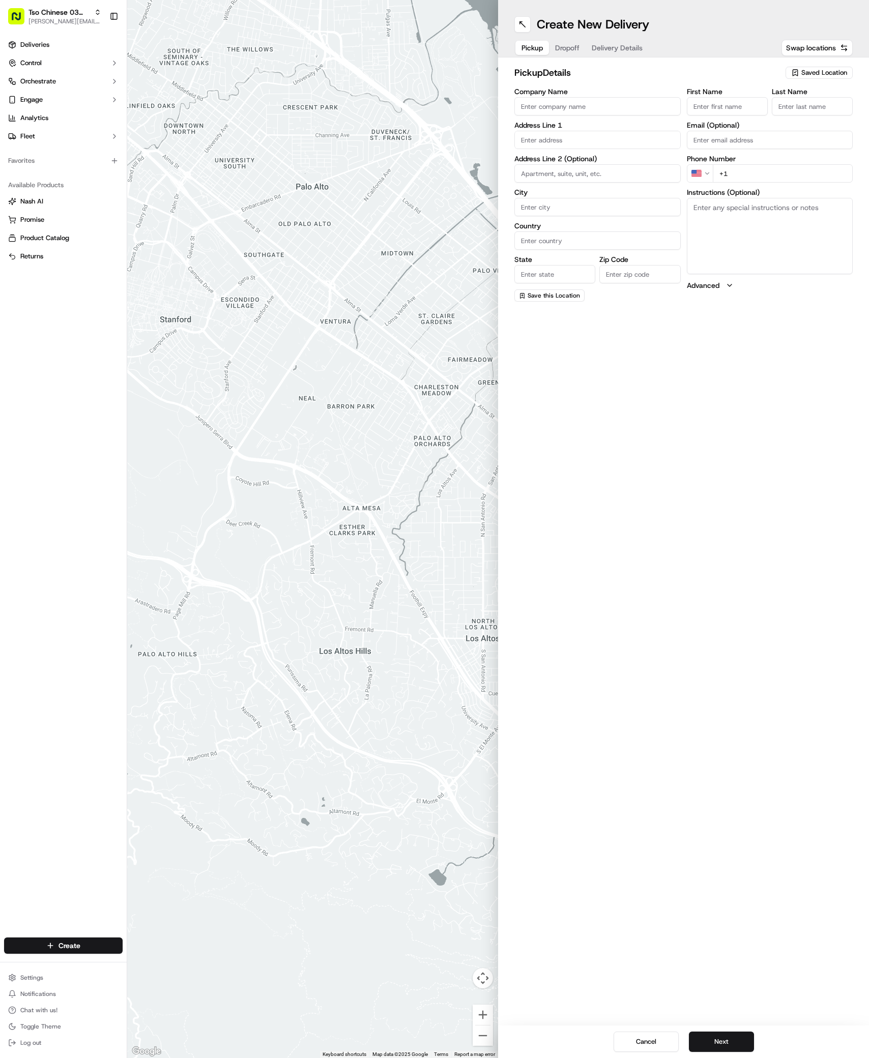
click at [533, 106] on input "Company Name" at bounding box center [597, 106] width 166 height 18
paste input "[PERSON_NAME]"
type input "[PERSON_NAME]"
paste input "[PERSON_NAME]"
type input "[PERSON_NAME]"
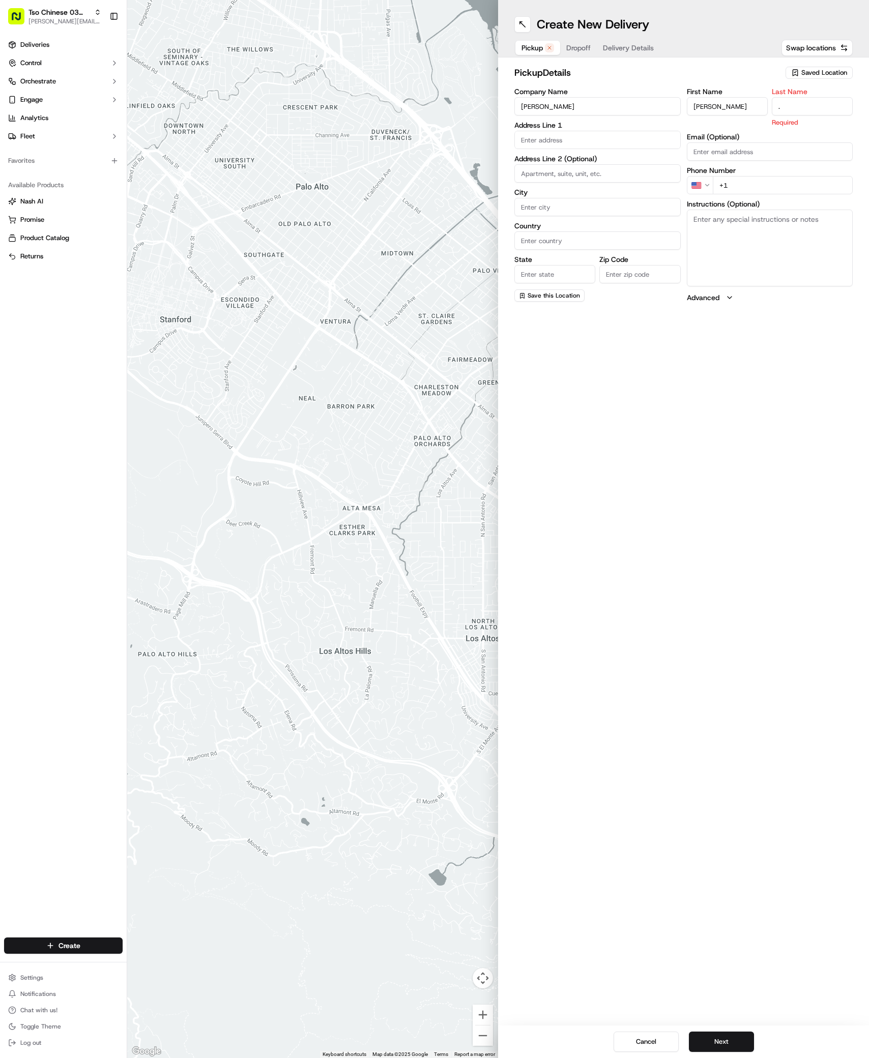
type input "."
click at [521, 139] on input "text" at bounding box center [597, 140] width 166 height 18
paste input "2309 Berkeley Ave"
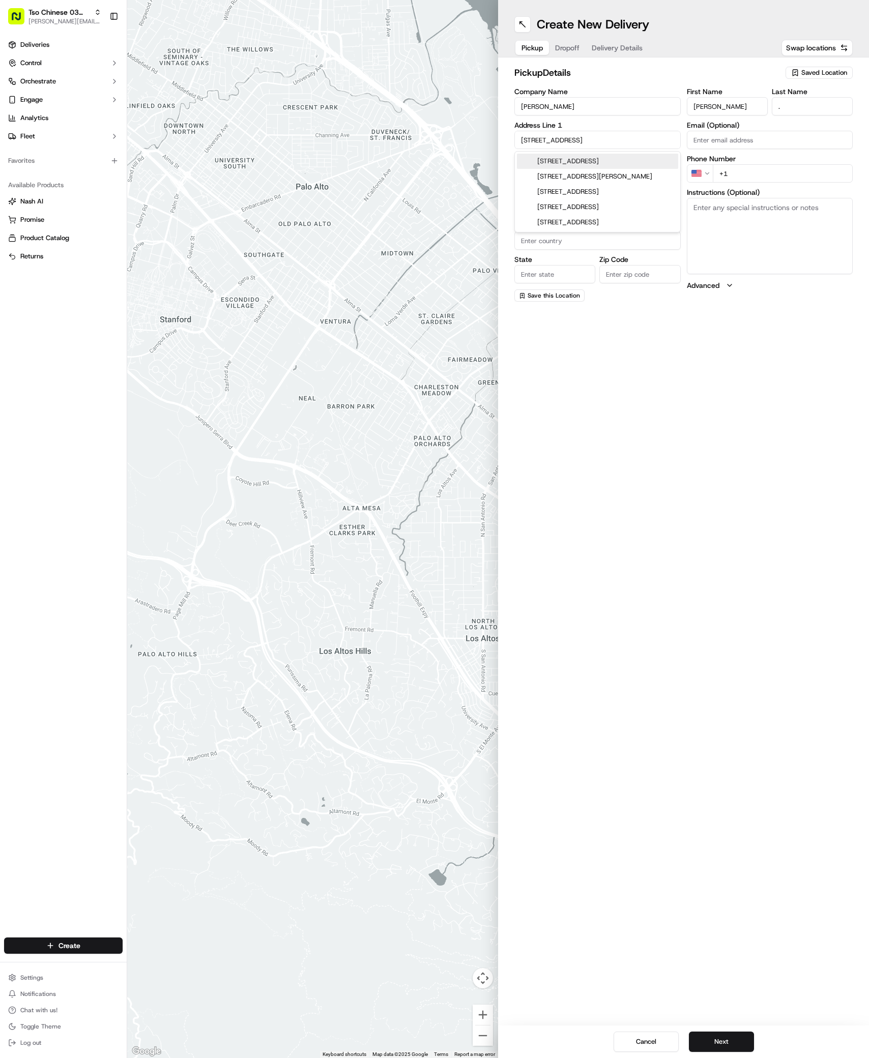
click at [607, 161] on div "2309 Berkeley Avenue, Austin, TX" at bounding box center [597, 161] width 161 height 15
type input "2309 Berkeley Ave, Austin, TX 78745, USA"
type input "Austin"
type input "[GEOGRAPHIC_DATA]"
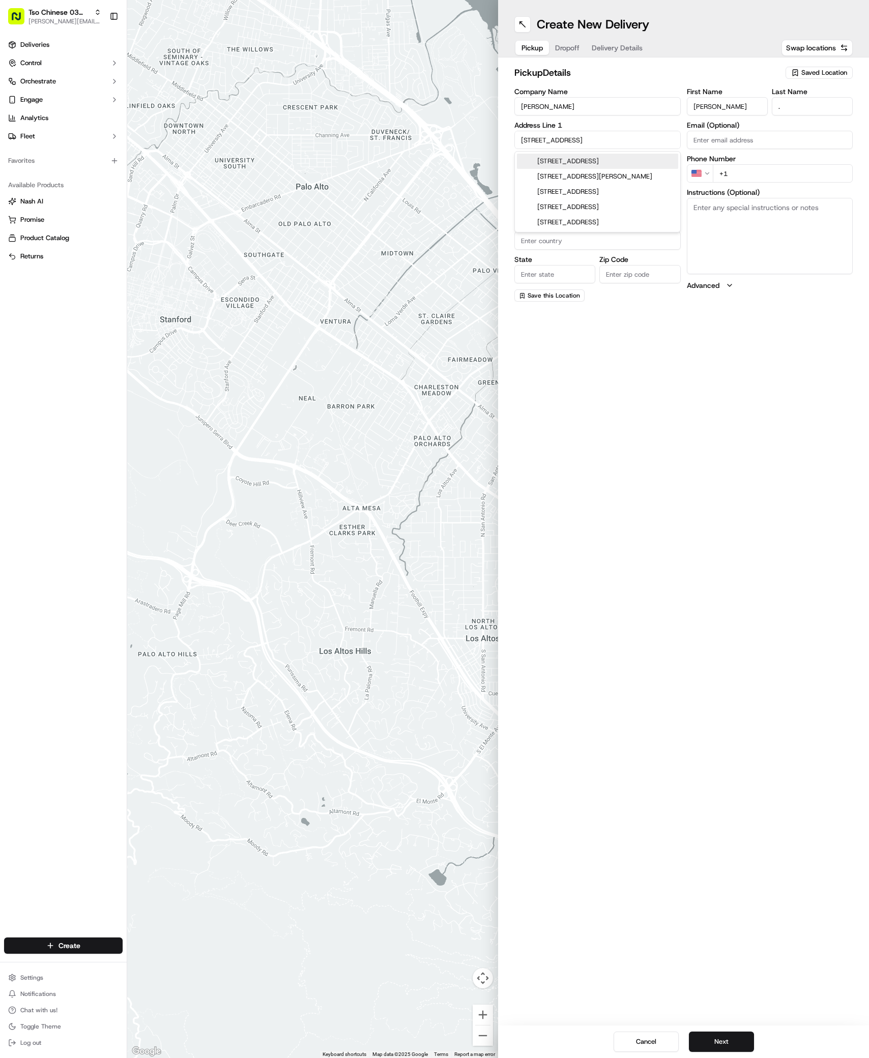
type input "78745"
type input "2309 Berkeley Avenue"
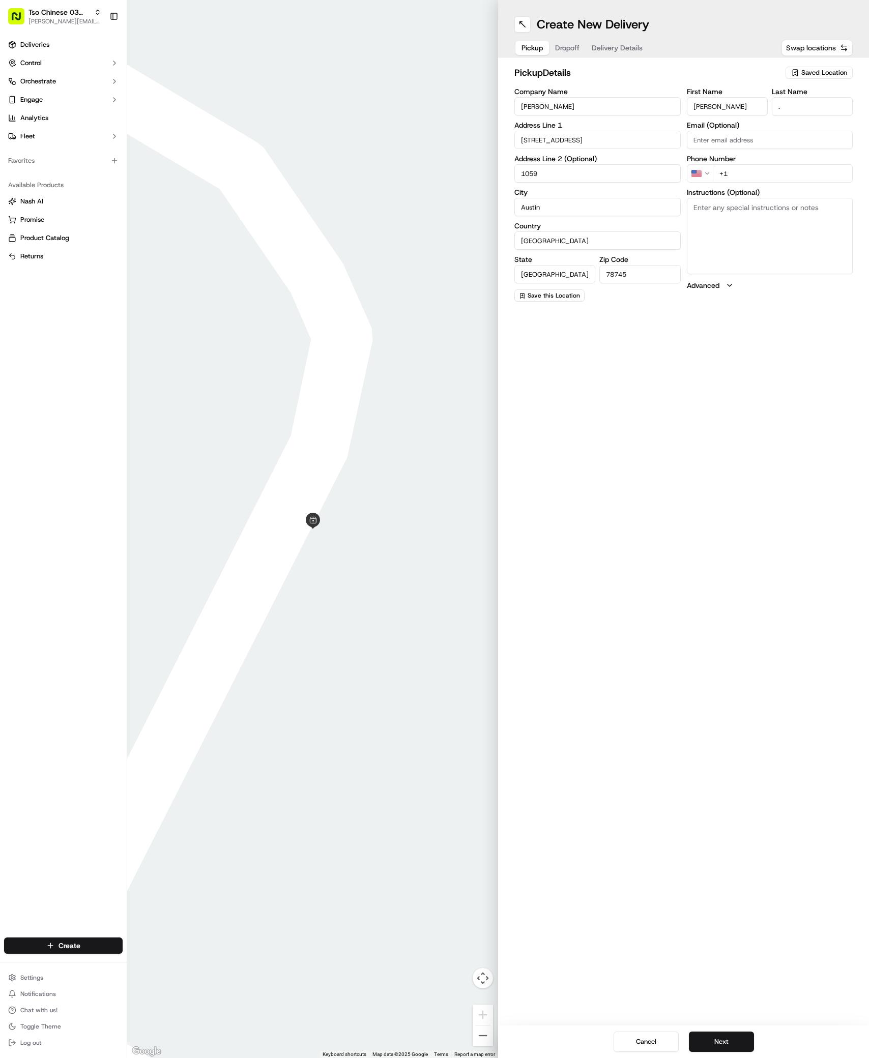
type input "1059"
click at [839, 43] on button "Swap locations" at bounding box center [817, 48] width 71 height 16
click at [833, 68] on div "Saved Location" at bounding box center [819, 73] width 67 height 12
click at [826, 114] on span "(03) Tso Chinese Takeout & Delivery TsoCo (03)" at bounding box center [801, 115] width 125 height 18
type input "(03) Tso Chinese Takeout & Delivery TsoCo"
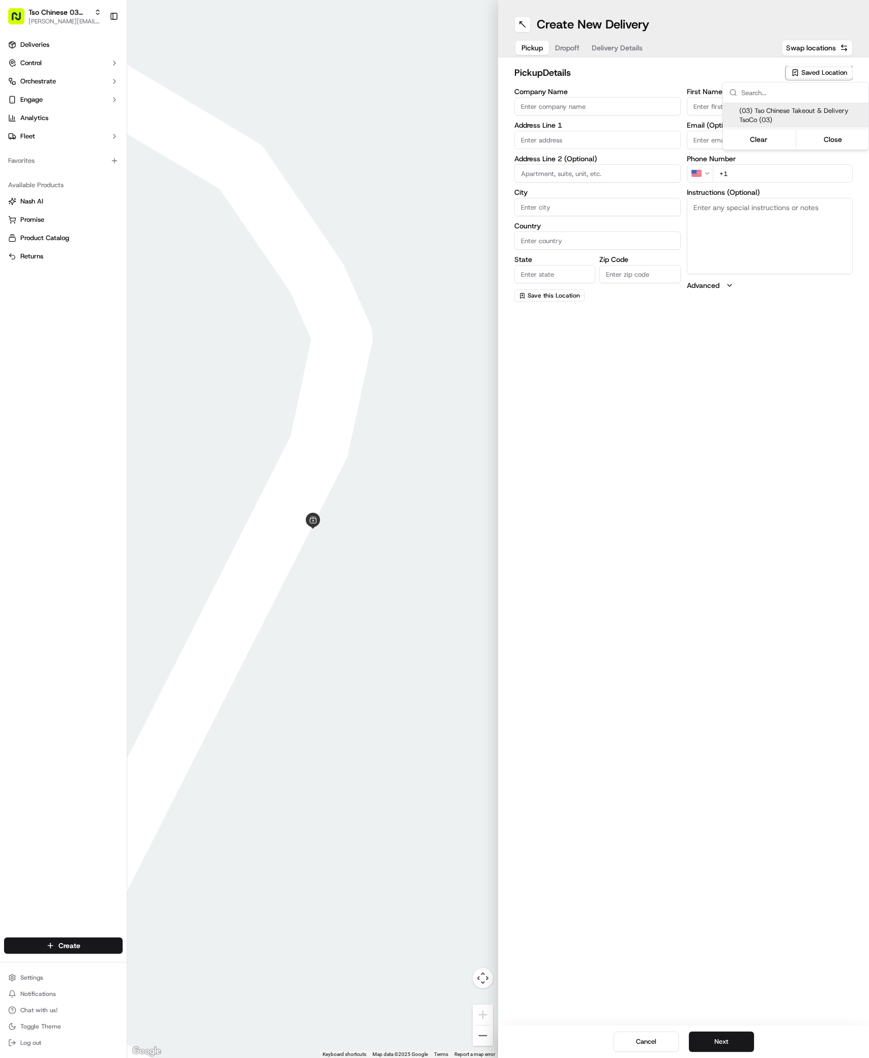
type input "Ste F"
type input "Austin"
type input "US"
type input "[GEOGRAPHIC_DATA]"
type input "78704"
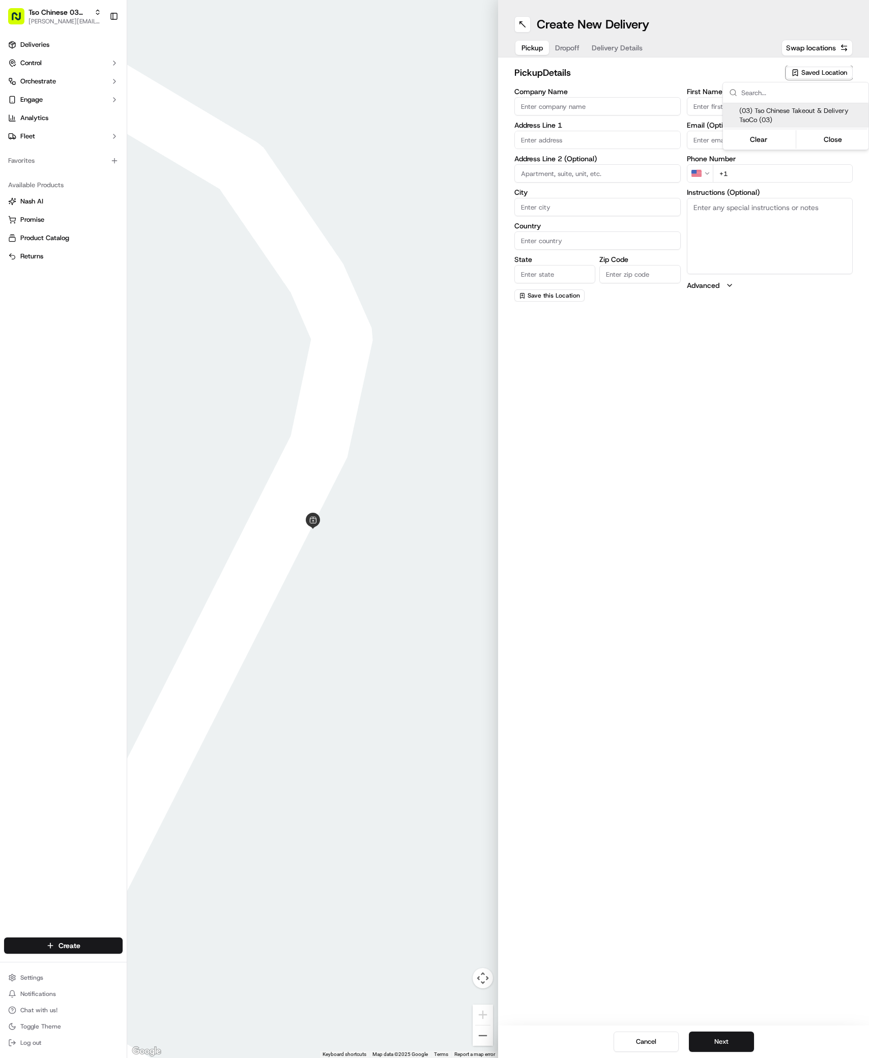
type input "Tso Chinese"
type input "TsoCo Manager"
type input "[EMAIL_ADDRESS][DOMAIN_NAME]"
type input "[PHONE_NUMBER]"
type textarea "Submit a picture displaying address & food as Proof of Delivery. Envía una foto…"
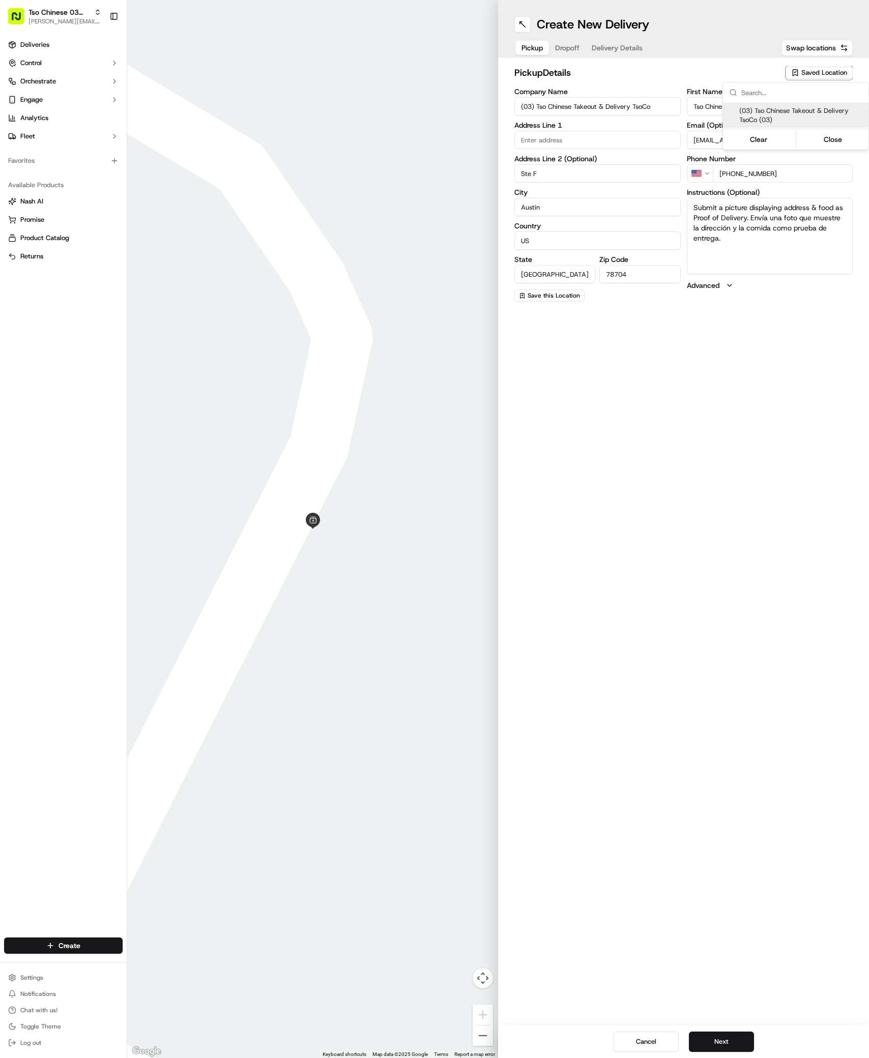
type input "[STREET_ADDRESS]"
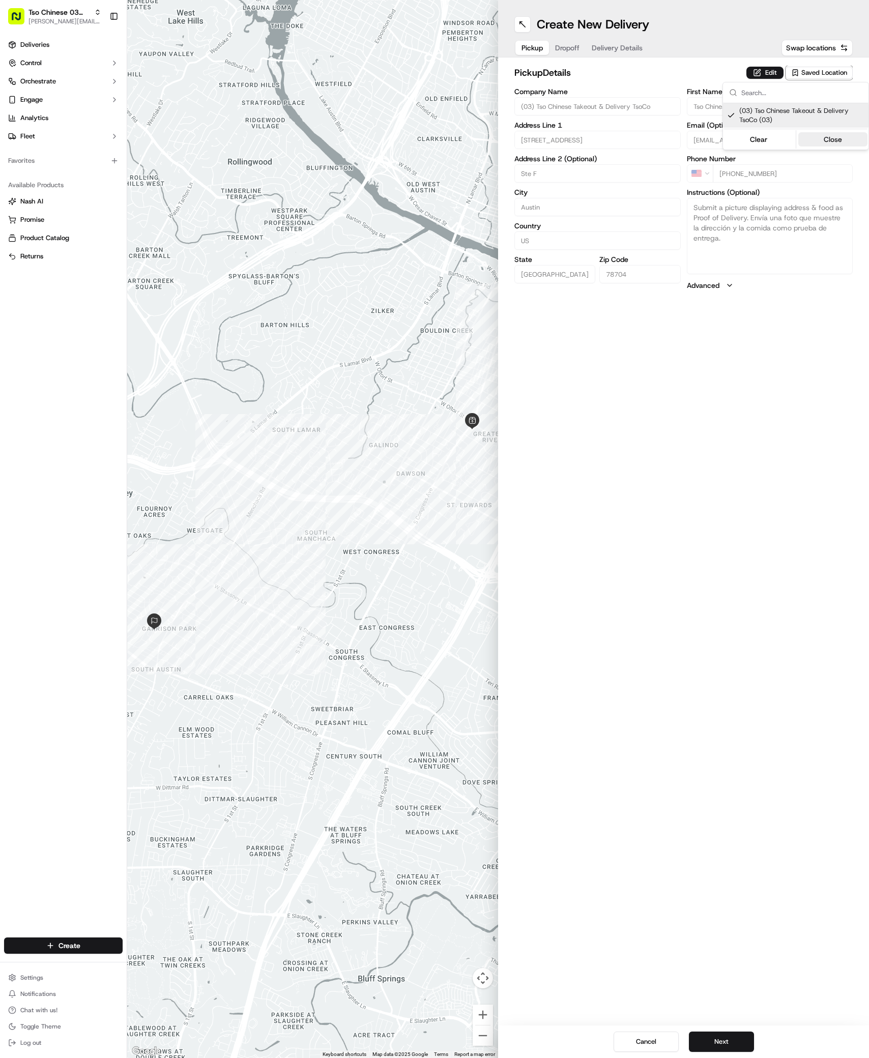
click at [836, 134] on button "Close" at bounding box center [833, 139] width 70 height 14
click at [572, 43] on span "Dropoff" at bounding box center [567, 48] width 24 height 10
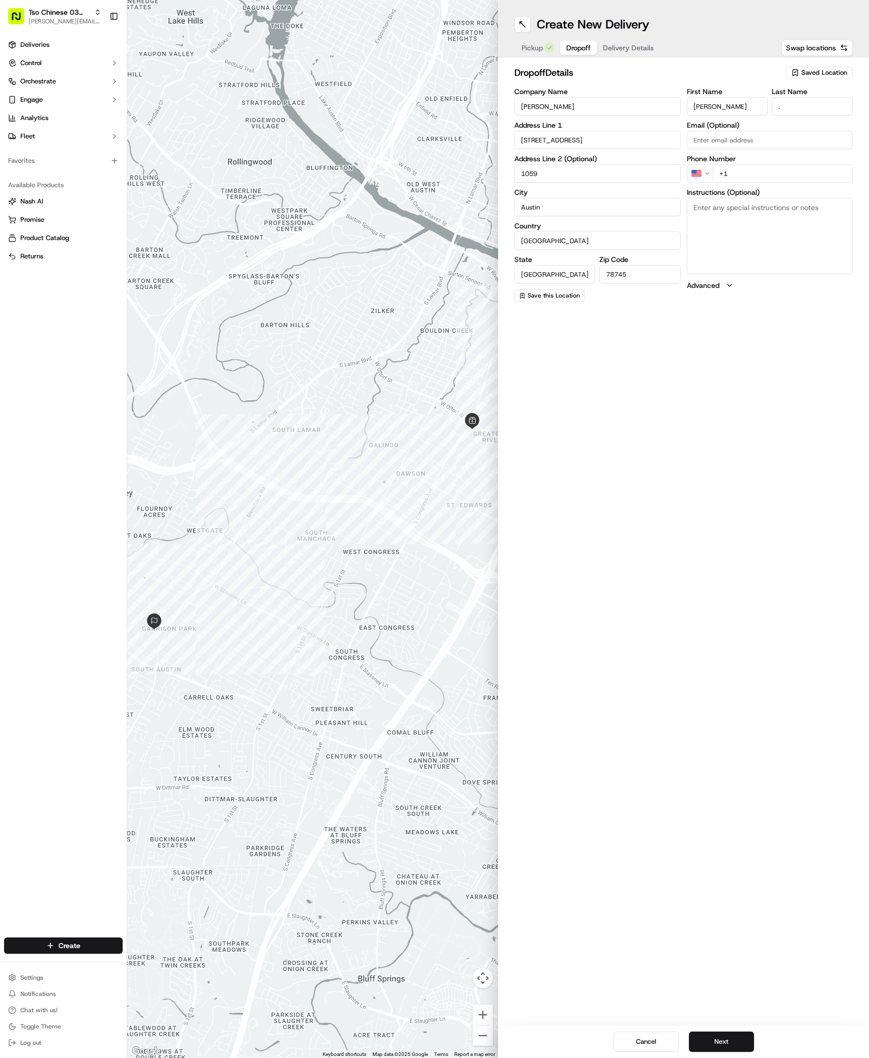
click at [741, 174] on input "+1" at bounding box center [783, 173] width 140 height 18
paste input "51 25524443"
click at [722, 170] on input "+51 25524443" at bounding box center [783, 173] width 140 height 18
type input "+1 512 552 4443"
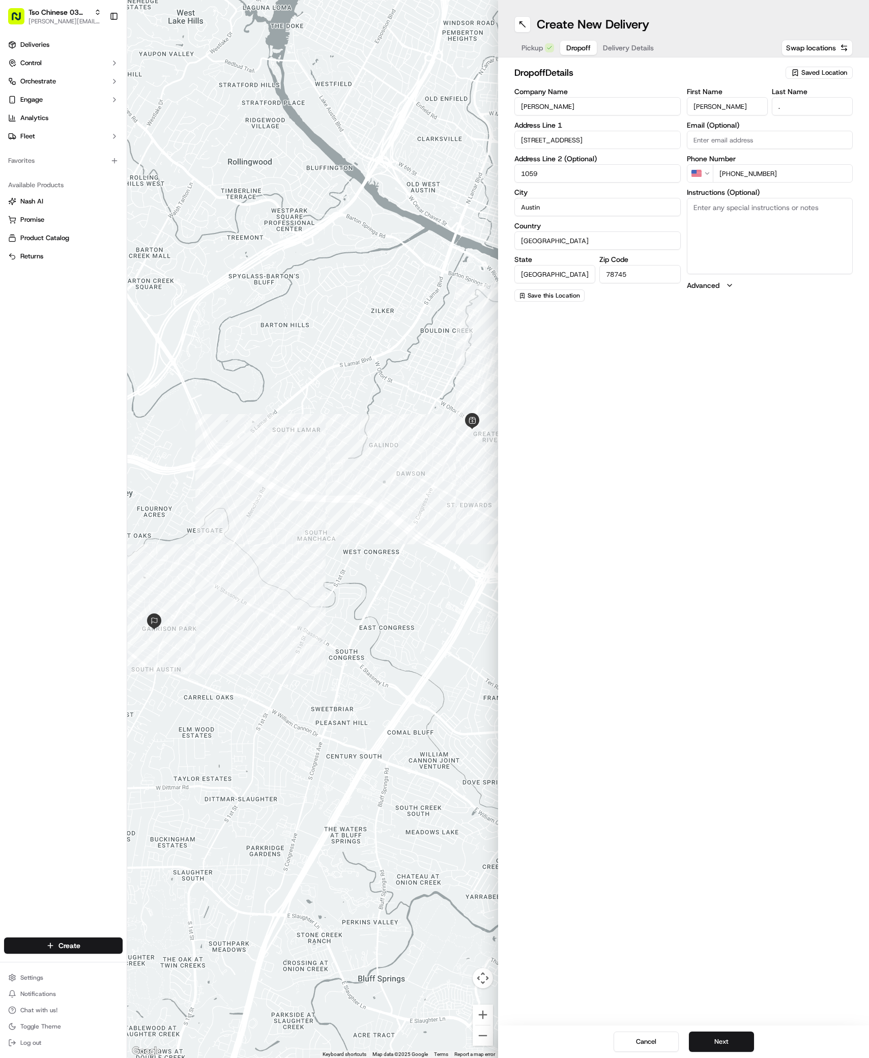
click at [717, 222] on textarea "Instructions (Optional)" at bounding box center [770, 236] width 166 height 76
paste textarea "First floor Building 11 - visible from the parking lot Front middle gate always…"
paste textarea "Company: Tramor at Hunters Glen"
click at [743, 229] on textarea "First floor Building 11 - visible from the parking lot Front middle gate always…" at bounding box center [770, 236] width 166 height 76
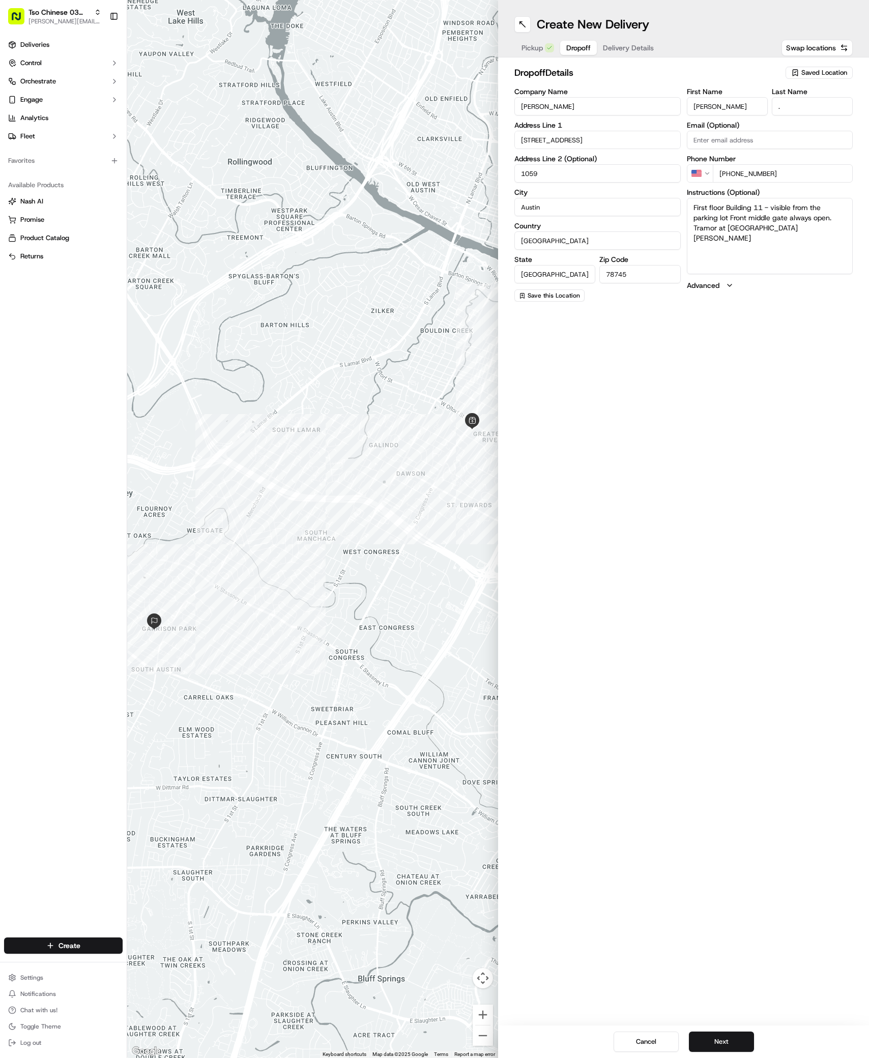
type textarea "First floor Building 11 - visible from the parking lot Front middle gate always…"
click at [632, 51] on span "Delivery Details" at bounding box center [628, 48] width 51 height 10
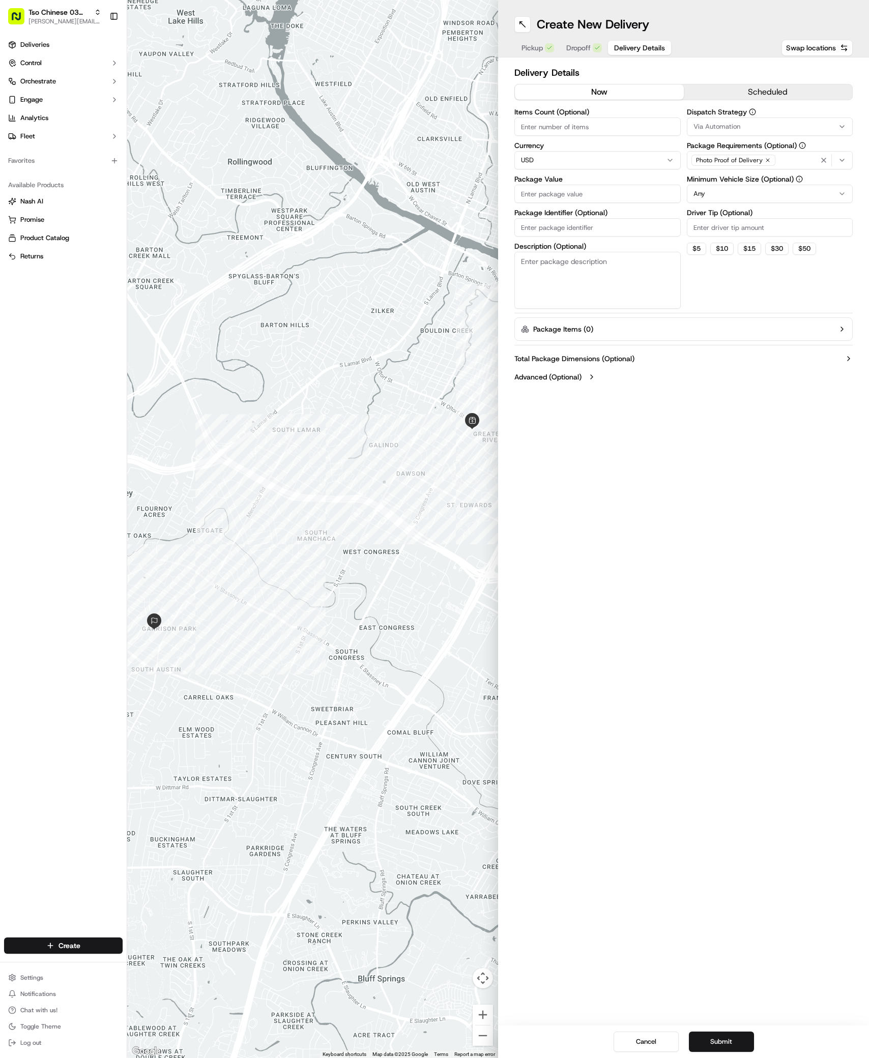
click at [741, 126] on div "Via Automation" at bounding box center [769, 126] width 161 height 9
click at [753, 172] on div "Via Automation" at bounding box center [760, 166] width 146 height 15
click at [753, 179] on span "TsoCo Strategy" at bounding box center [766, 182] width 125 height 9
click at [796, 199] on button "Close" at bounding box center [798, 201] width 70 height 14
click at [730, 227] on input "Driver Tip (Optional)" at bounding box center [770, 227] width 166 height 18
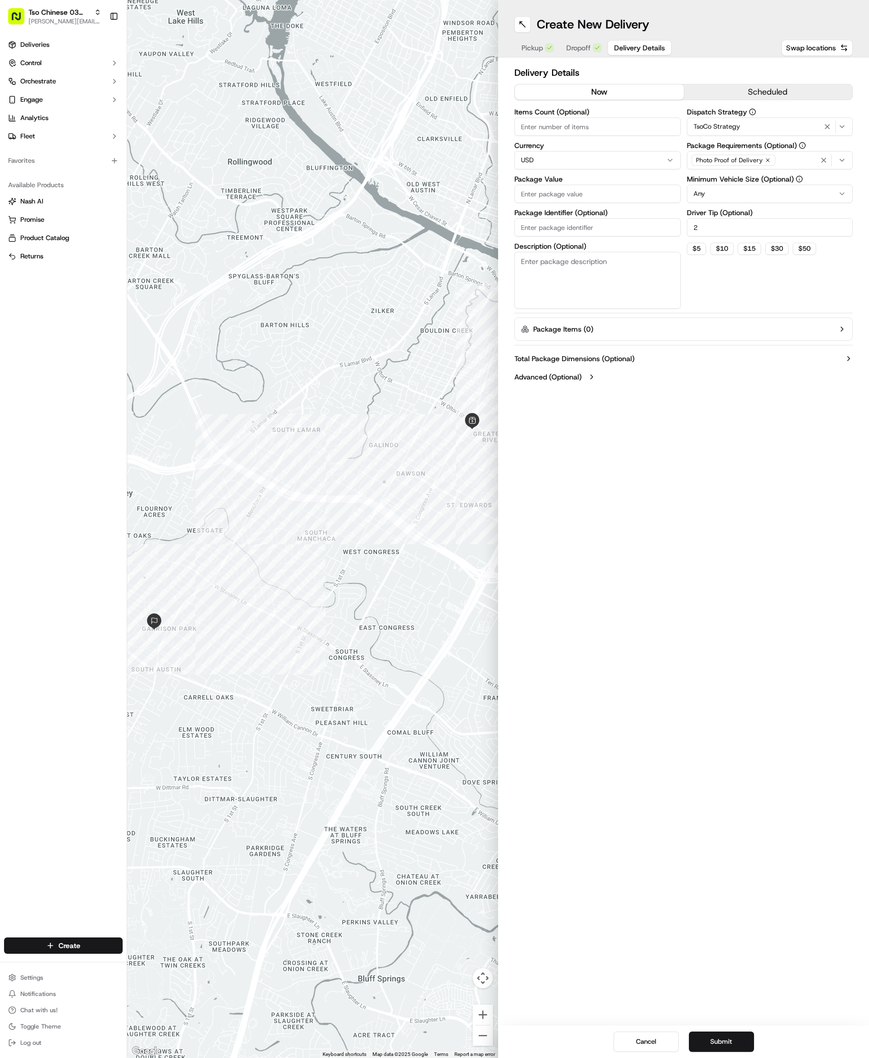
type input "2"
click at [535, 224] on input "Package Identifier (Optional)" at bounding box center [597, 227] width 166 height 18
paste input "ZVYQHER"
type input "ZVYQHER"
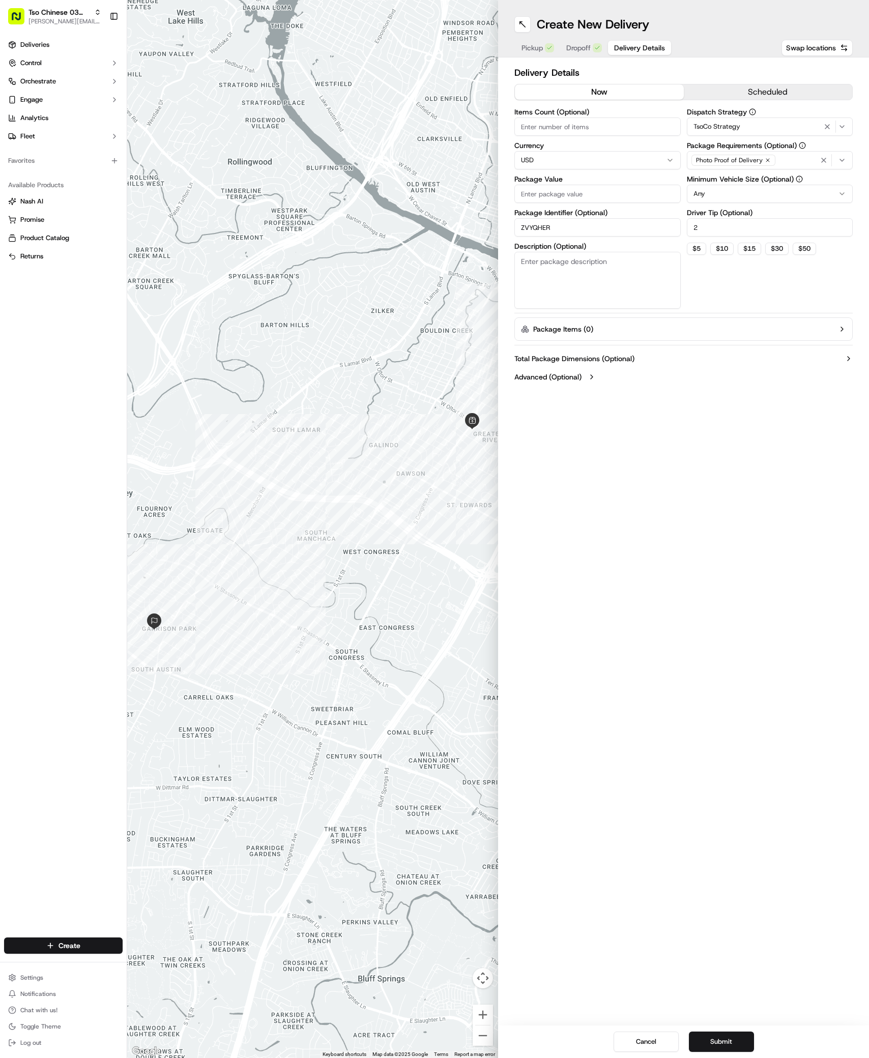
click at [528, 184] on div "Package Value" at bounding box center [597, 189] width 166 height 27
click at [519, 197] on input "Package Value" at bounding box center [597, 194] width 166 height 18
paste input "33.45"
click at [526, 195] on input "Package Value" at bounding box center [597, 194] width 166 height 18
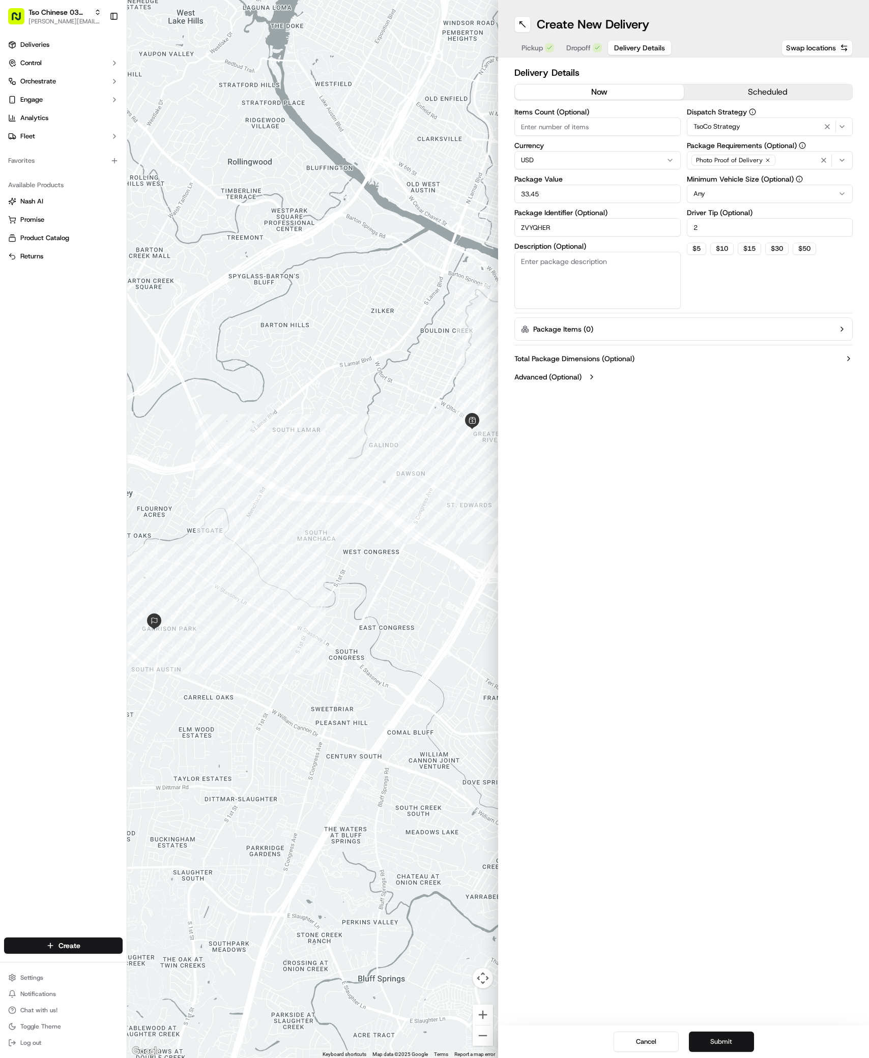
type input "33.45"
click at [736, 1035] on button "Submit" at bounding box center [721, 1042] width 65 height 20
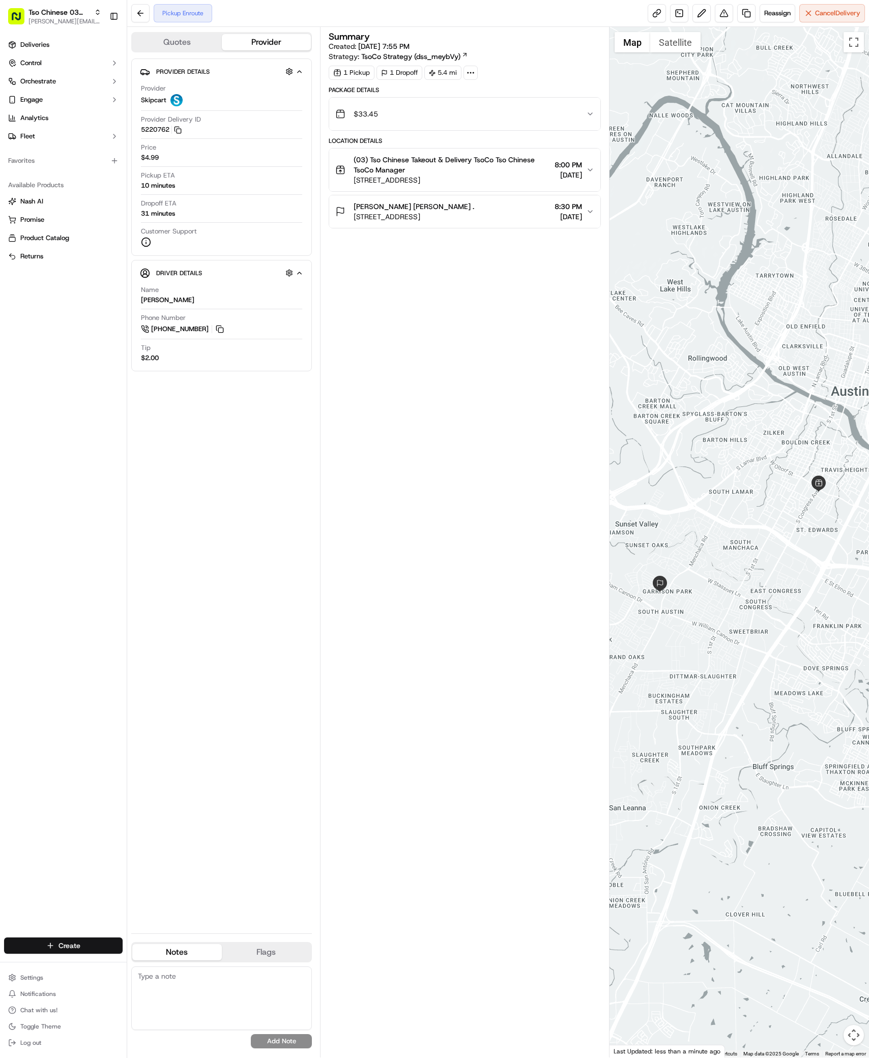
click at [82, 938] on html "Tso Chinese 03 TsoCo antonia@tsochinese.com Toggle Sidebar Deliveries Control O…" at bounding box center [434, 529] width 869 height 1058
click at [153, 961] on link "Delivery" at bounding box center [183, 965] width 113 height 18
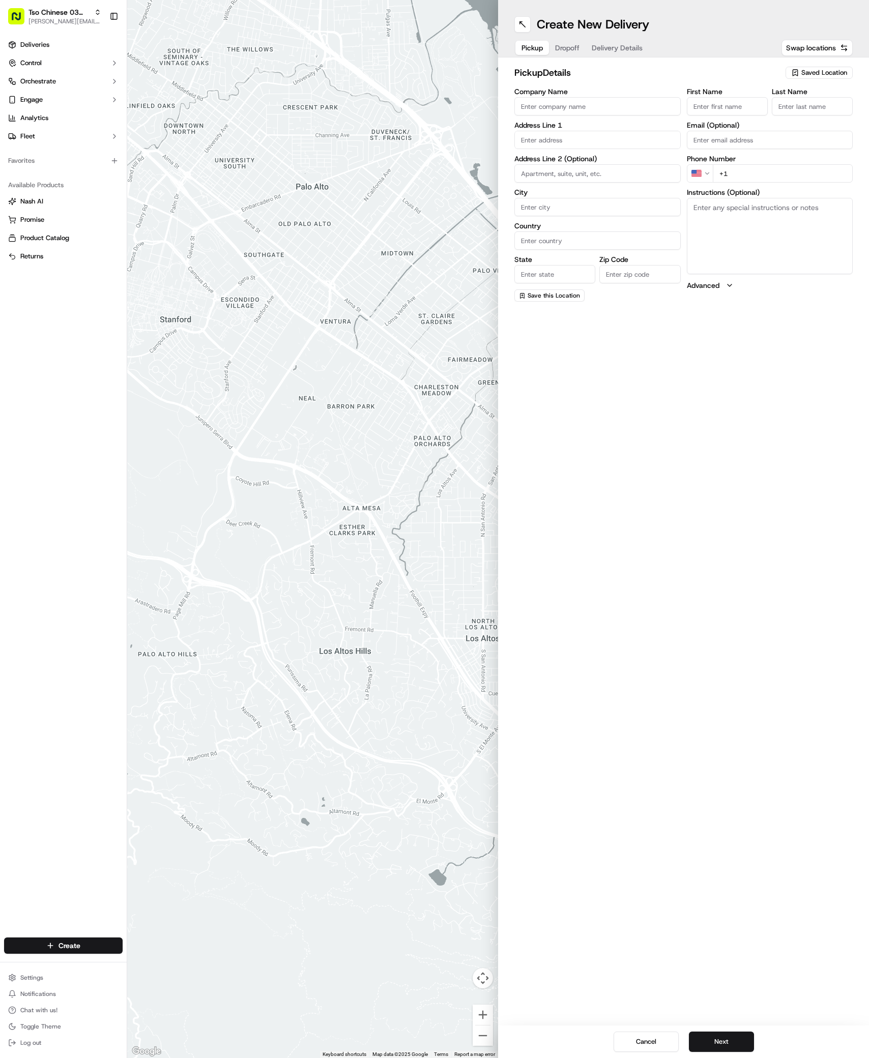
click at [841, 77] on div "Saved Location" at bounding box center [819, 73] width 67 height 12
click at [813, 110] on span "(03) Tso Chinese Takeout & Delivery TsoCo (03)" at bounding box center [801, 115] width 125 height 18
type input "(03) Tso Chinese Takeout & Delivery TsoCo"
type input "Ste F"
type input "Austin"
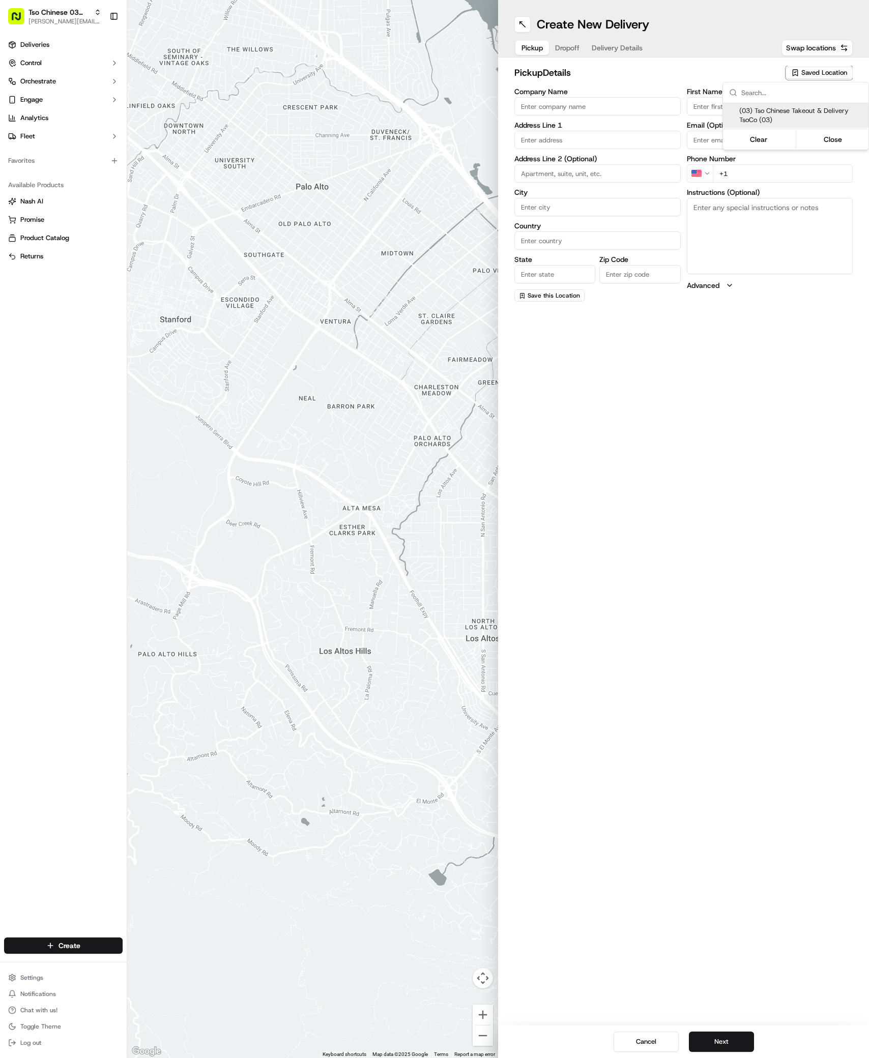
type input "US"
type input "[GEOGRAPHIC_DATA]"
type input "78704"
type input "Tso Chinese"
type input "TsoCo Manager"
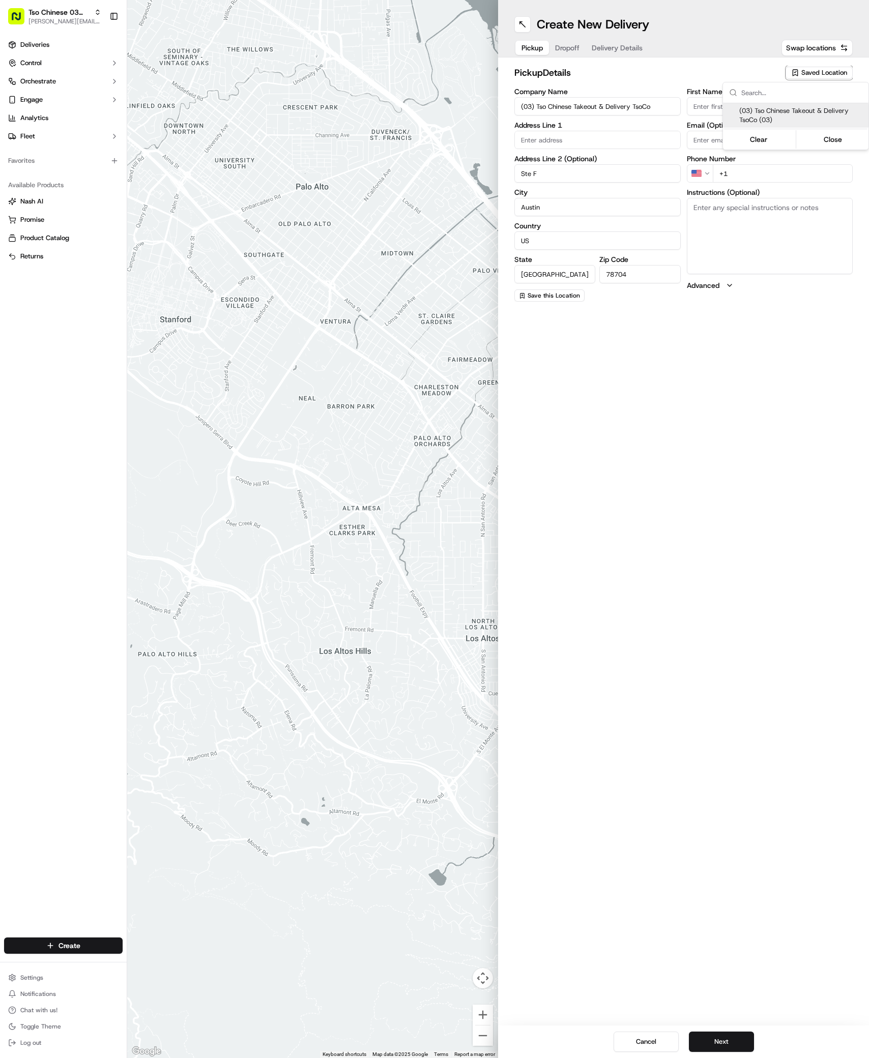
type input "[EMAIL_ADDRESS][DOMAIN_NAME]"
type input "[PHONE_NUMBER]"
type textarea "Submit a picture displaying address & food as Proof of Delivery. Envía una foto…"
type input "[STREET_ADDRESS]"
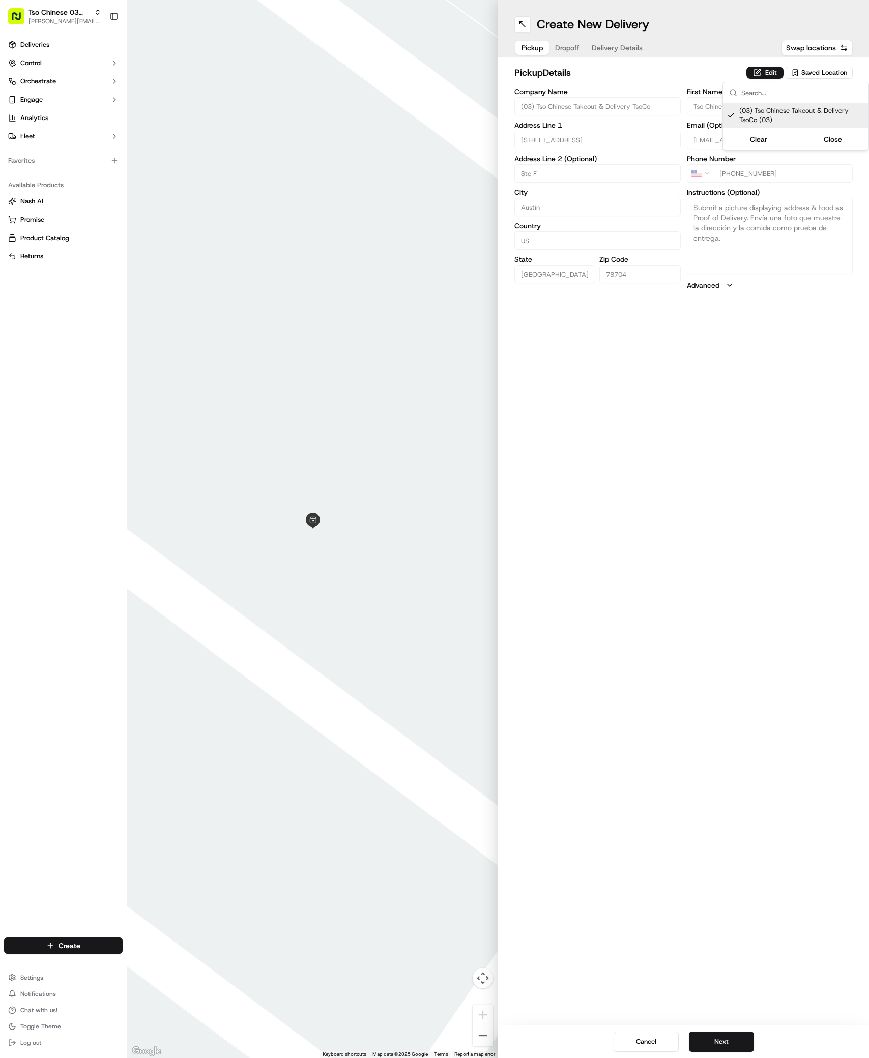
click at [734, 553] on html "Tso Chinese 03 TsoCo [PERSON_NAME][EMAIL_ADDRESS][DOMAIN_NAME] Toggle Sidebar D…" at bounding box center [434, 529] width 869 height 1058
click at [726, 1038] on button "Next" at bounding box center [721, 1042] width 65 height 20
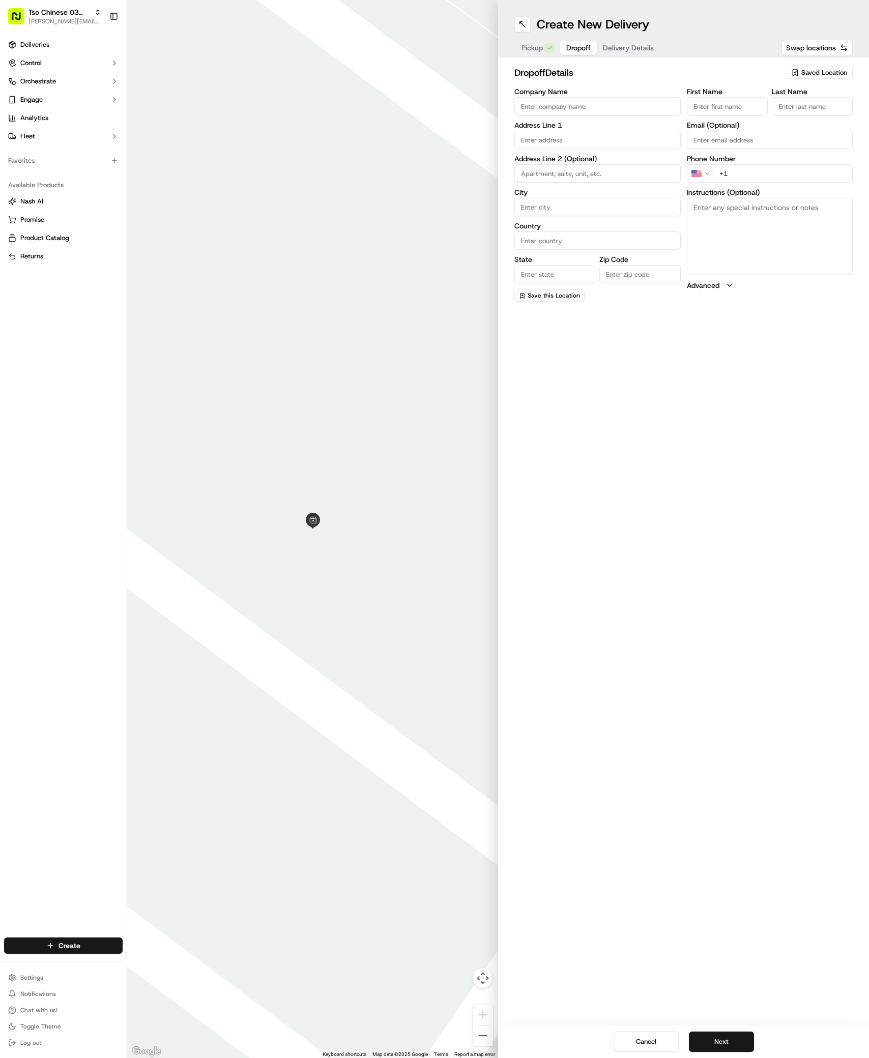
click at [728, 103] on input "First Name" at bounding box center [727, 106] width 81 height 18
paste input "Susan Seaborne"
type input "Susan Seaborne"
type input "."
paste input "830 708 4757"
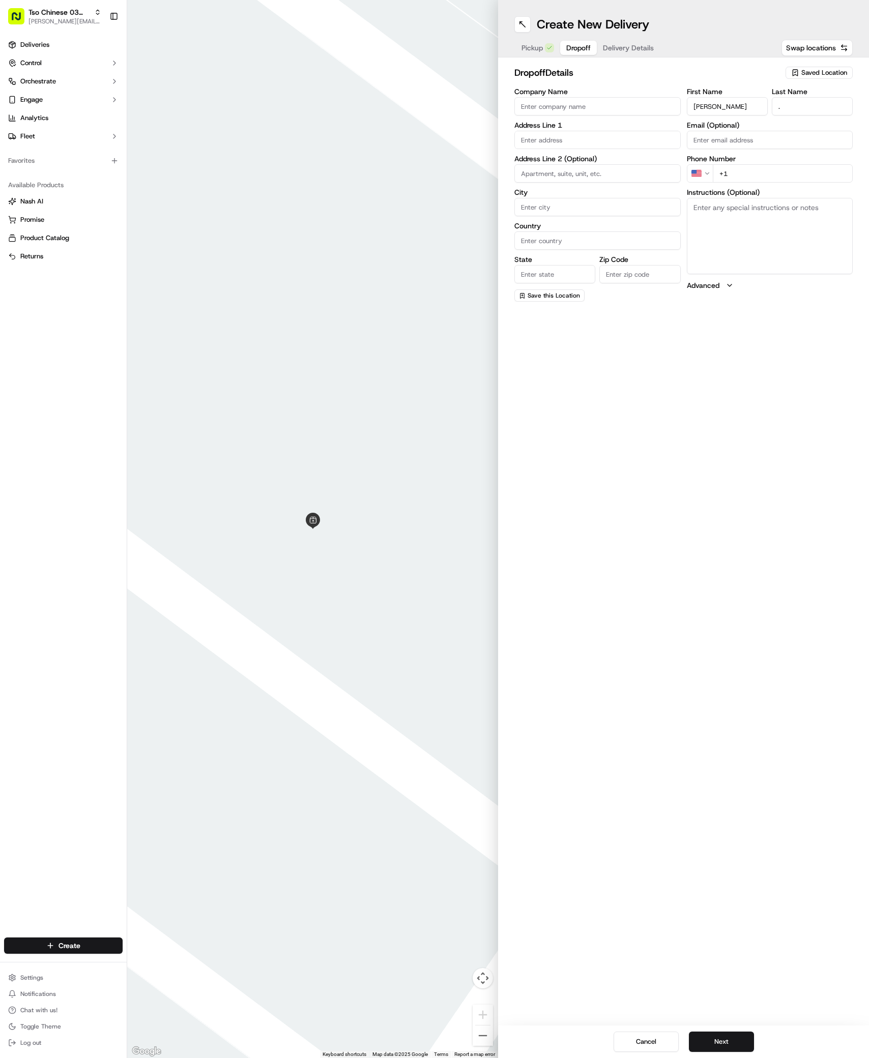
type input "+1 830 708 4757"
click at [578, 173] on div "712 Post Oak Street, Austin, TX" at bounding box center [597, 176] width 161 height 15
type input "[STREET_ADDRESS]"
type input "Austin"
type input "[GEOGRAPHIC_DATA]"
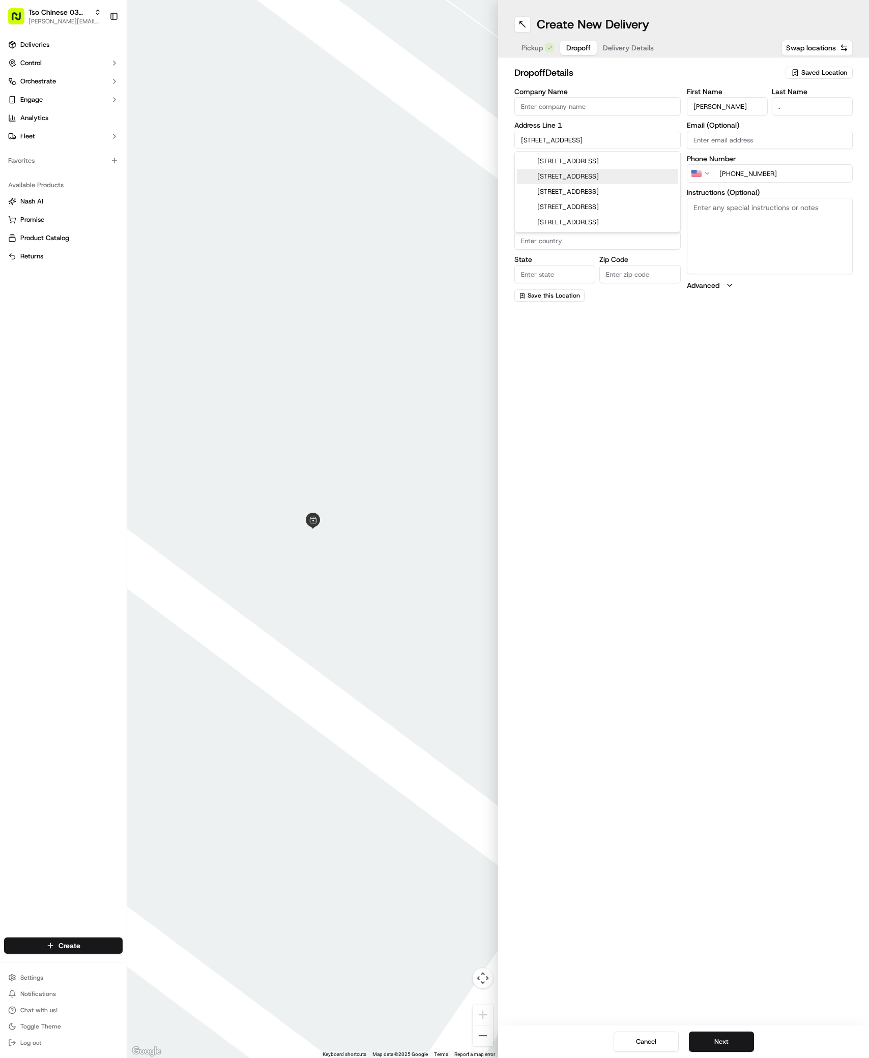
type input "[GEOGRAPHIC_DATA]"
type input "78704"
type input "712 Post Oak Street"
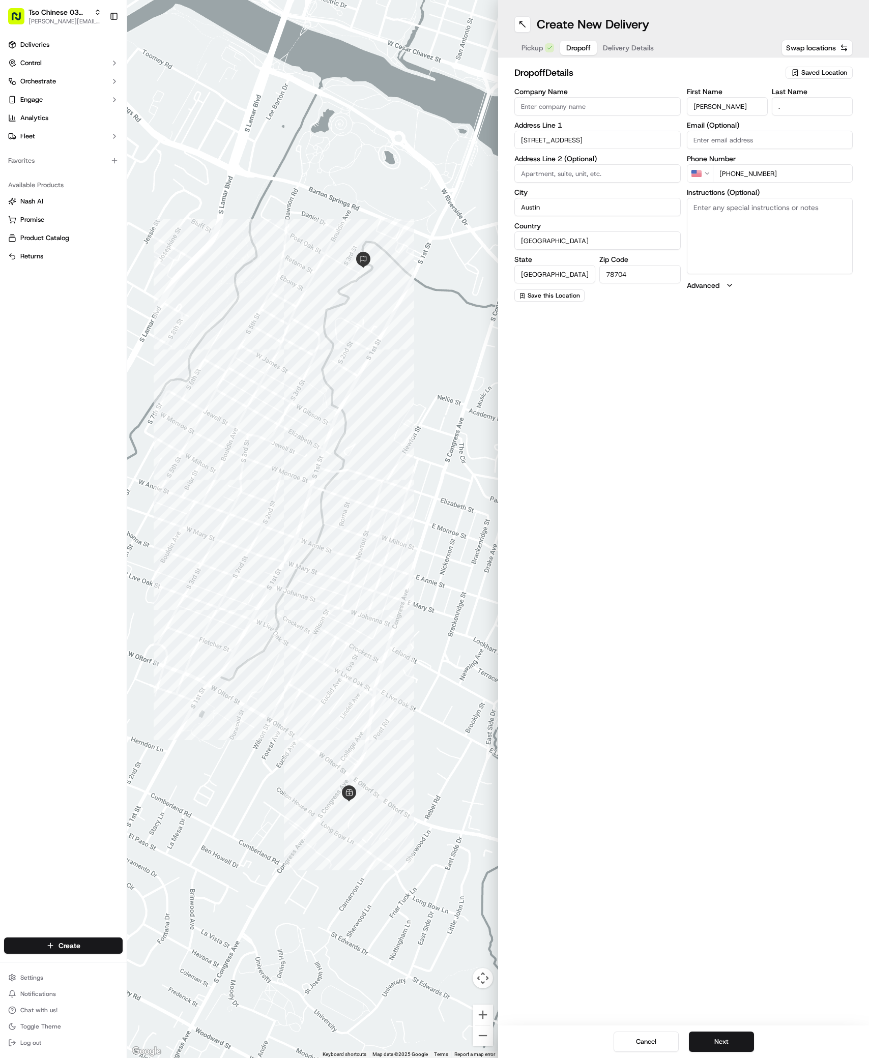
click at [755, 210] on textarea "Instructions (Optional)" at bounding box center [770, 236] width 166 height 76
paste textarea "It’s all the way in the dead end"
type textarea "It’s all the way in the dead end"
click at [721, 1049] on button "Next" at bounding box center [721, 1042] width 65 height 20
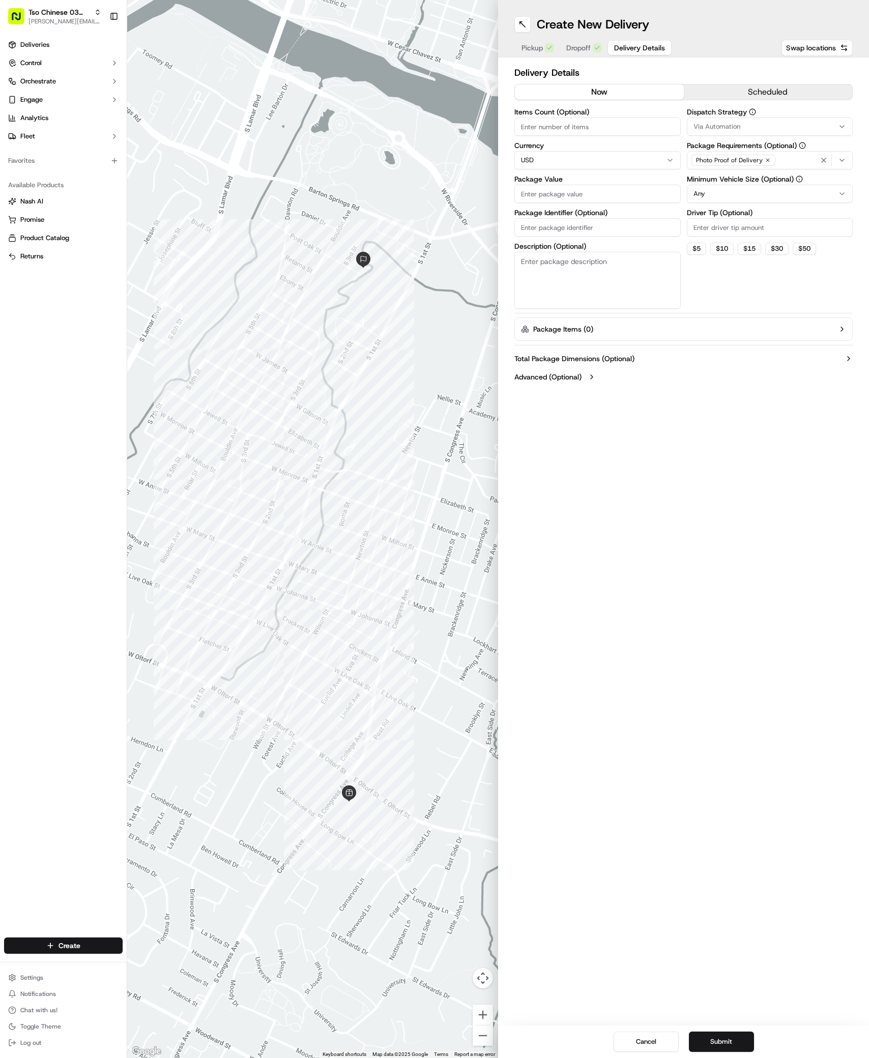
click at [762, 122] on button "Via Automation" at bounding box center [770, 127] width 166 height 18
click at [734, 186] on span "TsoCo Strategy" at bounding box center [766, 182] width 125 height 9
click at [769, 263] on html "Tso Chinese 03 TsoCo antonia@tsochinese.com Toggle Sidebar Deliveries Control O…" at bounding box center [434, 529] width 869 height 1058
click at [772, 225] on input "Driver Tip (Optional)" at bounding box center [770, 227] width 166 height 18
type input "2"
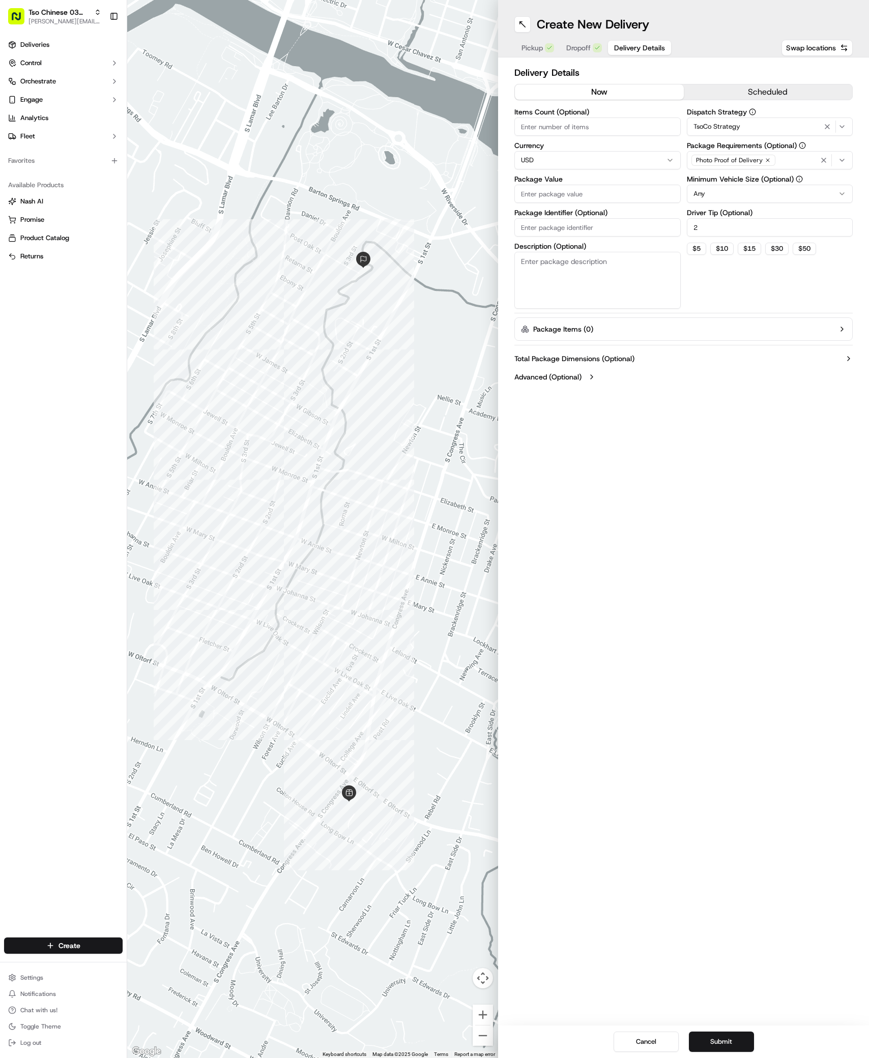
click at [619, 190] on input "Package Value" at bounding box center [597, 194] width 166 height 18
type input "28"
type input "28.58"
click at [626, 223] on input "Package Identifier (Optional)" at bounding box center [597, 227] width 166 height 18
click at [646, 232] on input "Package Identifier (Optional)" at bounding box center [597, 227] width 166 height 18
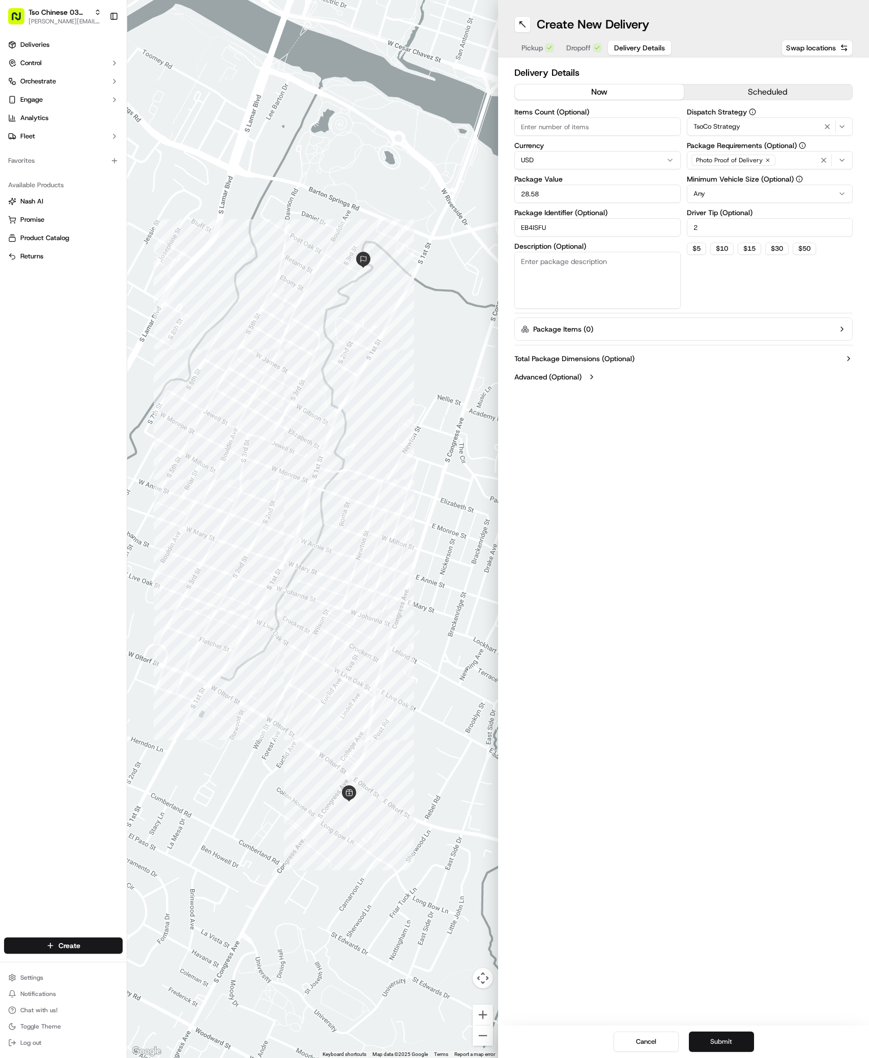
type input "EB4ISFU"
click at [721, 1046] on button "Submit" at bounding box center [721, 1042] width 65 height 20
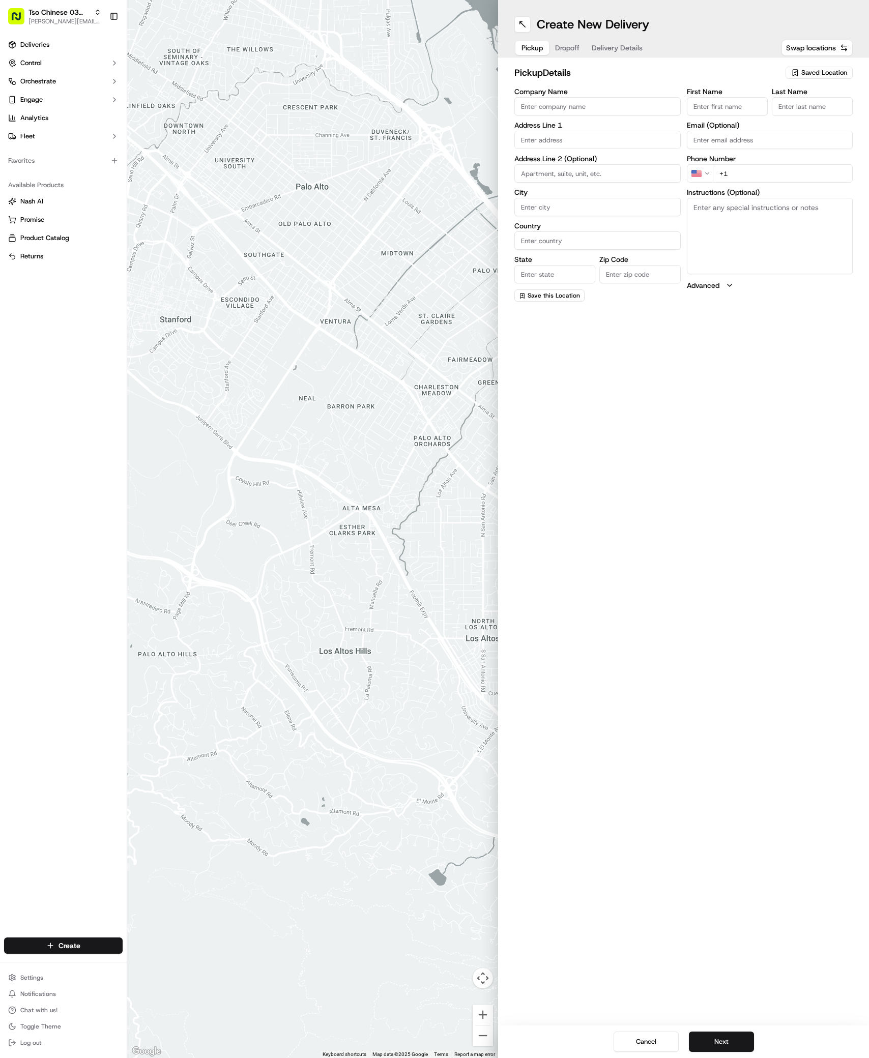
click at [820, 77] on span "Saved Location" at bounding box center [824, 72] width 46 height 9
click at [820, 77] on html "Tso Chinese 03 TsoCo antonia@tsochinese.com Toggle Sidebar Deliveries Control O…" at bounding box center [434, 529] width 869 height 1058
click at [822, 68] on html "Tso Chinese 03 TsoCo antonia@tsochinese.com Toggle Sidebar Deliveries Control O…" at bounding box center [434, 529] width 869 height 1058
click at [817, 72] on span "Saved Location" at bounding box center [824, 72] width 46 height 9
click at [817, 72] on html "Tso Chinese 03 TsoCo antonia@tsochinese.com Toggle Sidebar Deliveries Control O…" at bounding box center [434, 529] width 869 height 1058
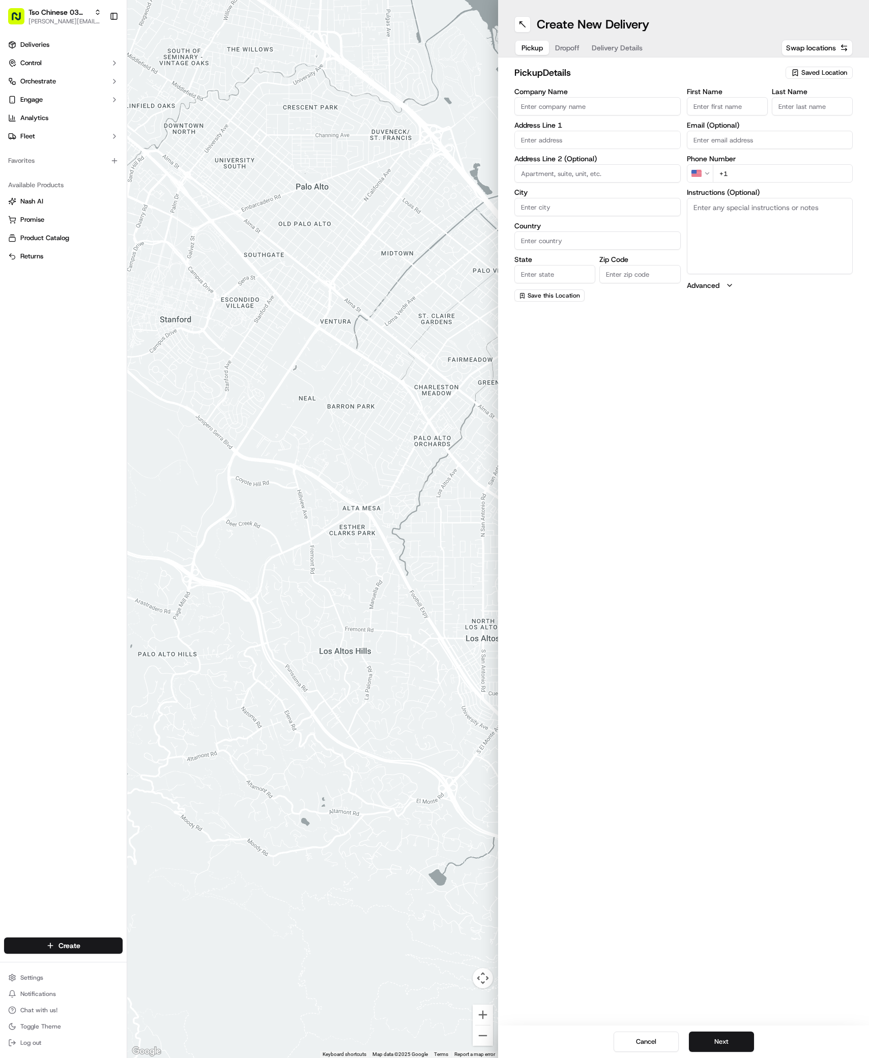
click at [817, 72] on span "Saved Location" at bounding box center [824, 72] width 46 height 9
click at [767, 125] on div "(03) Tso Chinese Takeout & Delivery TsoCo (03)" at bounding box center [796, 115] width 146 height 24
type input "(03) Tso Chinese Takeout & Delivery TsoCo"
type input "Ste F"
type input "Austin"
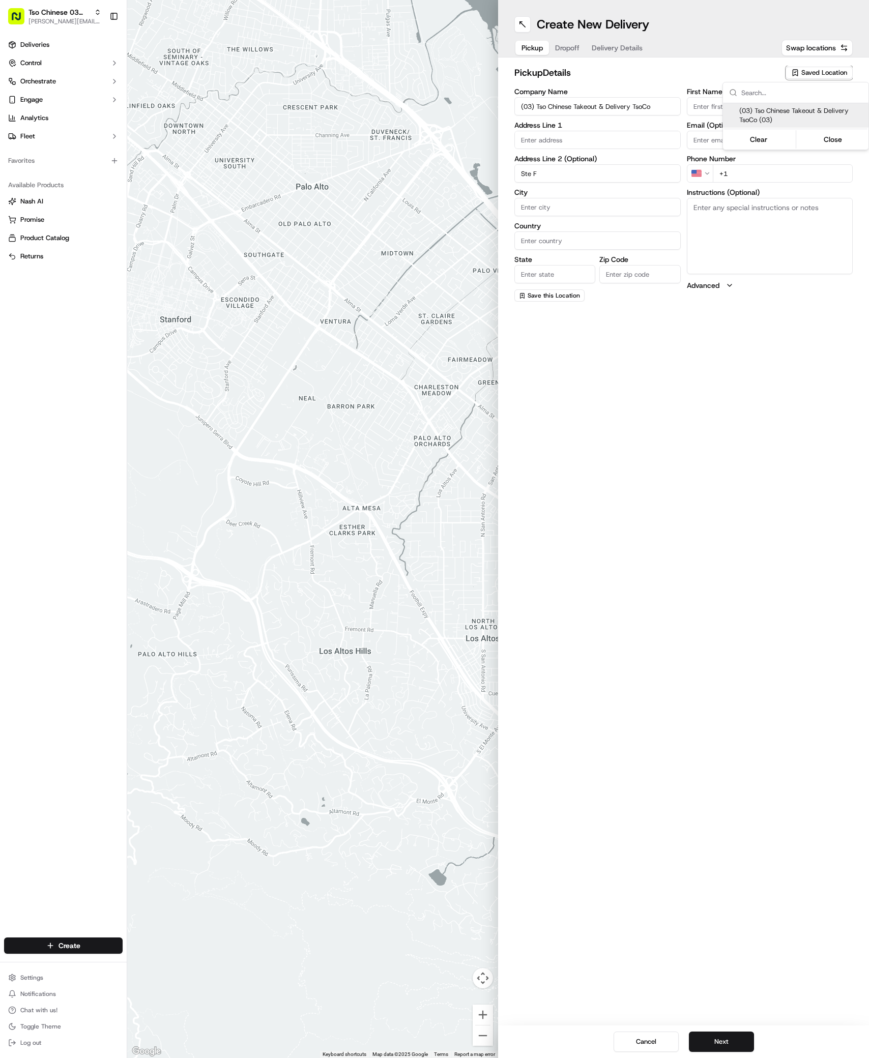
type input "US"
type input "[GEOGRAPHIC_DATA]"
type input "78704"
type input "Tso Chinese"
type input "TsoCo Manager"
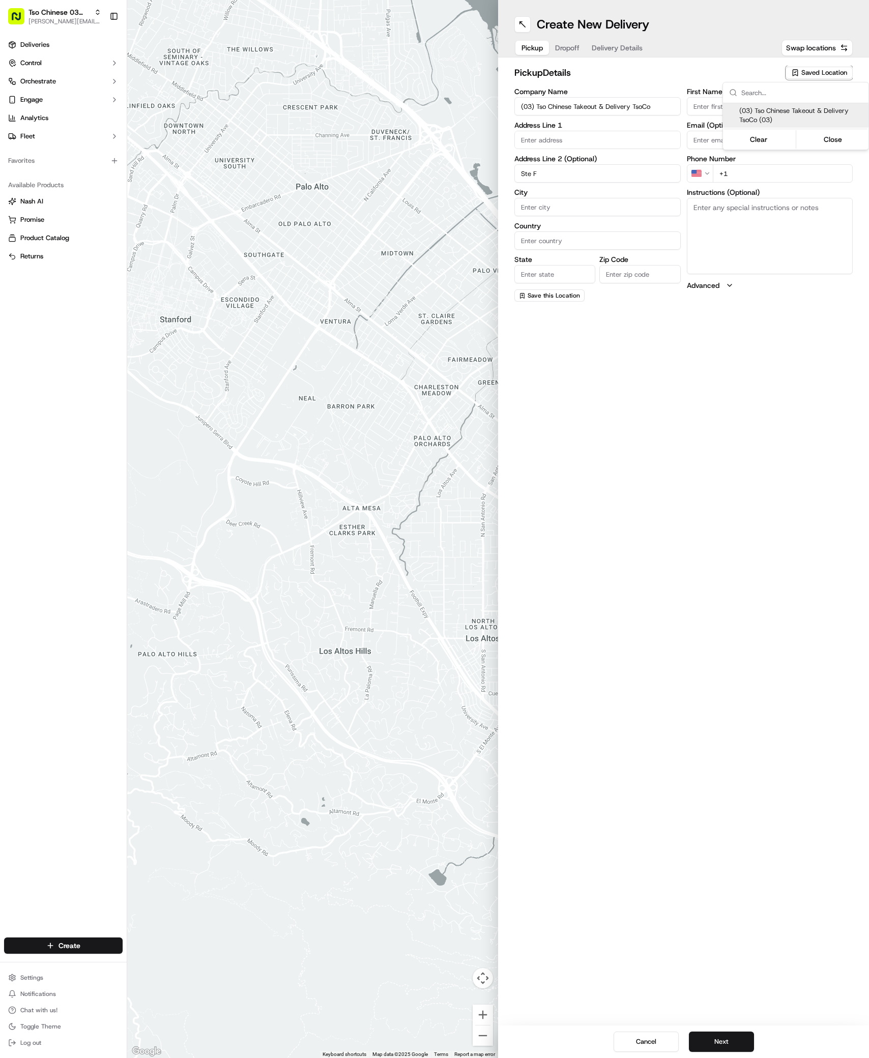
type input "[EMAIL_ADDRESS][DOMAIN_NAME]"
type input "[PHONE_NUMBER]"
type textarea "Submit a picture displaying address & food as Proof of Delivery. Envía una foto…"
type input "[STREET_ADDRESS]"
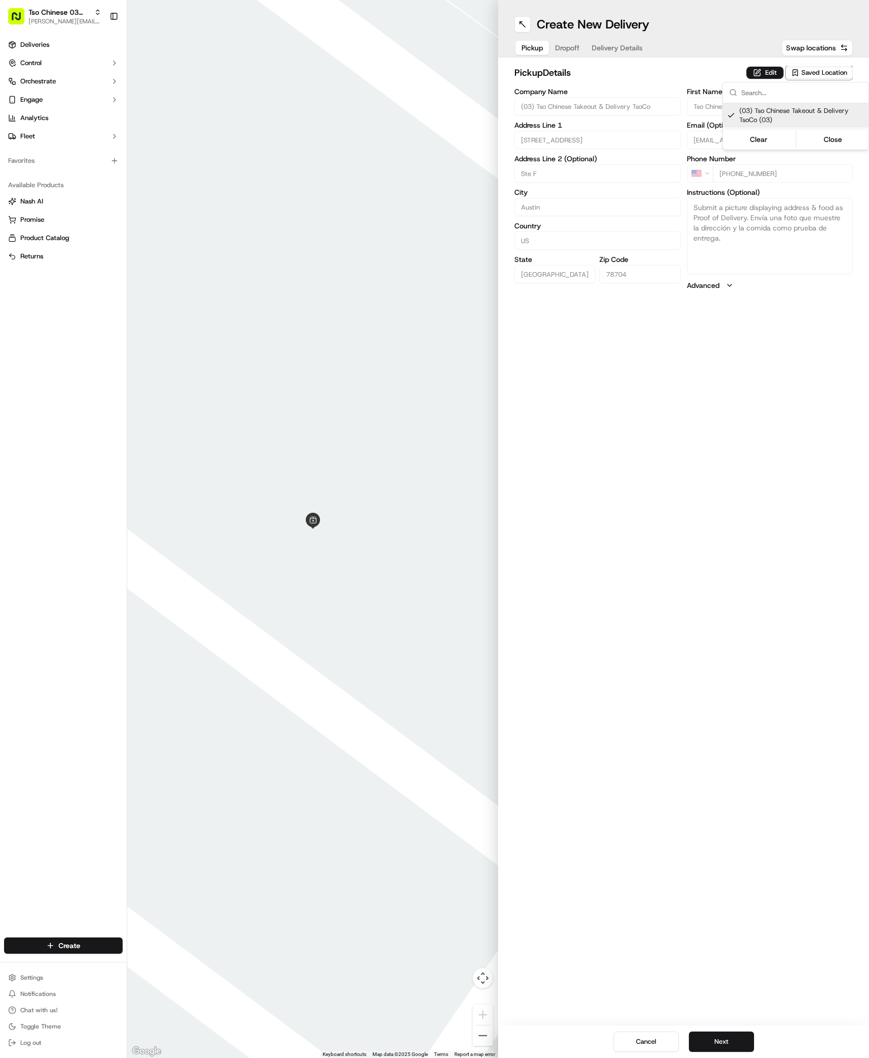
click at [780, 534] on html "Tso Chinese 03 TsoCo [PERSON_NAME][EMAIL_ADDRESS][DOMAIN_NAME] Toggle Sidebar D…" at bounding box center [434, 529] width 869 height 1058
click at [721, 1055] on div "Cancel Next" at bounding box center [683, 1042] width 371 height 33
click at [724, 1042] on button "Next" at bounding box center [721, 1042] width 65 height 20
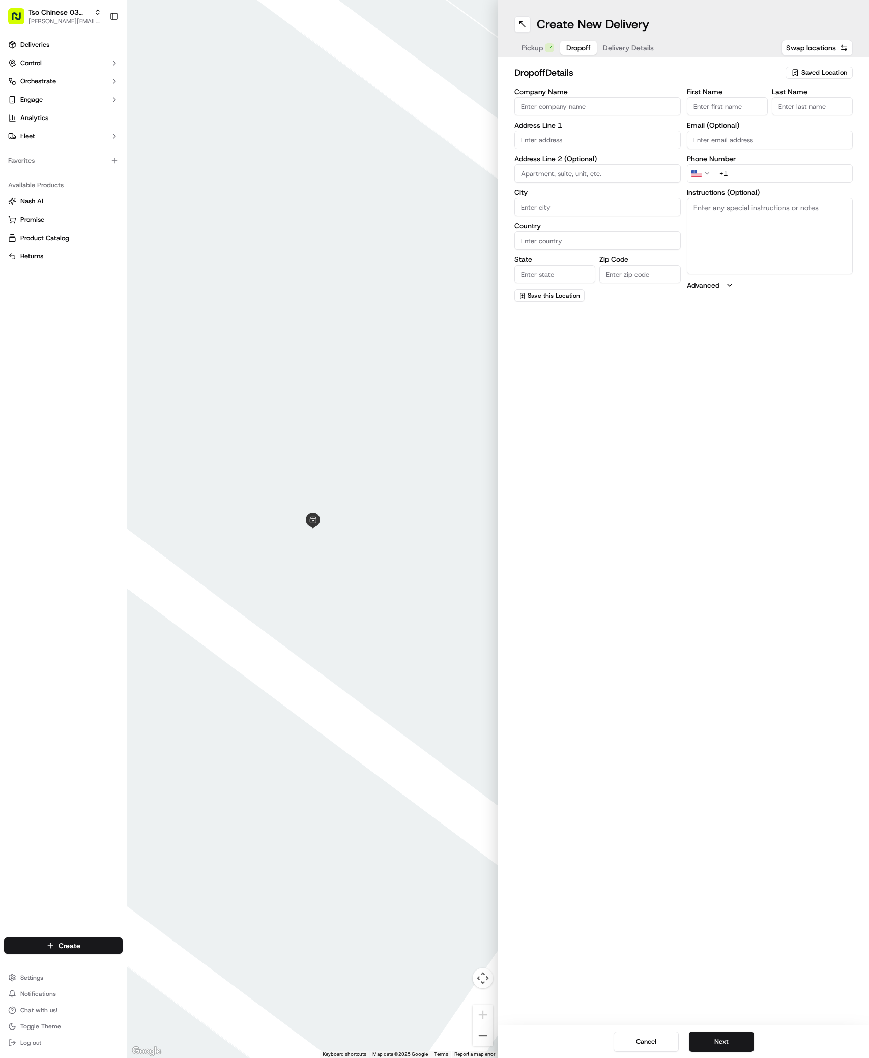
click at [723, 88] on label "First Name" at bounding box center [727, 91] width 81 height 7
click at [723, 97] on input "First Name" at bounding box center [727, 106] width 81 height 18
click at [732, 101] on input "First Name" at bounding box center [727, 106] width 81 height 18
paste input "Ethan Speed"
type input "Ethan Speed"
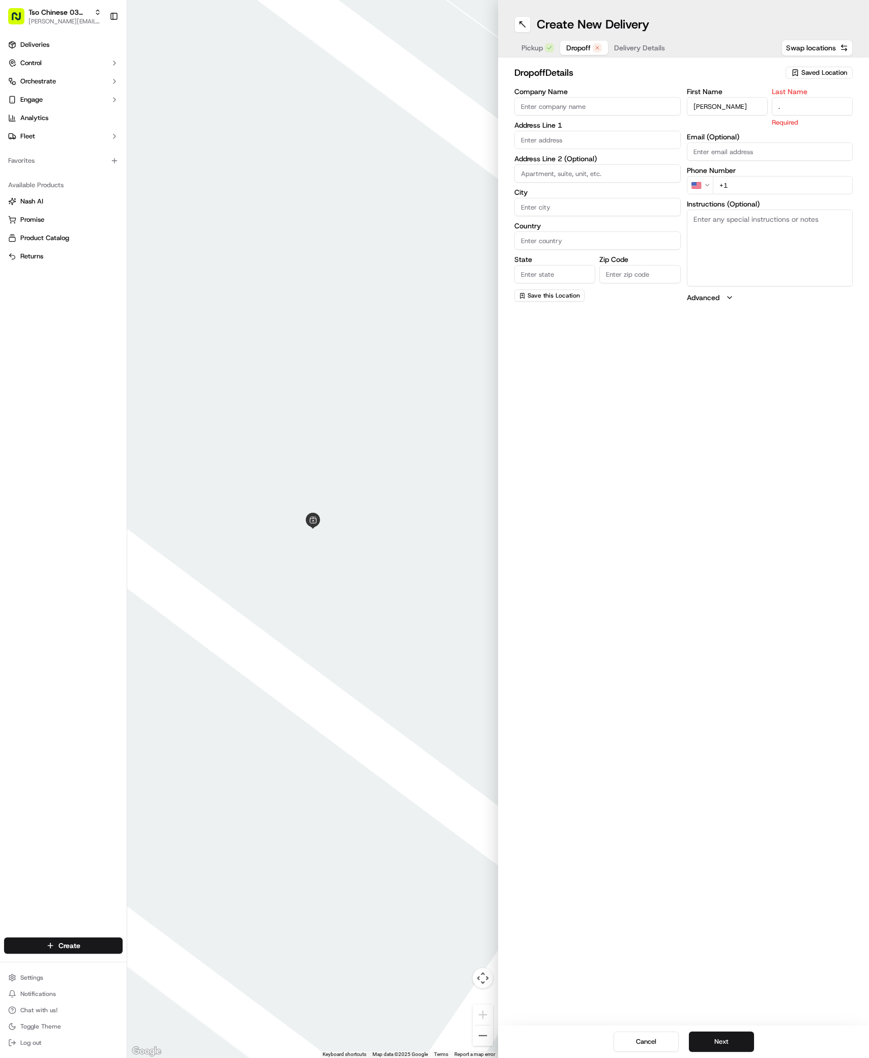
type input "."
click at [742, 182] on input "+1" at bounding box center [783, 173] width 140 height 18
click at [780, 171] on input "+1" at bounding box center [783, 173] width 140 height 18
click at [763, 235] on textarea "Instructions (Optional)" at bounding box center [770, 236] width 166 height 76
click at [786, 177] on input "+1" at bounding box center [783, 173] width 140 height 18
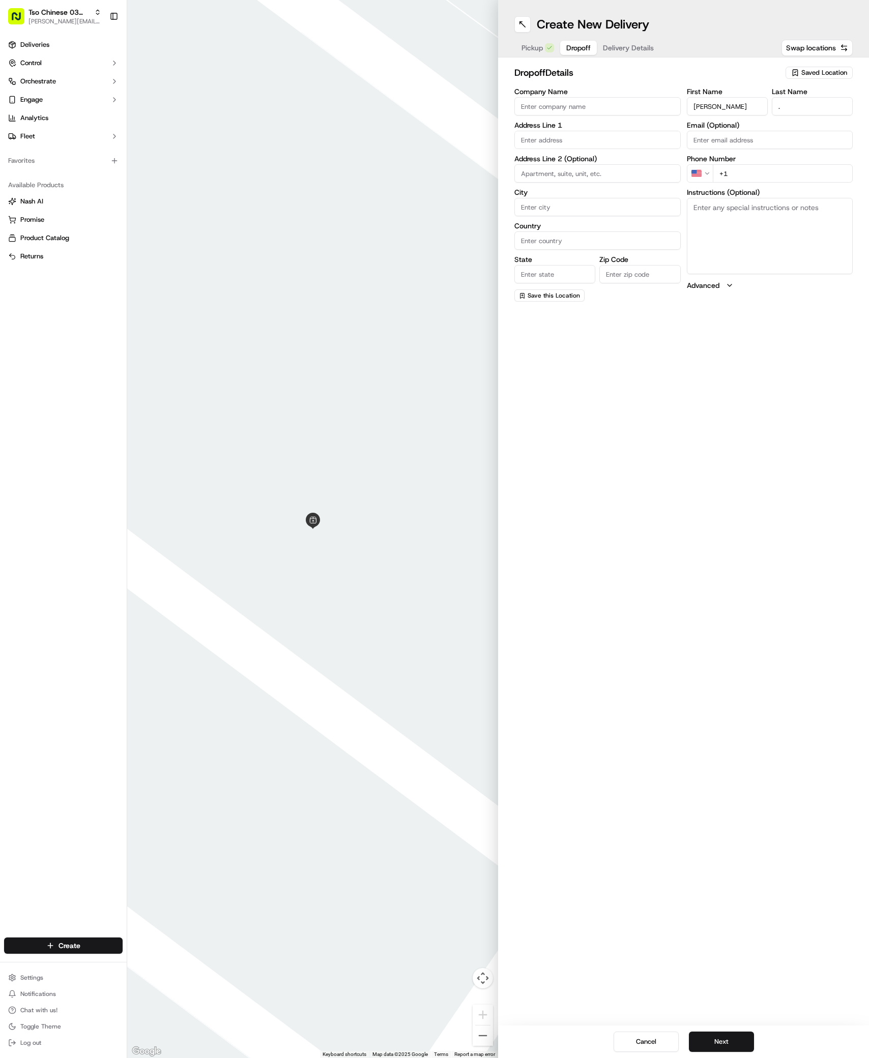
paste input "817 915 0935"
type input "+1 817 915 0935"
paste input "900 Ramble Ln"
click at [553, 157] on div "900 Ramble Ln, Austin, TX" at bounding box center [597, 161] width 161 height 15
type input "900 Ramble Ln, Austin, TX 78745, USA"
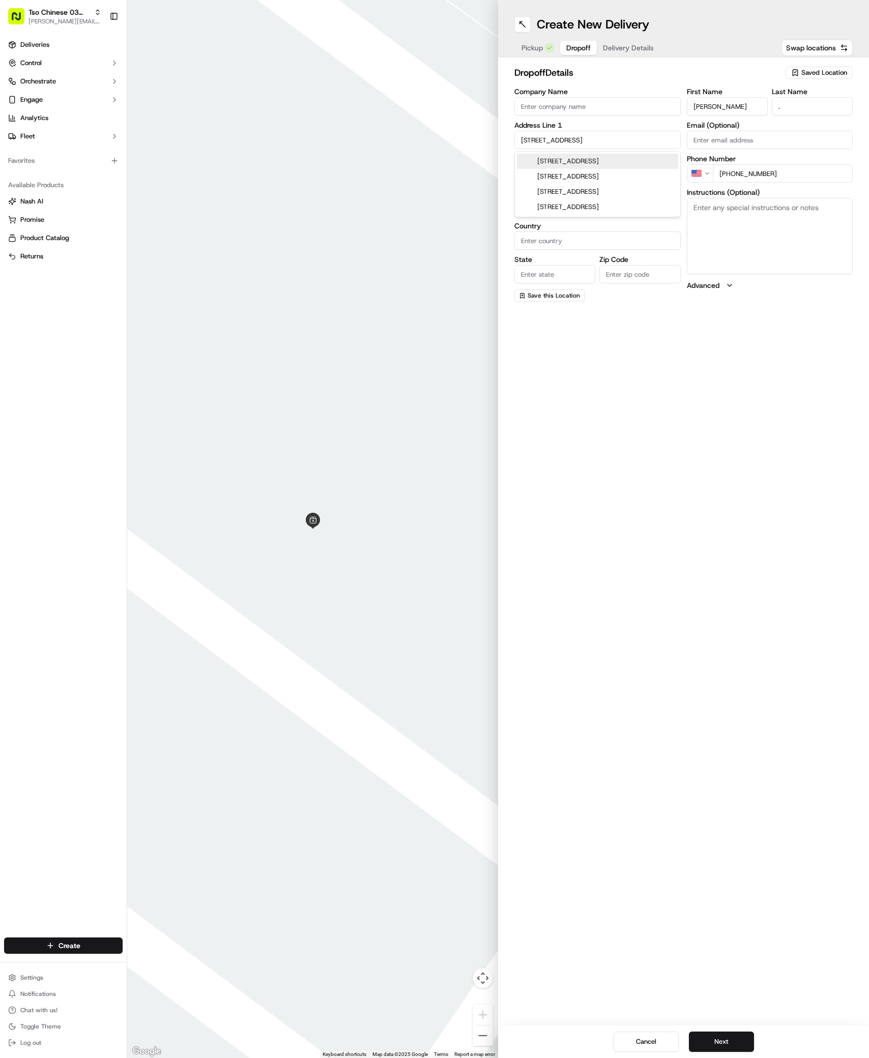
type input "Austin"
type input "[GEOGRAPHIC_DATA]"
type input "78745"
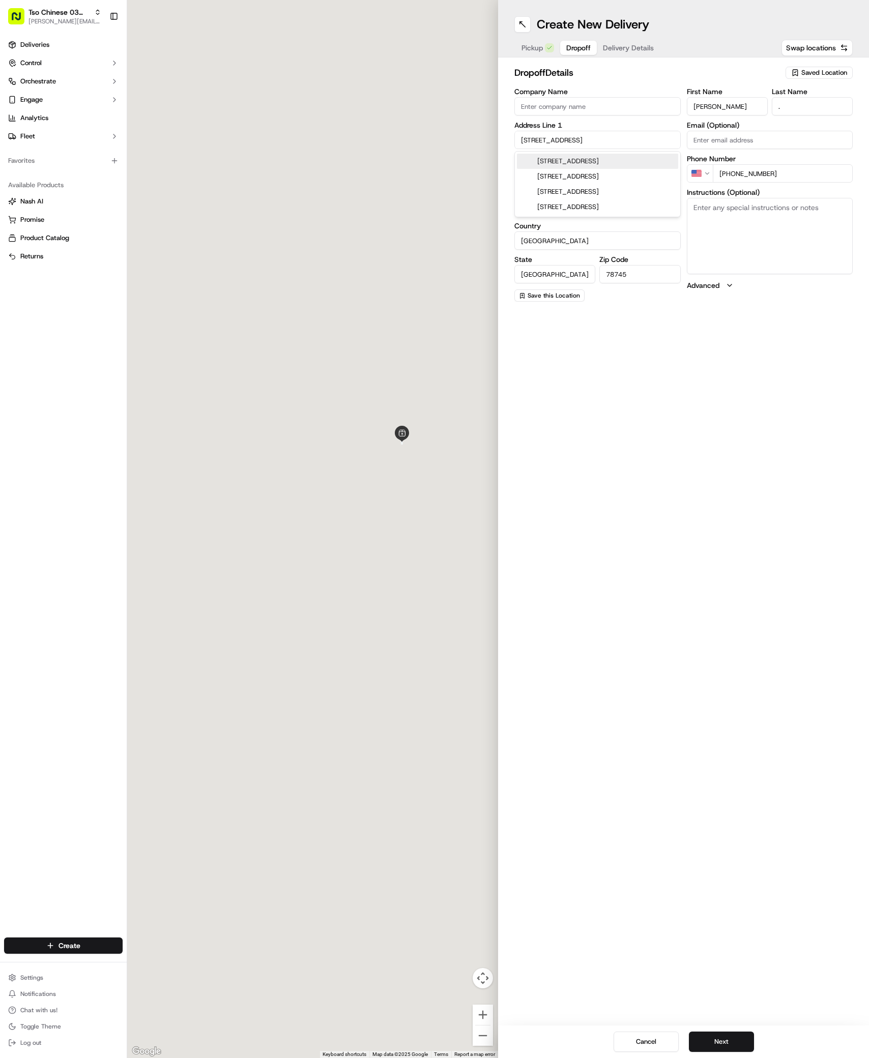
type input "900 Ramble Lane"
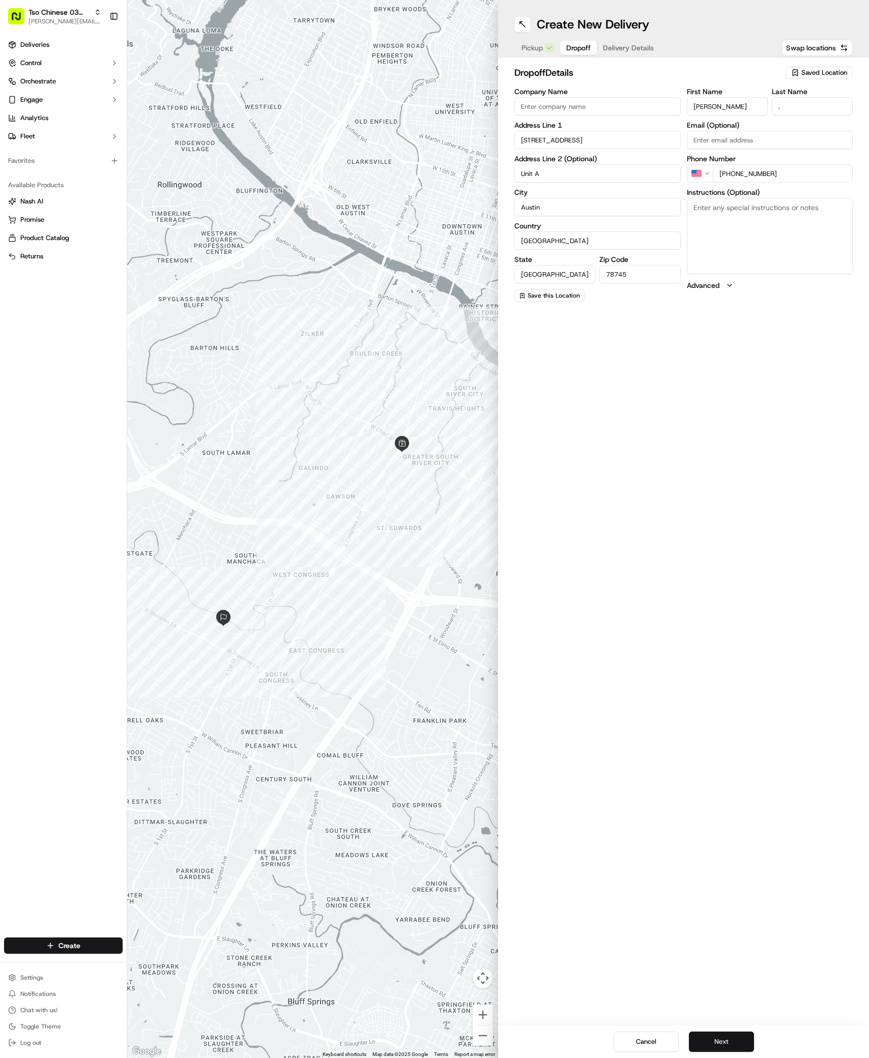
type input "Unit A"
click at [727, 1036] on button "Next" at bounding box center [721, 1042] width 65 height 20
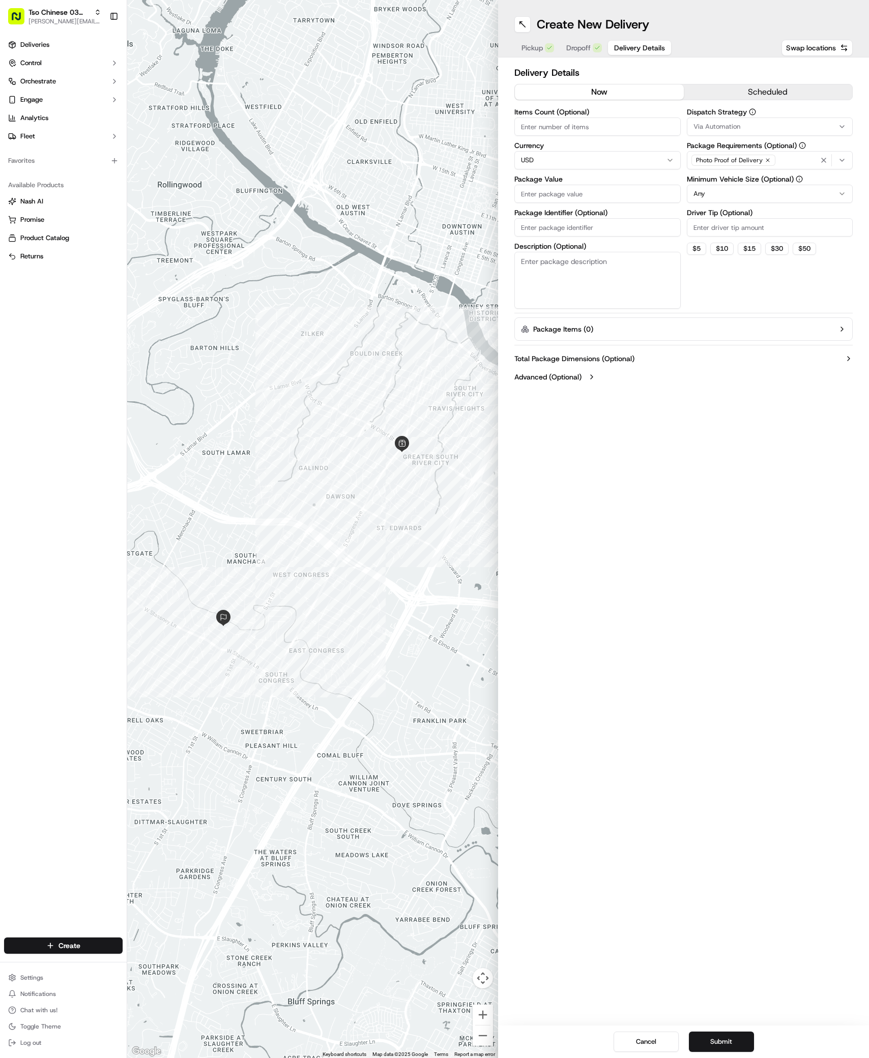
click at [842, 123] on icon "button" at bounding box center [842, 127] width 8 height 8
click at [723, 182] on span "TsoCo Strategy" at bounding box center [766, 182] width 125 height 9
click at [756, 305] on html "Tso Chinese 03 TsoCo [PERSON_NAME][EMAIL_ADDRESS][DOMAIN_NAME] Toggle Sidebar D…" at bounding box center [434, 529] width 869 height 1058
click at [764, 236] on input "Driver Tip (Optional)" at bounding box center [770, 227] width 166 height 18
type input "2"
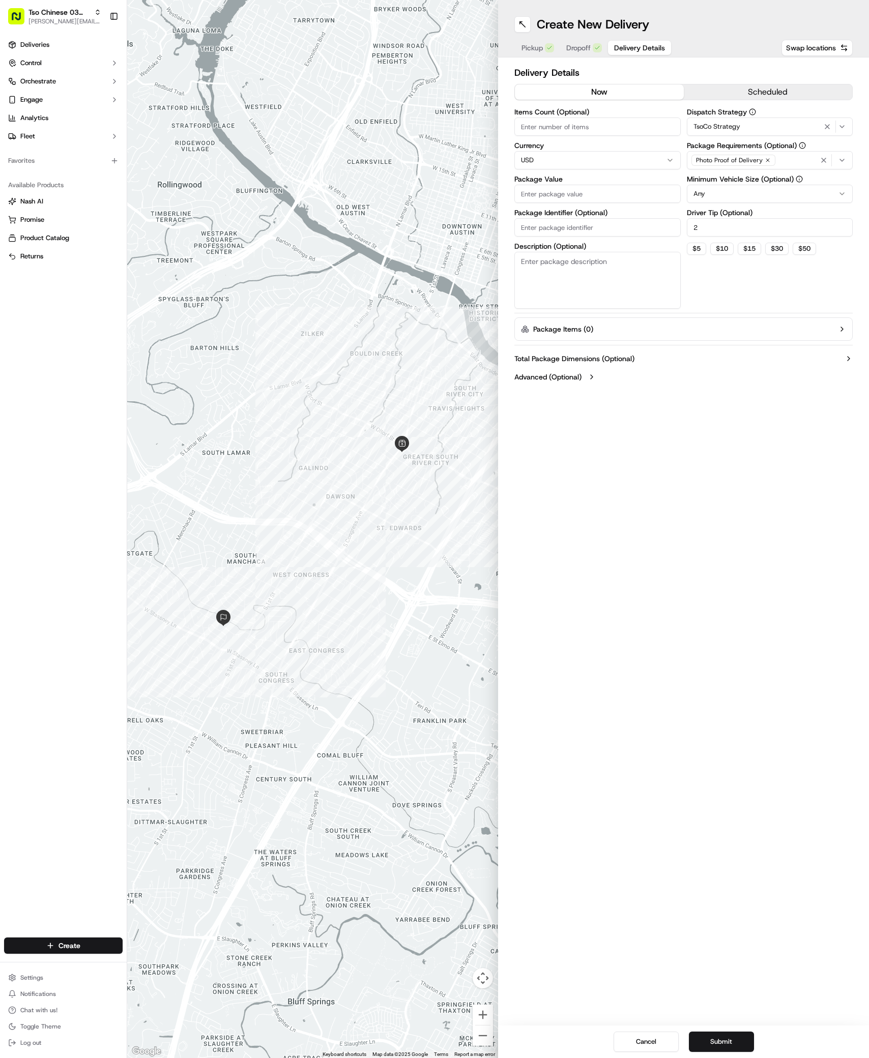
click at [640, 190] on input "Package Value" at bounding box center [597, 194] width 166 height 18
type input "47.41"
click at [604, 227] on input "Package Identifier (Optional)" at bounding box center [597, 227] width 166 height 18
paste input "#EFYBZ0T"
type input "#EFYBZ0T"
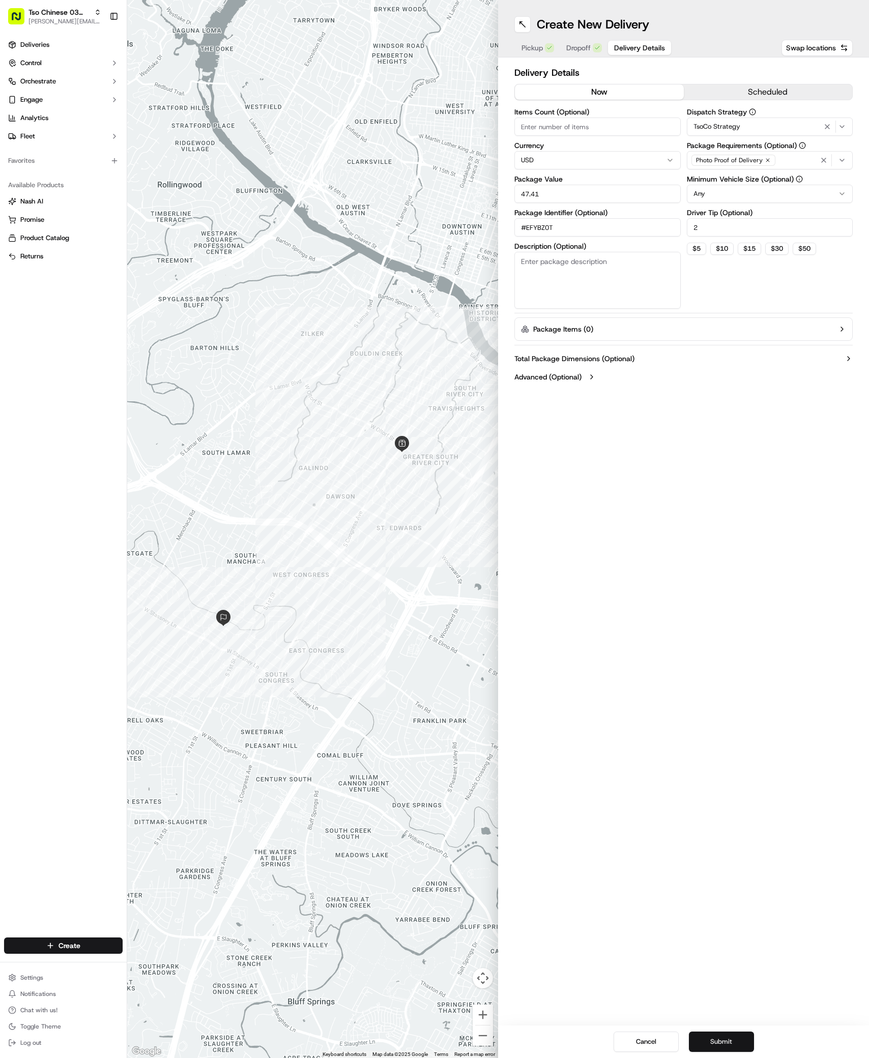
click at [728, 1032] on button "Submit" at bounding box center [721, 1042] width 65 height 20
click at [728, 1032] on div "Cancel Submit" at bounding box center [683, 1042] width 371 height 33
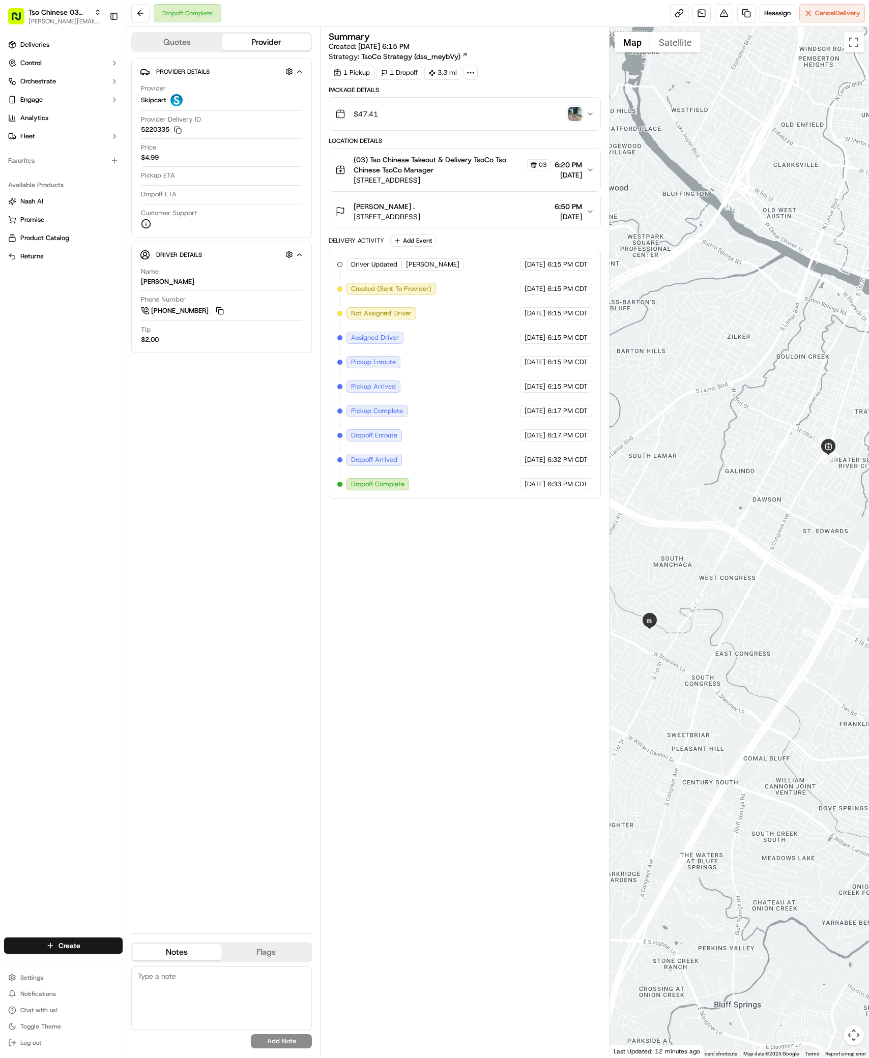
click at [96, 931] on div "Create Settings Notifications Chat with us! Toggle Theme Log out" at bounding box center [63, 994] width 127 height 129
click at [98, 946] on html "Tso Chinese 03 TsoCo [PERSON_NAME][EMAIL_ADDRESS][DOMAIN_NAME] Toggle Sidebar D…" at bounding box center [434, 529] width 869 height 1058
click at [156, 958] on link "Delivery" at bounding box center [183, 965] width 113 height 18
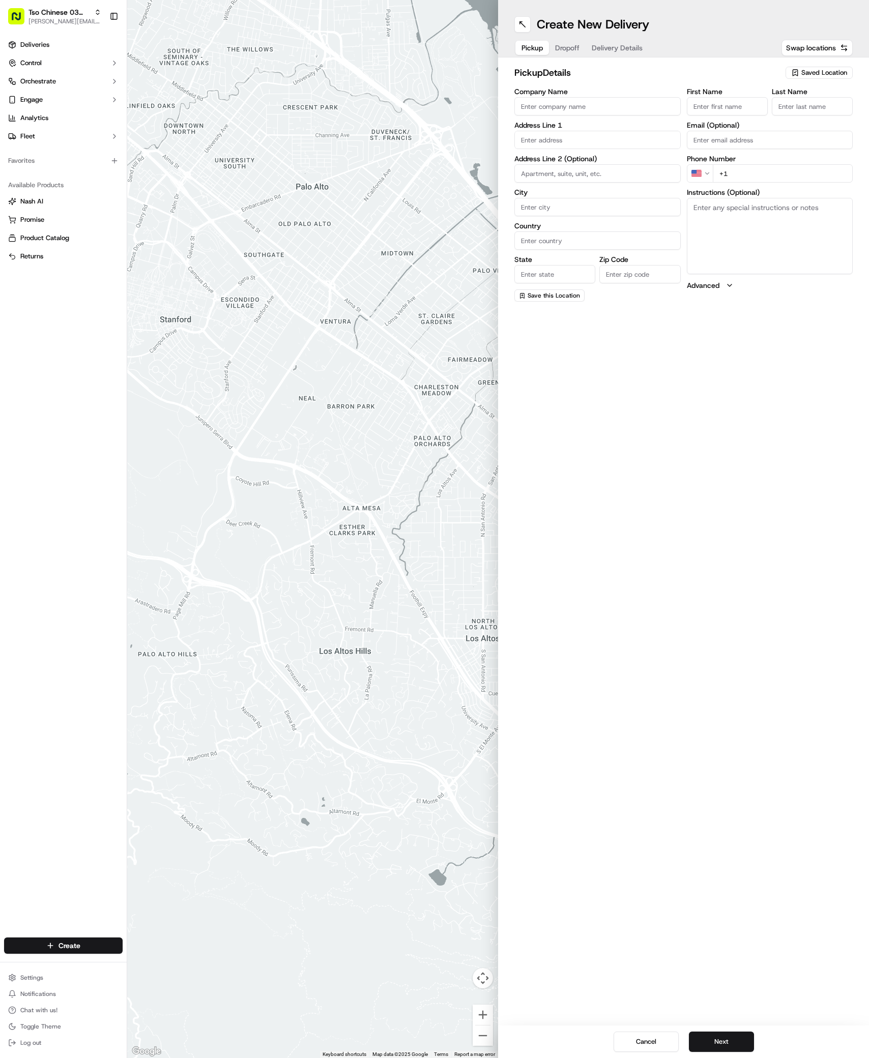
click at [844, 66] on button "Saved Location" at bounding box center [819, 73] width 67 height 14
click at [806, 128] on div "Clear Close" at bounding box center [796, 139] width 146 height 22
click at [799, 113] on span "(03) Tso Chinese Takeout & Delivery TsoCo (03)" at bounding box center [801, 115] width 125 height 18
type input "(03) Tso Chinese Takeout & Delivery TsoCo"
type input "Ste F"
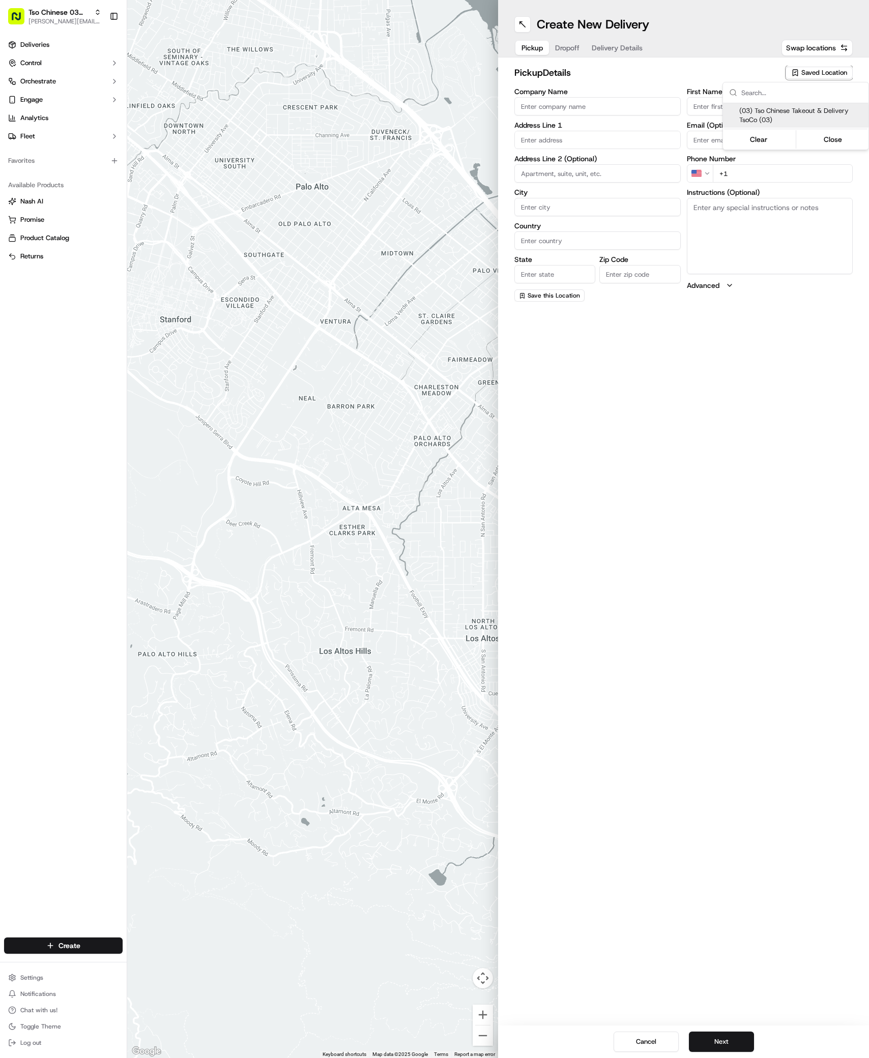
type input "Austin"
type input "US"
type input "[GEOGRAPHIC_DATA]"
type input "78704"
type input "Tso Chinese"
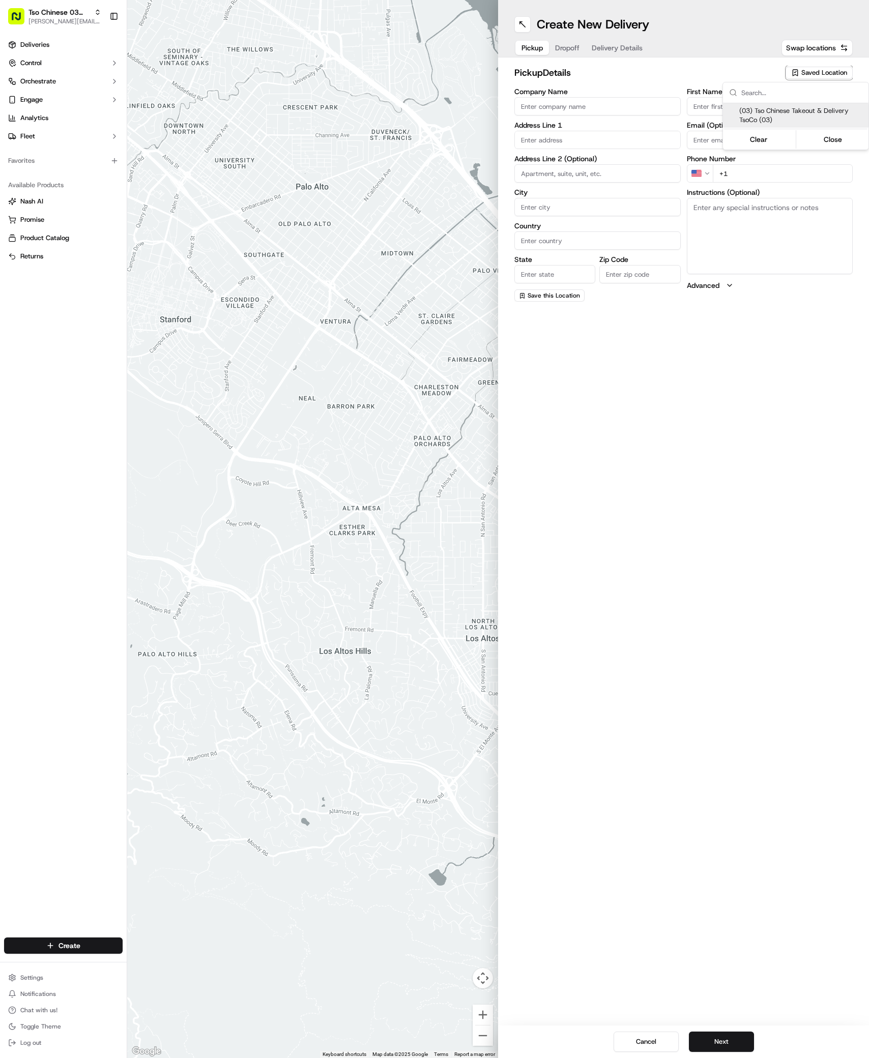
type input "TsoCo Manager"
type input "[EMAIL_ADDRESS][DOMAIN_NAME]"
type input "[PHONE_NUMBER]"
type textarea "Submit a picture displaying address & food as Proof of Delivery. Envía una foto…"
type input "[STREET_ADDRESS]"
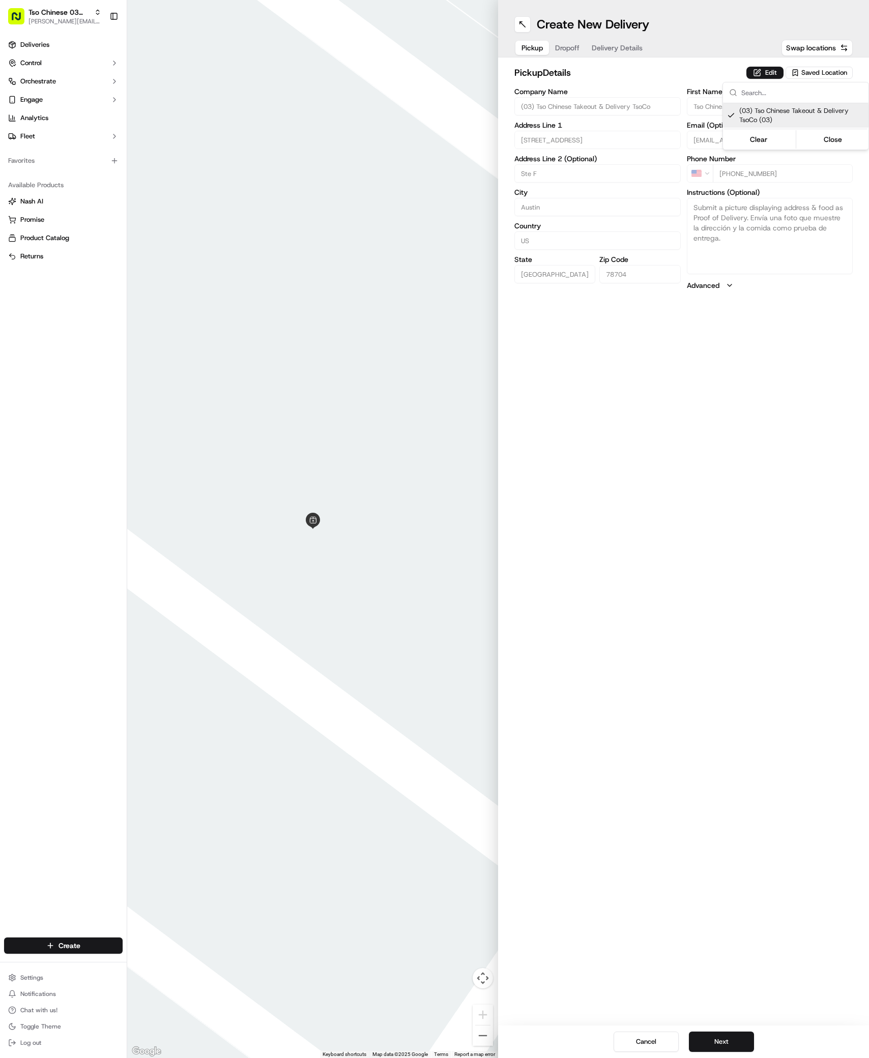
click at [752, 767] on html "Tso Chinese 03 TsoCo [PERSON_NAME][EMAIL_ADDRESS][DOMAIN_NAME] Toggle Sidebar D…" at bounding box center [434, 529] width 869 height 1058
click at [716, 1049] on button "Next" at bounding box center [721, 1042] width 65 height 20
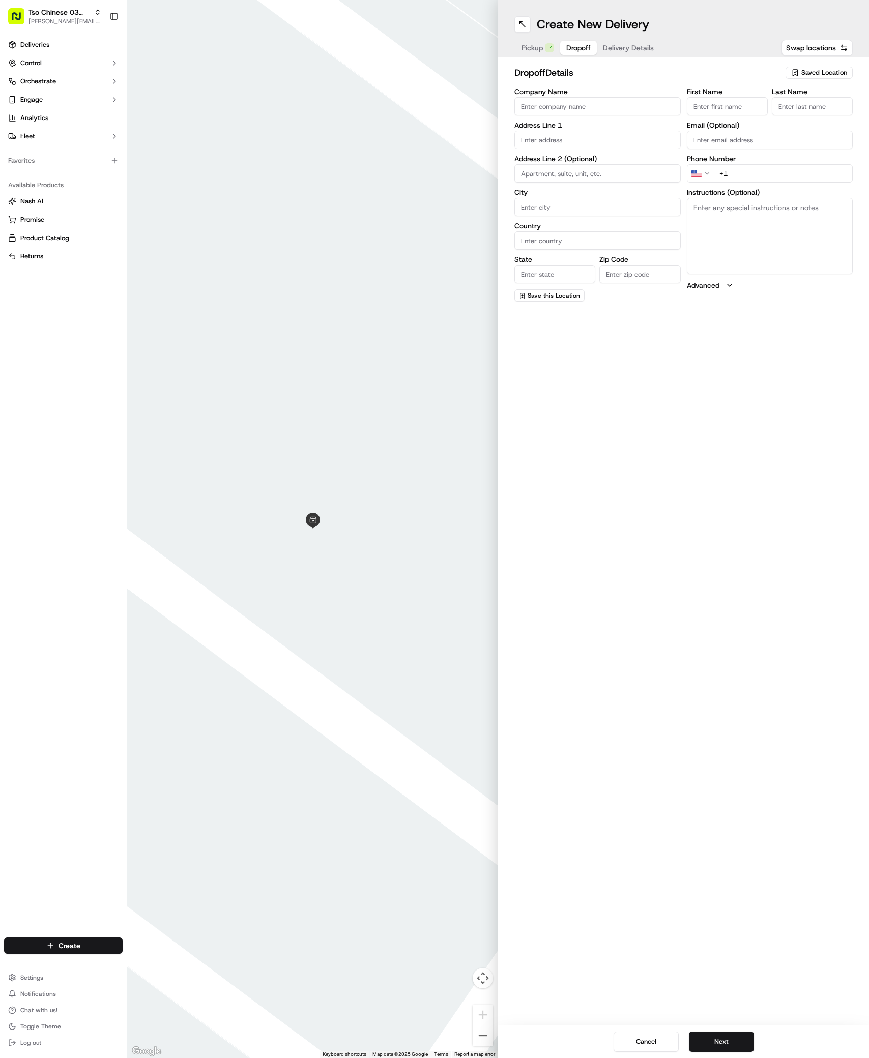
click at [774, 91] on label "Last Name" at bounding box center [812, 91] width 81 height 7
click at [774, 97] on input "Last Name" at bounding box center [812, 106] width 81 height 18
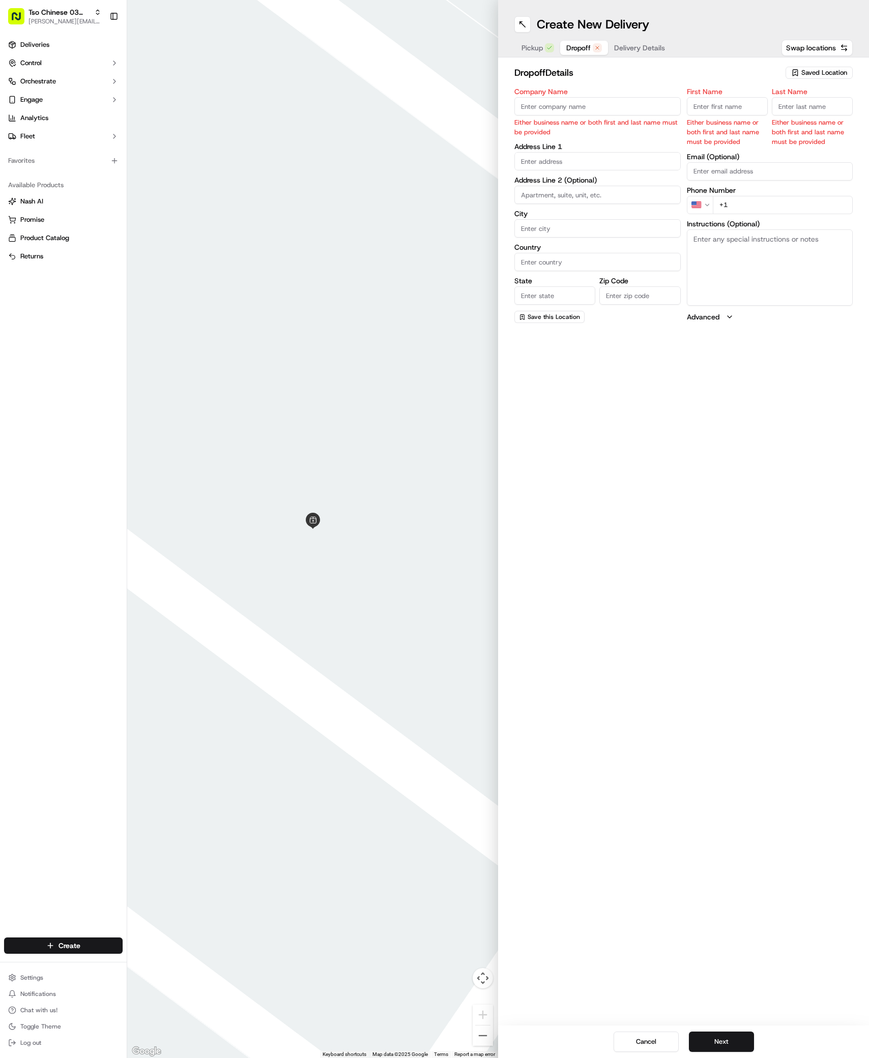
paste input "[PERSON_NAME]"
type input "[PERSON_NAME]"
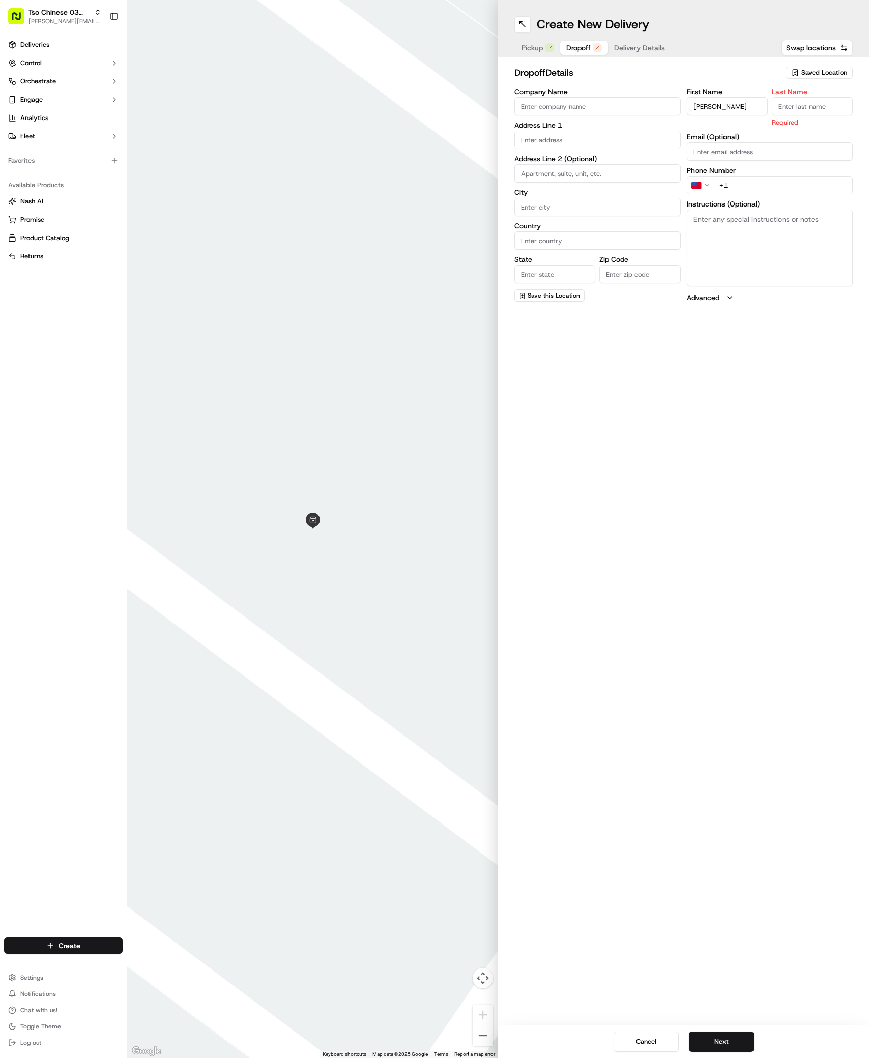
click at [798, 105] on input "Last Name" at bounding box center [812, 106] width 81 height 18
type input "/"
click at [764, 182] on input "+1" at bounding box center [783, 173] width 140 height 18
click at [784, 174] on input "+1" at bounding box center [783, 173] width 140 height 18
click at [787, 227] on textarea "Instructions (Optional)" at bounding box center [770, 236] width 166 height 76
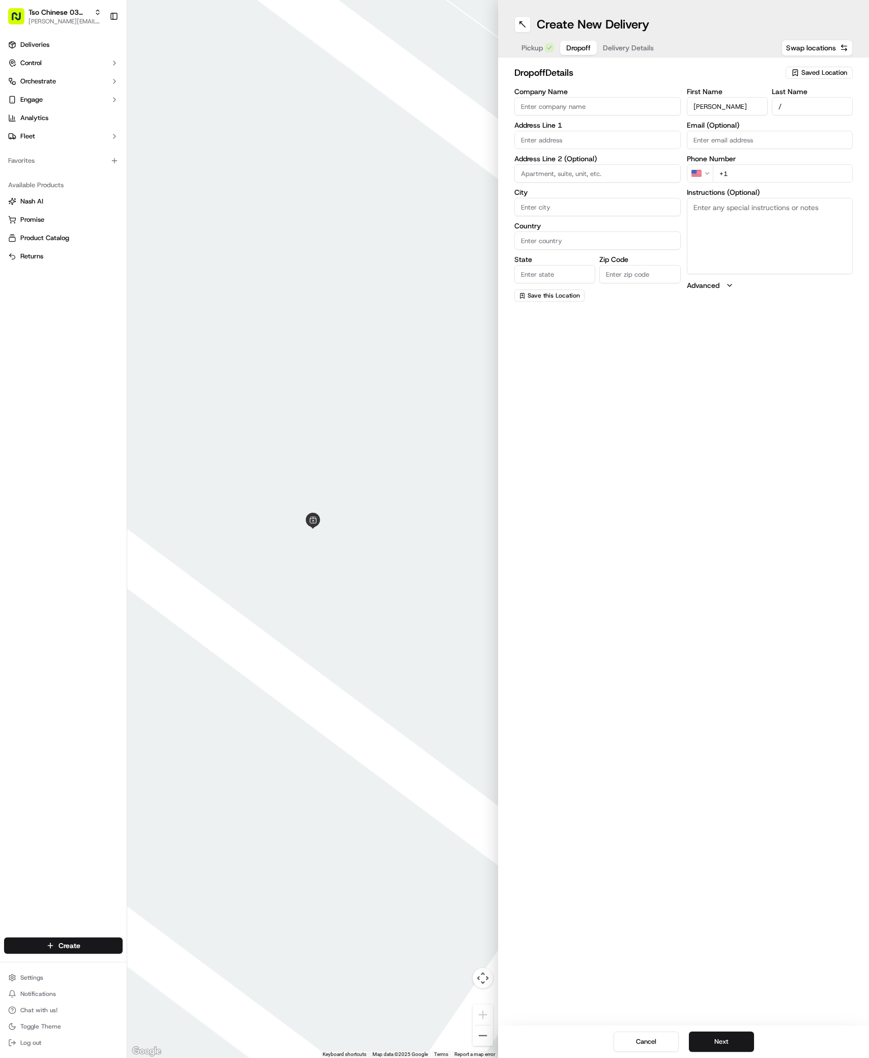
click at [794, 167] on input "+1" at bounding box center [783, 173] width 140 height 18
click at [796, 177] on input "+1" at bounding box center [783, 173] width 140 height 18
paste input "[PHONE_NUMBER]"
type input "[PHONE_NUMBER]"
click at [578, 138] on input "text" at bounding box center [597, 140] width 166 height 18
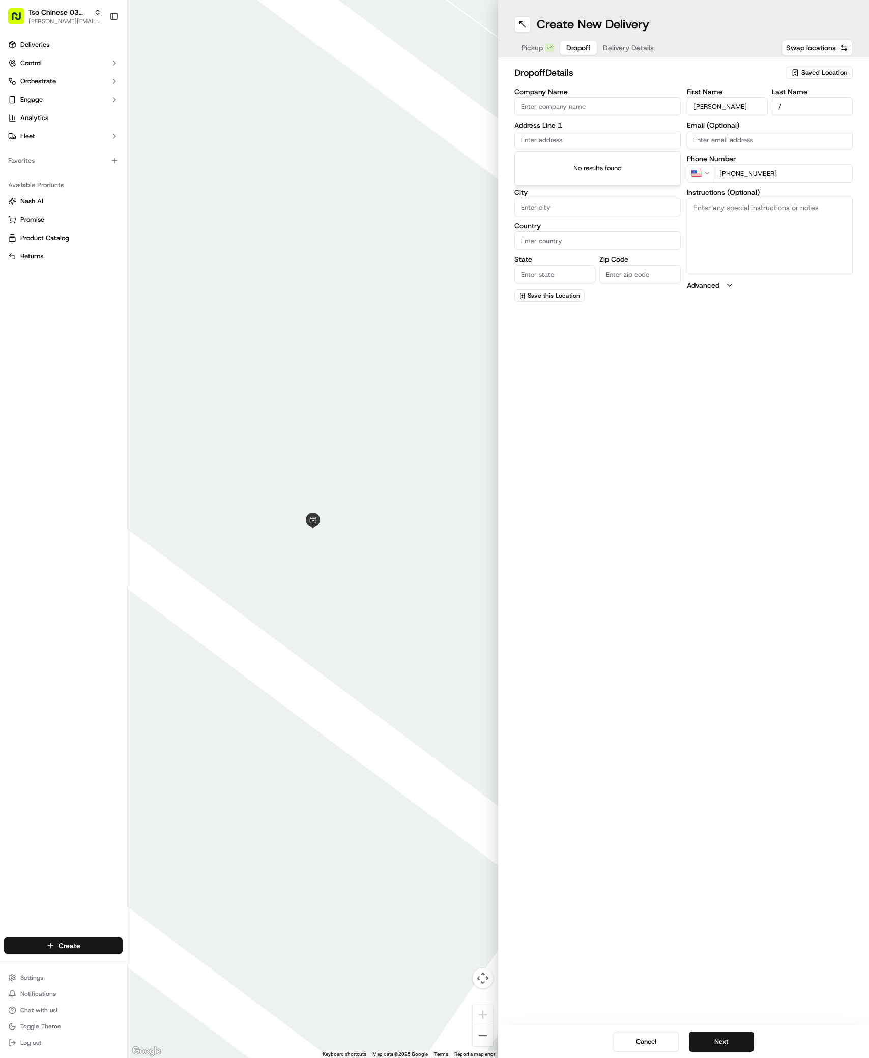
click at [578, 138] on input "text" at bounding box center [597, 140] width 166 height 18
click at [627, 188] on div "[STREET_ADDRESS]" at bounding box center [597, 191] width 161 height 15
type input "[STREET_ADDRESS]"
type input "Austin"
type input "[GEOGRAPHIC_DATA]"
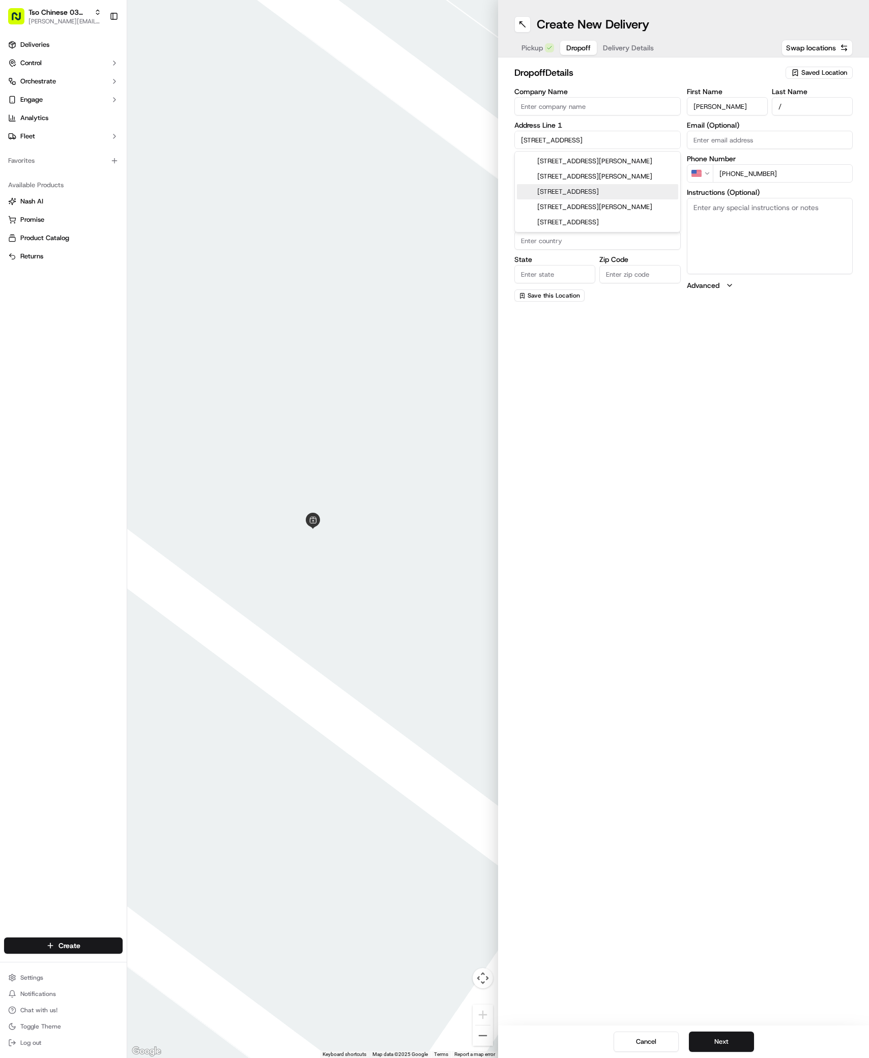
type input "[GEOGRAPHIC_DATA]"
type input "78735"
type input "[STREET_ADDRESS]"
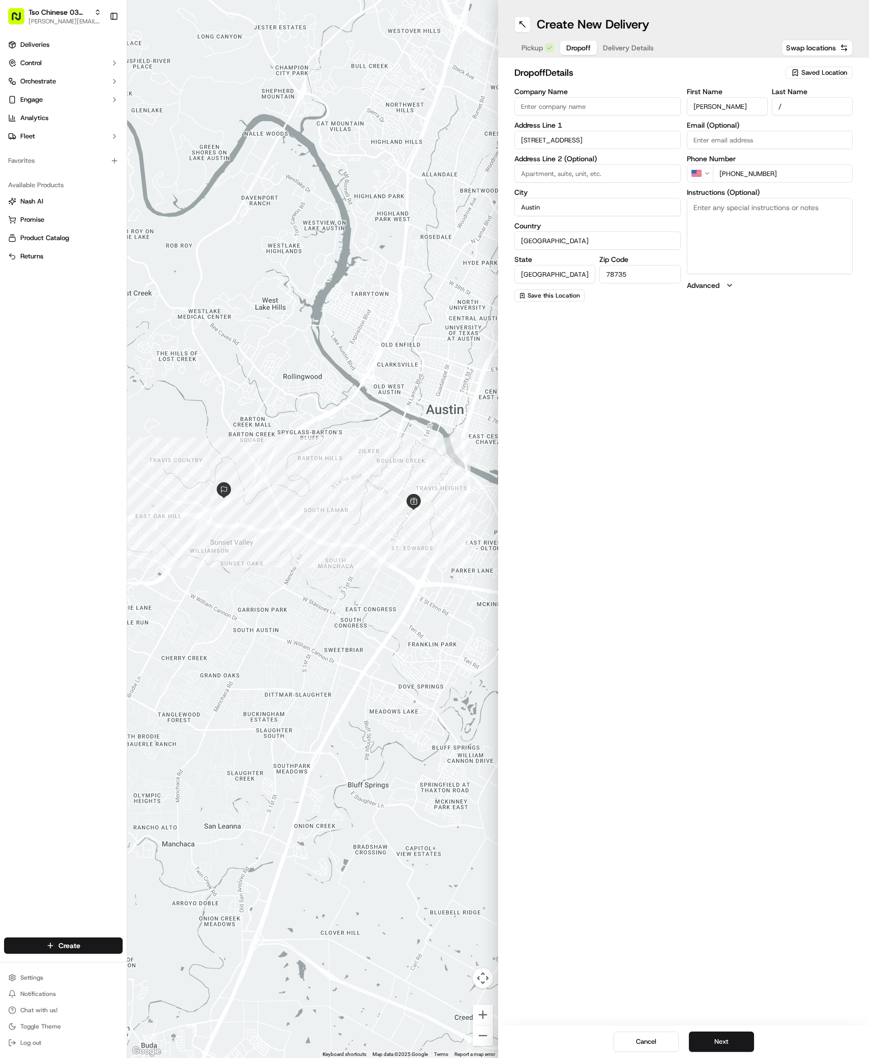
click at [698, 235] on textarea "Instructions (Optional)" at bounding box center [770, 236] width 166 height 76
click at [818, 236] on textarea "La Quinta Inn & Suite" at bounding box center [770, 236] width 166 height 76
type textarea "[GEOGRAPHIC_DATA] , room 223"
click at [599, 176] on input at bounding box center [597, 173] width 166 height 18
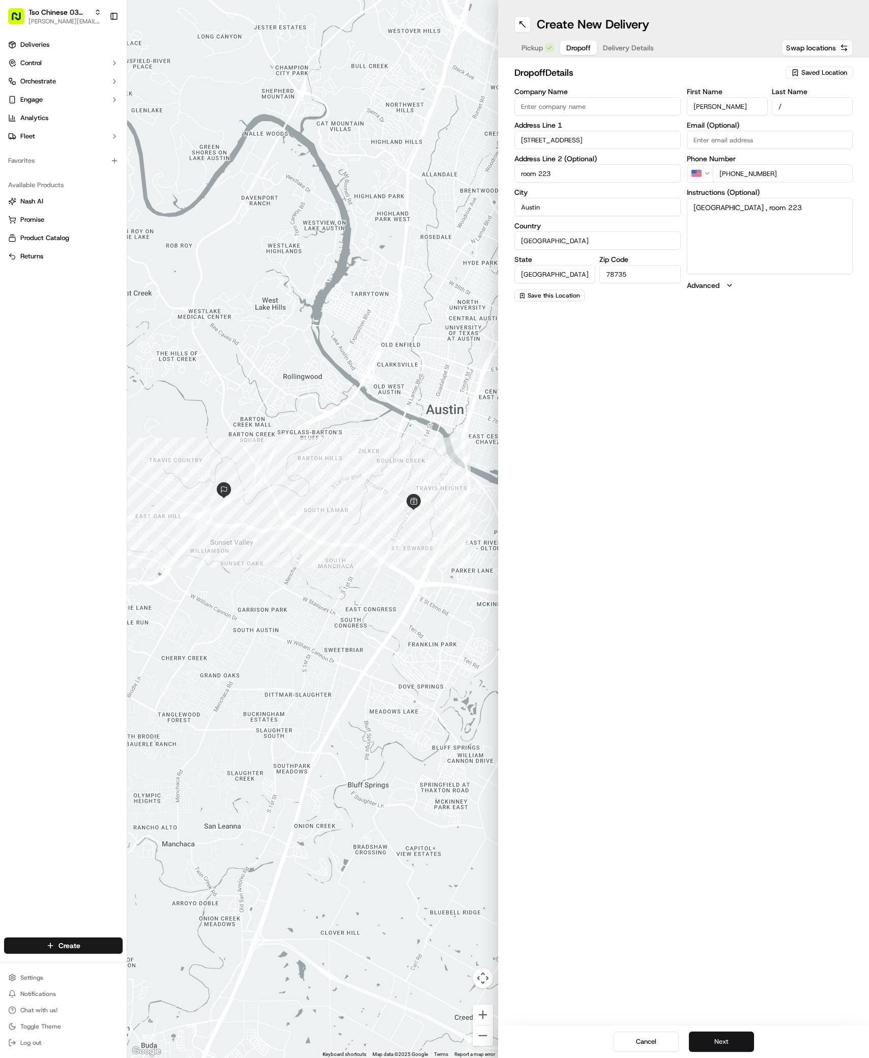
type input "room 223"
click at [729, 1037] on button "Next" at bounding box center [721, 1042] width 65 height 20
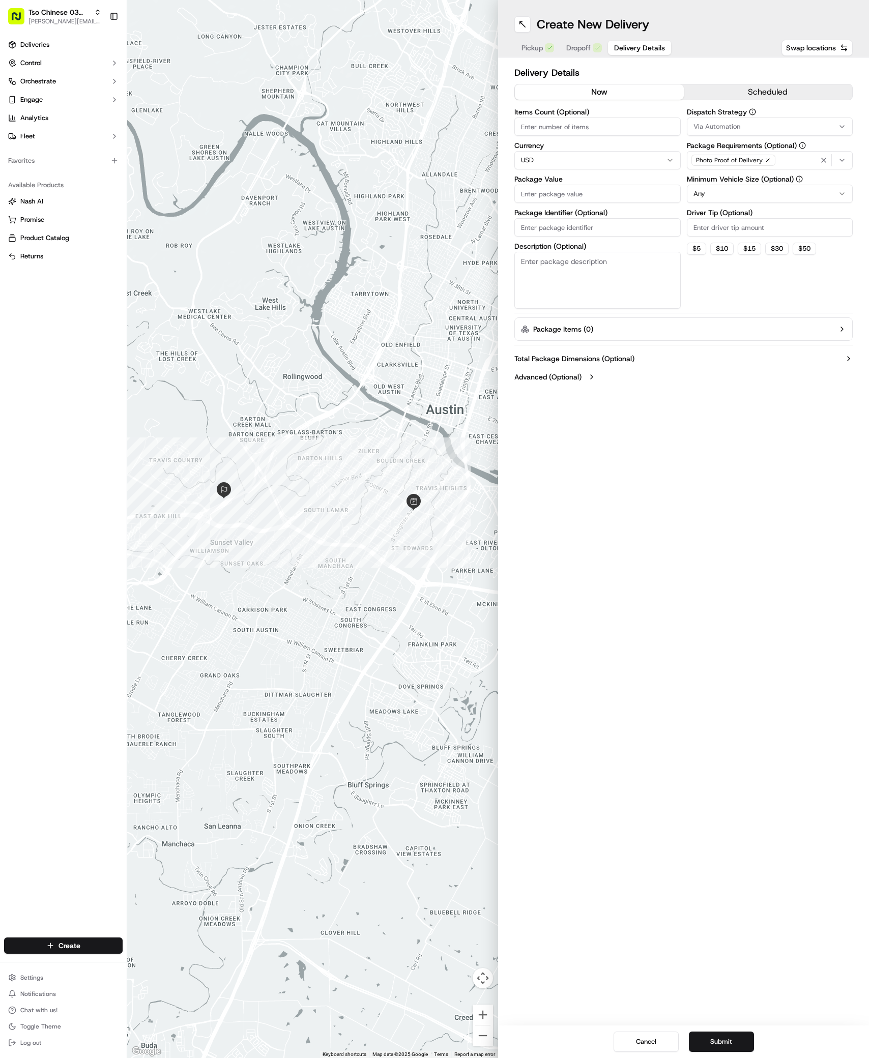
click at [760, 128] on div "Via Automation" at bounding box center [769, 126] width 161 height 9
click at [747, 185] on span "TsoCo Strategy" at bounding box center [766, 182] width 125 height 9
click at [745, 275] on html "Tso Chinese 03 TsoCo [PERSON_NAME][EMAIL_ADDRESS][DOMAIN_NAME] Toggle Sidebar D…" at bounding box center [434, 529] width 869 height 1058
click at [754, 224] on input "Driver Tip (Optional)" at bounding box center [770, 227] width 166 height 18
type input "2"
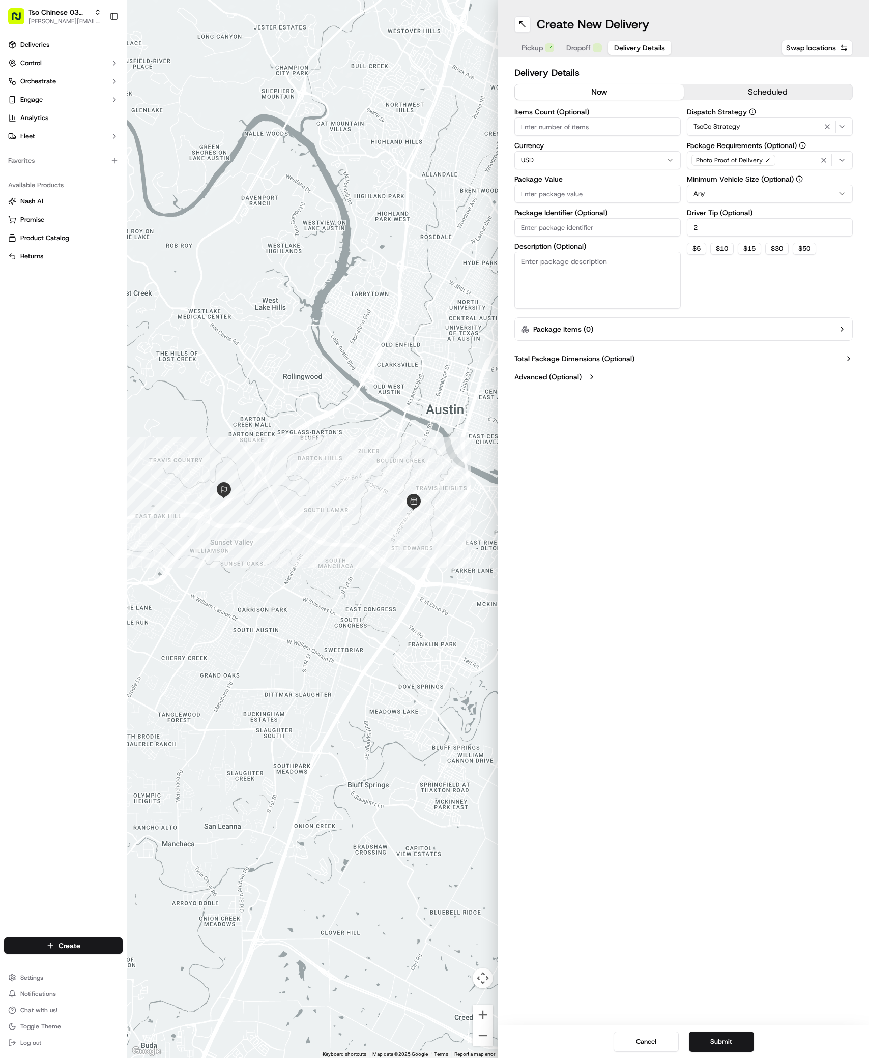
click at [619, 192] on input "Package Value" at bounding box center [597, 194] width 166 height 18
type input "53.15"
click at [613, 223] on input "Package Identifier (Optional)" at bounding box center [597, 227] width 166 height 18
type input "FCA46OJ"
click at [729, 1035] on button "Submit" at bounding box center [721, 1042] width 65 height 20
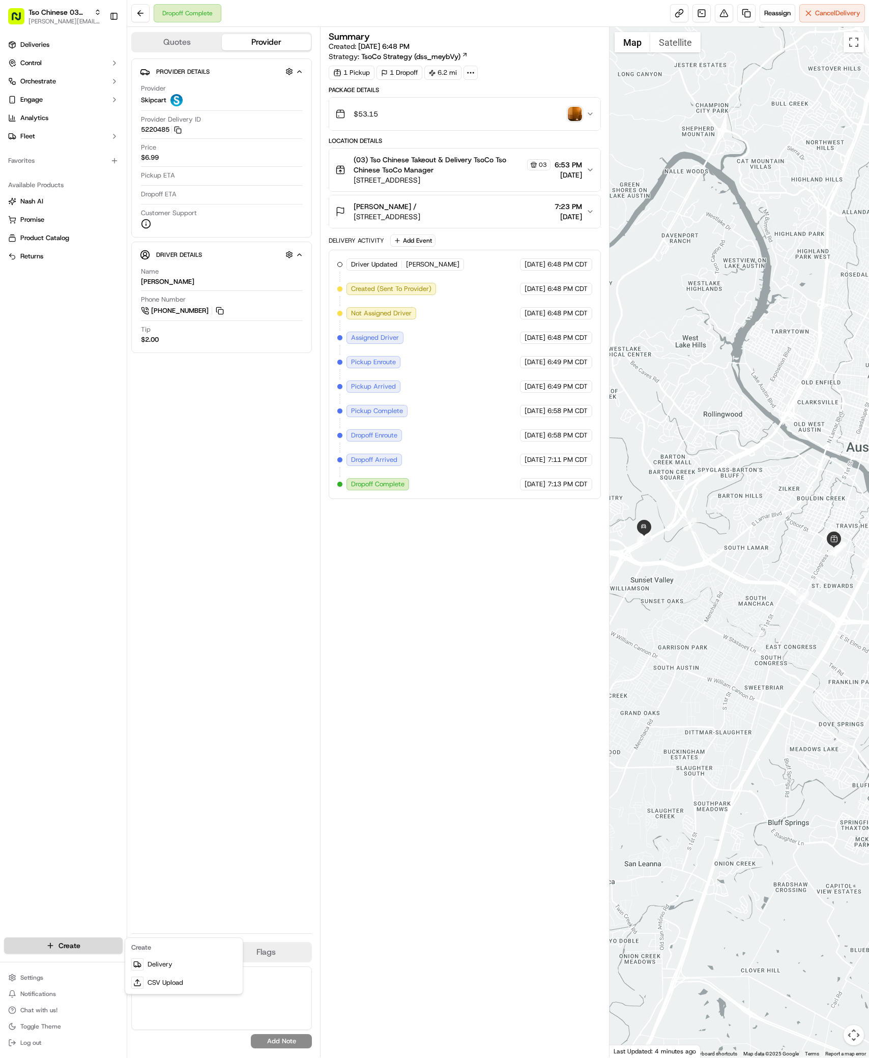
click at [74, 941] on html "Tso Chinese 03 TsoCo [PERSON_NAME][EMAIL_ADDRESS][DOMAIN_NAME] Toggle Sidebar D…" at bounding box center [434, 529] width 869 height 1058
click at [171, 962] on link "Delivery" at bounding box center [183, 965] width 113 height 18
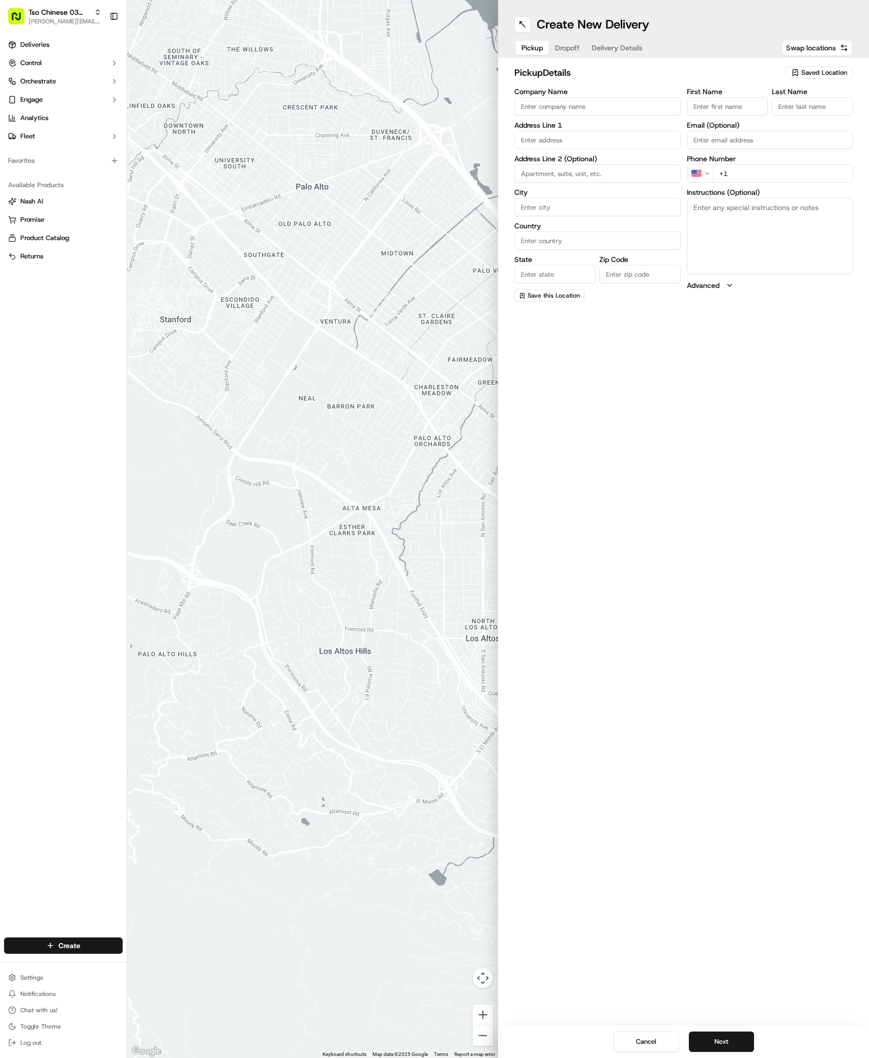
click at [845, 72] on span "Saved Location" at bounding box center [824, 72] width 46 height 9
click at [792, 109] on span "(03) Tso Chinese Takeout & Delivery TsoCo (03)" at bounding box center [801, 115] width 125 height 18
type input "(03) Tso Chinese Takeout & Delivery TsoCo"
type input "[STREET_ADDRESS]"
type input "Ste F"
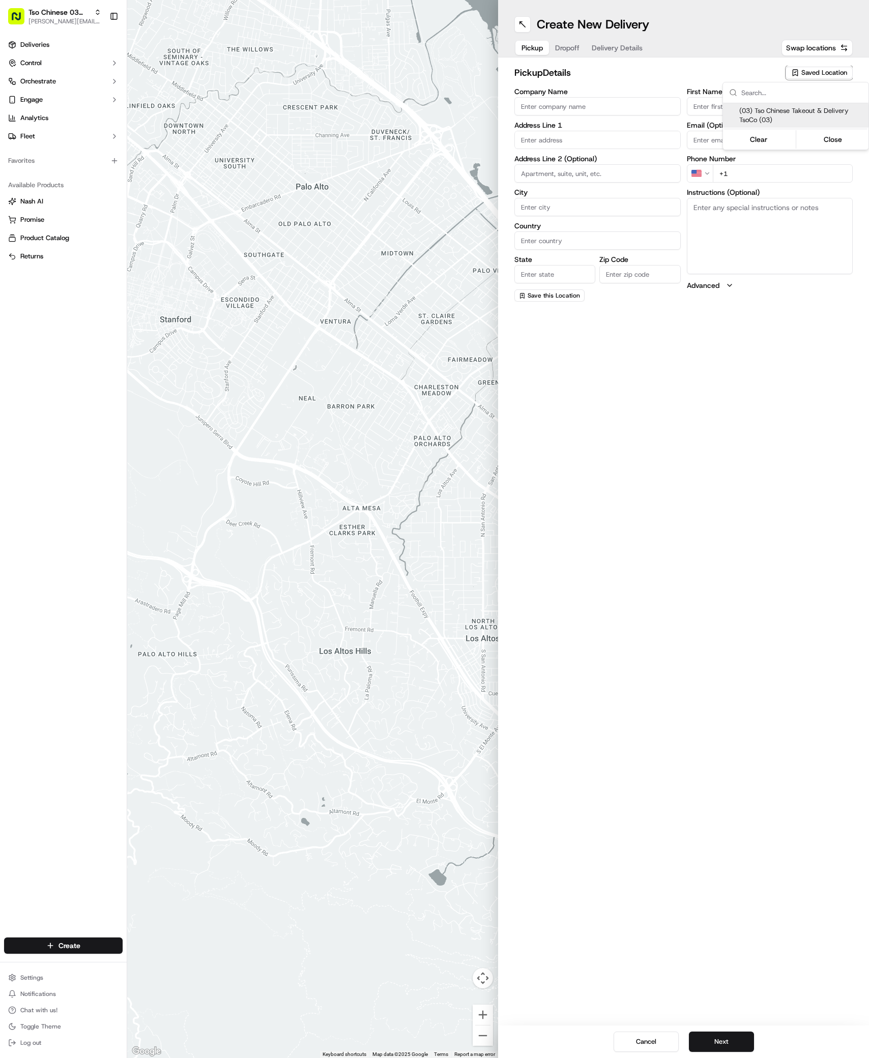
type input "Austin"
type input "US"
type input "[GEOGRAPHIC_DATA]"
type input "78704"
type input "Tso Chinese"
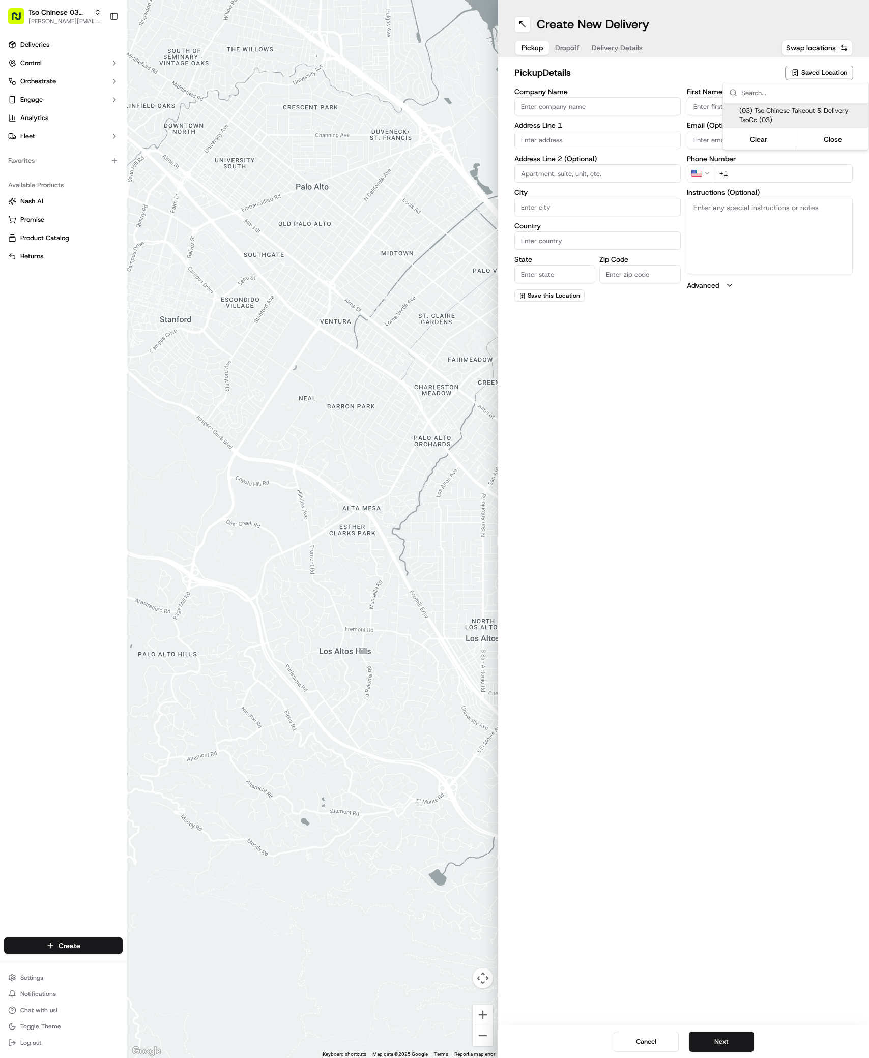
type input "TsoCo Manager"
type input "[EMAIL_ADDRESS][DOMAIN_NAME]"
type input "[PHONE_NUMBER]"
type textarea "Submit a picture displaying address & food as Proof of Delivery. Envía una foto…"
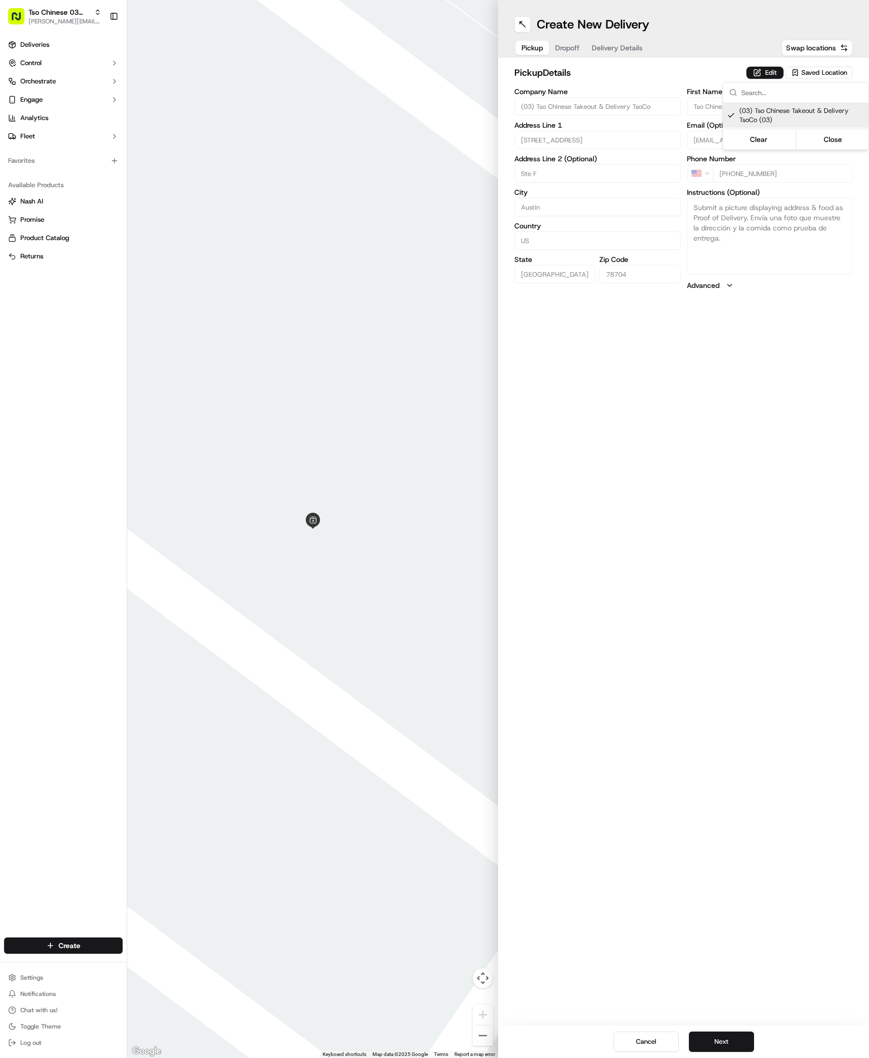
click at [760, 678] on html "Tso Chinese 03 TsoCo [PERSON_NAME][EMAIL_ADDRESS][DOMAIN_NAME] Toggle Sidebar D…" at bounding box center [434, 529] width 869 height 1058
click at [730, 1044] on button "Next" at bounding box center [721, 1042] width 65 height 20
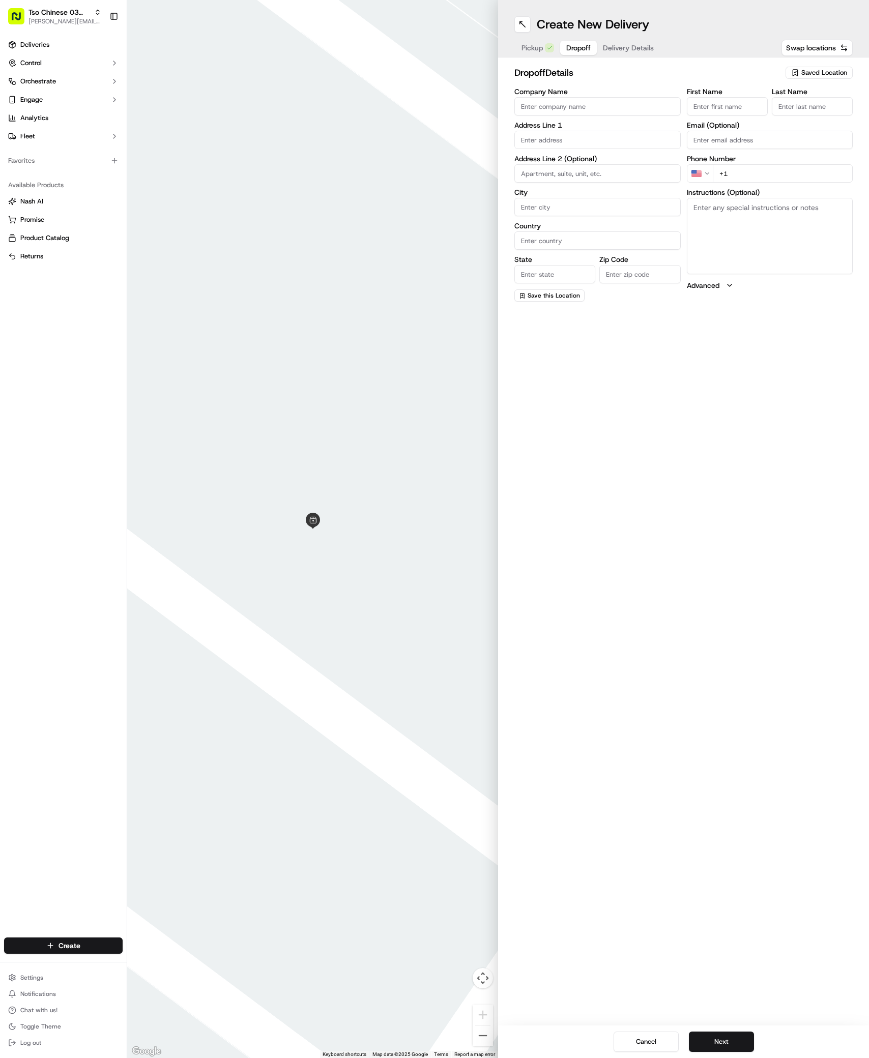
paste input "[PERSON_NAME]"
click at [722, 104] on input "First Name" at bounding box center [727, 106] width 81 height 18
type input "[PERSON_NAME]"
click at [797, 104] on input "." at bounding box center [812, 106] width 81 height 18
type input "."
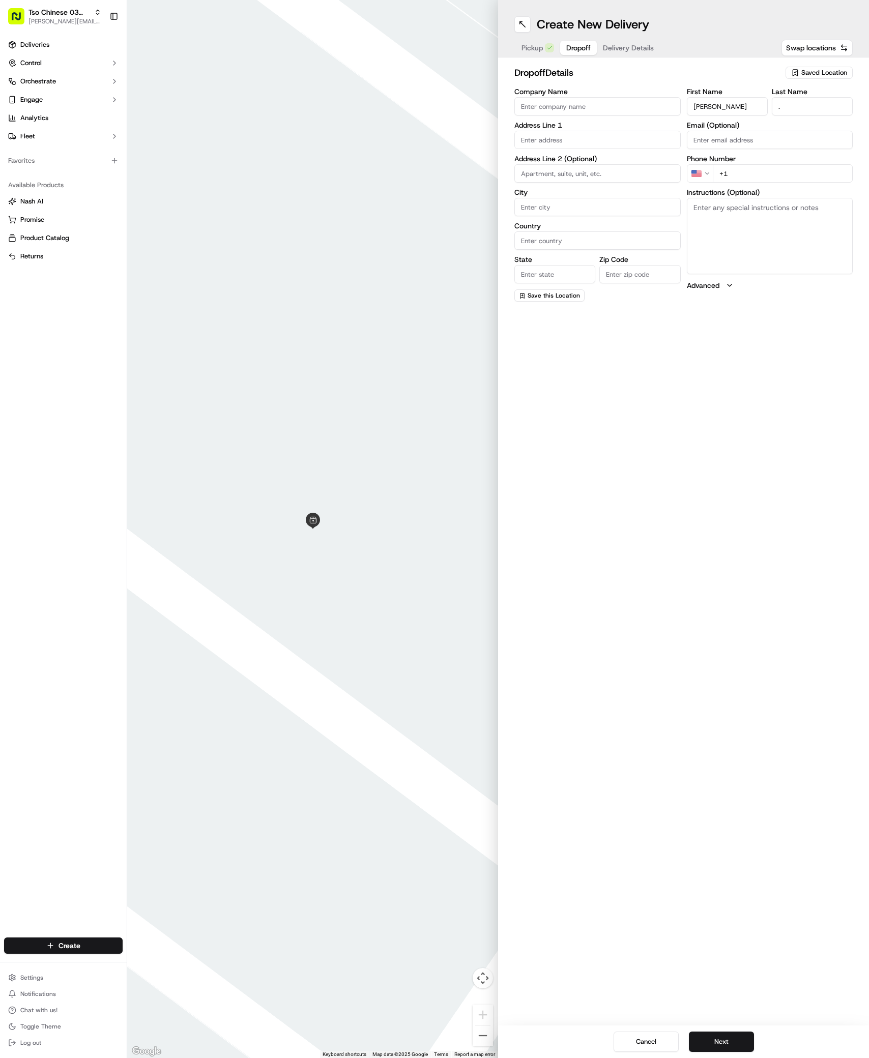
paste input "[PHONE_NUMBER]"
type input "[PHONE_NUMBER]"
paste input "[STREET_ADDRESS]"
click at [564, 160] on div "[STREET_ADDRESS]" at bounding box center [597, 161] width 161 height 15
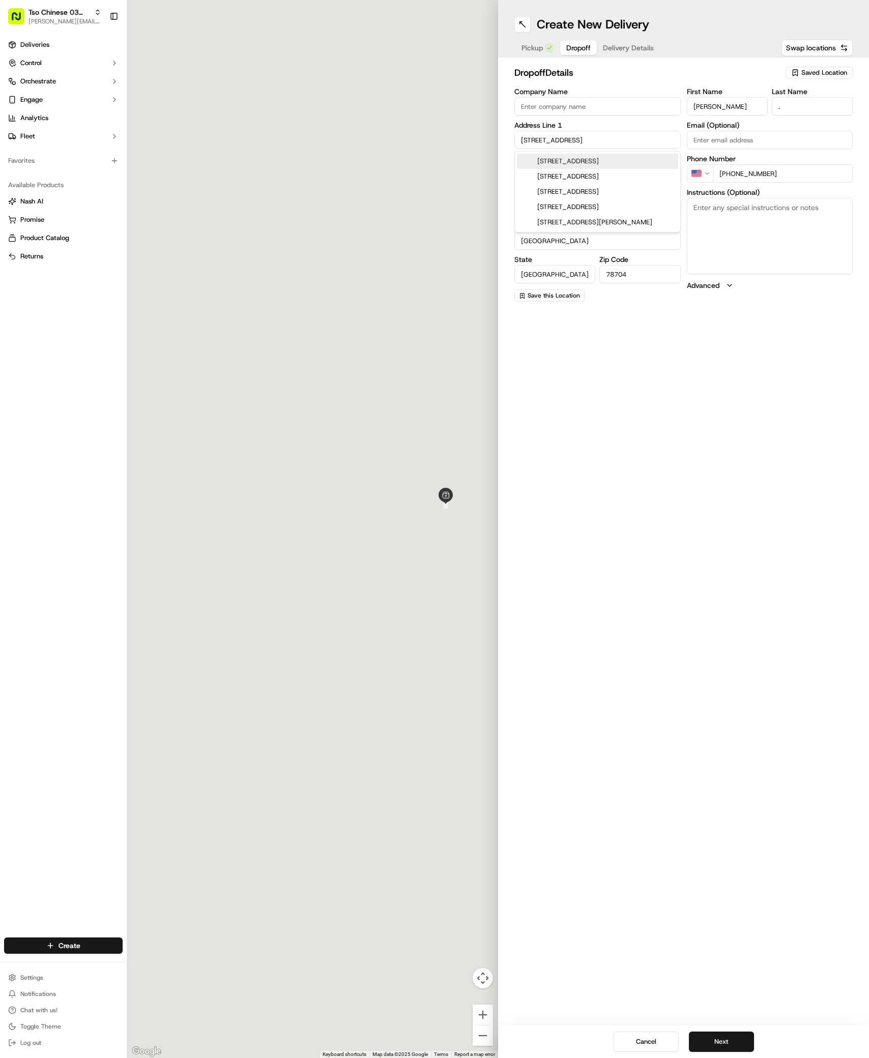
type input "[STREET_ADDRESS]"
type input "Austin"
type input "[GEOGRAPHIC_DATA]"
type input "78704"
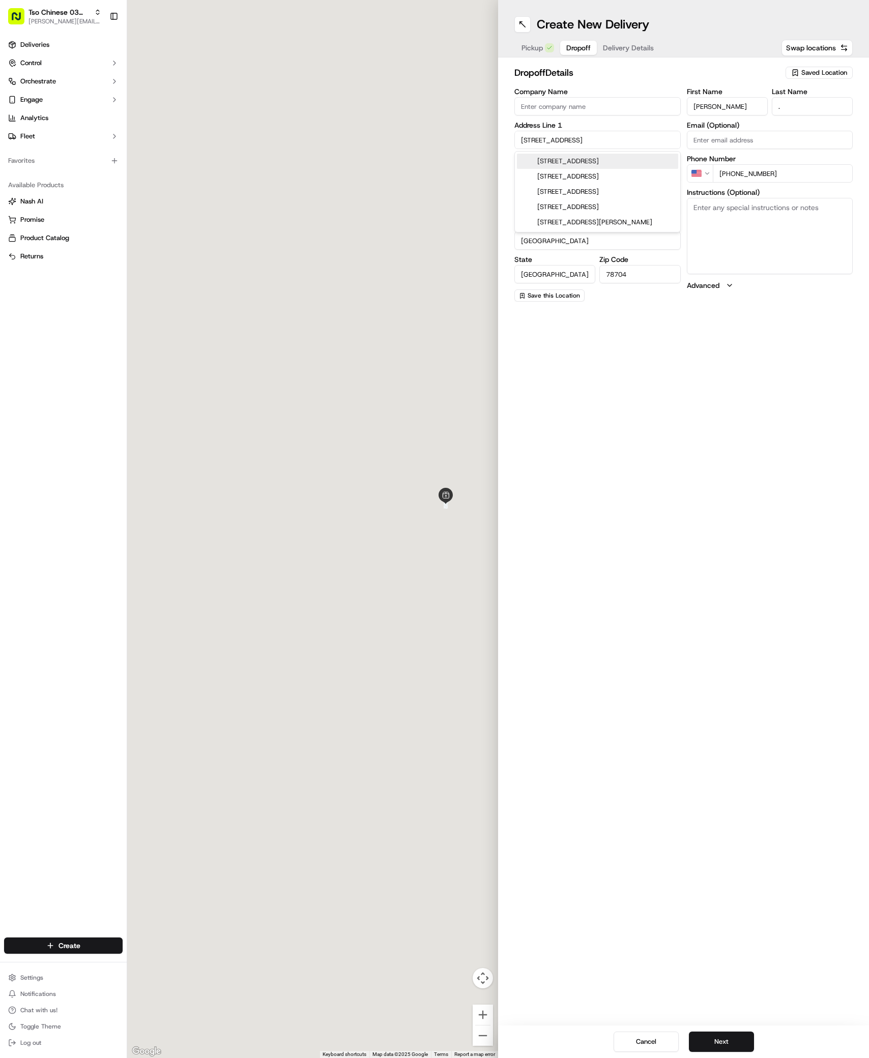
type input "[STREET_ADDRESS]"
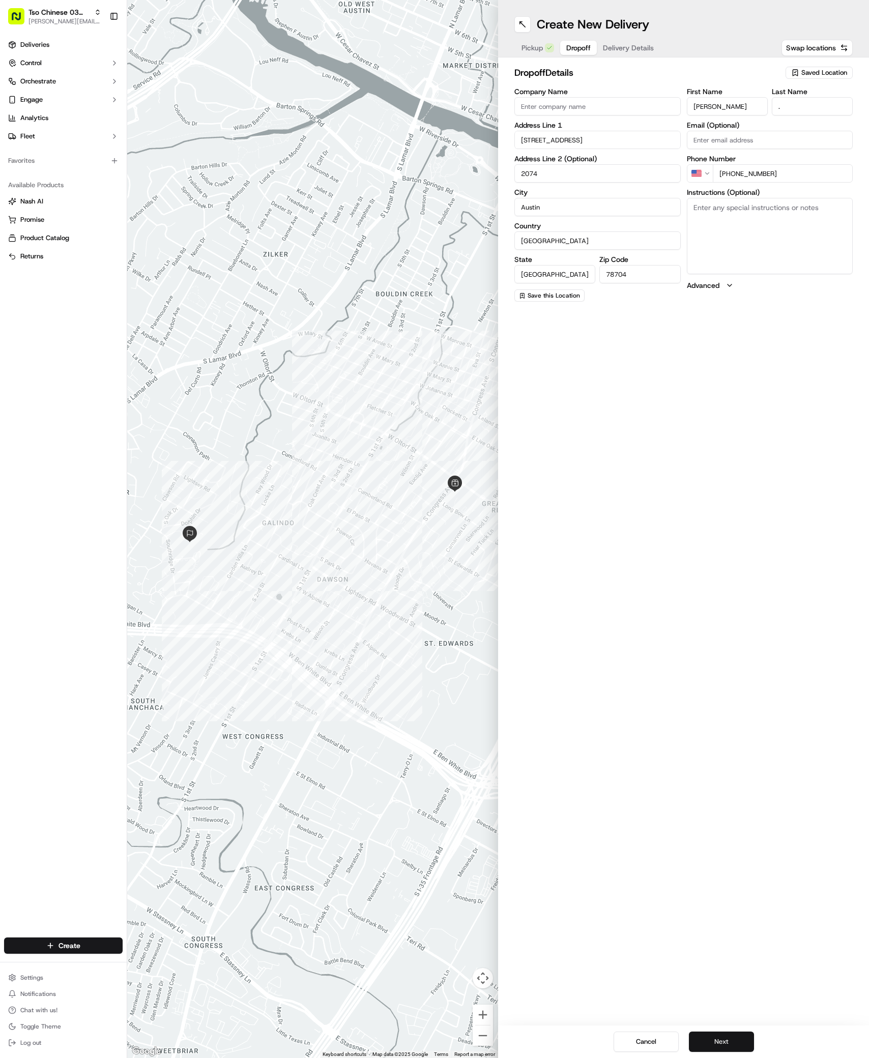
type input "2074"
click at [734, 1038] on button "Next" at bounding box center [721, 1042] width 65 height 20
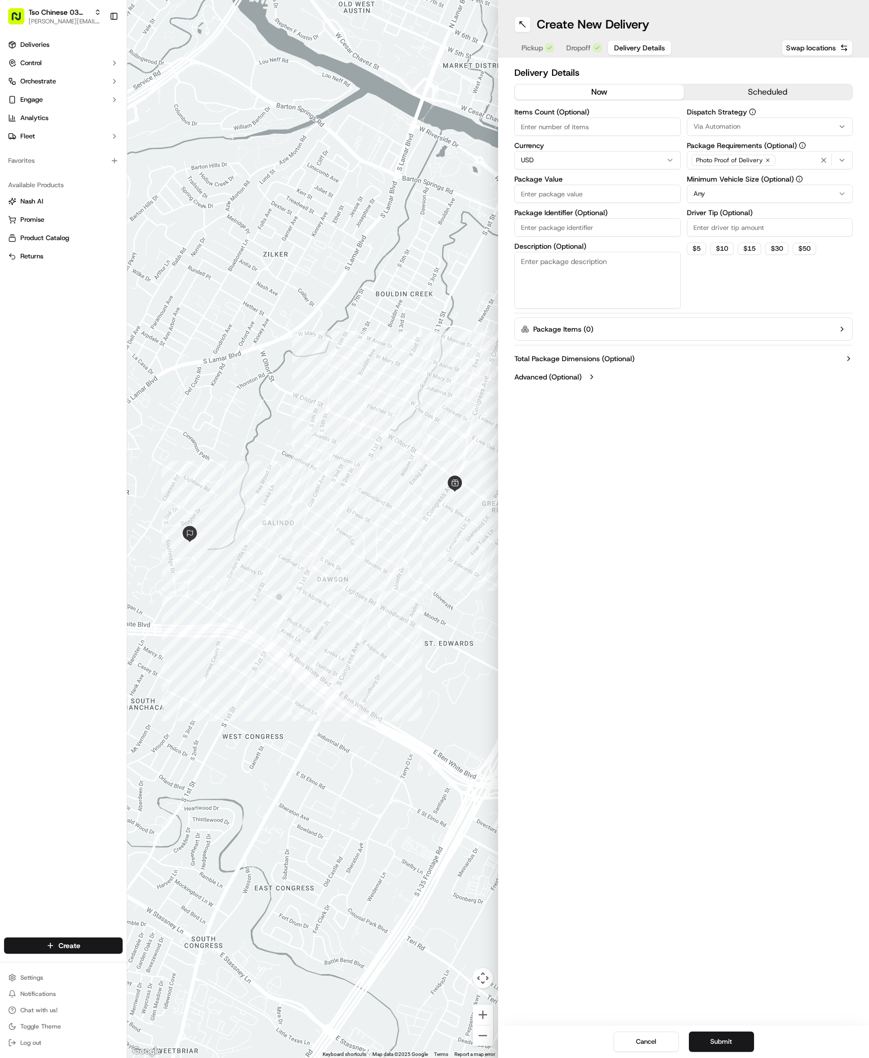
click at [732, 128] on span "Via Automation" at bounding box center [717, 126] width 47 height 9
click at [719, 179] on span "TsoCo Strategy" at bounding box center [766, 182] width 125 height 9
click at [710, 304] on html "Tso Chinese 03 TsoCo [PERSON_NAME][EMAIL_ADDRESS][DOMAIN_NAME] Toggle Sidebar D…" at bounding box center [434, 529] width 869 height 1058
click at [767, 221] on input "Driver Tip (Optional)" at bounding box center [770, 227] width 166 height 18
type input "2"
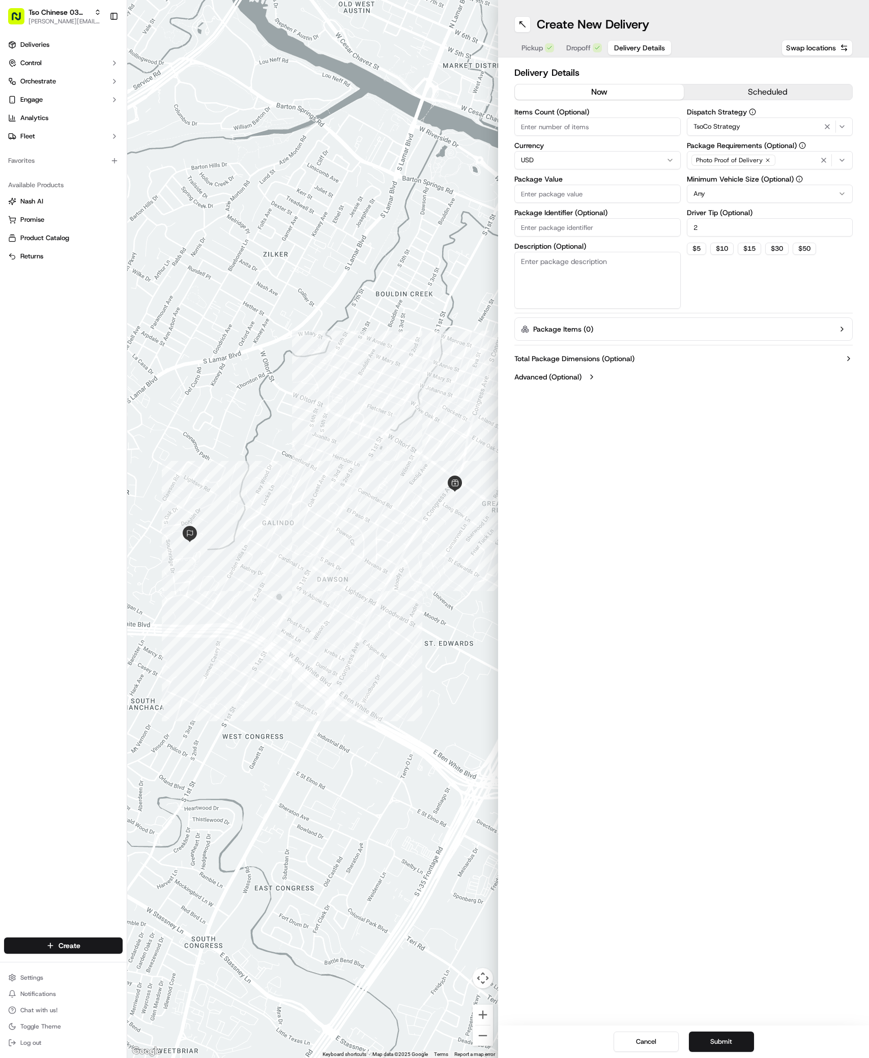
click at [545, 193] on input "Package Value" at bounding box center [597, 194] width 166 height 18
type input "48.5"
click at [598, 234] on input "Package Identifier (Optional)" at bounding box center [597, 227] width 166 height 18
paste input "#C9RYPK0"
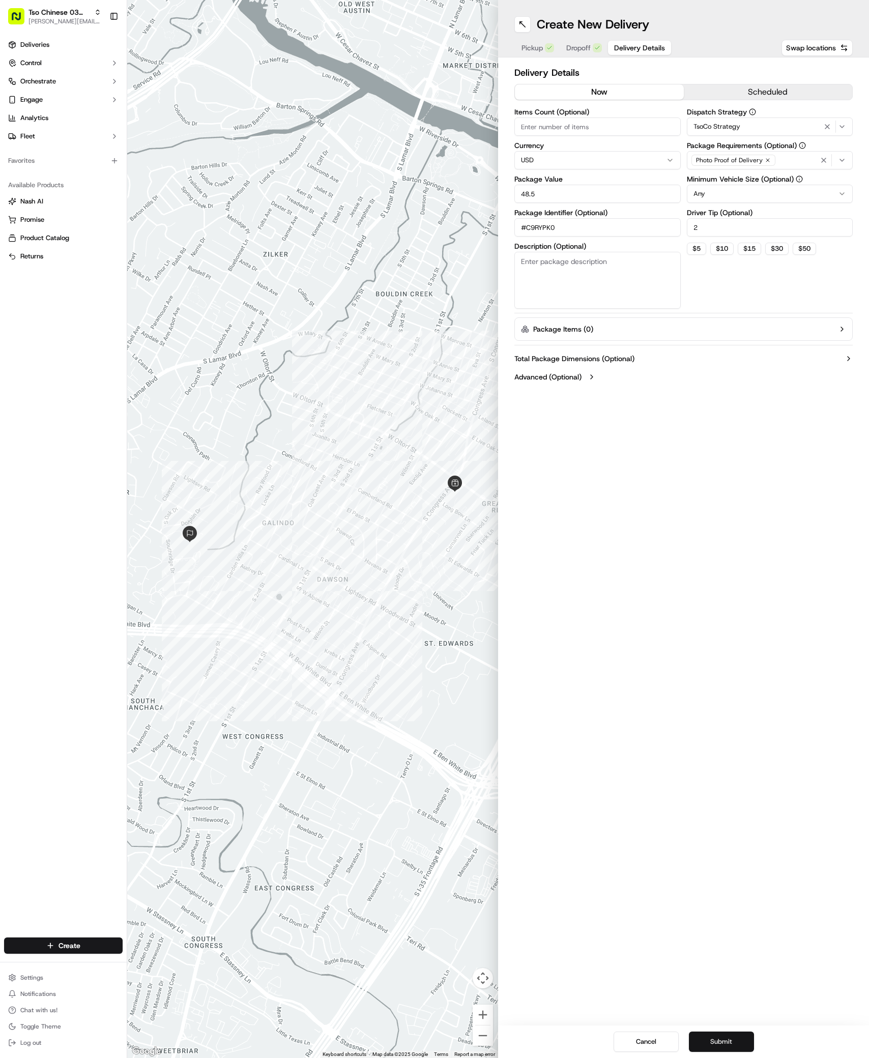
type input "#C9RYPK0"
click at [737, 1046] on button "Submit" at bounding box center [721, 1042] width 65 height 20
click at [737, 1046] on div "Cancel Submit" at bounding box center [683, 1042] width 371 height 33
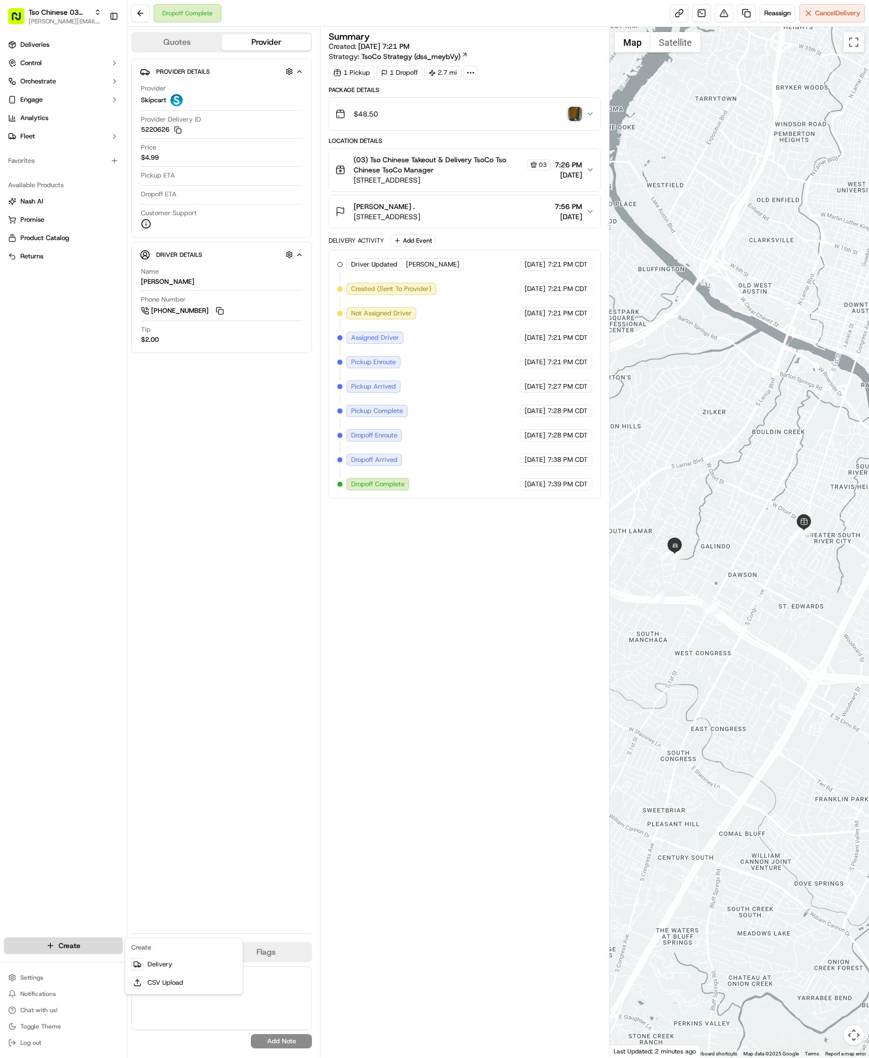
click at [74, 948] on html "Tso Chinese 03 TsoCo [PERSON_NAME][EMAIL_ADDRESS][DOMAIN_NAME] Toggle Sidebar D…" at bounding box center [434, 529] width 869 height 1058
click at [146, 963] on link "Delivery" at bounding box center [183, 965] width 113 height 18
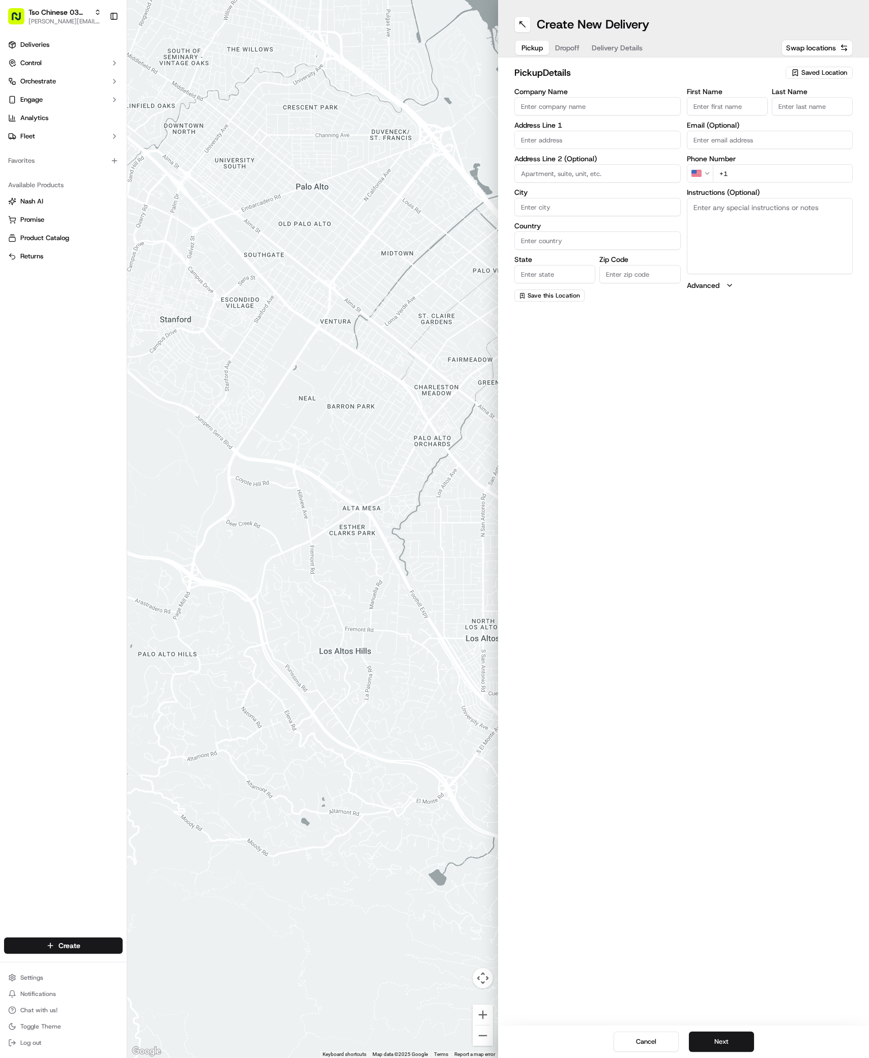
click at [833, 71] on span "Saved Location" at bounding box center [824, 72] width 46 height 9
click at [833, 71] on html "Tso Chinese 03 TsoCo [PERSON_NAME][EMAIL_ADDRESS][DOMAIN_NAME] Toggle Sidebar D…" at bounding box center [434, 529] width 869 height 1058
click at [788, 109] on span "(03) Tso Chinese Takeout & Delivery TsoCo (03)" at bounding box center [801, 115] width 125 height 18
type input "(03) Tso Chinese Takeout & Delivery TsoCo"
type input "Ste F"
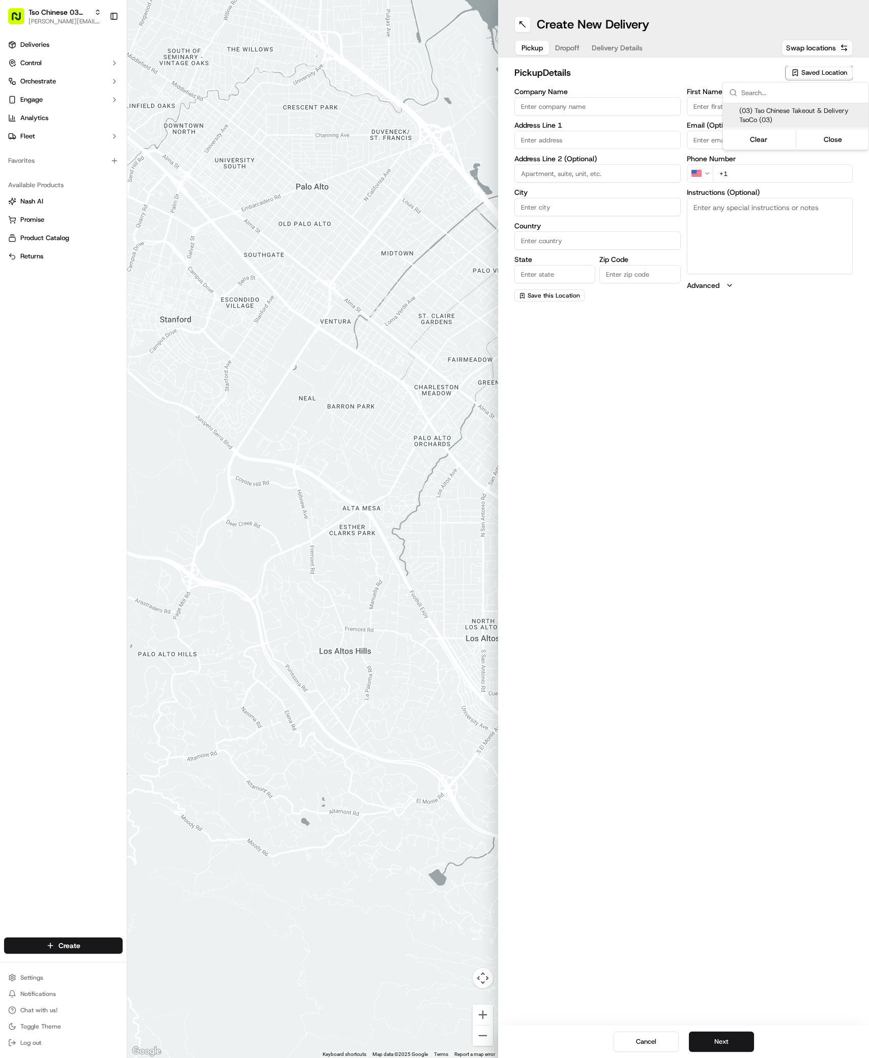
type input "Austin"
type input "US"
type input "[GEOGRAPHIC_DATA]"
type input "78704"
type input "Tso Chinese"
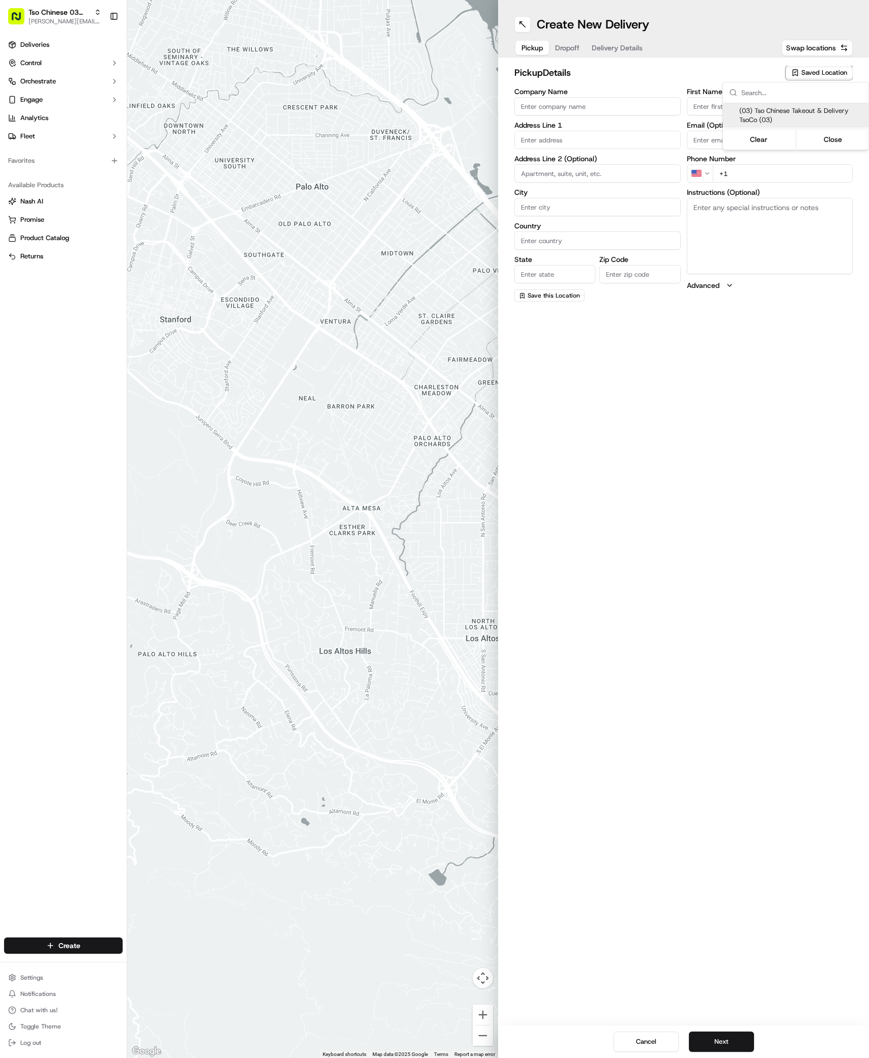
type input "TsoCo Manager"
type input "[EMAIL_ADDRESS][DOMAIN_NAME]"
type input "[PHONE_NUMBER]"
type textarea "Submit a picture displaying address & food as Proof of Delivery. Envía una foto…"
type input "[STREET_ADDRESS]"
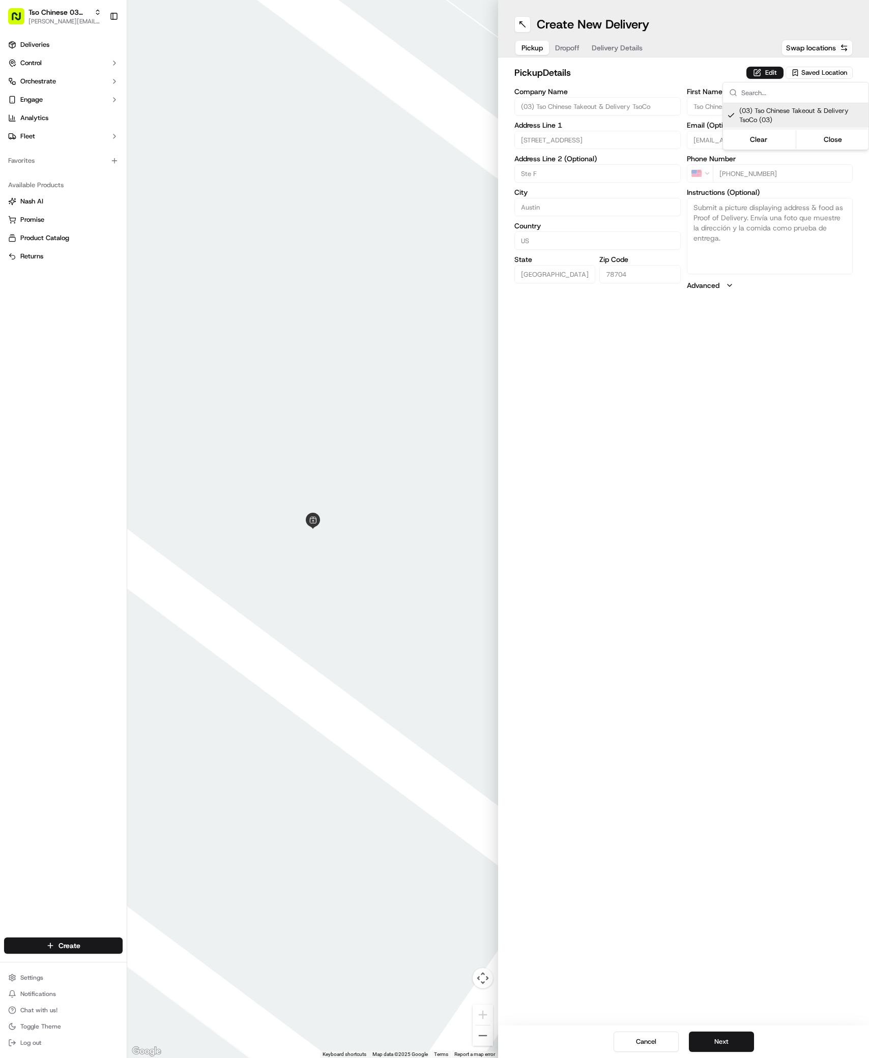
click at [737, 800] on html "Tso Chinese 03 TsoCo [PERSON_NAME][EMAIL_ADDRESS][DOMAIN_NAME] Toggle Sidebar D…" at bounding box center [434, 529] width 869 height 1058
click at [725, 1046] on button "Next" at bounding box center [721, 1042] width 65 height 20
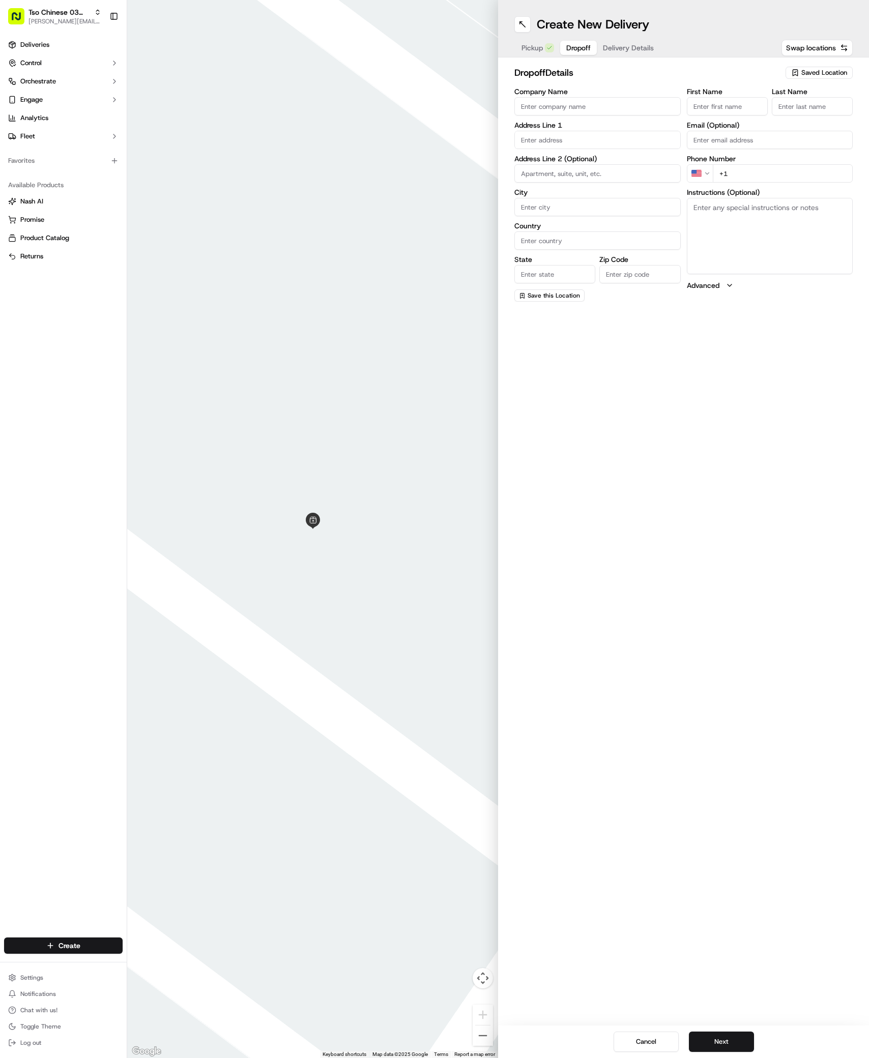
click at [736, 94] on label "First Name" at bounding box center [727, 91] width 81 height 7
click at [736, 97] on input "First Name" at bounding box center [727, 106] width 81 height 18
click at [736, 94] on label "First Name" at bounding box center [727, 91] width 81 height 7
click at [736, 97] on input "First Name" at bounding box center [727, 106] width 81 height 18
paste input "[PERSON_NAME]"
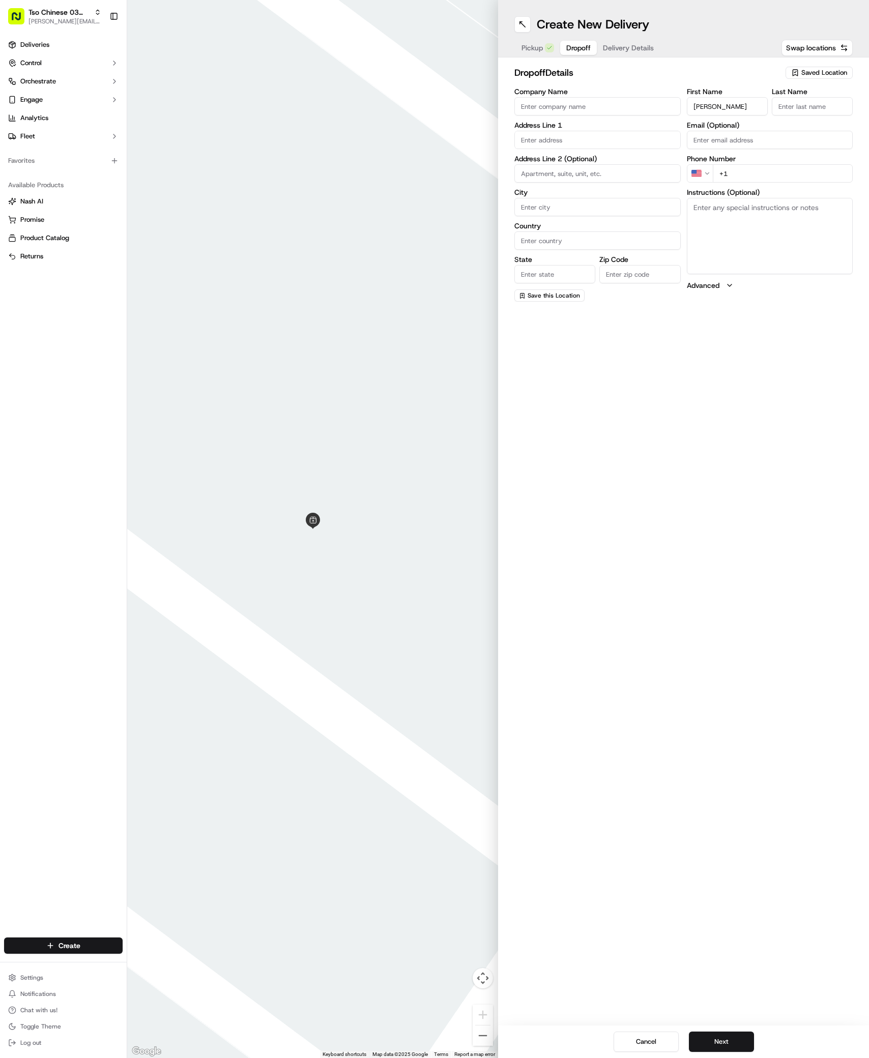
type input "[PERSON_NAME]"
click at [830, 124] on div "First Name [PERSON_NAME] Last Name Required Email (Optional) Phone Number US +1…" at bounding box center [770, 195] width 166 height 215
type input "."
paste input "[PHONE_NUMBER]"
type input "[PHONE_NUMBER]"
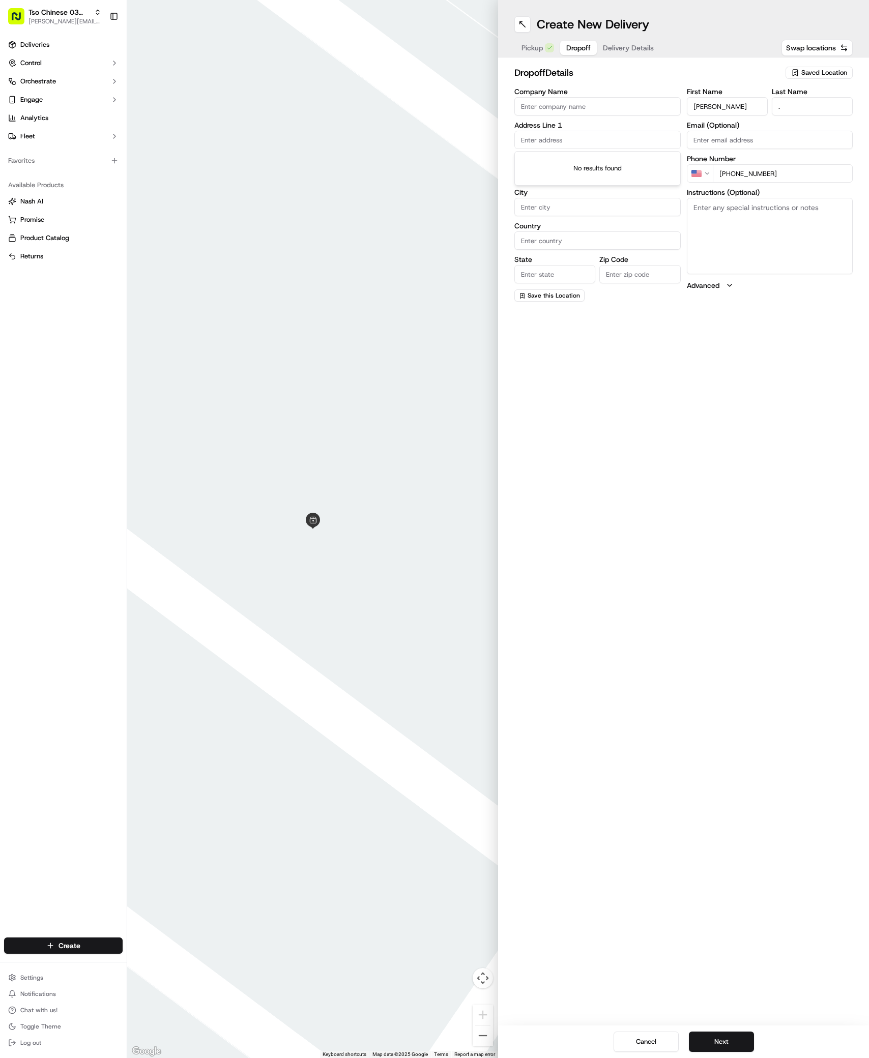
paste input "[STREET_ADDRESS]"
click at [559, 157] on div "[STREET_ADDRESS]" at bounding box center [597, 161] width 161 height 15
type input "[STREET_ADDRESS]"
type input "Austin"
type input "[GEOGRAPHIC_DATA]"
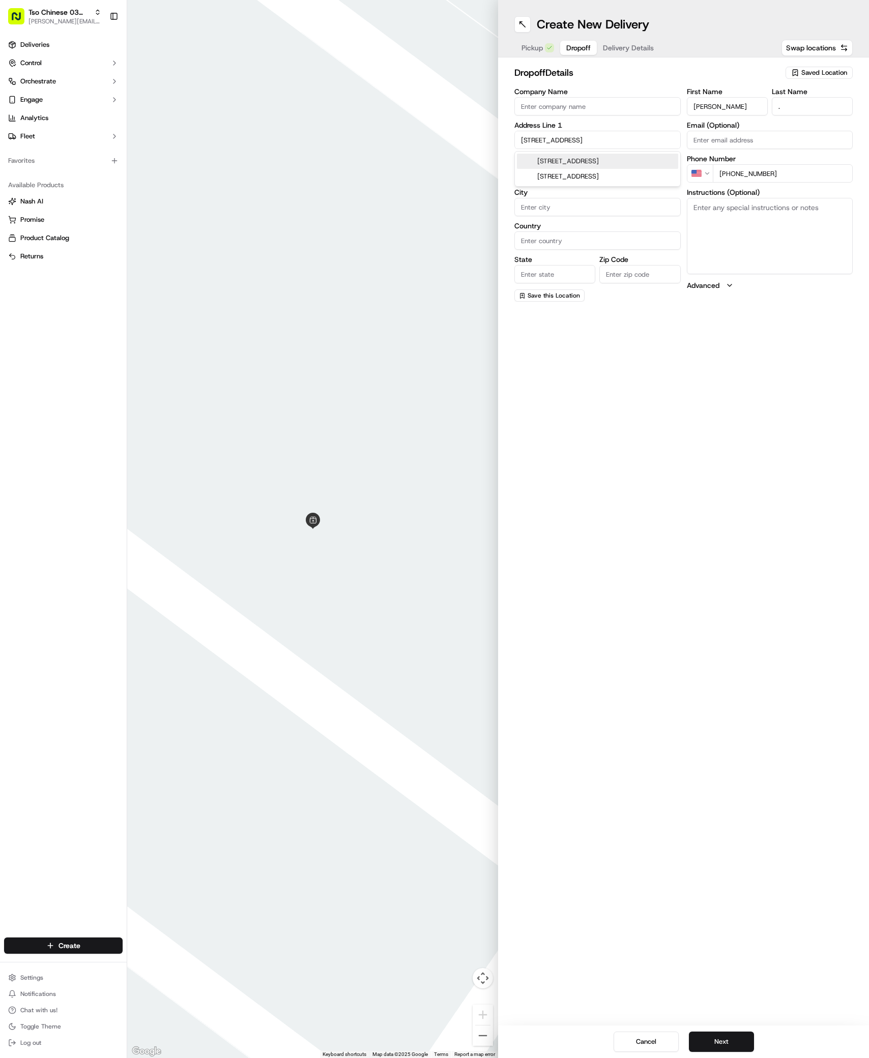
type input "[GEOGRAPHIC_DATA]"
type input "78741"
type input "[STREET_ADDRESS]"
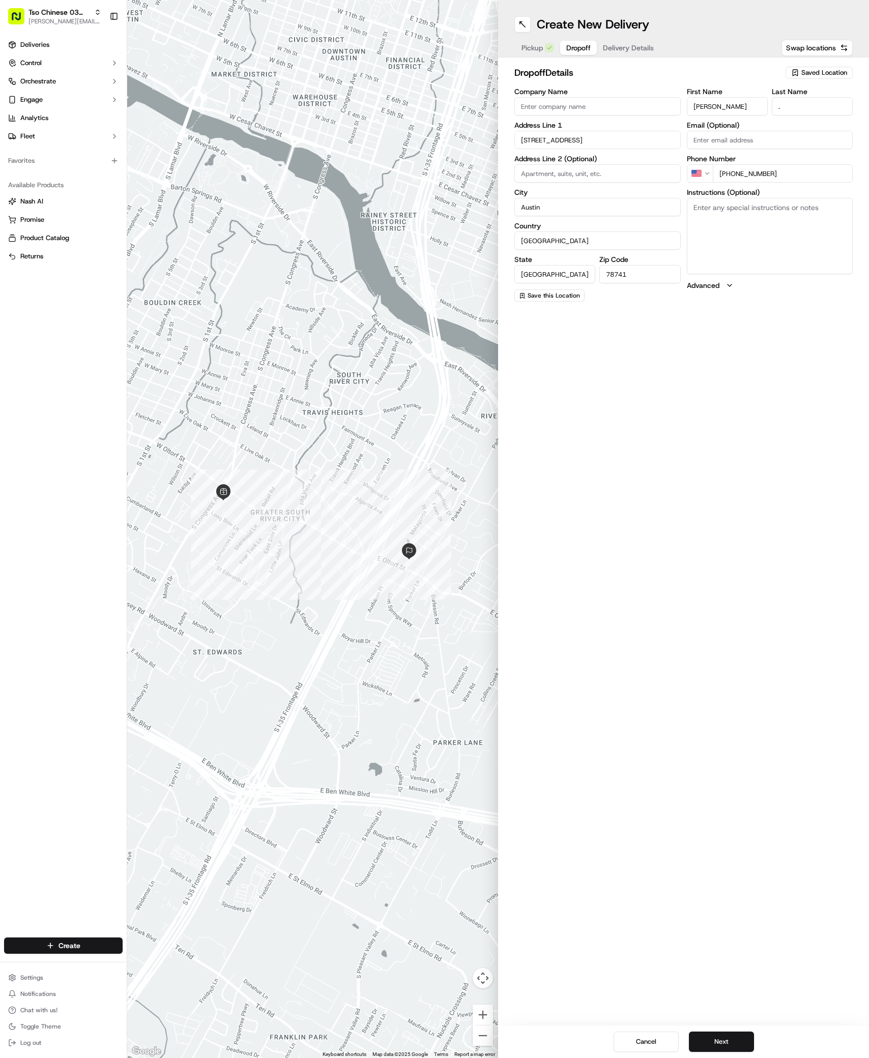
click at [712, 205] on textarea "Instructions (Optional)" at bounding box center [770, 236] width 166 height 76
paste textarea "Go right when entering complex. Gate code 1007. Go all the way to the back past…"
click at [754, 514] on div "Create New Delivery Pickup Dropoff Delivery Details Swap locations dropoff Deta…" at bounding box center [683, 529] width 371 height 1058
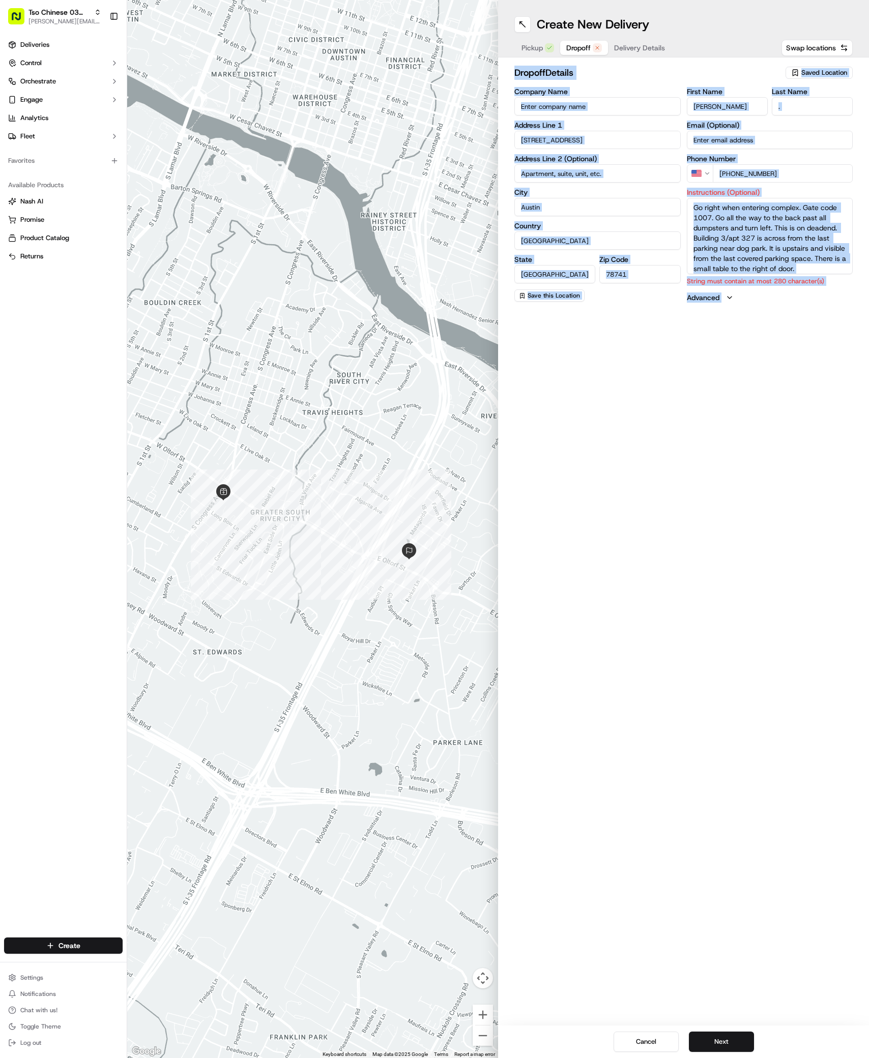
click at [754, 513] on div "Create New Delivery Pickup Dropoff Delivery Details Swap locations dropoff Deta…" at bounding box center [683, 529] width 371 height 1058
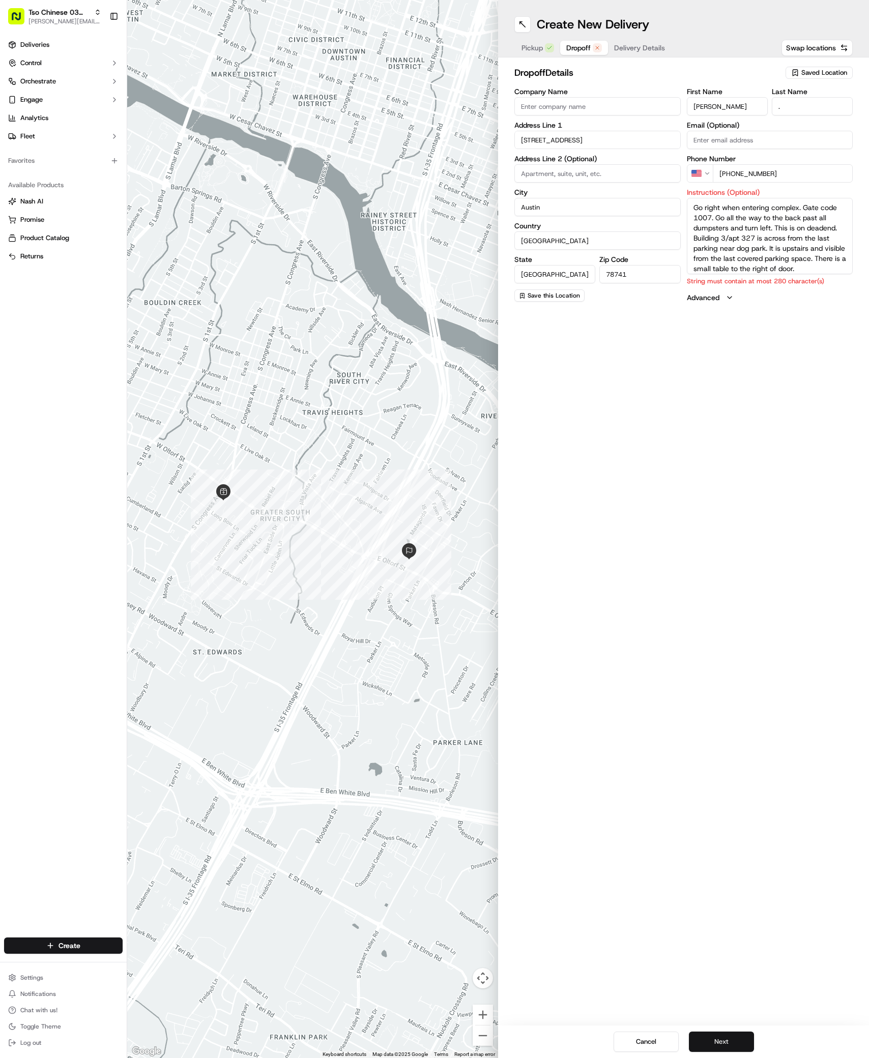
click at [713, 1035] on button "Next" at bounding box center [721, 1042] width 65 height 20
drag, startPoint x: 770, startPoint y: 250, endPoint x: 760, endPoint y: 239, distance: 14.4
click at [760, 239] on textarea "Go right when entering complex. Gate code 1007. Go all the way to the back past…" at bounding box center [770, 236] width 166 height 76
type textarea "Go right when entering complex. Gate code 1007. Go all the way to the back past…"
click at [714, 1041] on button "Next" at bounding box center [721, 1042] width 65 height 20
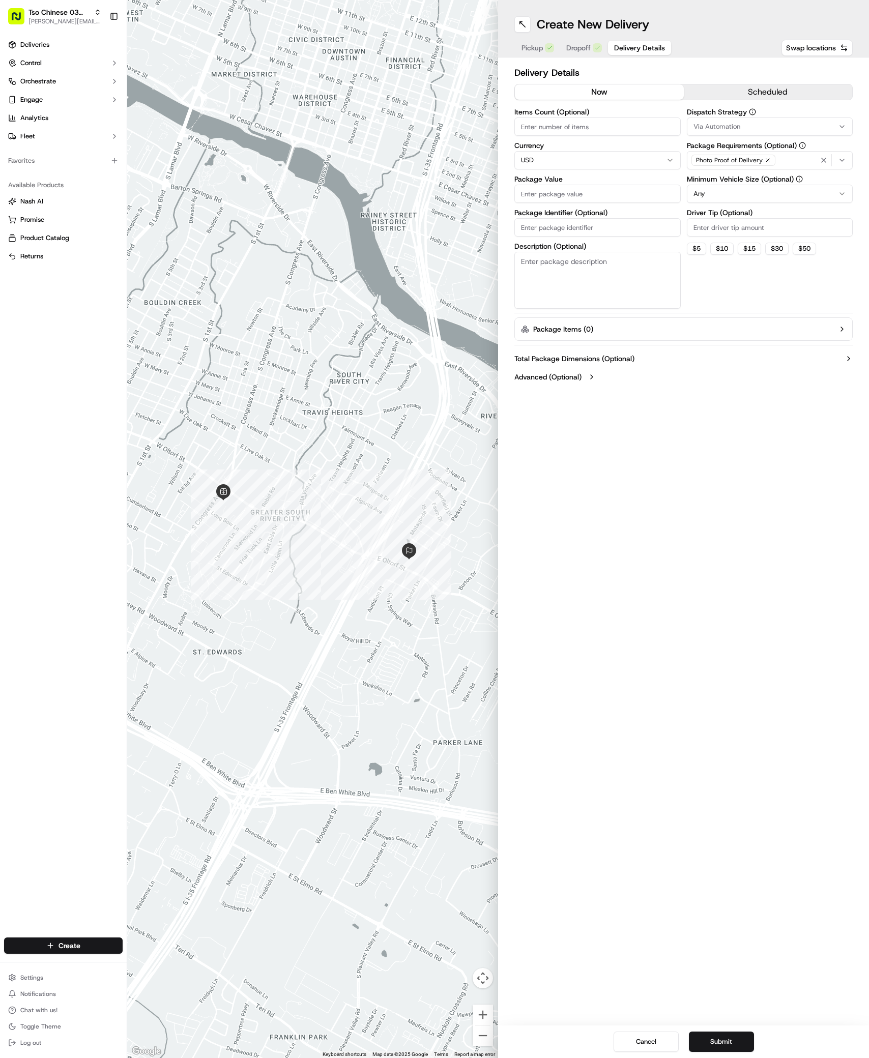
click at [787, 107] on div "Delivery Details now scheduled Items Count (Optional) Currency USD Package Valu…" at bounding box center [683, 226] width 338 height 321
click at [774, 128] on div "Via Automation" at bounding box center [769, 126] width 161 height 9
click at [695, 185] on div "Suggestions" at bounding box center [695, 182] width 8 height 8
click at [712, 272] on html "Tso Chinese 03 TsoCo [PERSON_NAME][EMAIL_ADDRESS][DOMAIN_NAME] Toggle Sidebar D…" at bounding box center [434, 529] width 869 height 1058
click at [747, 219] on input "Driver Tip (Optional)" at bounding box center [770, 227] width 166 height 18
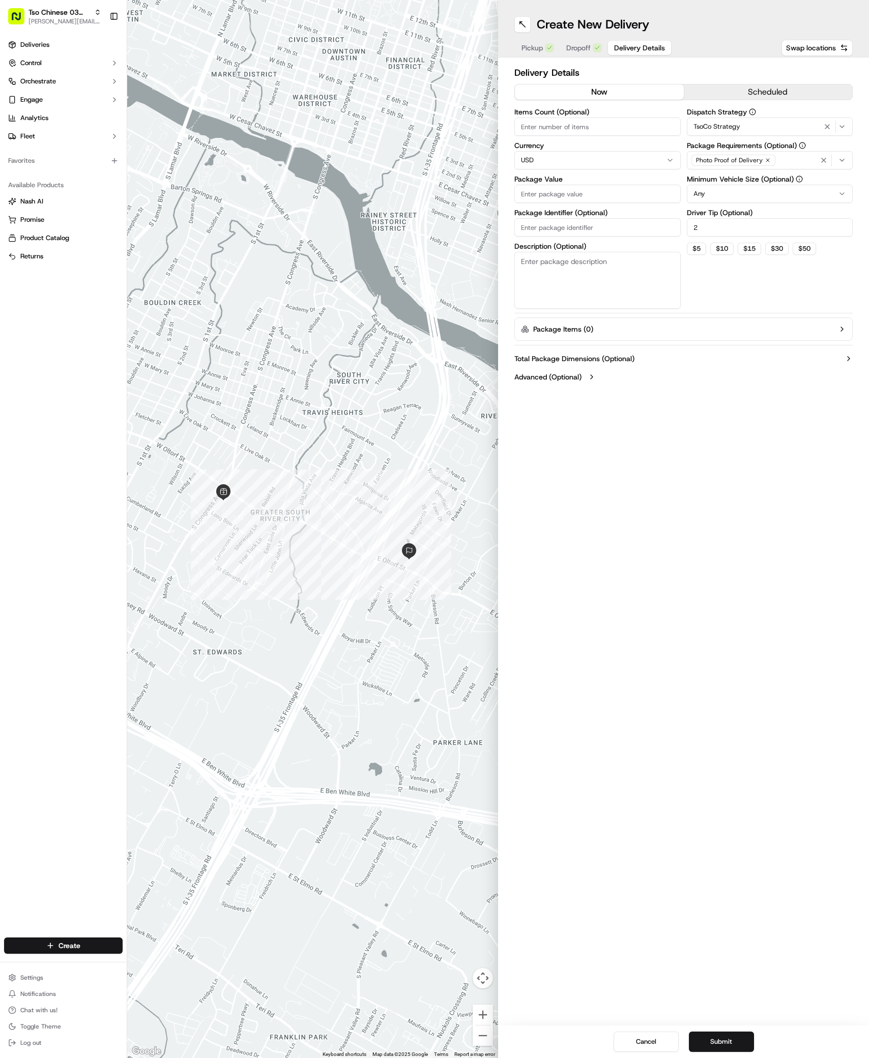
type input "2"
click at [600, 188] on input "Package Value" at bounding box center [597, 194] width 166 height 18
click at [578, 198] on input "Package Value" at bounding box center [597, 194] width 166 height 18
type input "37.74"
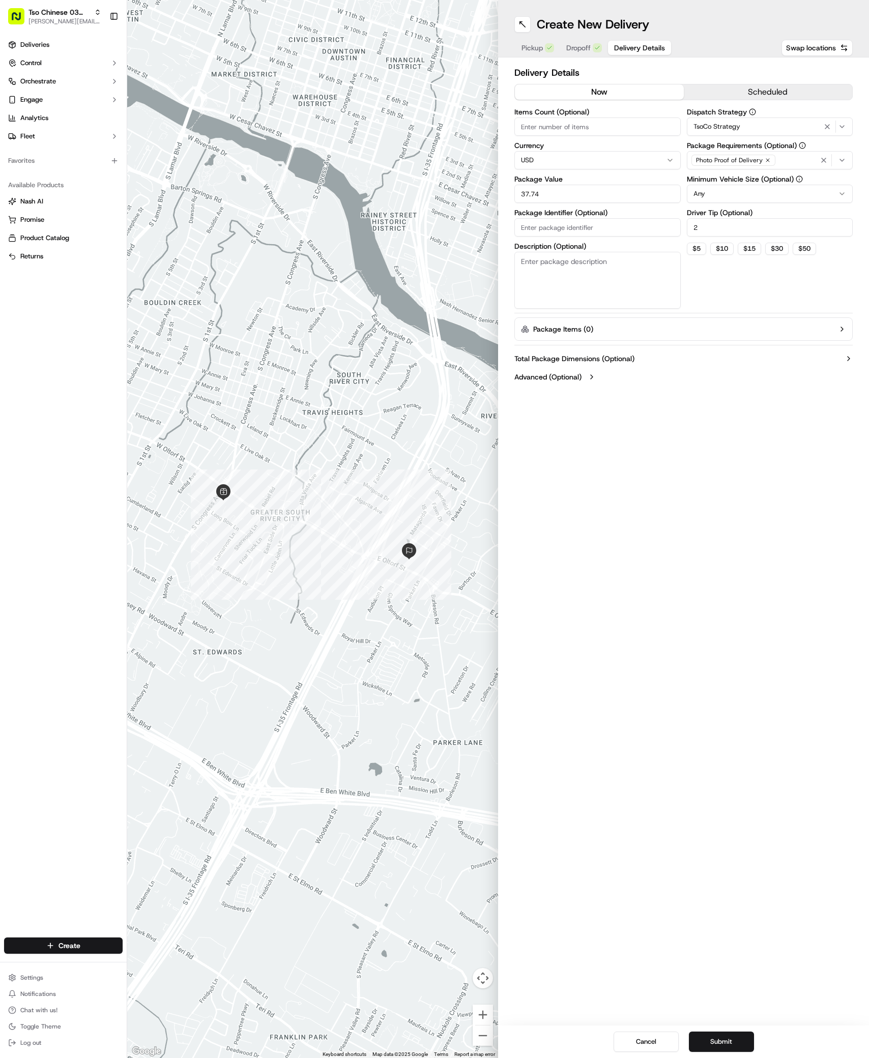
click at [549, 221] on input "Package Identifier (Optional)" at bounding box center [597, 227] width 166 height 18
paste input "#LSCLENF"
click at [549, 221] on input "#LSCLENF" at bounding box center [597, 227] width 166 height 18
type input "#LSCLENF"
click at [719, 1047] on button "Submit" at bounding box center [721, 1042] width 65 height 20
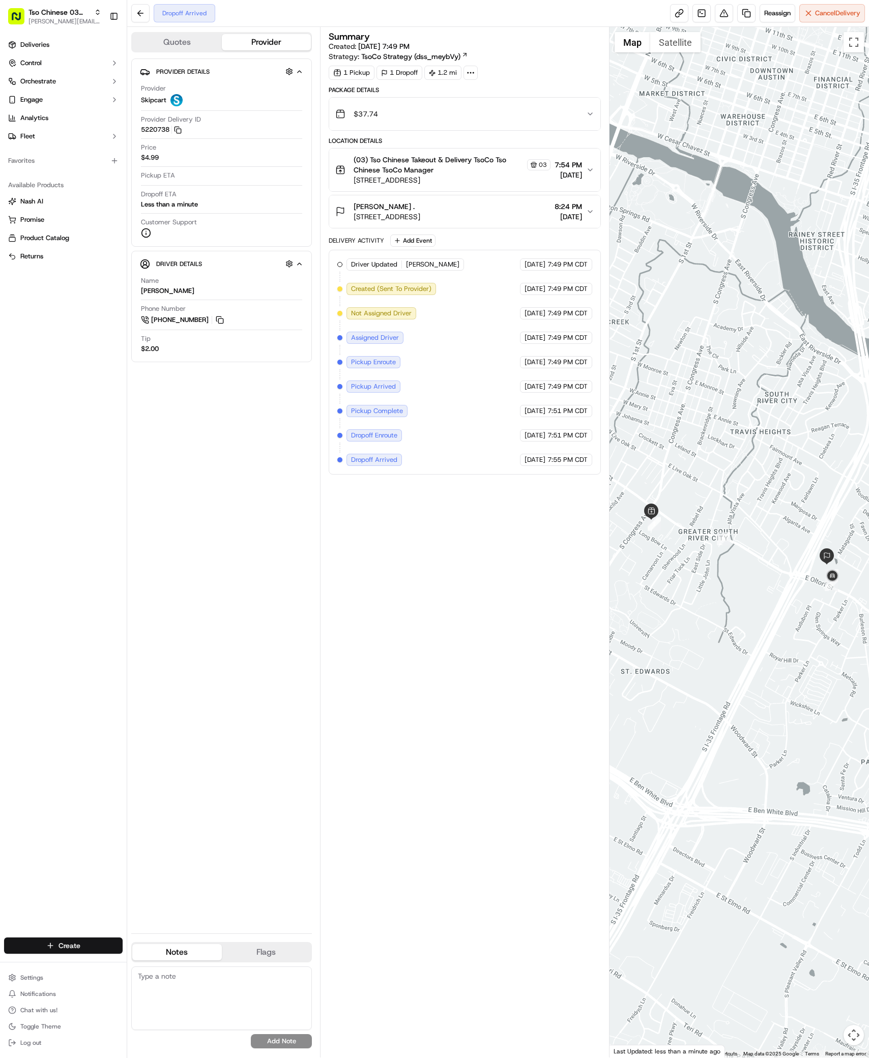
click at [86, 946] on html "Tso Chinese 03 TsoCo [PERSON_NAME][EMAIL_ADDRESS][DOMAIN_NAME] Toggle Sidebar D…" at bounding box center [434, 529] width 869 height 1058
click at [141, 961] on icon at bounding box center [137, 965] width 8 height 8
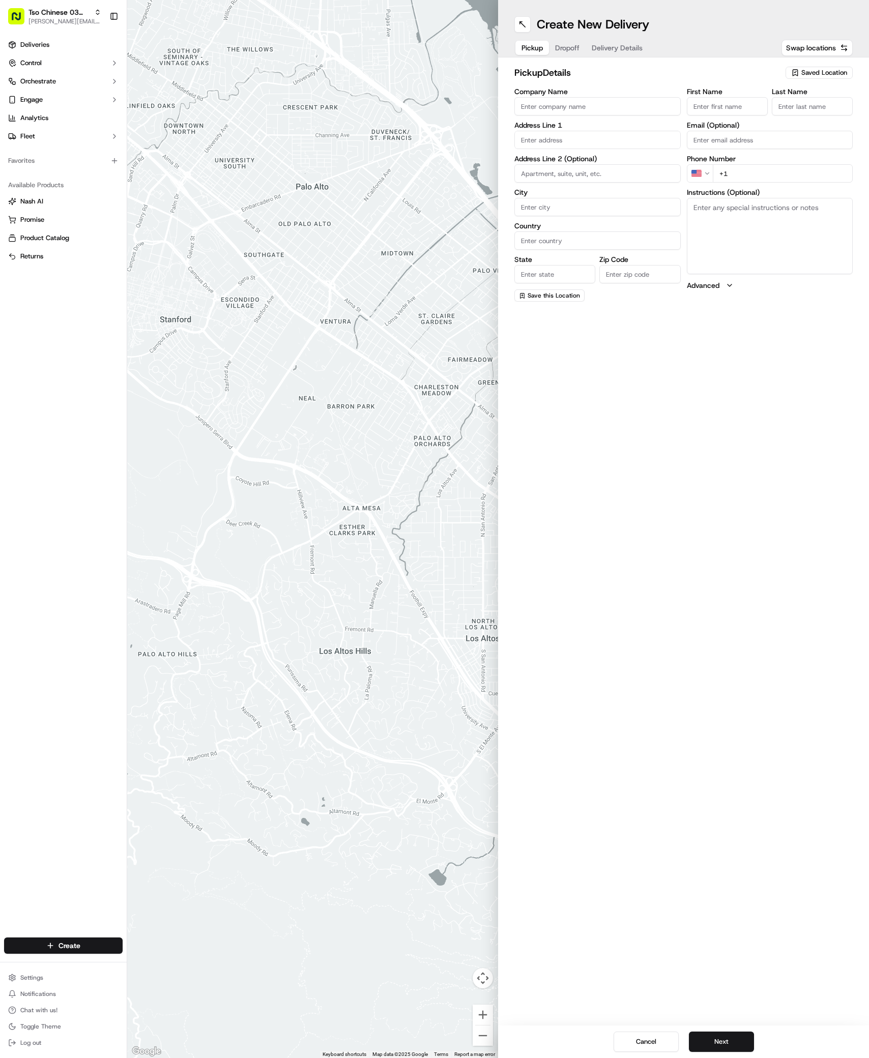
click at [839, 72] on span "Saved Location" at bounding box center [824, 72] width 46 height 9
click at [798, 117] on span "(03) Tso Chinese Takeout & Delivery TsoCo (03)" at bounding box center [801, 115] width 125 height 18
type input "(03) Tso Chinese Takeout & Delivery TsoCo"
type input "Ste F"
type input "Austin"
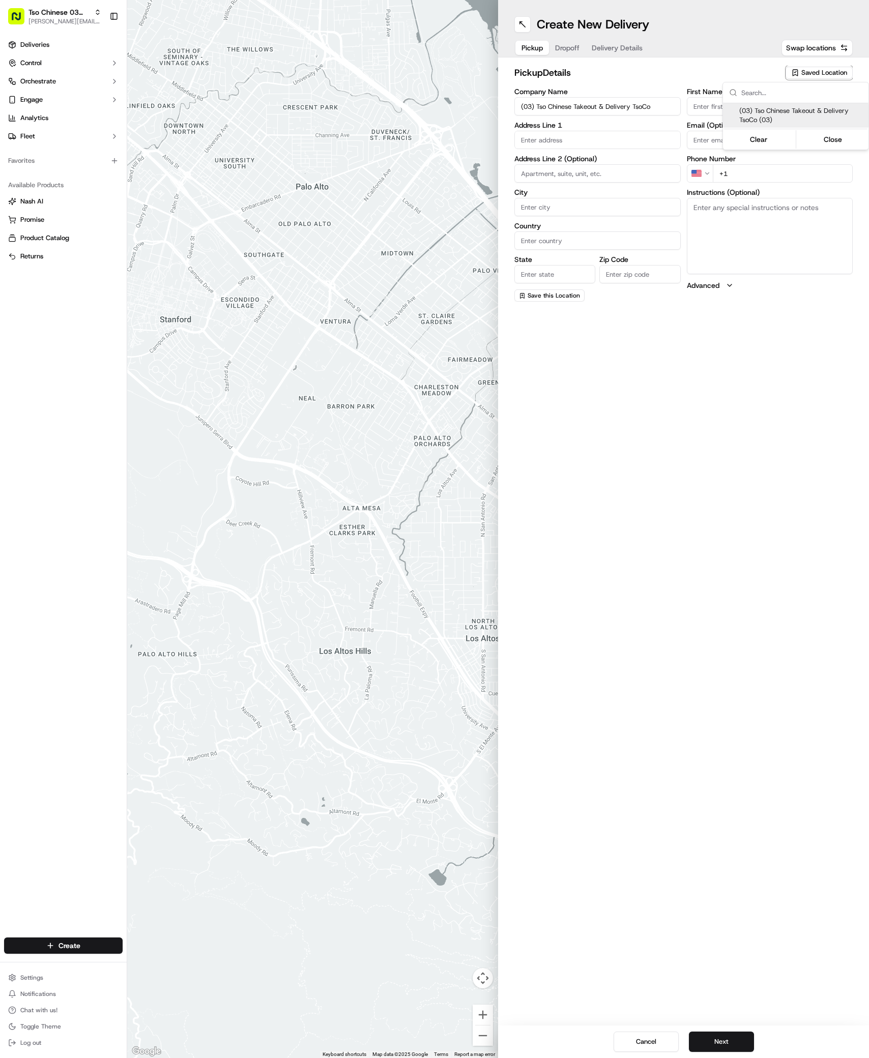
type input "US"
type input "[GEOGRAPHIC_DATA]"
type input "78704"
type input "Tso Chinese"
type input "TsoCo Manager"
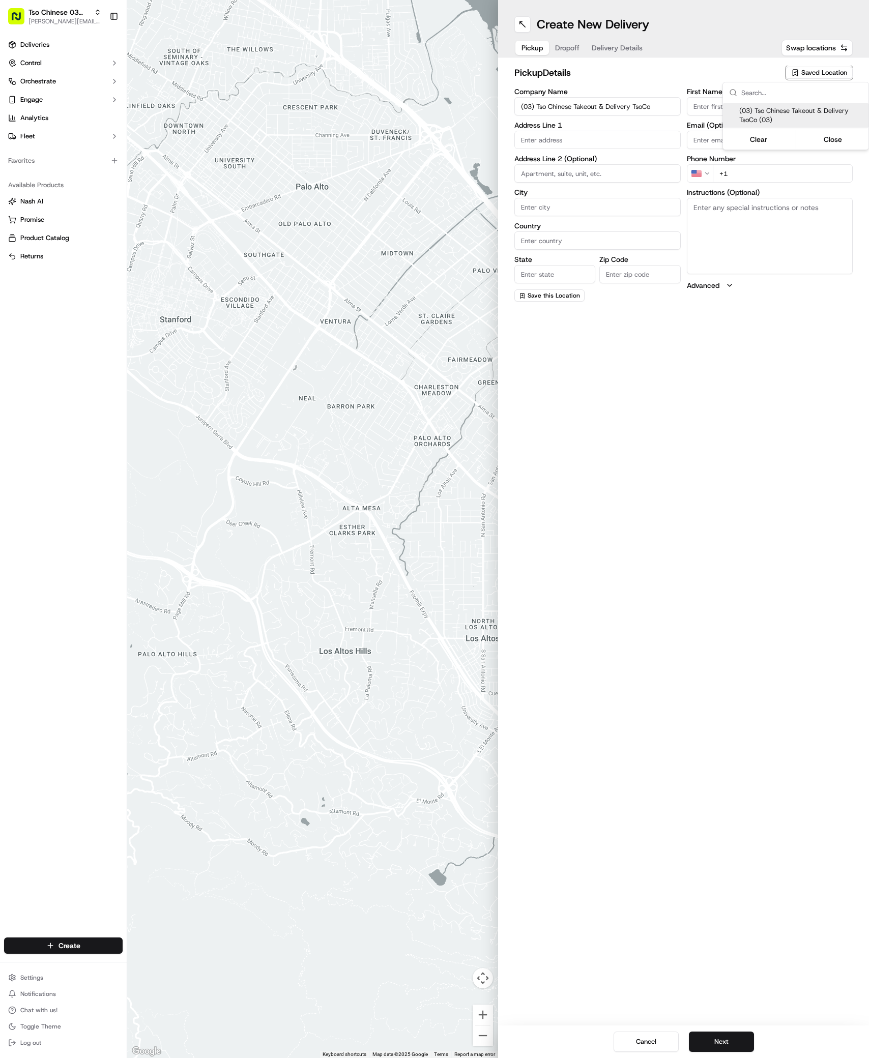
type input "[EMAIL_ADDRESS][DOMAIN_NAME]"
type input "[PHONE_NUMBER]"
type textarea "Submit a picture displaying address & food as Proof of Delivery. Envía una foto…"
type input "[STREET_ADDRESS]"
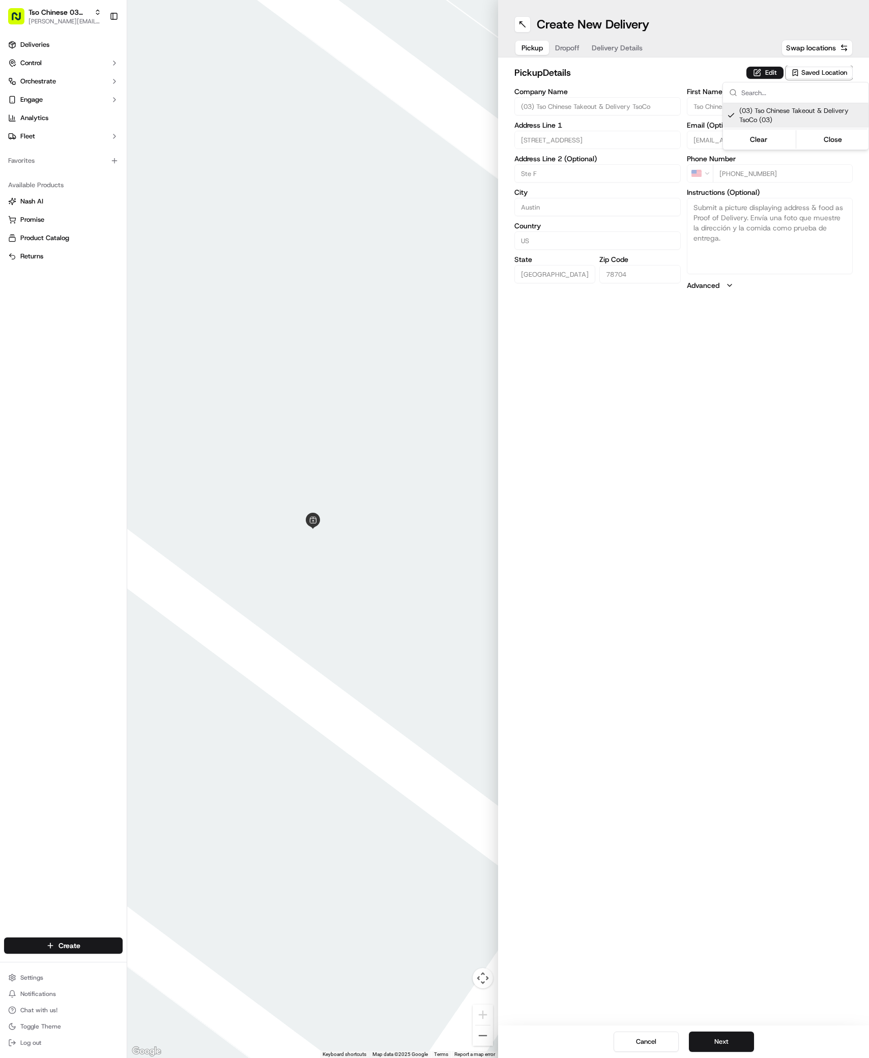
click at [699, 680] on html "Tso Chinese 03 TsoCo [PERSON_NAME][EMAIL_ADDRESS][DOMAIN_NAME] Toggle Sidebar D…" at bounding box center [434, 529] width 869 height 1058
click at [740, 1041] on button "Next" at bounding box center [721, 1042] width 65 height 20
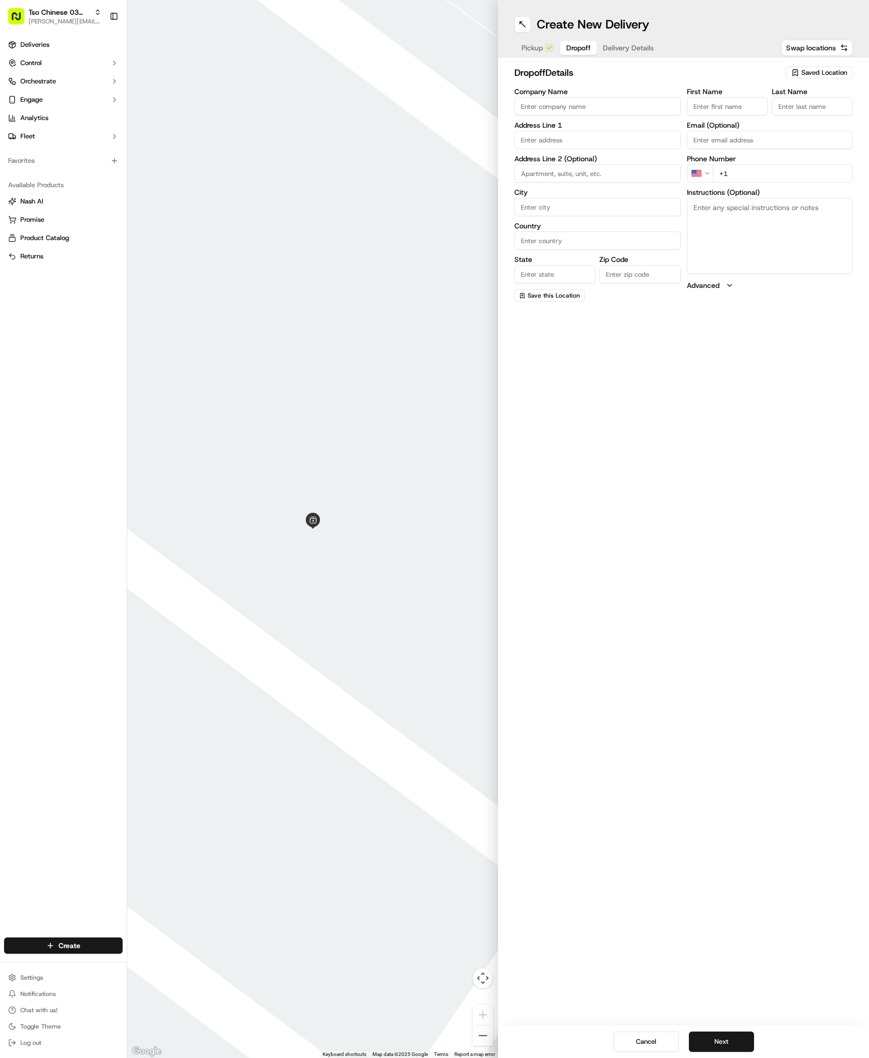
click at [738, 107] on input "First Name" at bounding box center [727, 106] width 81 height 18
paste input "[PERSON_NAME]"
type input "[PERSON_NAME]"
type input "/"
click at [793, 175] on input "+1" at bounding box center [783, 173] width 140 height 18
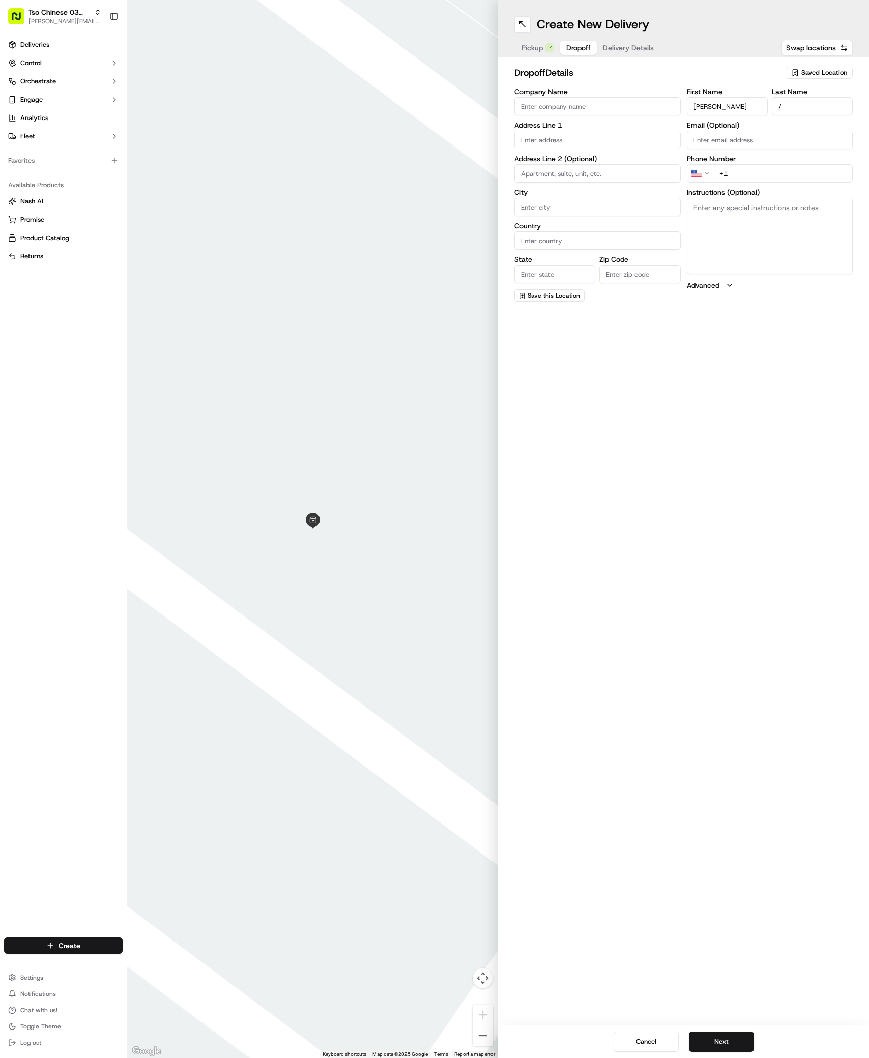
paste input "[PHONE_NUMBER]"
type input "[PHONE_NUMBER]"
click at [580, 190] on div "[STREET_ADDRESS]" at bounding box center [597, 191] width 161 height 15
type input "[STREET_ADDRESS]"
type input "Austin"
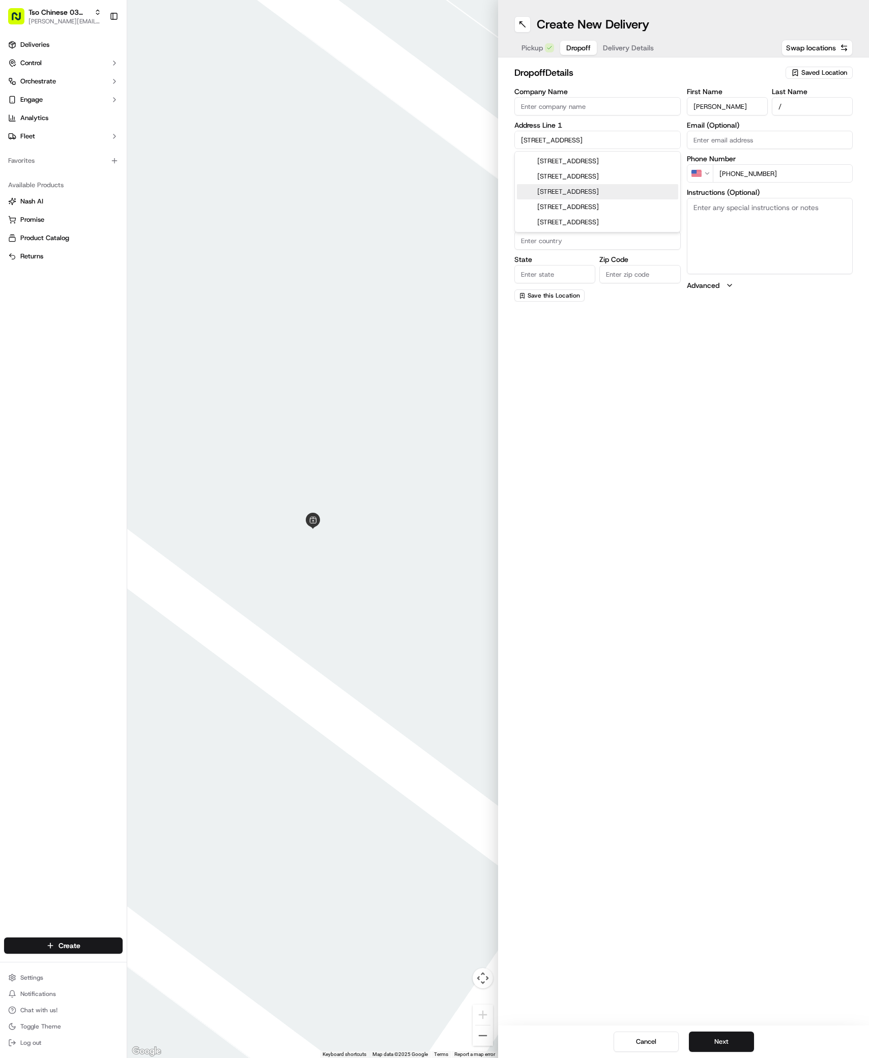
type input "[GEOGRAPHIC_DATA]"
type input "78704"
type input "[STREET_ADDRESS]"
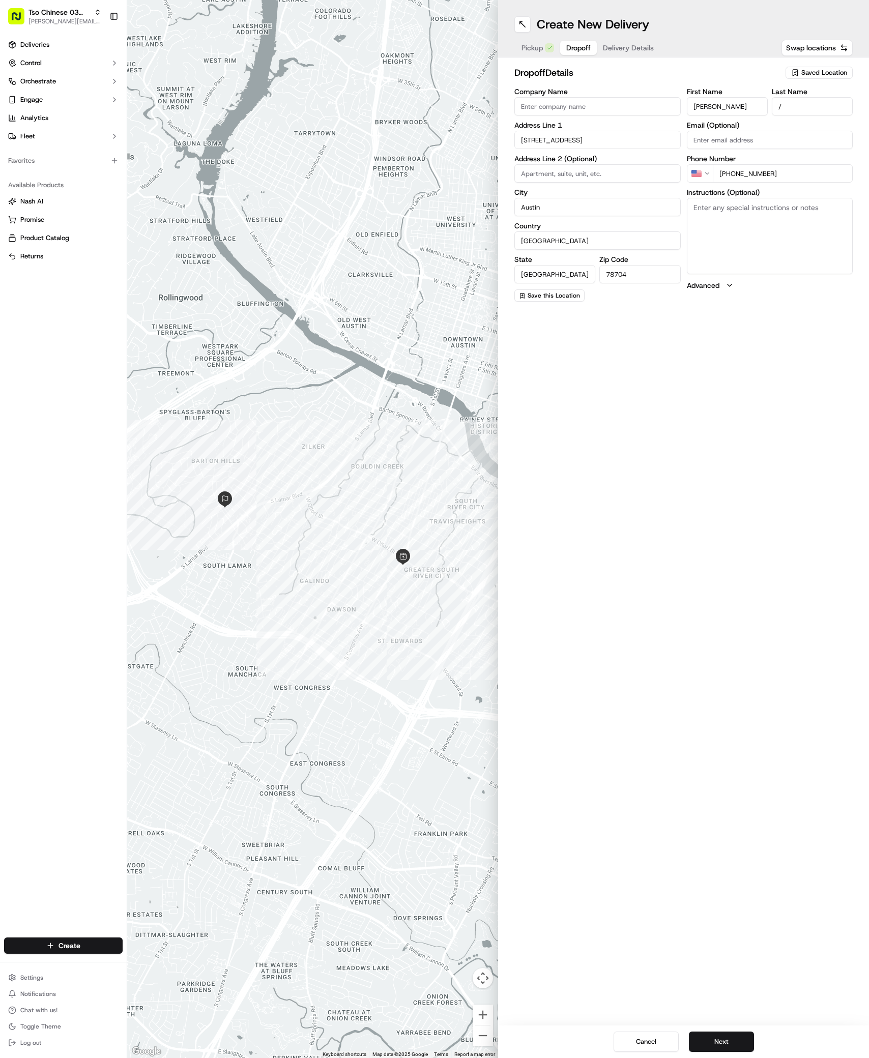
click at [599, 166] on input at bounding box center [597, 173] width 166 height 18
type input "#104"
click at [717, 213] on textarea "Instructions (Optional)" at bounding box center [770, 236] width 166 height 76
paste textarea "The gate on the right side when you pull up. Just drop at the door please. Than…"
type textarea "The gate on the right side when you pull up. Just drop at the door please. Than…"
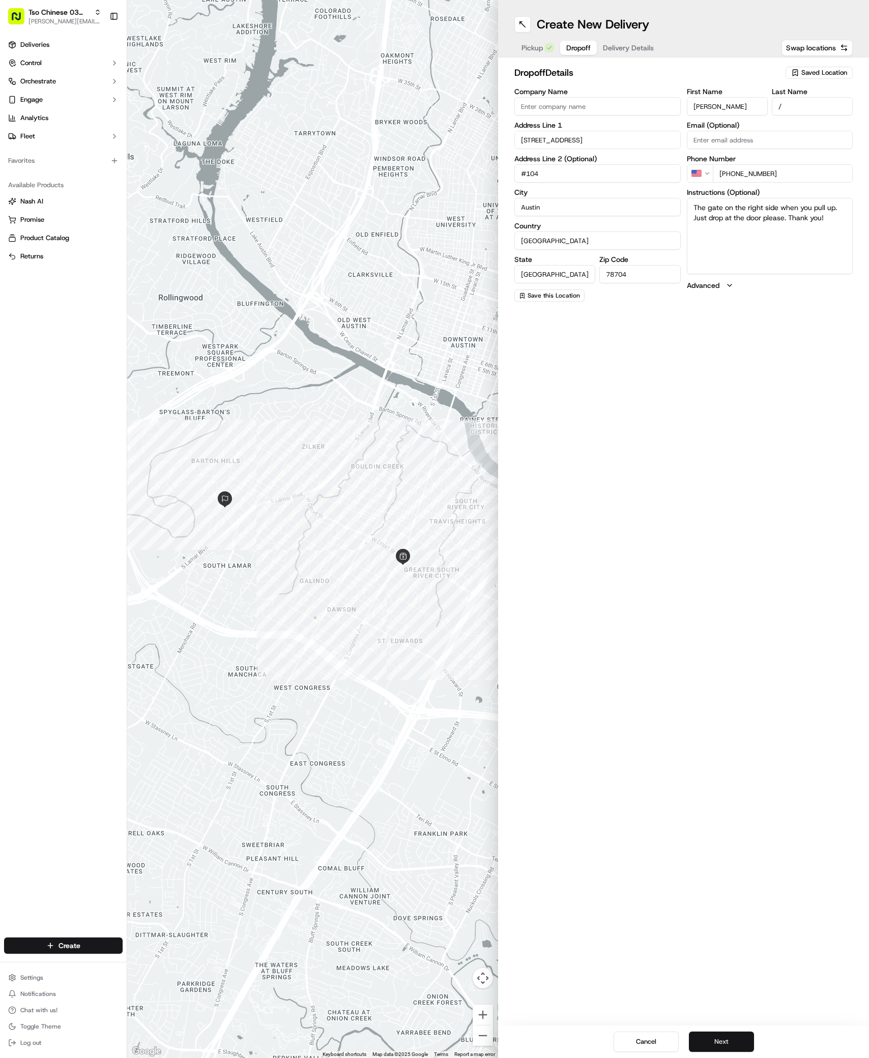
click at [729, 1036] on button "Next" at bounding box center [721, 1042] width 65 height 20
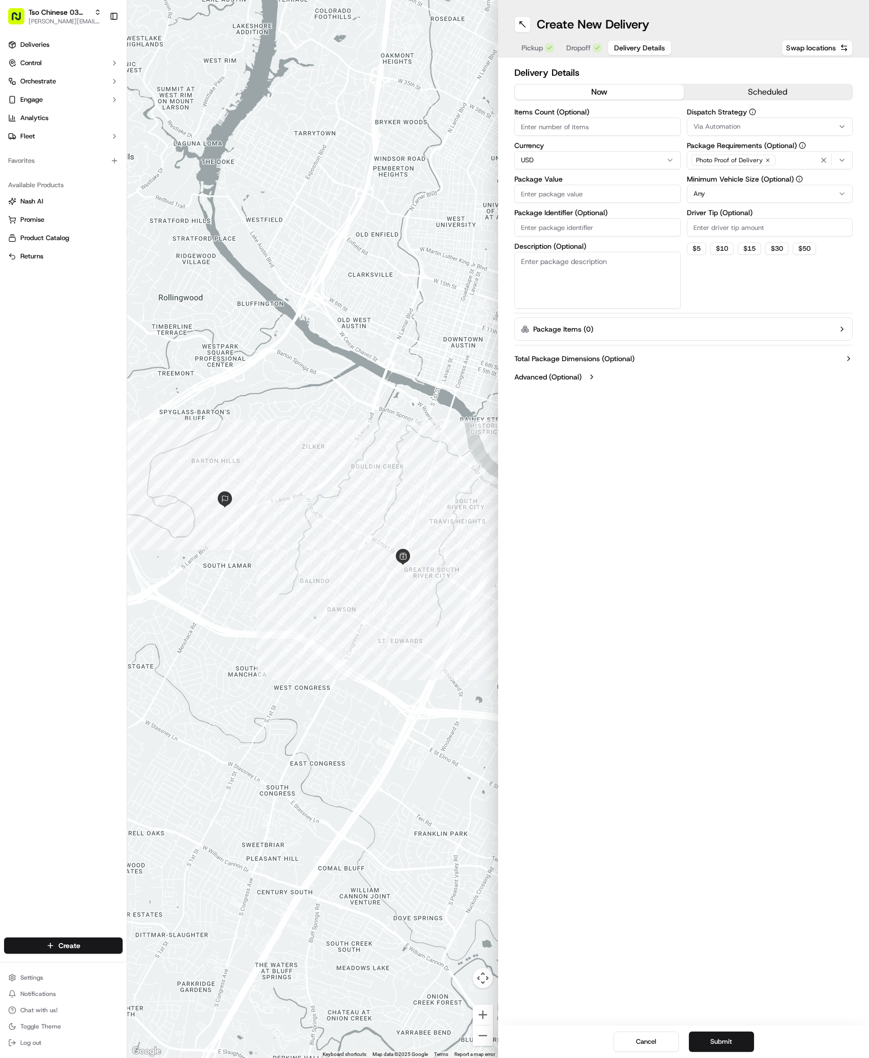
click at [843, 127] on icon "button" at bounding box center [842, 127] width 4 height 2
click at [744, 183] on span "TsoCo Strategy" at bounding box center [766, 182] width 125 height 9
click at [787, 294] on html "Tso Chinese 03 TsoCo [PERSON_NAME][EMAIL_ADDRESS][DOMAIN_NAME] Toggle Sidebar D…" at bounding box center [434, 529] width 869 height 1058
click at [788, 227] on input "Driver Tip (Optional)" at bounding box center [770, 227] width 166 height 18
type input "2"
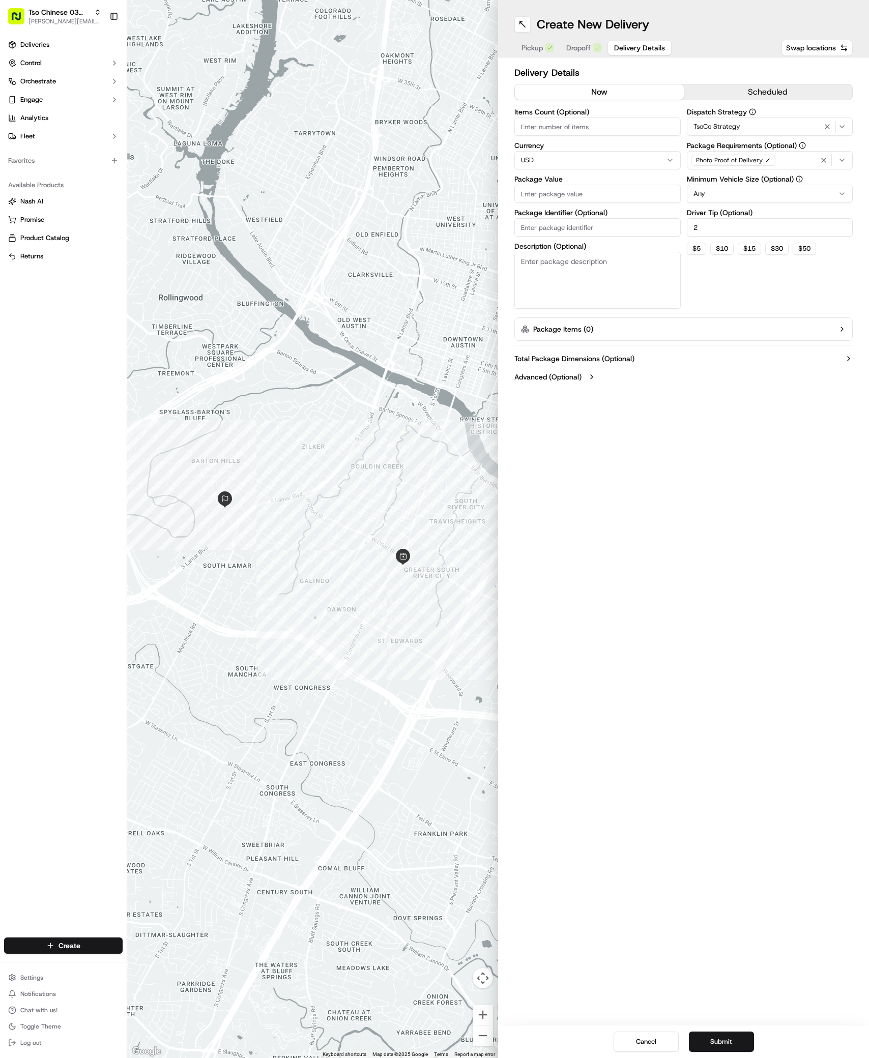
click at [651, 198] on input "Package Value" at bounding box center [597, 194] width 166 height 18
type input "65.33"
click at [633, 233] on input "Package Identifier (Optional)" at bounding box center [597, 227] width 166 height 18
type input "RVTZOBN"
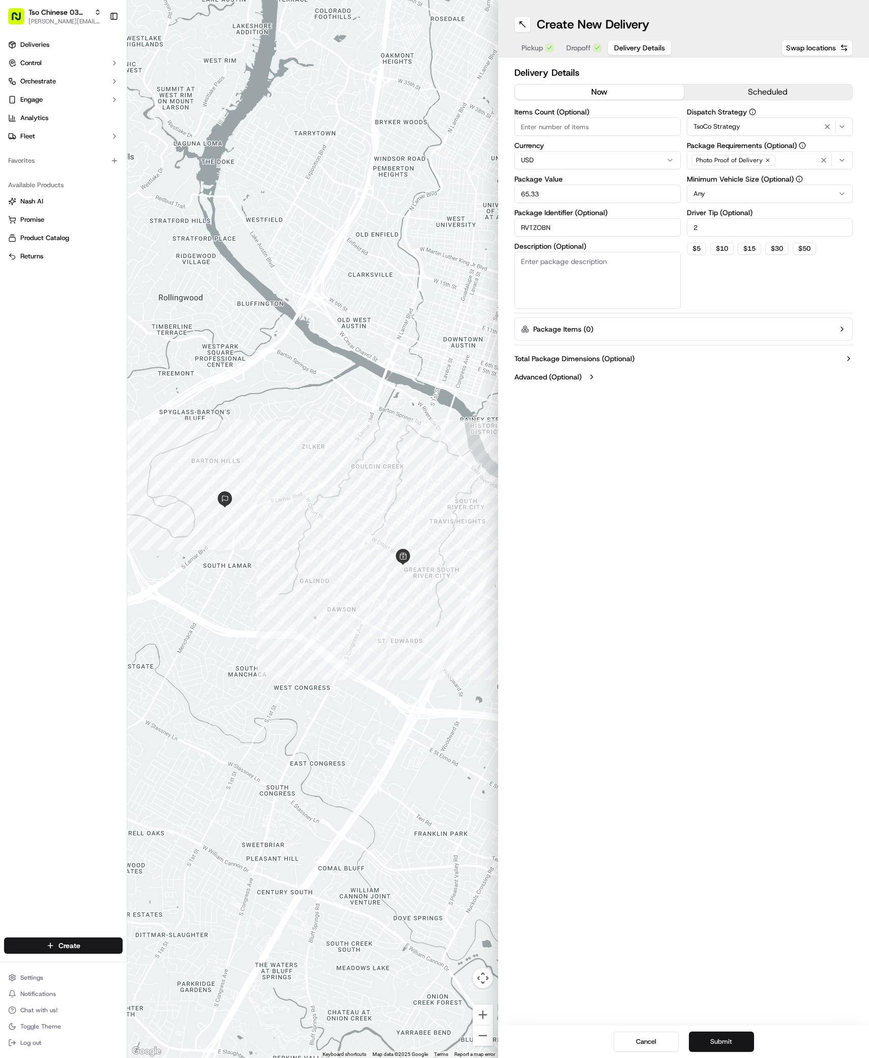
click at [739, 1046] on button "Submit" at bounding box center [721, 1042] width 65 height 20
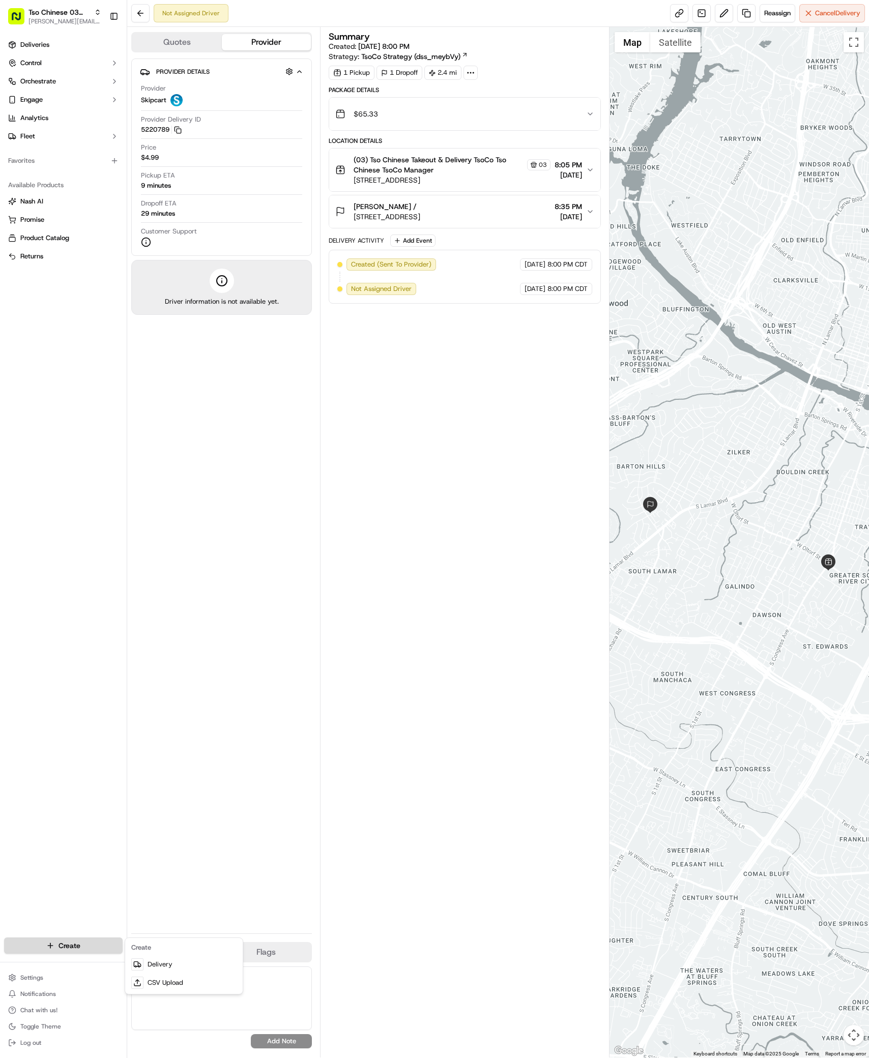
click at [85, 945] on html "Tso Chinese 03 TsoCo [PERSON_NAME][EMAIL_ADDRESS][DOMAIN_NAME] Toggle Sidebar D…" at bounding box center [434, 529] width 869 height 1058
click at [163, 959] on link "Delivery" at bounding box center [183, 965] width 113 height 18
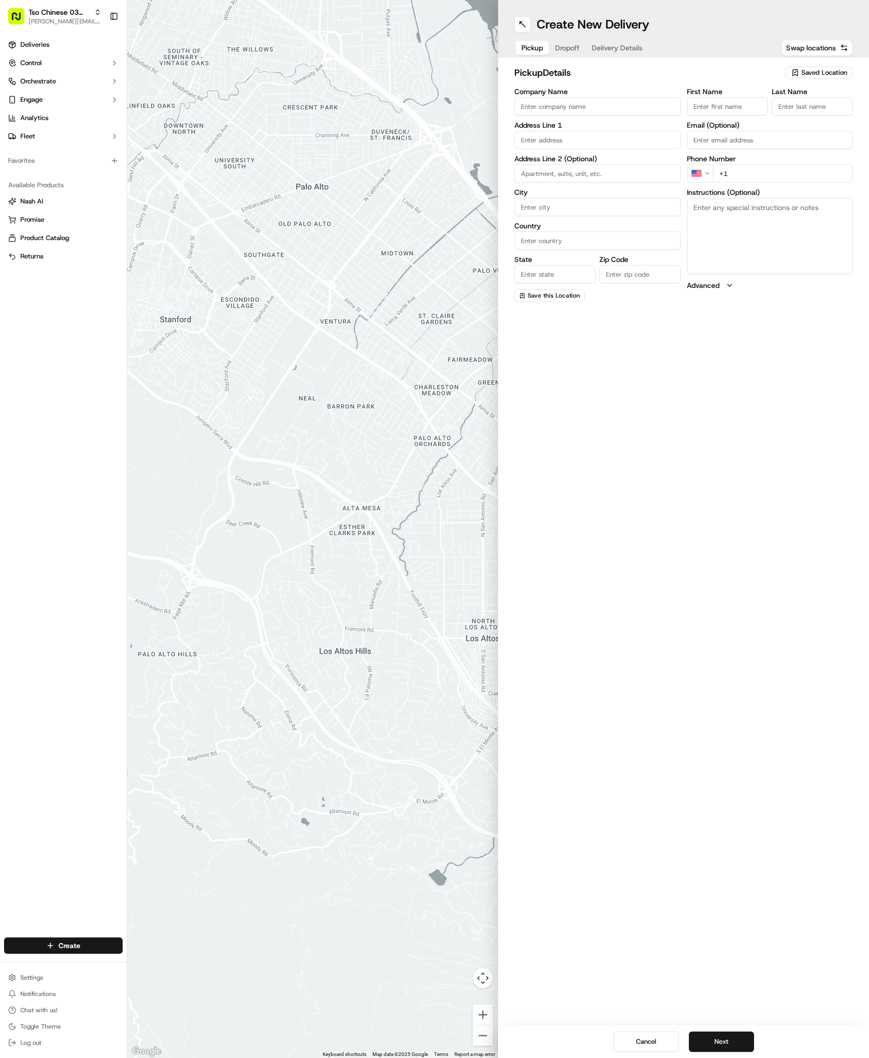
click at [812, 68] on span "Saved Location" at bounding box center [824, 72] width 46 height 9
click at [777, 121] on span "(03) Tso Chinese Takeout & Delivery TsoCo (03)" at bounding box center [801, 115] width 125 height 18
type input "(03) Tso Chinese Takeout & Delivery TsoCo"
type input "Ste F"
type input "Austin"
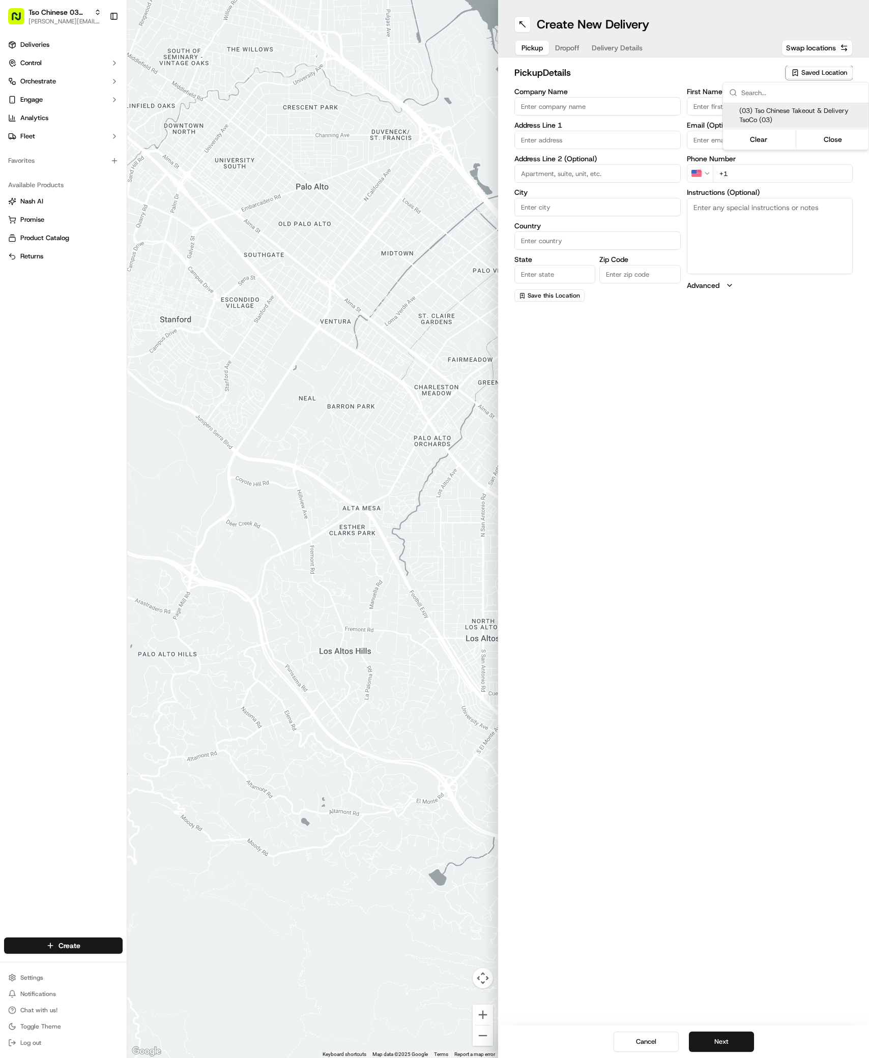
type input "US"
type input "[GEOGRAPHIC_DATA]"
type input "78704"
type input "Tso Chinese"
type input "TsoCo Manager"
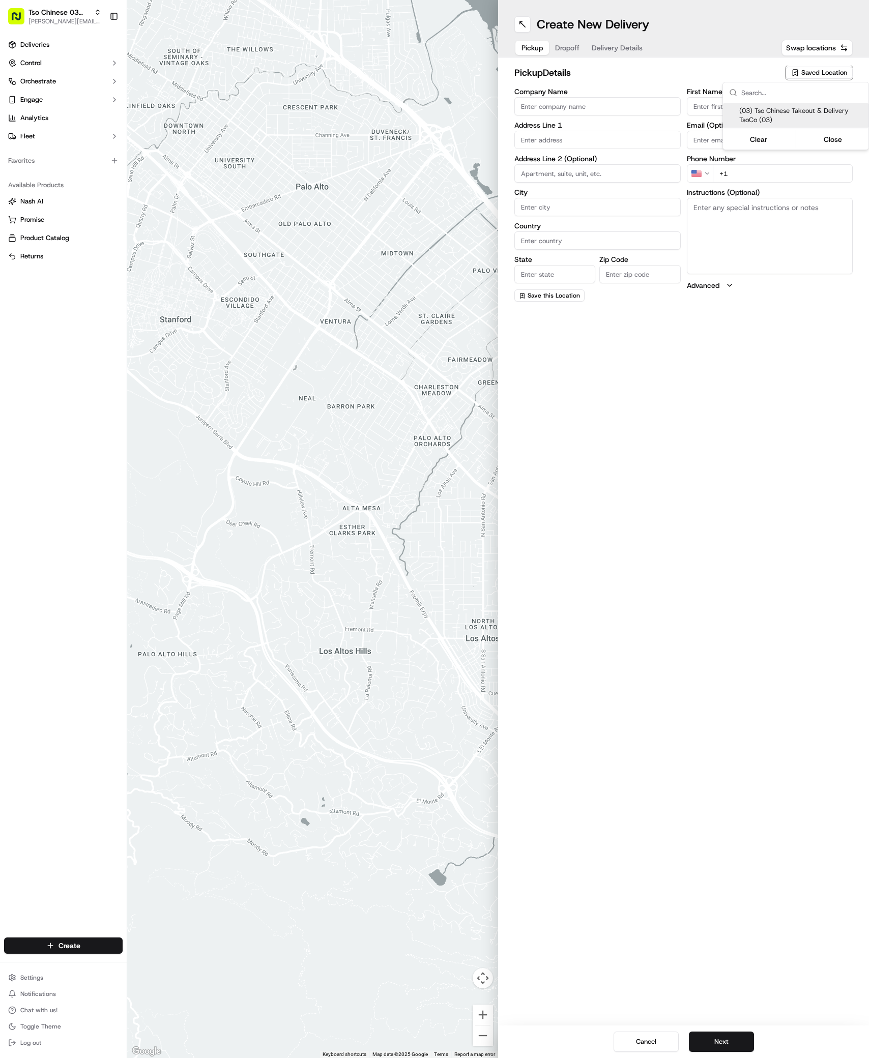
type input "[EMAIL_ADDRESS][DOMAIN_NAME]"
type input "[PHONE_NUMBER]"
type textarea "Submit a picture displaying address & food as Proof of Delivery. Envía una foto…"
type input "[STREET_ADDRESS]"
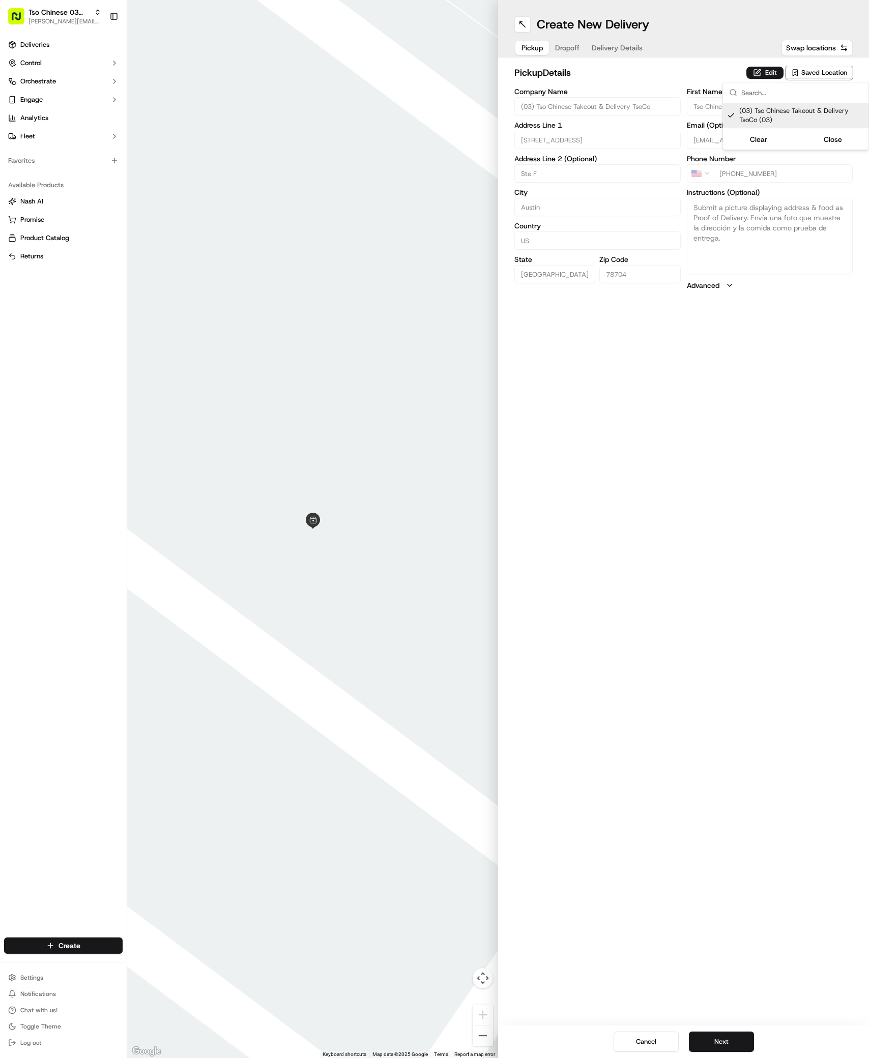
click at [742, 748] on html "Tso Chinese 03 TsoCo [PERSON_NAME][EMAIL_ADDRESS][DOMAIN_NAME] Toggle Sidebar D…" at bounding box center [434, 529] width 869 height 1058
click at [725, 1045] on button "Next" at bounding box center [721, 1042] width 65 height 20
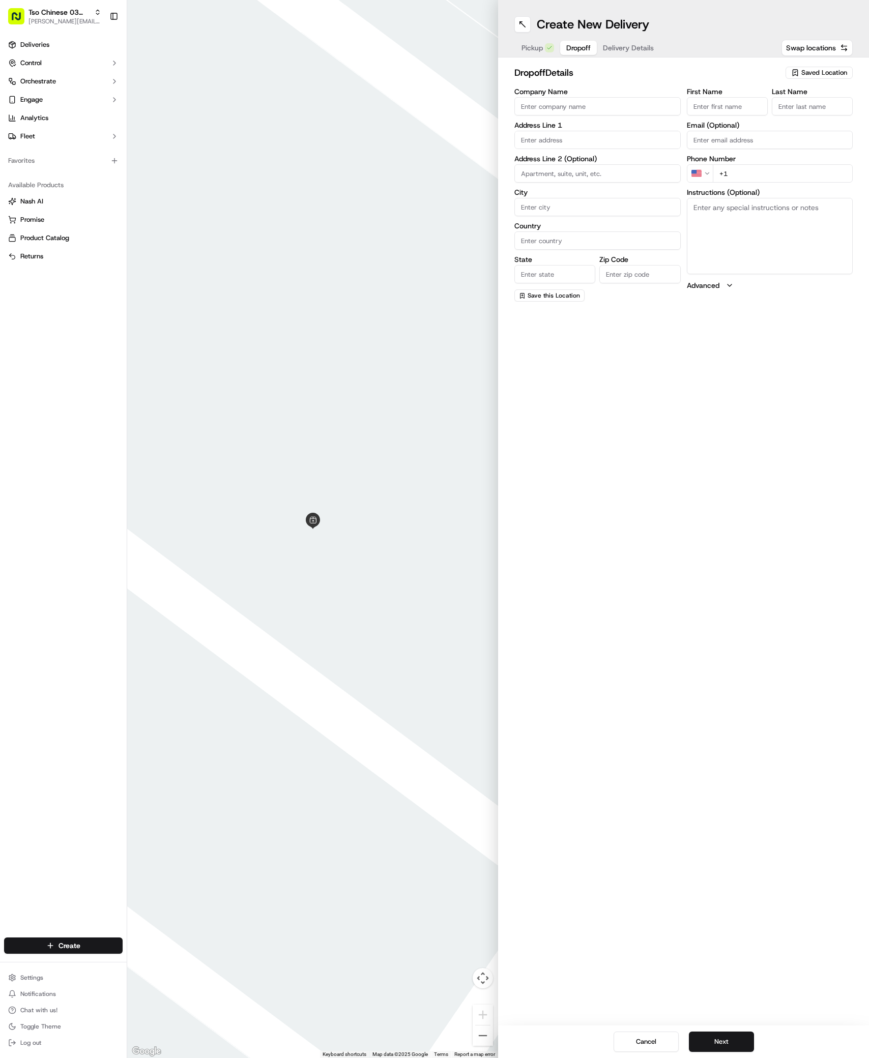
paste input "[PERSON_NAME]"
type input "[PERSON_NAME]"
type input "."
paste input "[PHONE_NUMBER]"
type input "[PHONE_NUMBER]"
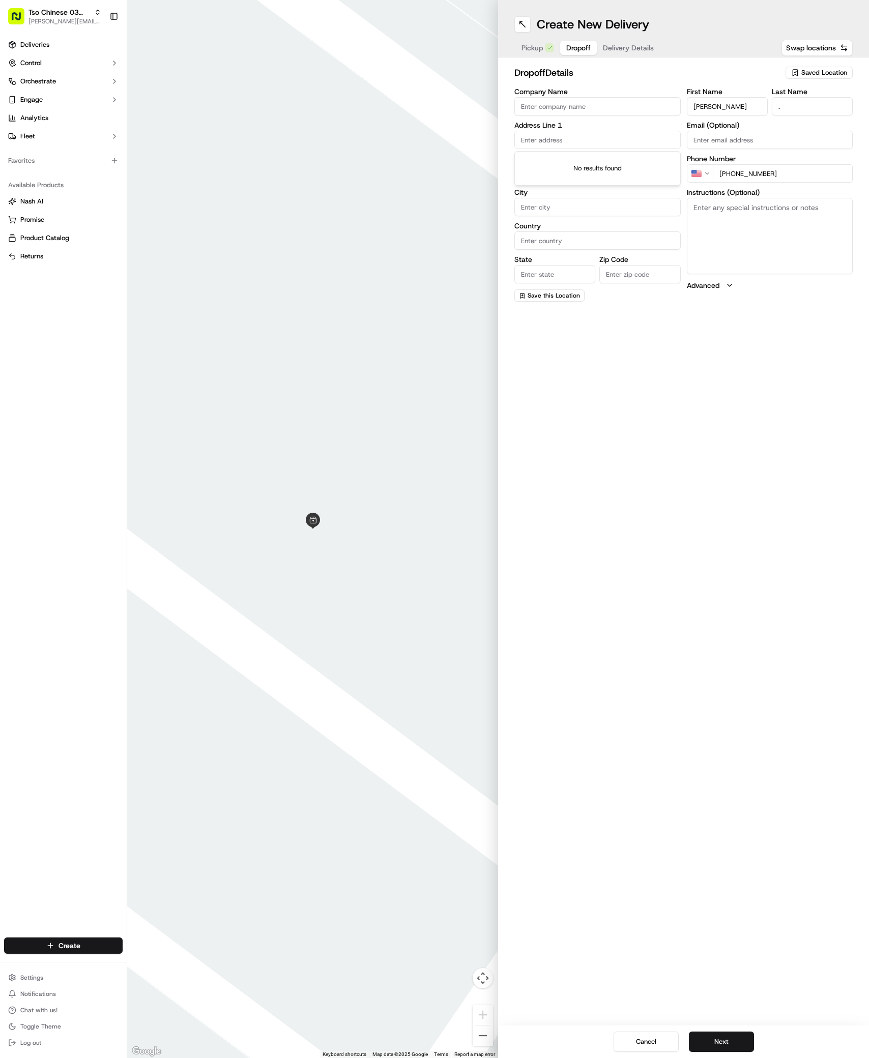
paste input "[GEOGRAPHIC_DATA]"
click at [557, 158] on div "[STREET_ADDRESS]" at bounding box center [597, 161] width 161 height 15
type input "[STREET_ADDRESS]"
type input "Austin"
type input "[GEOGRAPHIC_DATA]"
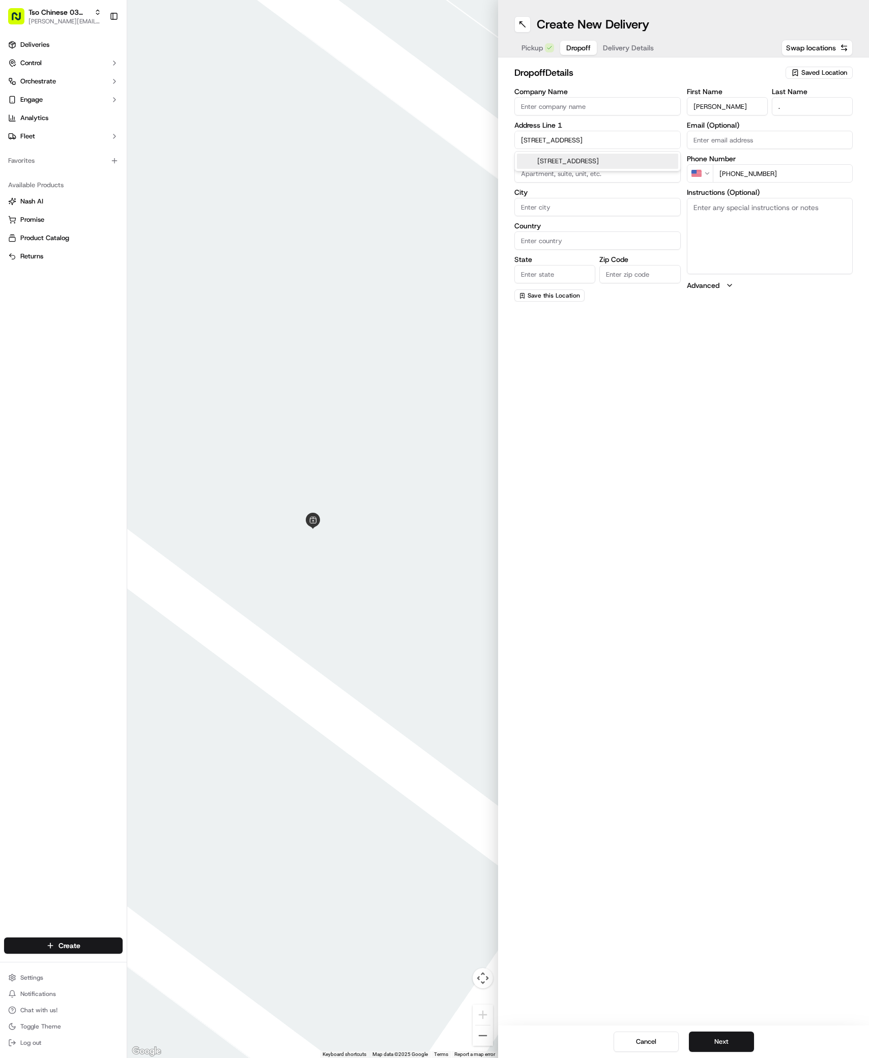
type input "[GEOGRAPHIC_DATA]"
type input "78741"
type input "[STREET_ADDRESS]"
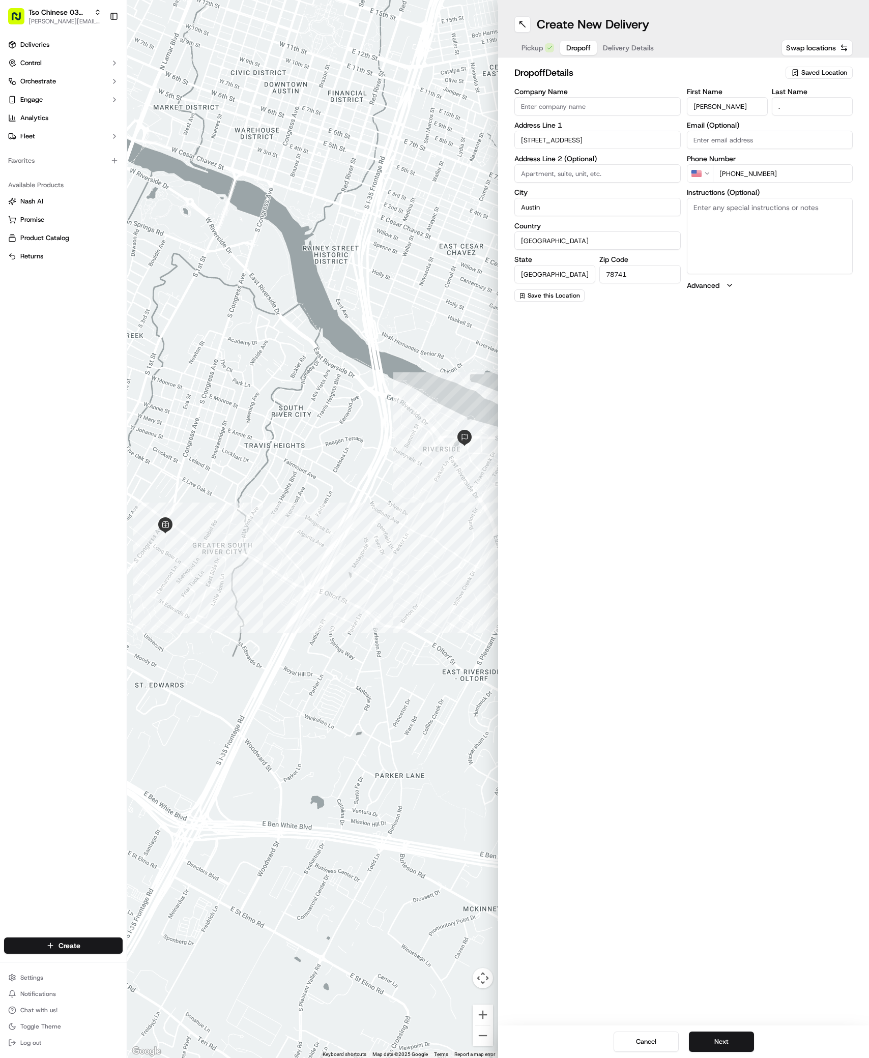
click at [558, 177] on input at bounding box center [597, 173] width 166 height 18
type input "#3110"
click at [792, 286] on button "Advanced" at bounding box center [770, 285] width 166 height 10
click at [791, 254] on textarea "Instructions (Optional)" at bounding box center [770, 236] width 166 height 76
paste textarea "Call or text [PHONE_NUMBER] and I will come out and get it from you. Thanks!"
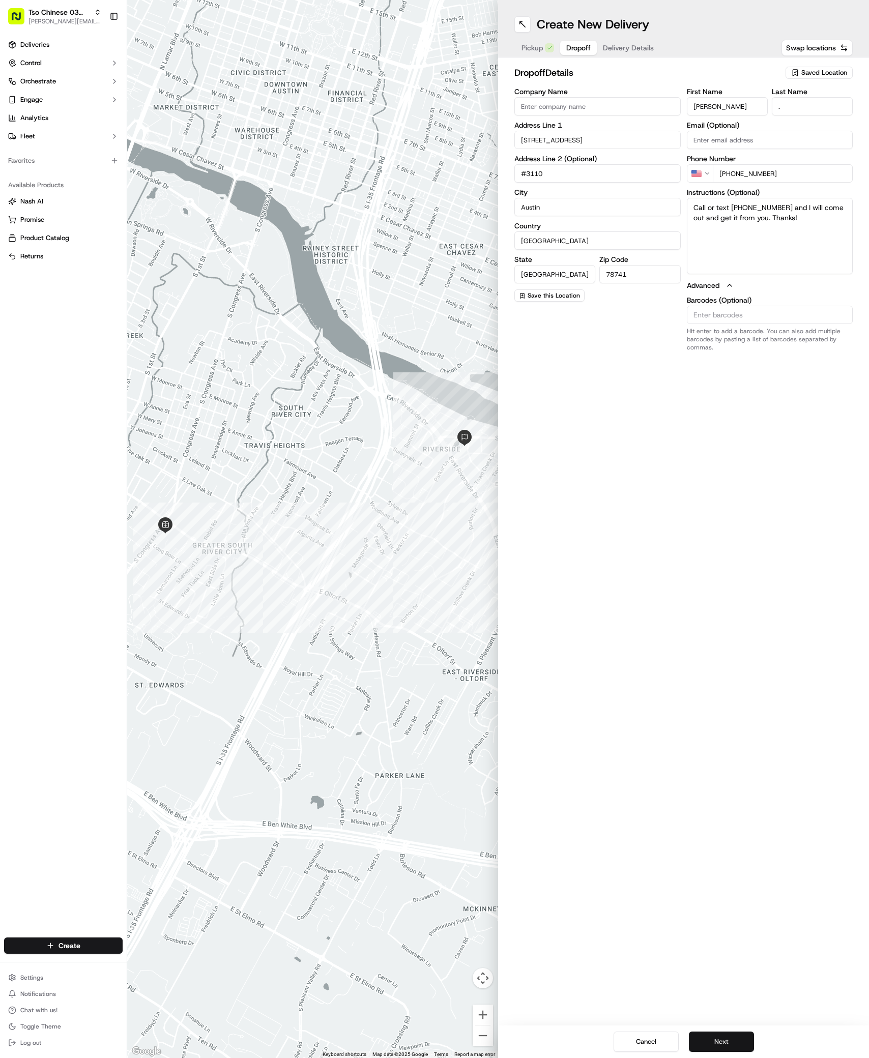
type textarea "Call or text [PHONE_NUMBER] and I will come out and get it from you. Thanks!"
click at [735, 1045] on button "Next" at bounding box center [721, 1042] width 65 height 20
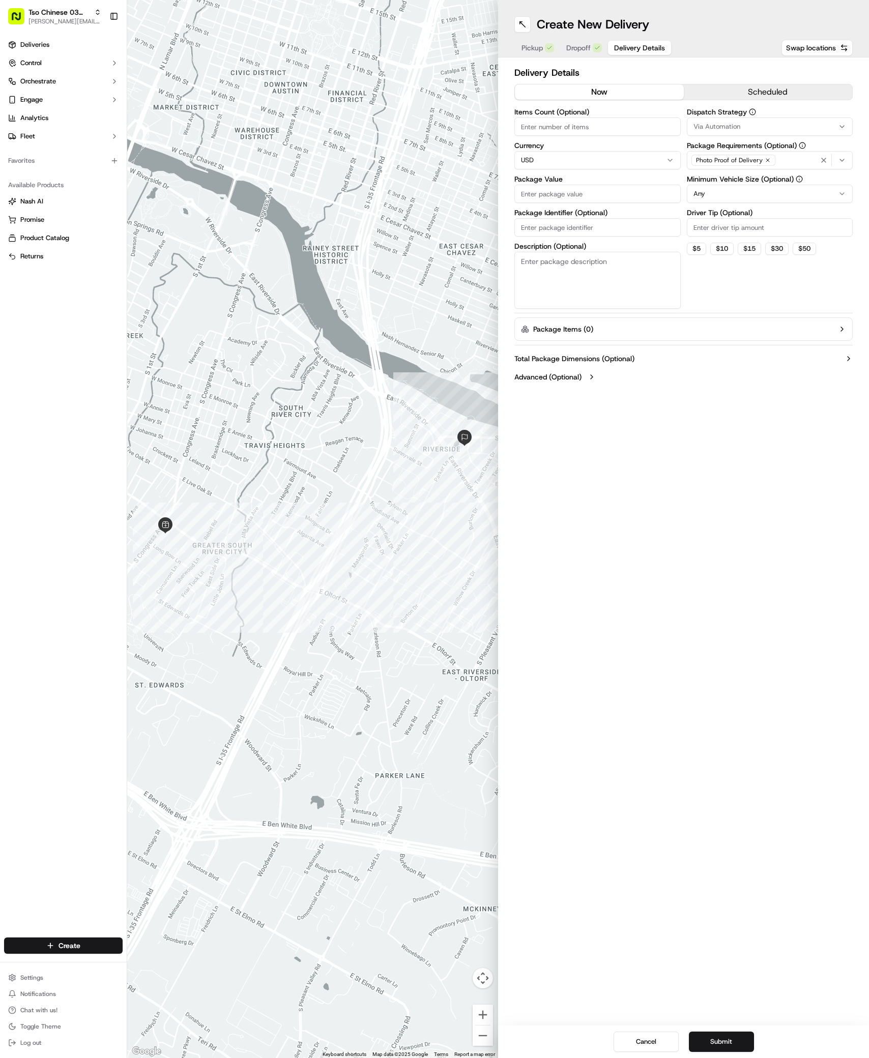
click at [736, 125] on span "Via Automation" at bounding box center [717, 126] width 47 height 9
click at [738, 178] on span "TsoCo Strategy" at bounding box center [766, 182] width 125 height 9
click at [771, 304] on html "Tso Chinese 03 TsoCo [PERSON_NAME][EMAIL_ADDRESS][DOMAIN_NAME] Toggle Sidebar D…" at bounding box center [434, 529] width 869 height 1058
click at [773, 229] on input "Driver Tip (Optional)" at bounding box center [770, 227] width 166 height 18
type input "2"
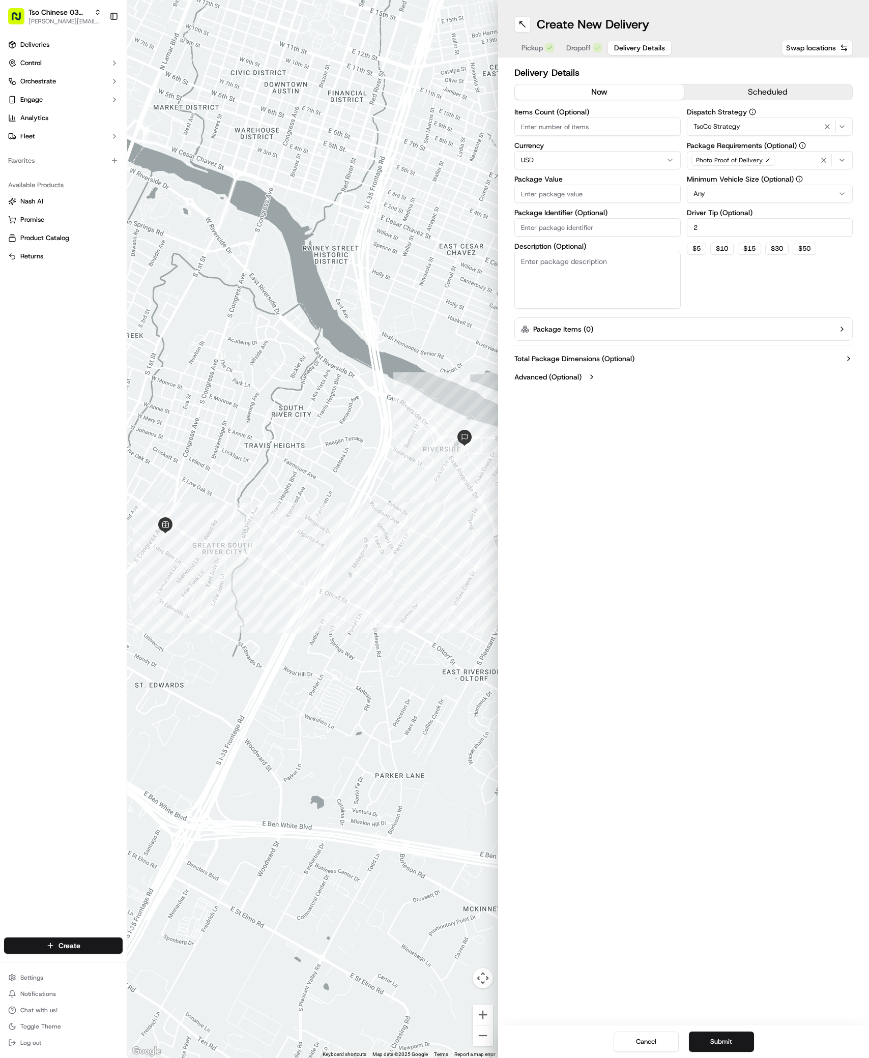
click at [625, 195] on input "Package Value" at bounding box center [597, 194] width 166 height 18
click at [589, 230] on input "Package Identifier (Optional)" at bounding box center [597, 239] width 166 height 18
paste input "#FSQXZJV"
type input "#FSQXZJV"
click at [557, 191] on input "Package Value" at bounding box center [597, 194] width 166 height 18
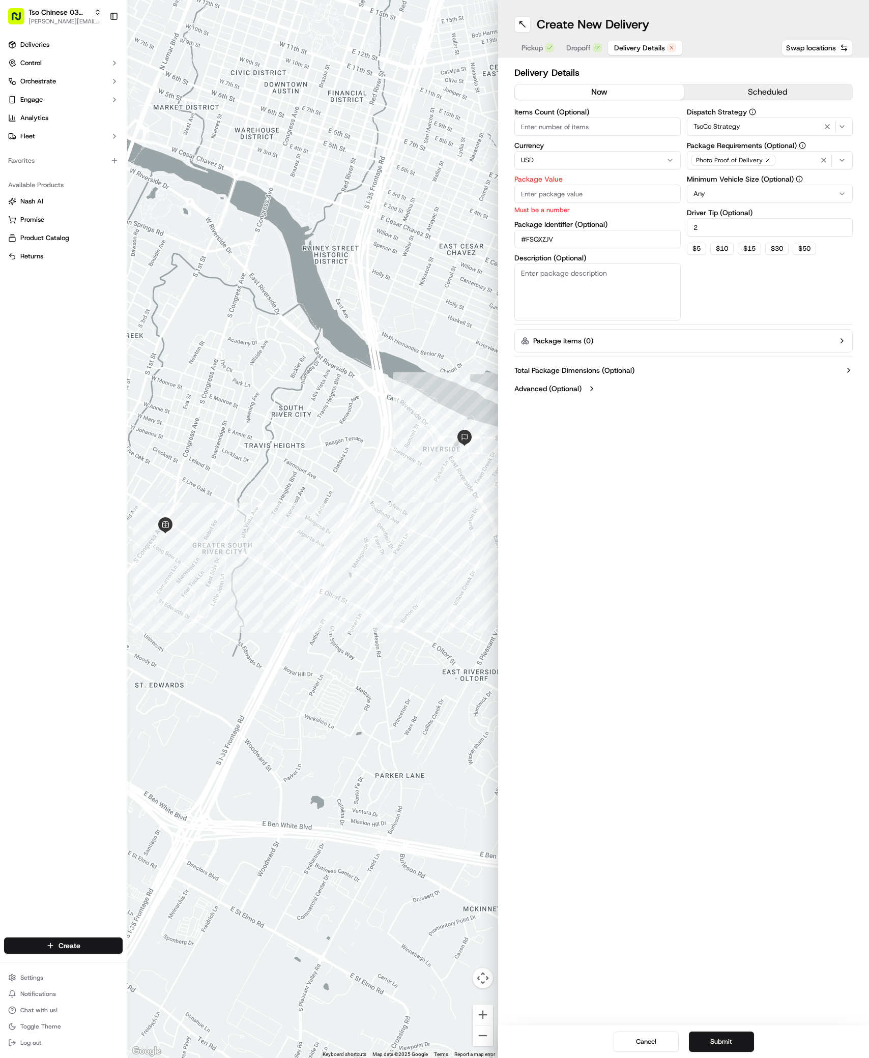
click at [557, 191] on input "Package Value" at bounding box center [597, 194] width 166 height 18
type input "34.48"
click at [717, 1049] on button "Submit" at bounding box center [721, 1042] width 65 height 20
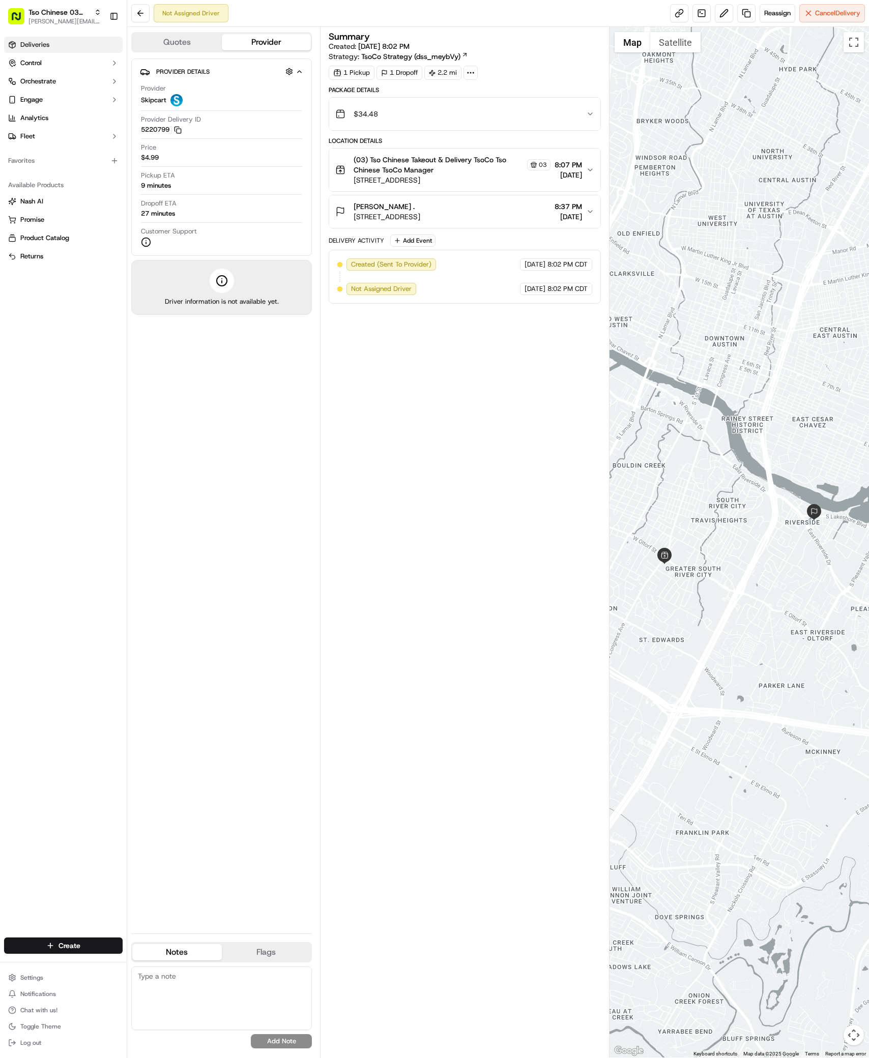
click at [30, 46] on span "Deliveries" at bounding box center [34, 44] width 29 height 9
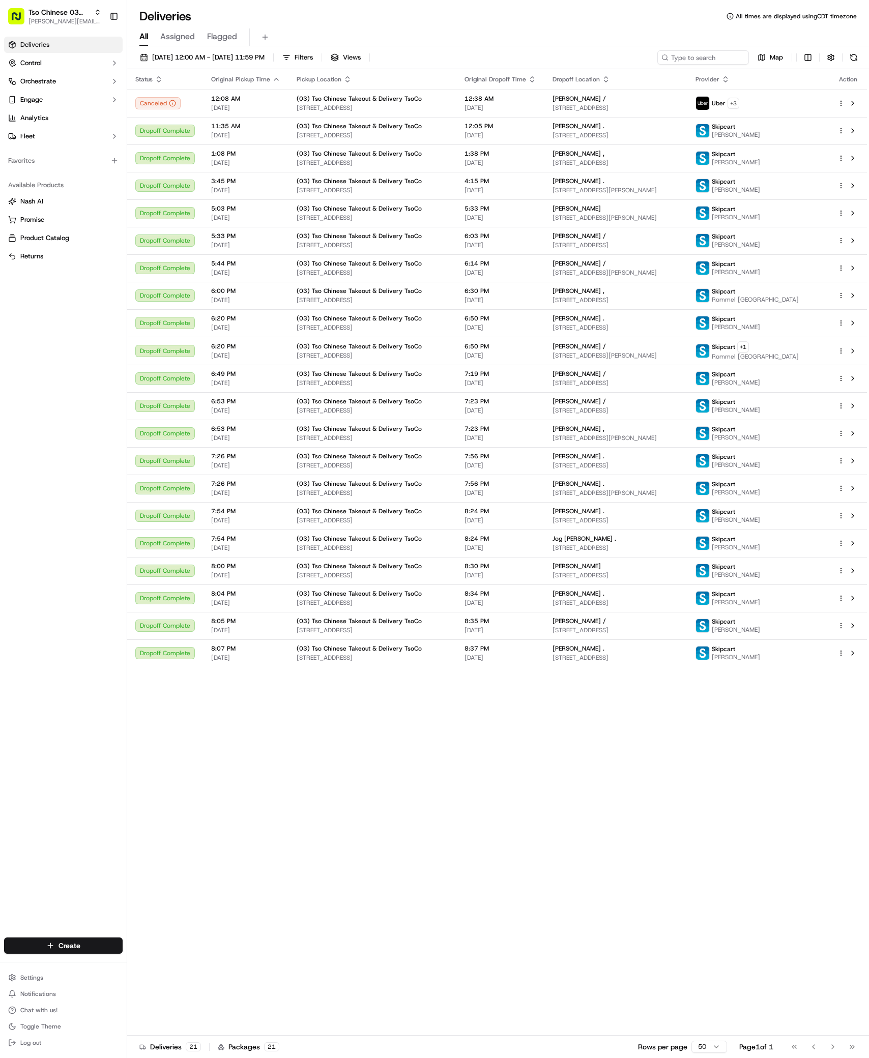
click at [82, 934] on div "Create" at bounding box center [63, 946] width 127 height 24
click at [89, 940] on html "Tso Chinese 03 TsoCo [PERSON_NAME][EMAIL_ADDRESS][DOMAIN_NAME] Toggle Sidebar D…" at bounding box center [434, 529] width 869 height 1058
click at [167, 966] on link "Delivery" at bounding box center [183, 965] width 113 height 18
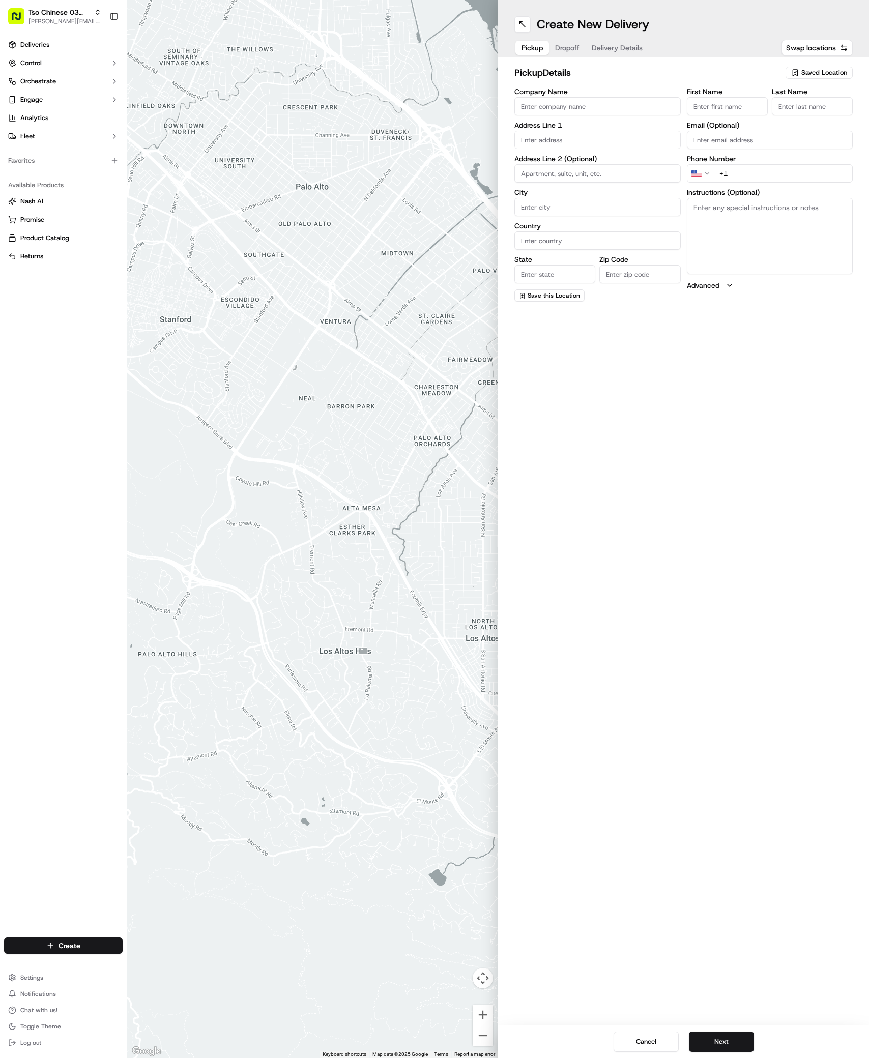
click at [833, 74] on span "Saved Location" at bounding box center [824, 72] width 46 height 9
click at [819, 114] on span "(03) Tso Chinese Takeout & Delivery TsoCo (03)" at bounding box center [801, 115] width 125 height 18
type input "(03) Tso Chinese Takeout & Delivery TsoCo"
type input "Ste F"
type input "Austin"
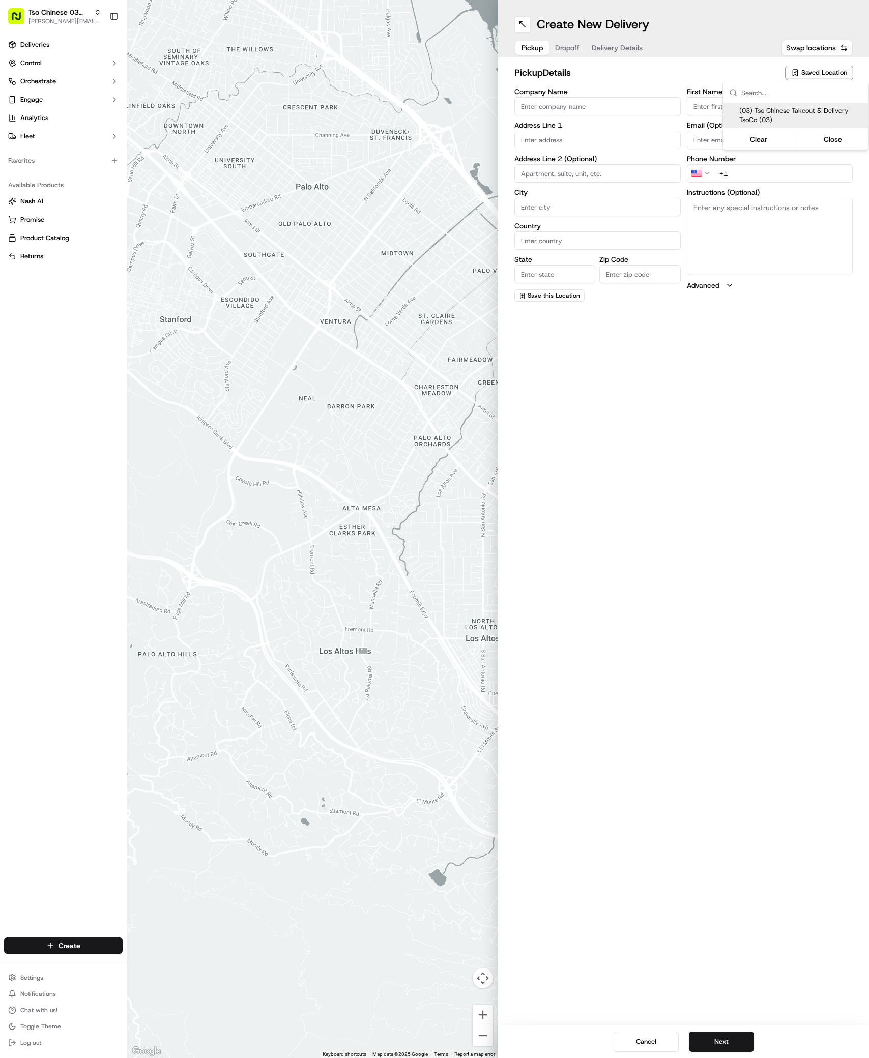
type input "US"
type input "[GEOGRAPHIC_DATA]"
type input "78704"
type input "Tso Chinese"
type input "TsoCo Manager"
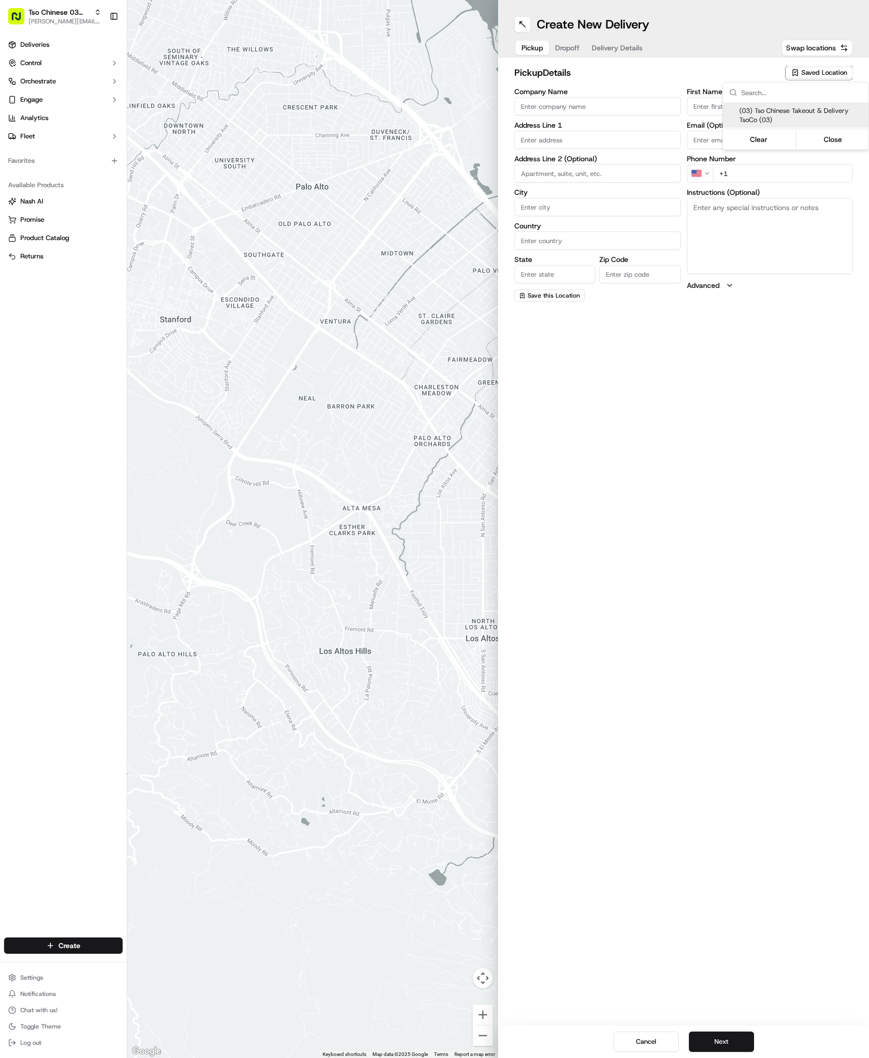
type input "[EMAIL_ADDRESS][DOMAIN_NAME]"
type input "[PHONE_NUMBER]"
type textarea "Submit a picture displaying address & food as Proof of Delivery. Envía una foto…"
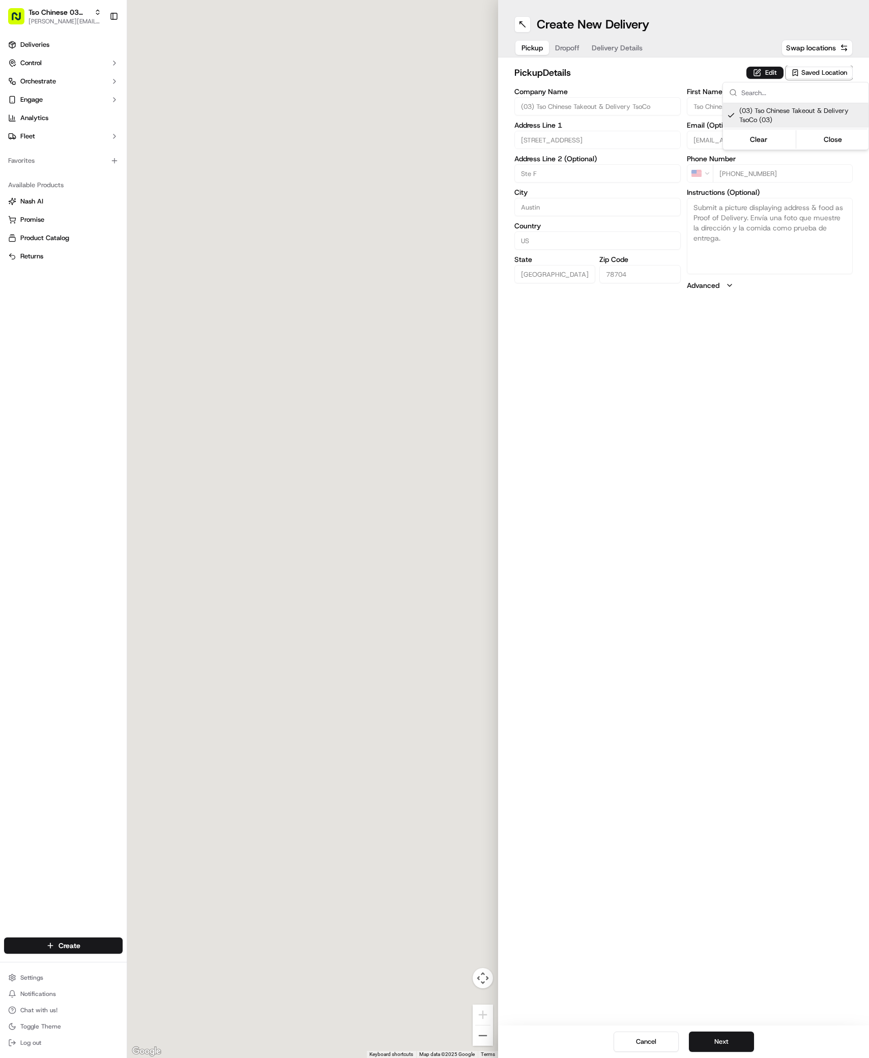
type input "[STREET_ADDRESS]"
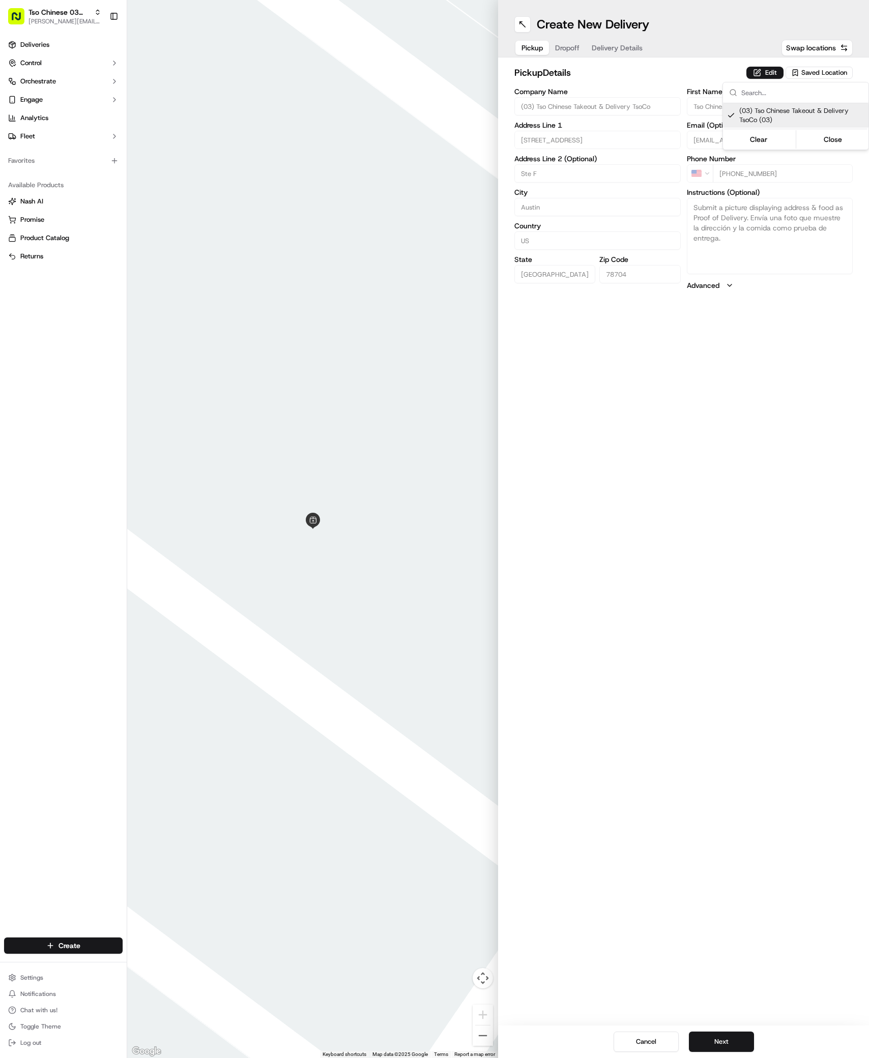
click at [726, 718] on html "Tso Chinese 03 TsoCo [PERSON_NAME][EMAIL_ADDRESS][DOMAIN_NAME] Toggle Sidebar D…" at bounding box center [434, 529] width 869 height 1058
click at [738, 1047] on button "Next" at bounding box center [721, 1042] width 65 height 20
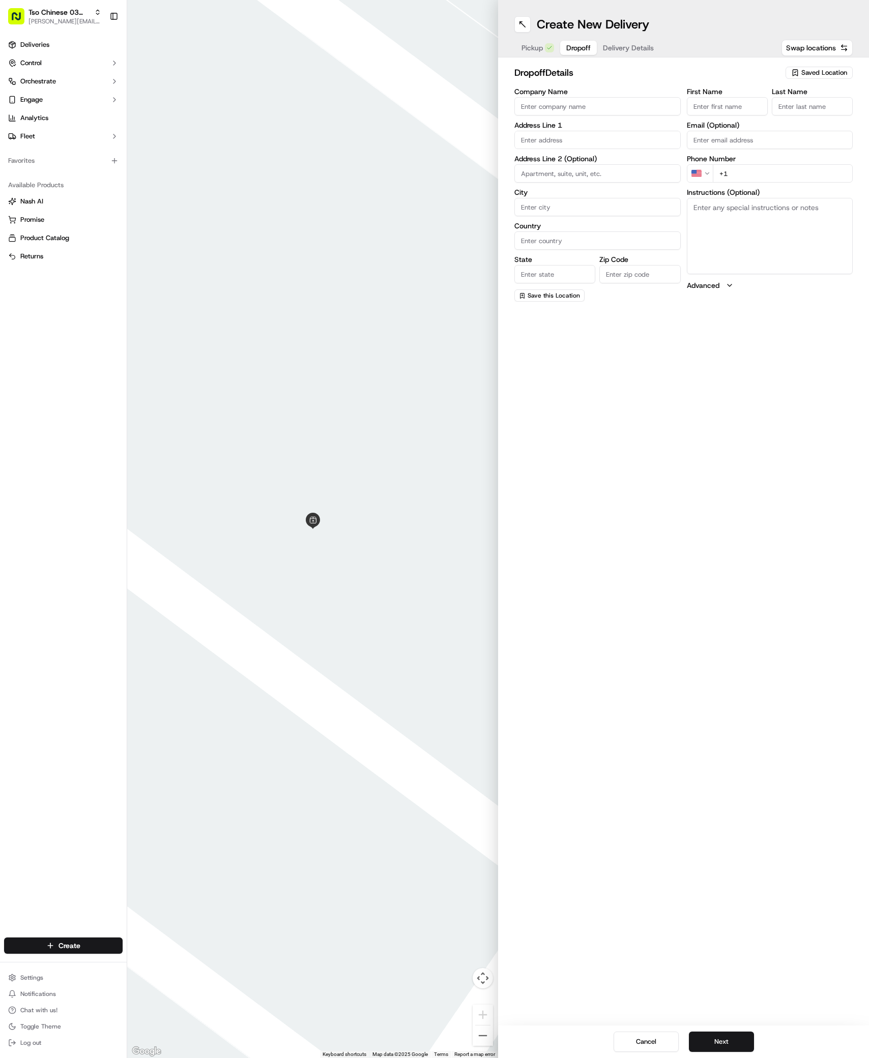
click at [727, 113] on input "First Name" at bounding box center [727, 106] width 81 height 18
paste input "[PERSON_NAME]"
type input "[PERSON_NAME]"
type input "."
paste input "[PHONE_NUMBER]"
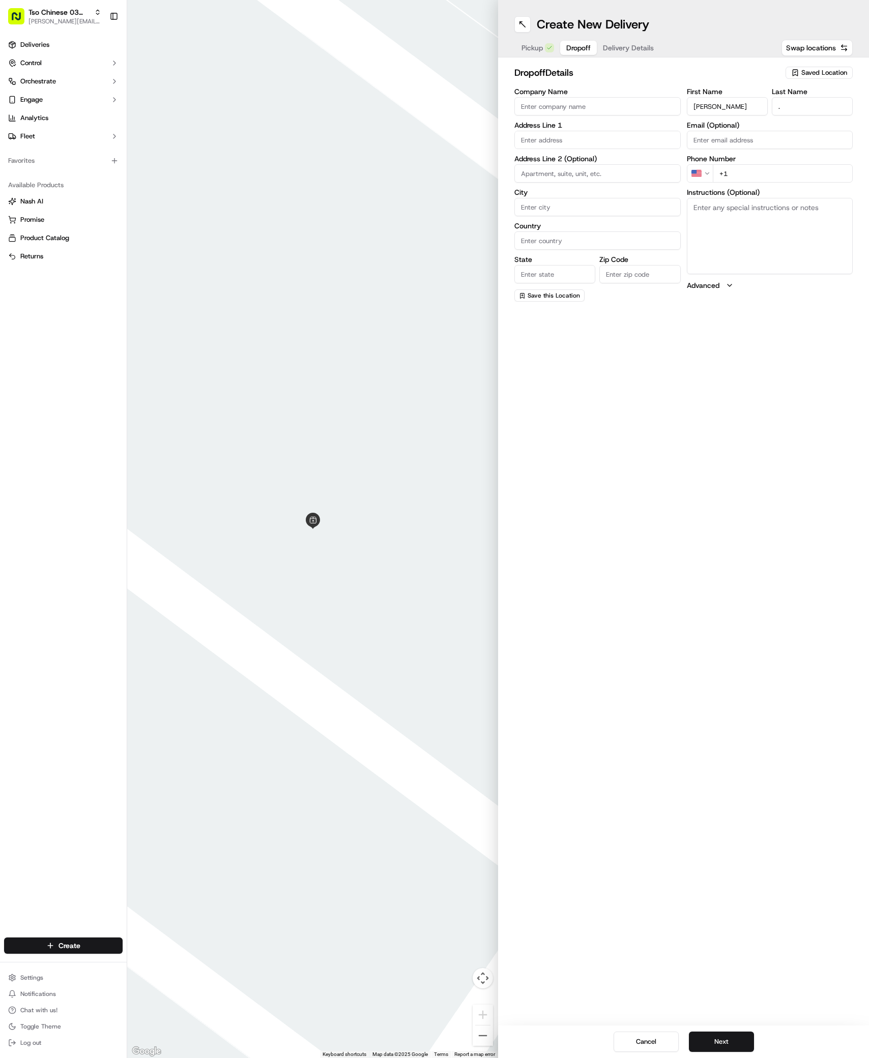
type input "[PHONE_NUMBER]"
click at [566, 141] on input "text" at bounding box center [597, 140] width 166 height 18
paste input "[STREET_ADDRESS]"
click at [555, 157] on div "[STREET_ADDRESS]" at bounding box center [597, 161] width 161 height 15
type input "[STREET_ADDRESS]"
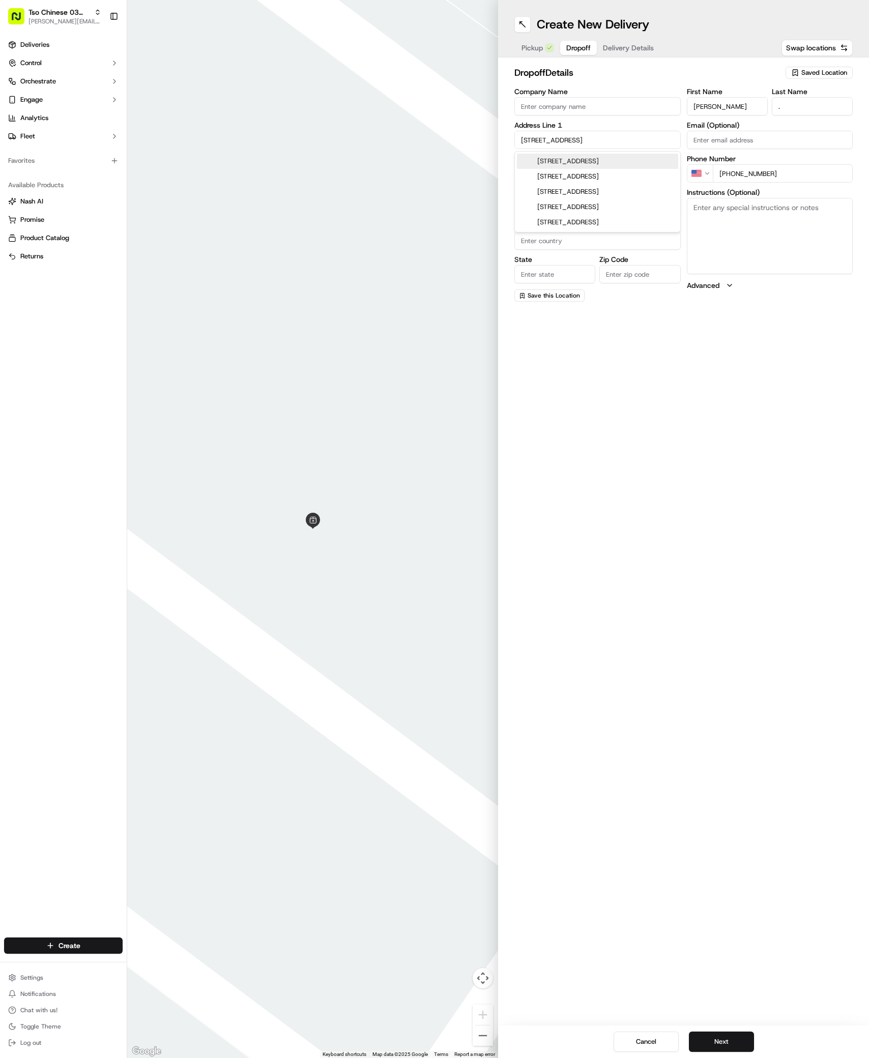
type input "Austin"
type input "[GEOGRAPHIC_DATA]"
type input "78745"
type input "[STREET_ADDRESS]"
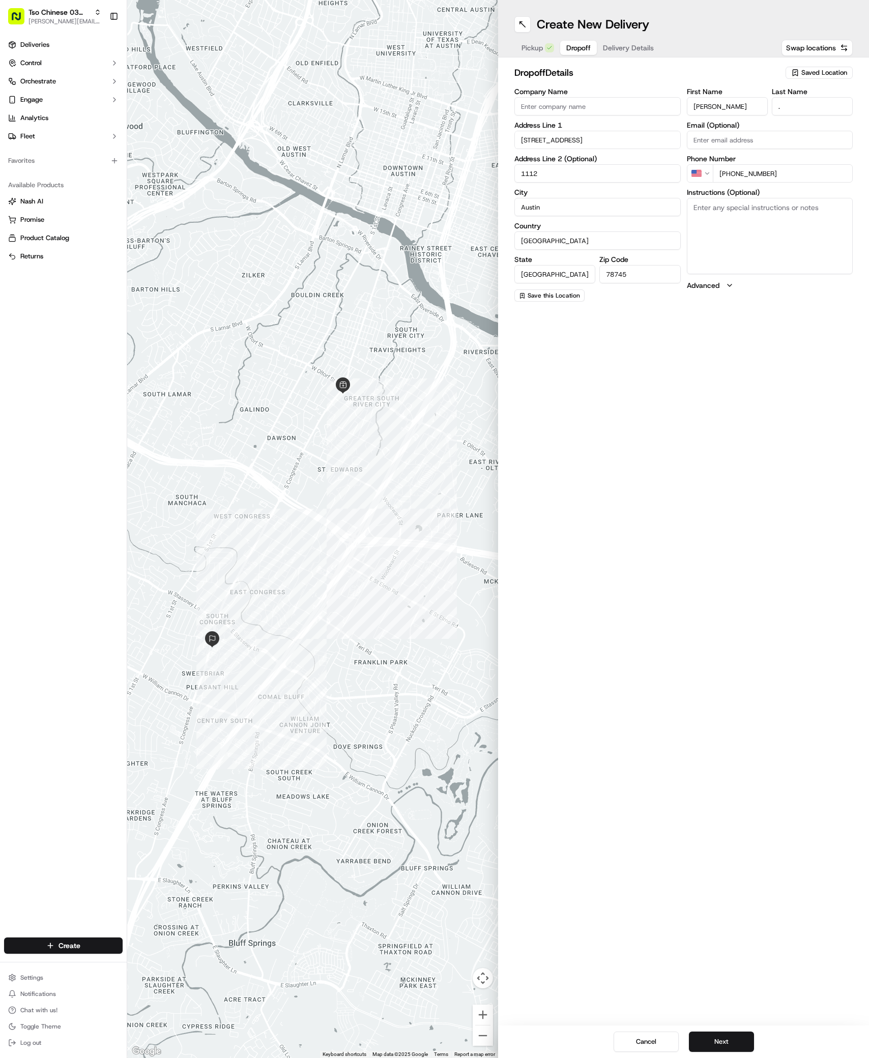
type input "1112"
click at [790, 214] on textarea "Instructions (Optional)" at bounding box center [770, 236] width 166 height 76
paste textarea "Entrance is actually on [PERSON_NAME][US_STATE] Ln not S Congress. Turn left on…"
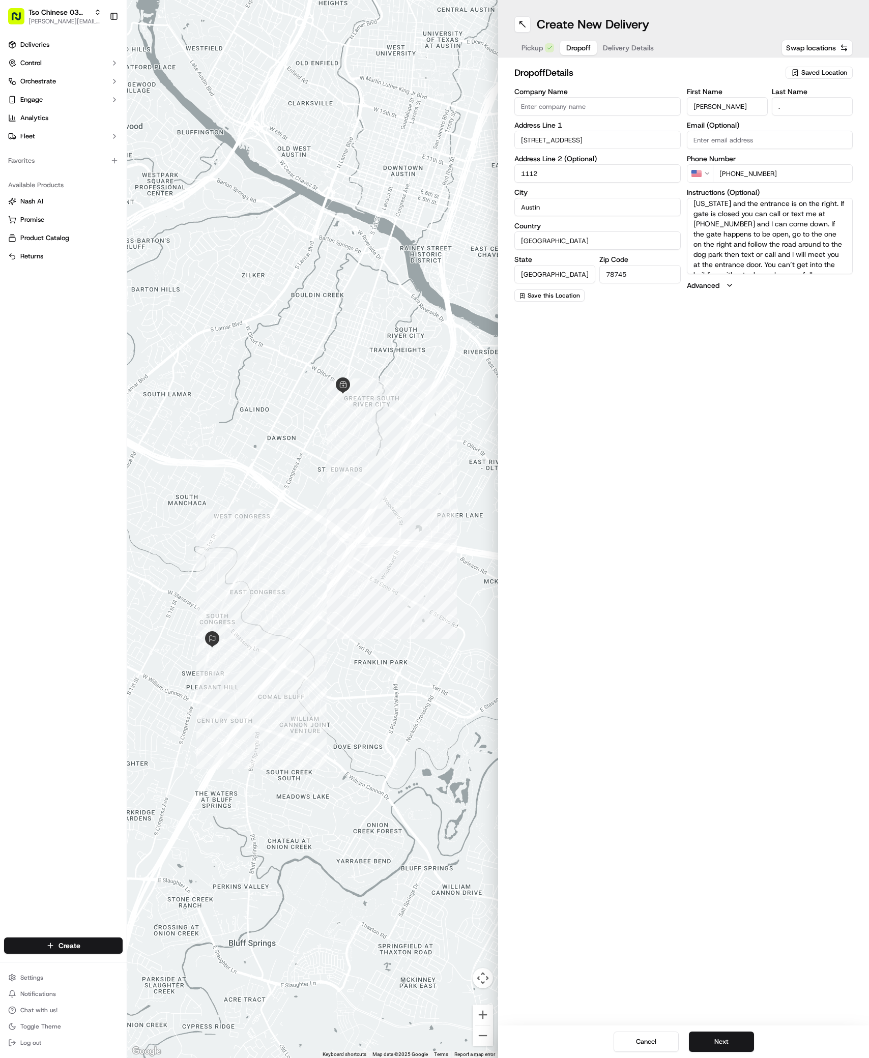
click at [804, 252] on textarea "Entrance is actually on [PERSON_NAME][US_STATE] Ln not S Congress. Turn left on…" at bounding box center [770, 236] width 166 height 76
click at [829, 270] on textarea "Entrance is actually on [PERSON_NAME][US_STATE] Ln not S Congress. Turn left on…" at bounding box center [770, 236] width 166 height 76
click at [714, 243] on textarea "Entrance is actually on [PERSON_NAME][US_STATE] Ln not S Congress. Turn left on…" at bounding box center [770, 236] width 166 height 76
drag, startPoint x: 717, startPoint y: 243, endPoint x: 767, endPoint y: 213, distance: 58.6
click at [767, 213] on textarea "Entrance is actually on [PERSON_NAME][US_STATE] Ln not S Congress. Turn left on…" at bounding box center [770, 236] width 166 height 76
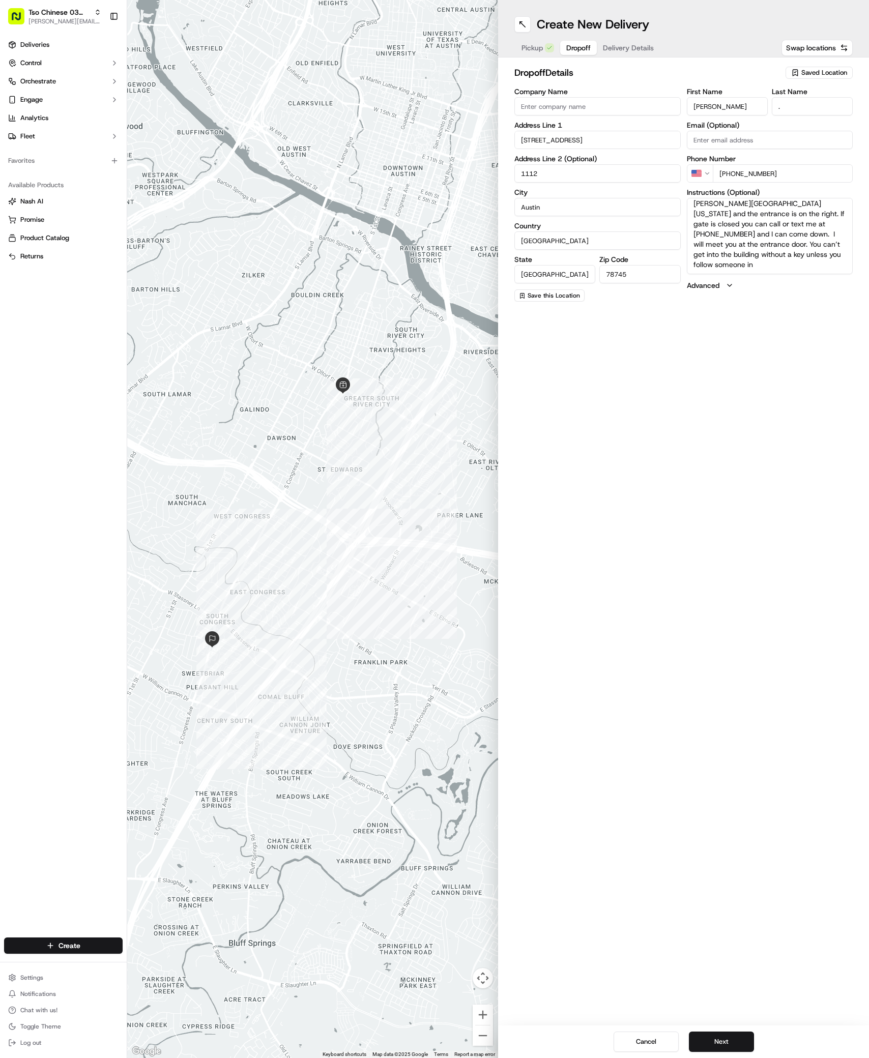
scroll to position [4, 0]
click at [804, 274] on textarea "Entrance is actually on [PERSON_NAME][US_STATE] Ln not S Congress. Turn left on…" at bounding box center [770, 236] width 166 height 76
click at [740, 1033] on button "Next" at bounding box center [721, 1042] width 65 height 20
click at [782, 257] on textarea "Entrance is actually on [PERSON_NAME][US_STATE] Ln not S Congress. Turn left on…" at bounding box center [770, 236] width 166 height 76
click at [846, 253] on textarea "Entrance is actually on [PERSON_NAME][US_STATE] Ln not S Congress. Turn left on…" at bounding box center [770, 236] width 166 height 76
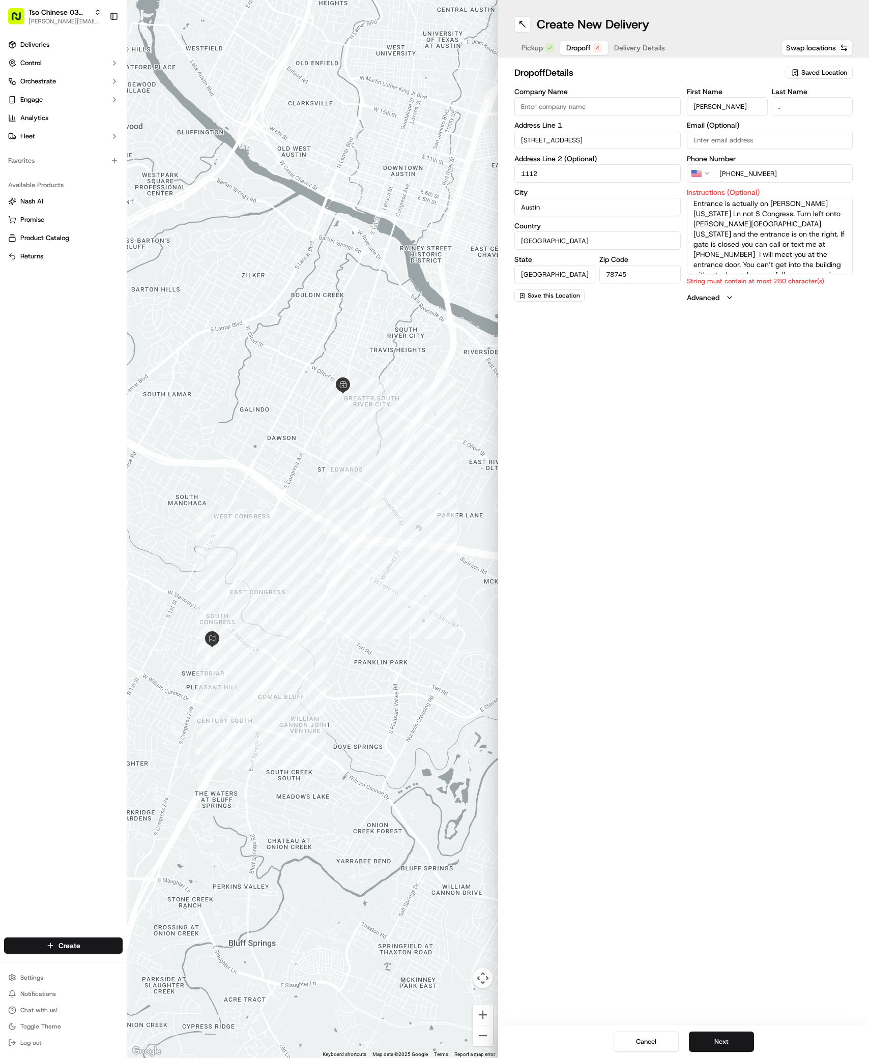
click at [808, 245] on textarea "Entrance is actually on [PERSON_NAME][US_STATE] Ln not S Congress. Turn left on…" at bounding box center [770, 236] width 166 height 76
click at [833, 273] on textarea "Entrance is actually on [PERSON_NAME][US_STATE] Ln not S Congress. Turn left on…" at bounding box center [770, 236] width 166 height 76
click at [701, 479] on div "Create New Delivery Pickup Dropoff Delivery Details Swap locations dropoff Deta…" at bounding box center [683, 529] width 371 height 1058
click at [711, 1046] on button "Next" at bounding box center [721, 1042] width 65 height 20
click at [794, 613] on div "Create New Delivery Pickup Dropoff Delivery Details Swap locations dropoff Deta…" at bounding box center [683, 529] width 371 height 1058
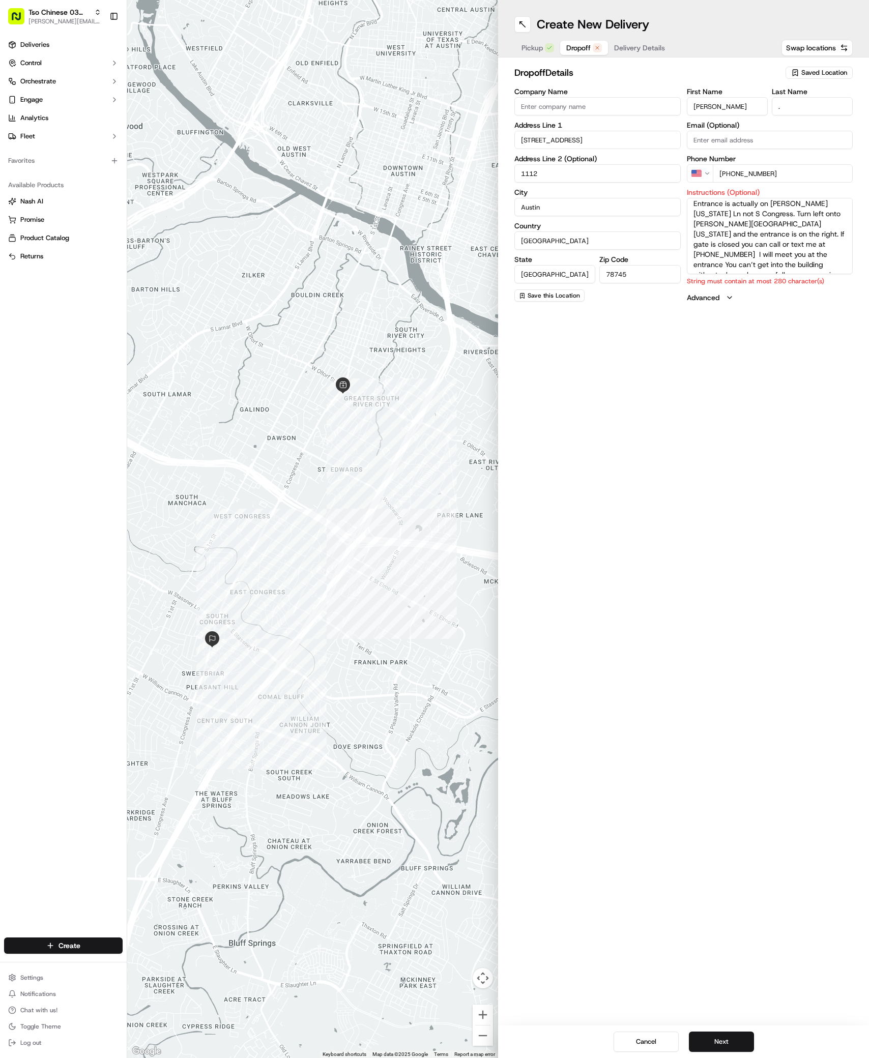
scroll to position [0, 0]
drag, startPoint x: 727, startPoint y: 214, endPoint x: 677, endPoint y: 196, distance: 52.8
click at [677, 196] on div "Company Name Address Line [GEOGRAPHIC_DATA][STREET_ADDRESS] Address Line 2 (Opt…" at bounding box center [683, 195] width 338 height 215
type textarea "Turn left onto [PERSON_NAME][GEOGRAPHIC_DATA][US_STATE] and the entrance is on …"
click at [745, 910] on div "Create New Delivery Pickup Dropoff Delivery Details Swap locations dropoff Deta…" at bounding box center [683, 529] width 371 height 1058
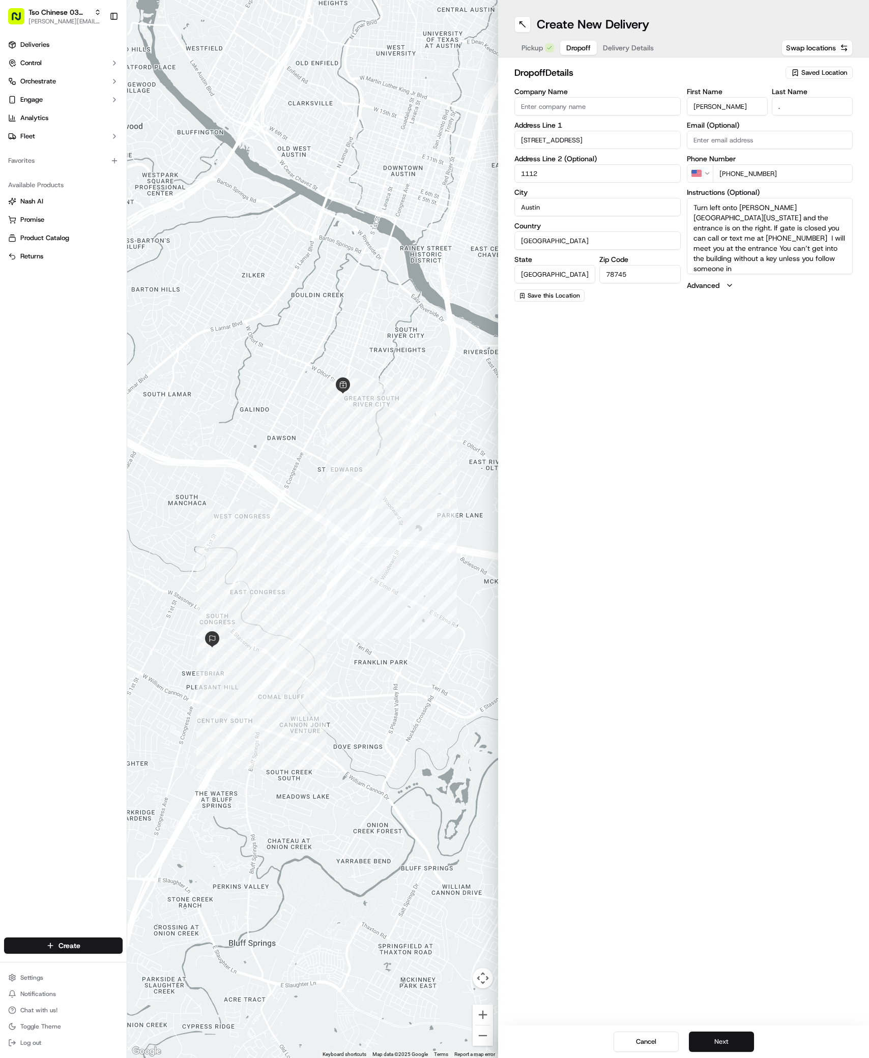
click at [704, 1050] on button "Next" at bounding box center [721, 1042] width 65 height 20
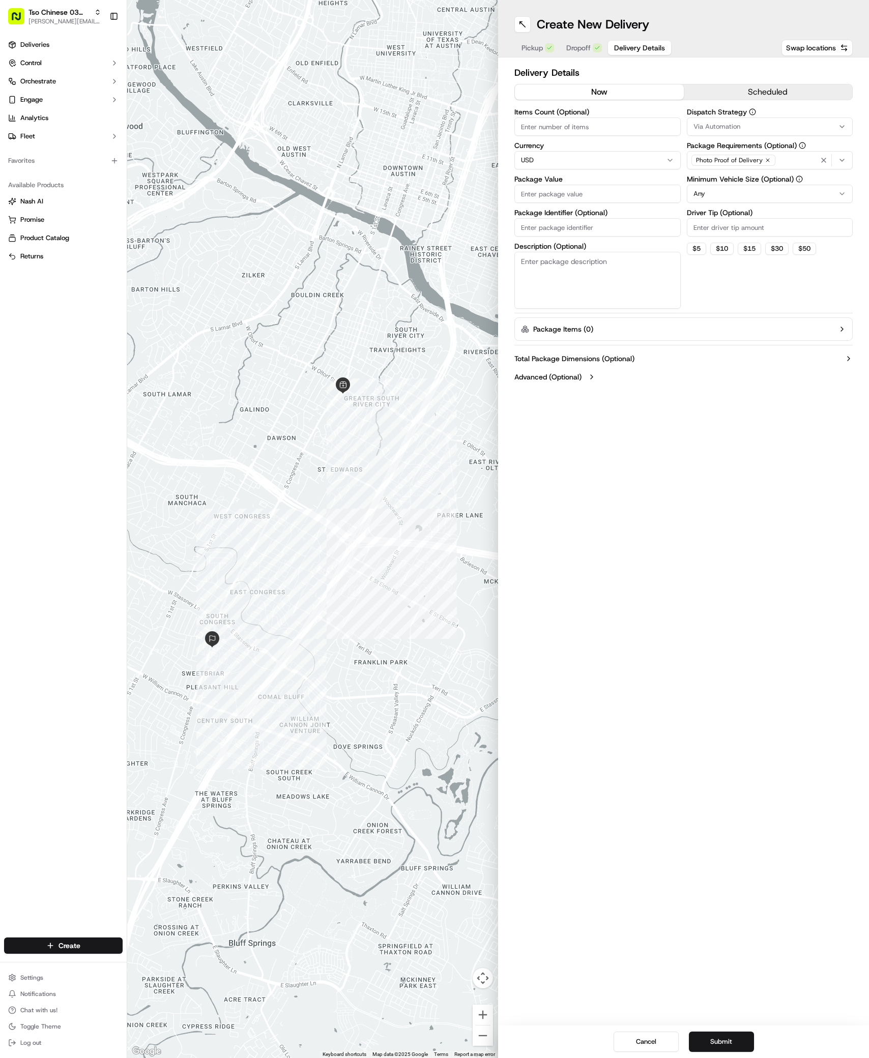
click at [838, 125] on icon "button" at bounding box center [842, 127] width 8 height 8
click at [730, 186] on span "TsoCo Strategy" at bounding box center [766, 182] width 125 height 9
click at [747, 273] on html "Tso Chinese 03 TsoCo [PERSON_NAME][EMAIL_ADDRESS][DOMAIN_NAME] Toggle Sidebar D…" at bounding box center [434, 529] width 869 height 1058
click at [763, 218] on input "Driver Tip (Optional)" at bounding box center [770, 227] width 166 height 18
type input "2"
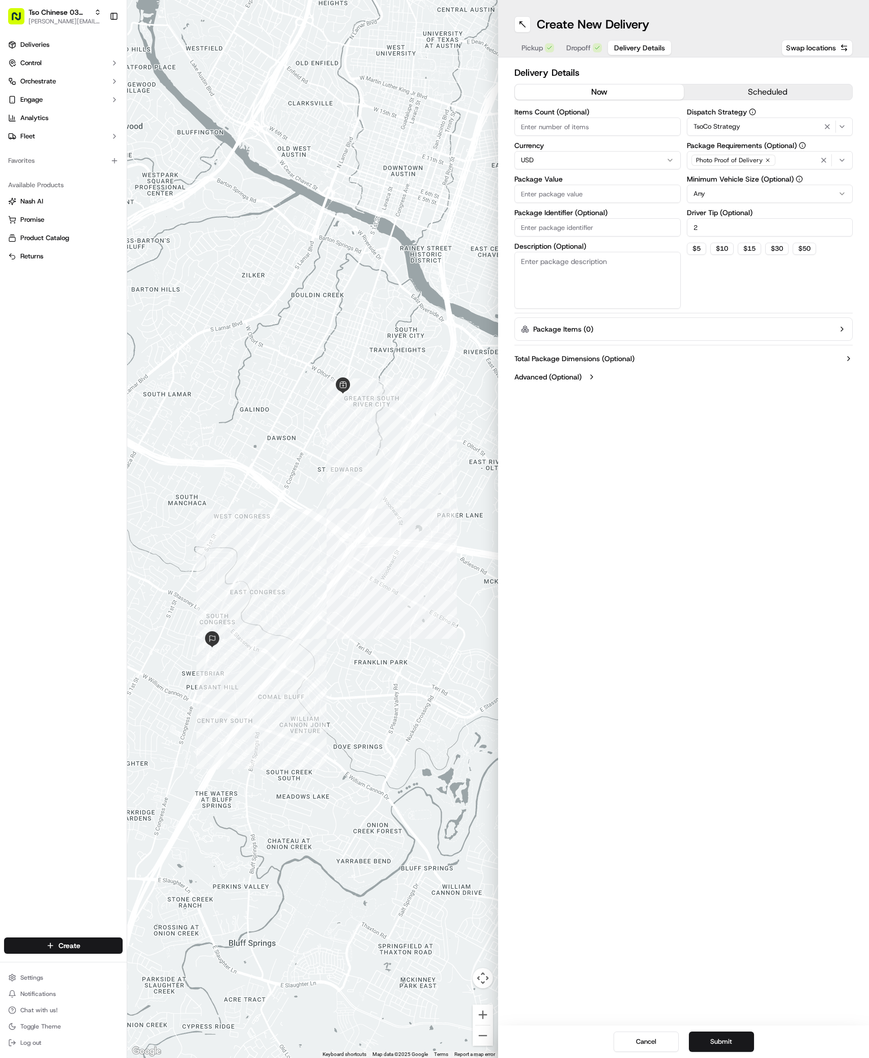
click at [643, 193] on input "Package Value" at bounding box center [597, 194] width 166 height 18
click at [559, 228] on div "Package Identifier (Optional)" at bounding box center [597, 222] width 166 height 27
paste input "#AJURWKV"
type input "#AJURWKV"
click at [564, 186] on input "Package Value" at bounding box center [597, 194] width 166 height 18
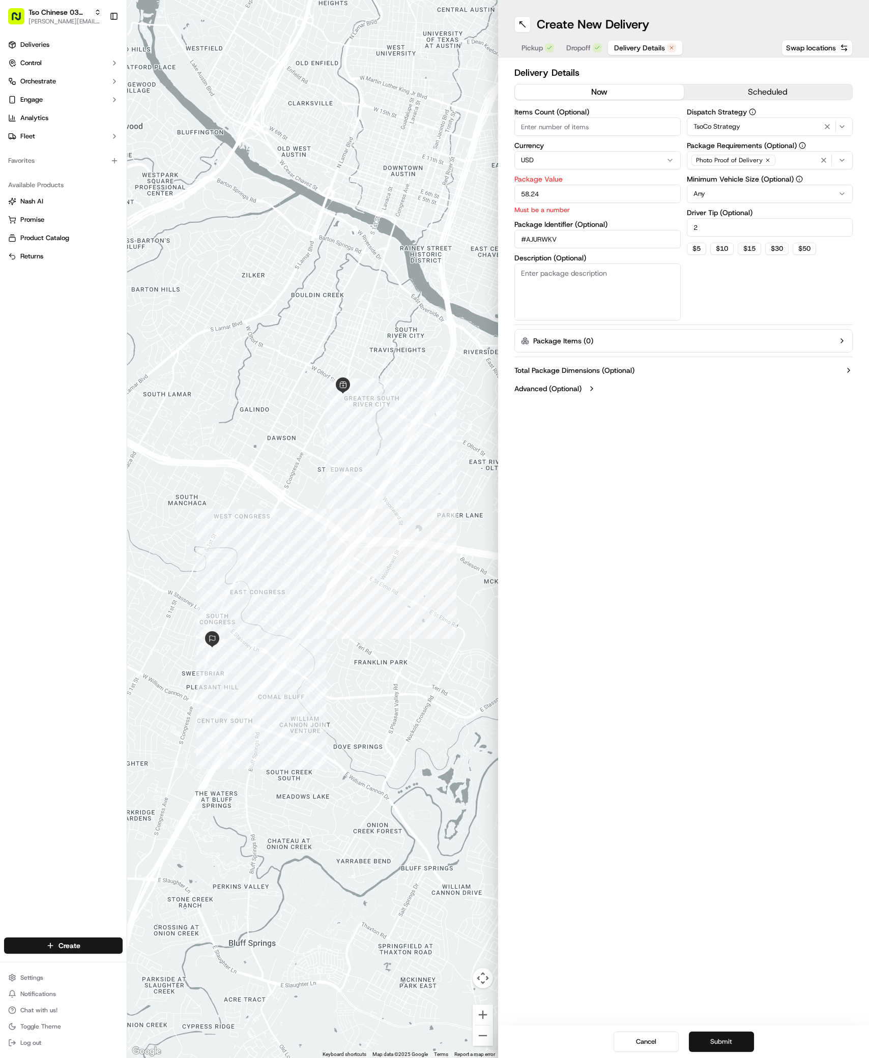
type input "58.24"
click at [707, 1036] on button "Submit" at bounding box center [721, 1042] width 65 height 20
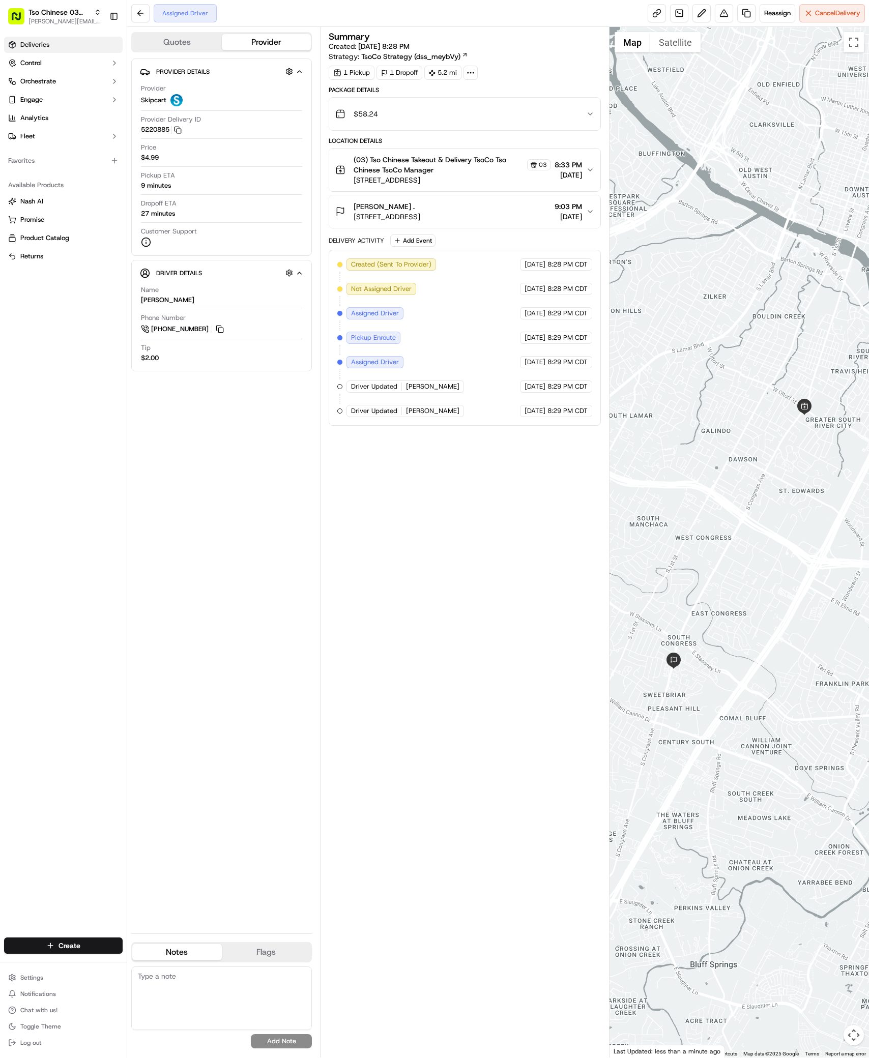
click at [30, 46] on span "Deliveries" at bounding box center [34, 44] width 29 height 9
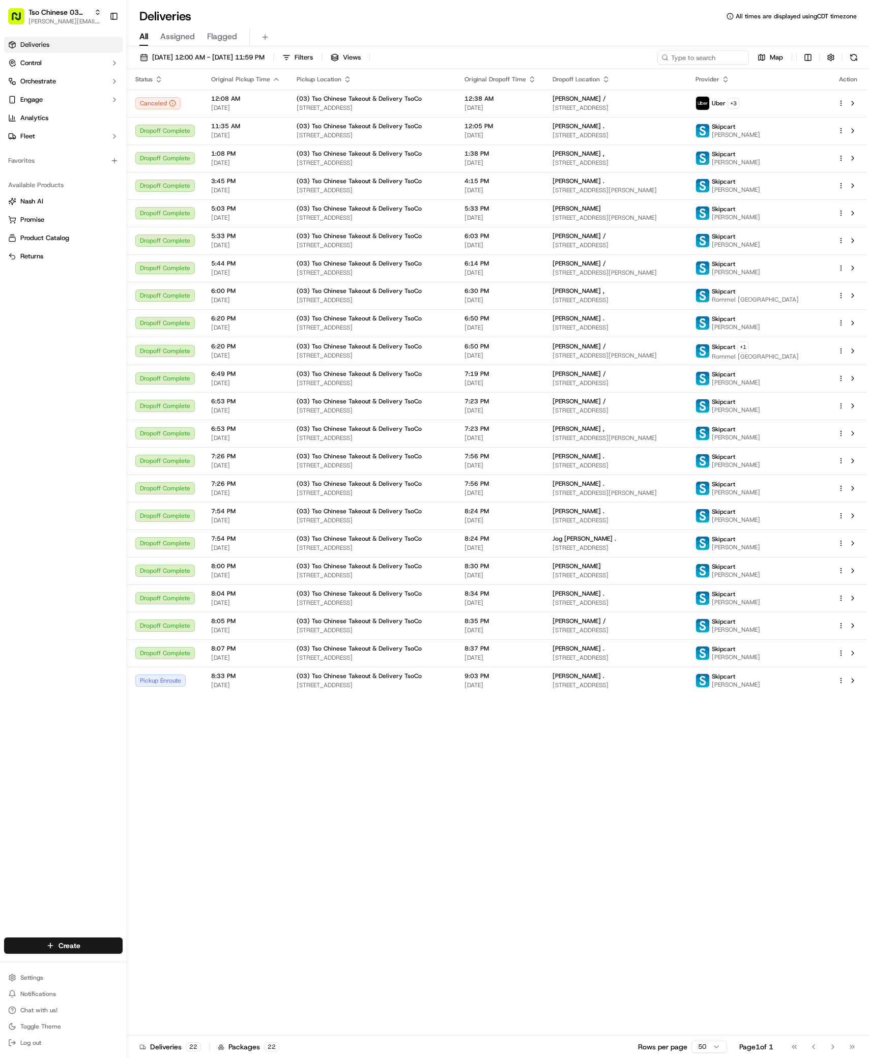
click at [611, 877] on div "Status Original Pickup Time Pickup Location Original Dropoff Time Dropoff Locat…" at bounding box center [497, 552] width 740 height 967
